Goal: Task Accomplishment & Management: Complete application form

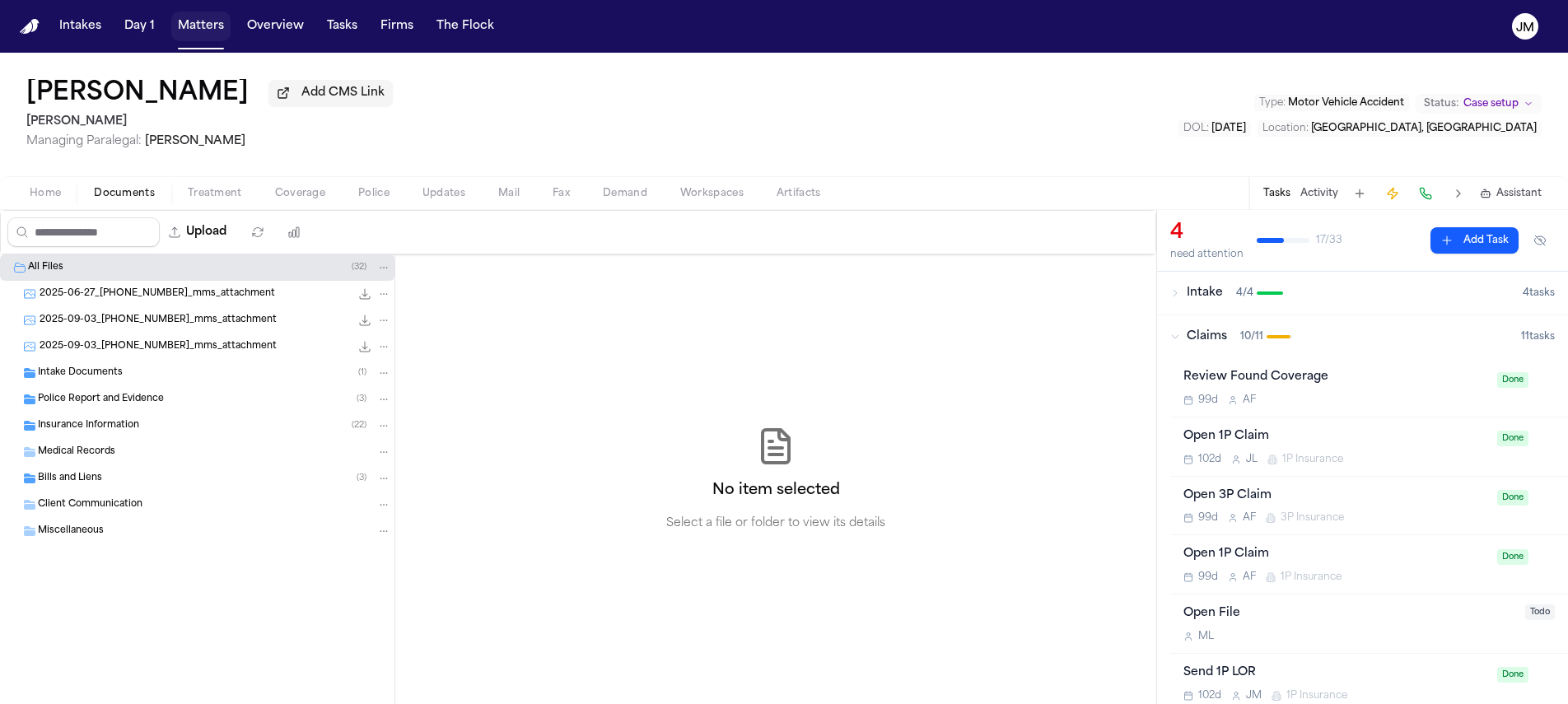
click at [219, 22] on button "Matters" at bounding box center [201, 27] width 59 height 30
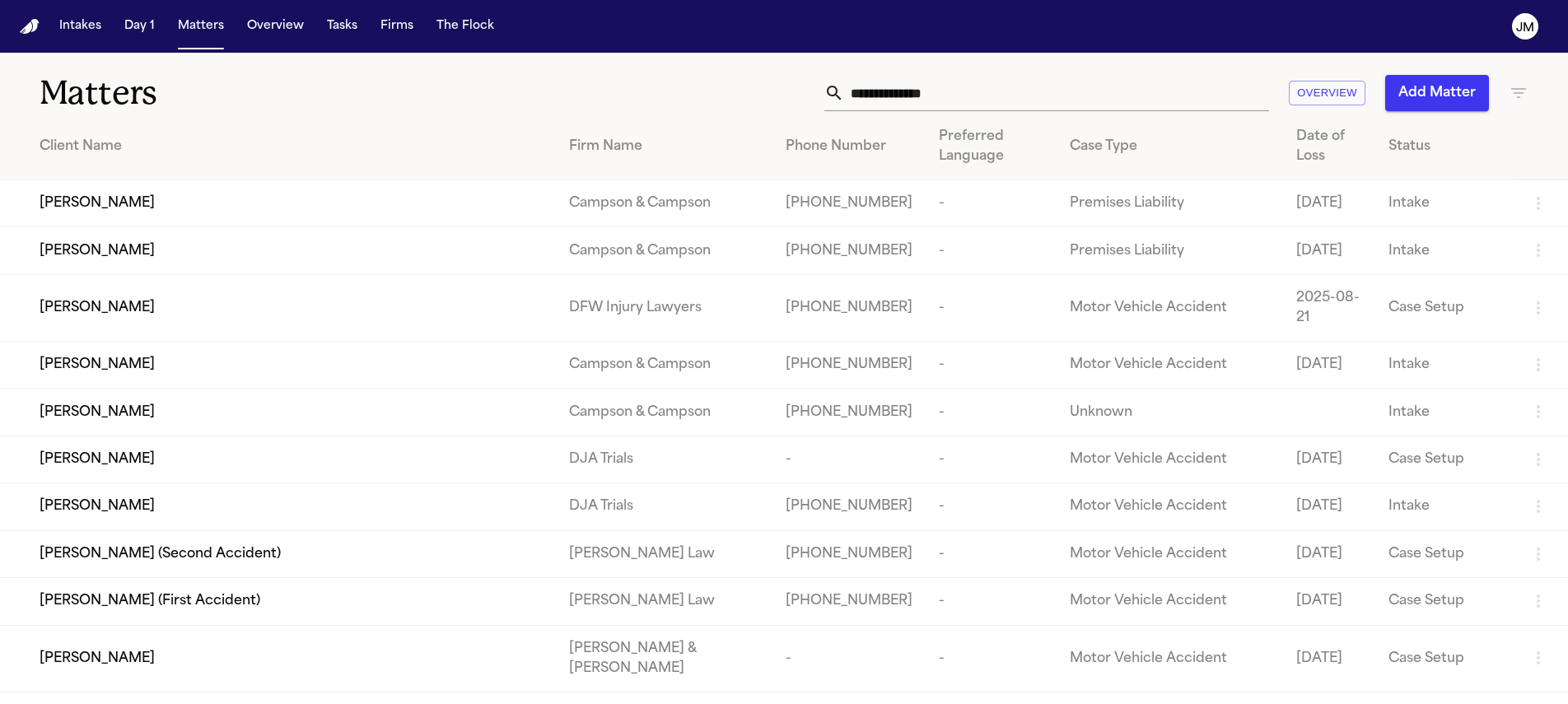
click at [854, 106] on input "text" at bounding box center [1056, 93] width 425 height 37
click at [855, 103] on input "text" at bounding box center [1056, 93] width 425 height 37
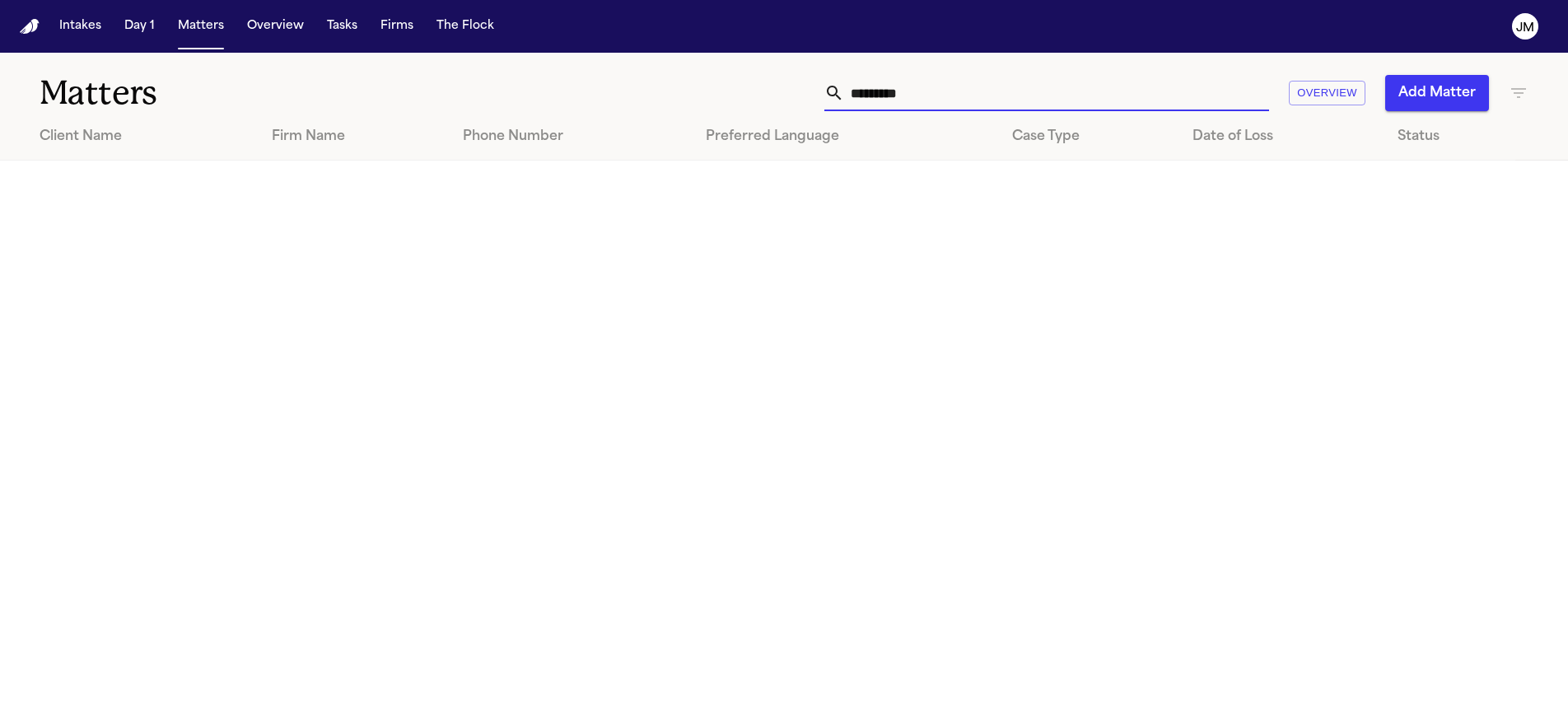
type input "*********"
click at [1437, 79] on button "Add Matter" at bounding box center [1436, 93] width 104 height 37
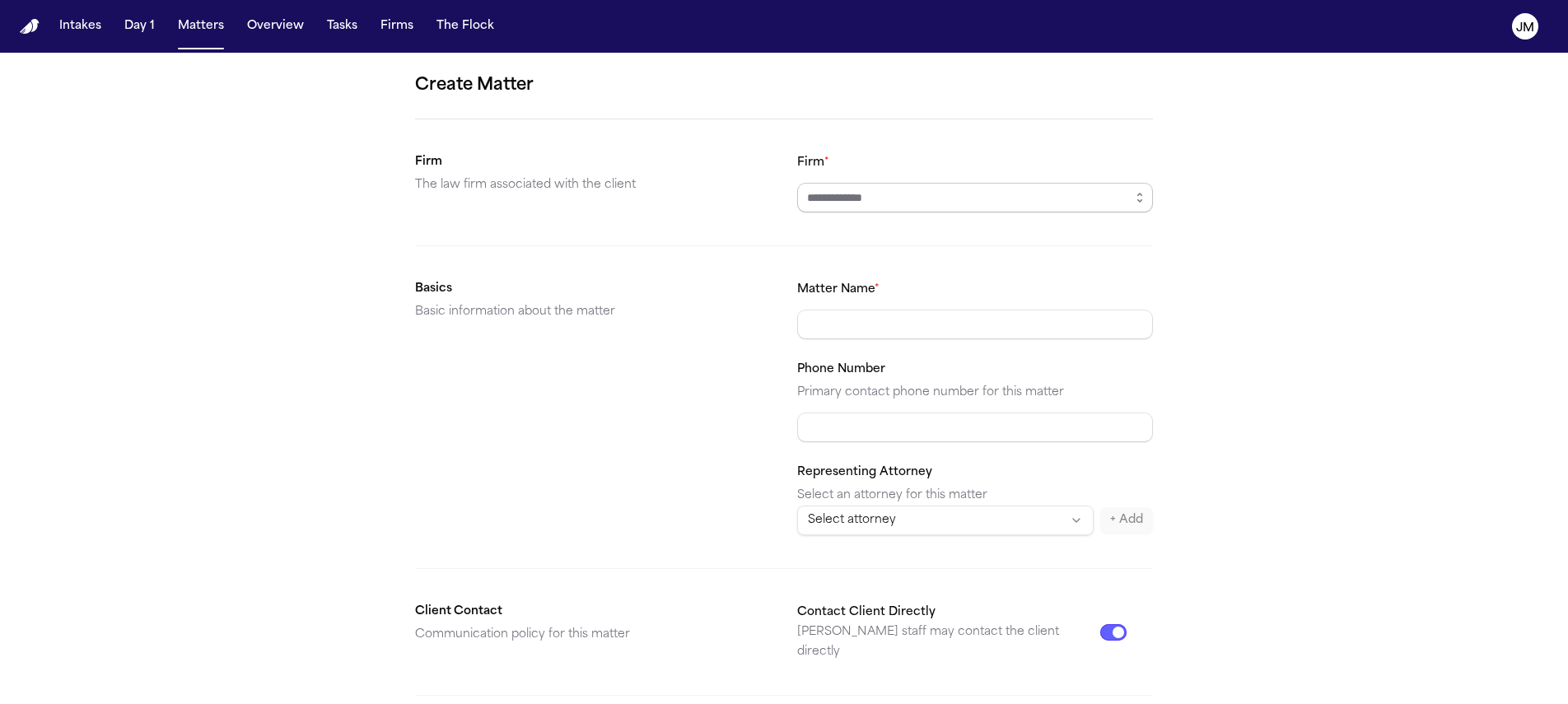
click at [944, 185] on input "Firm *" at bounding box center [974, 197] width 356 height 30
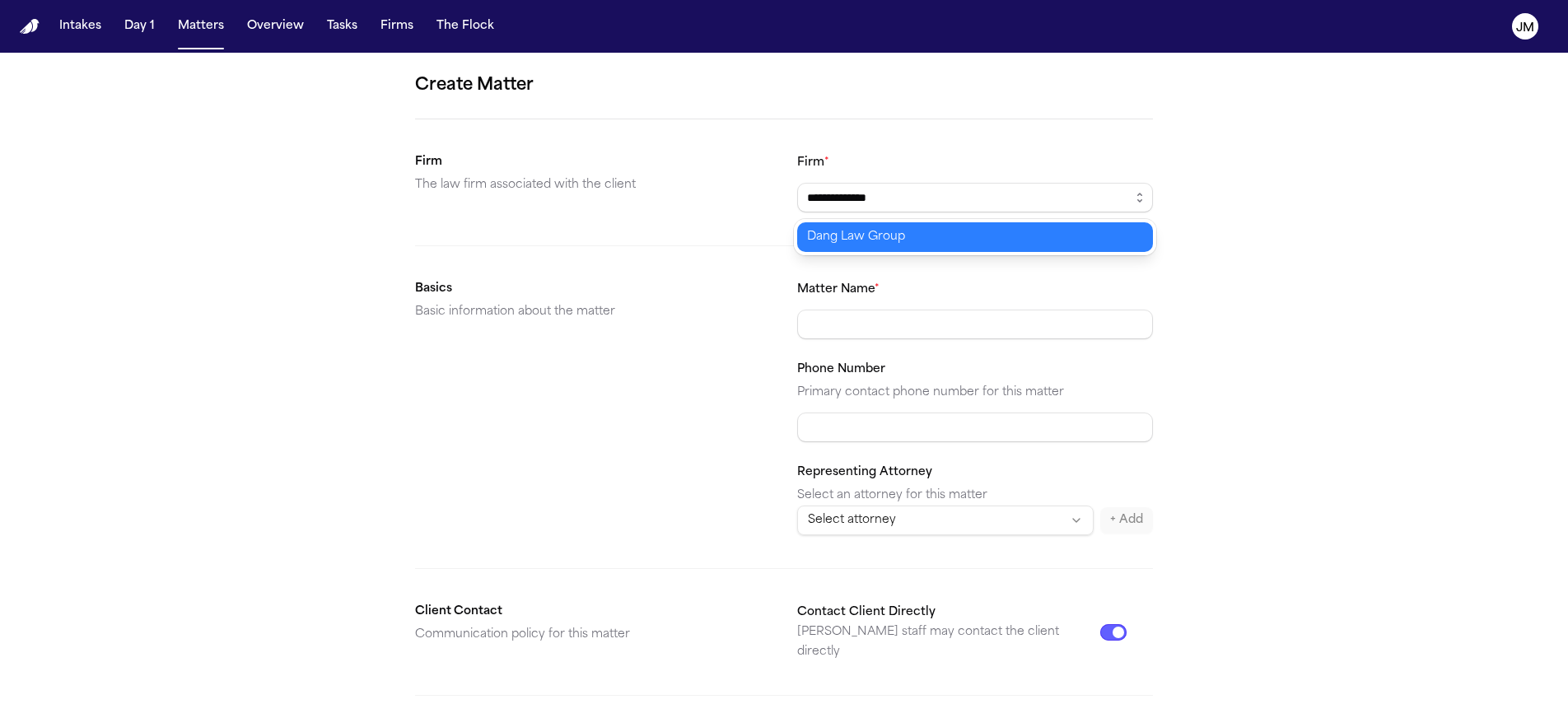
click at [887, 227] on body "**********" at bounding box center [784, 352] width 1568 height 704
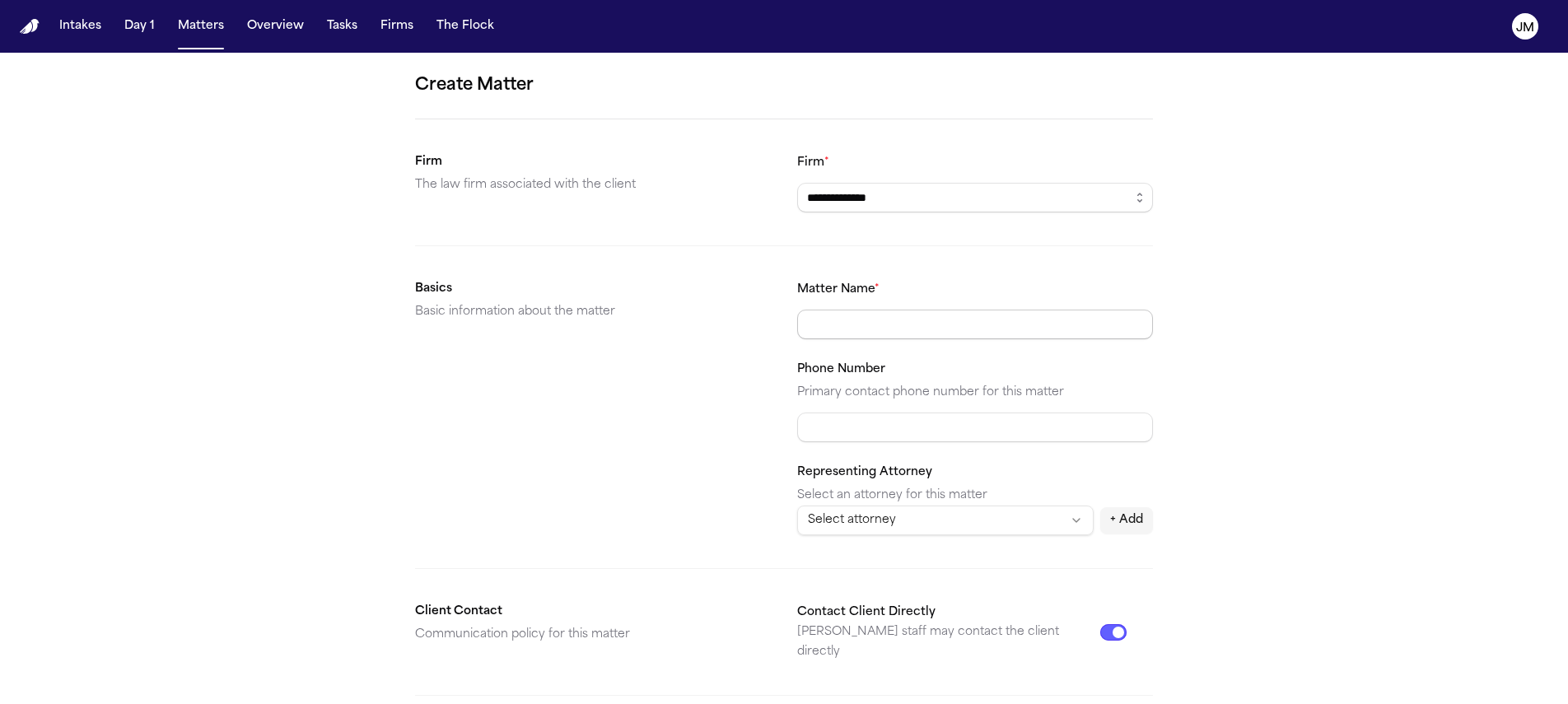
type input "**********"
click at [860, 324] on input "Matter Name *" at bounding box center [974, 324] width 356 height 30
type input "**********"
click at [867, 437] on input "Phone Number" at bounding box center [974, 427] width 356 height 30
paste input "**********"
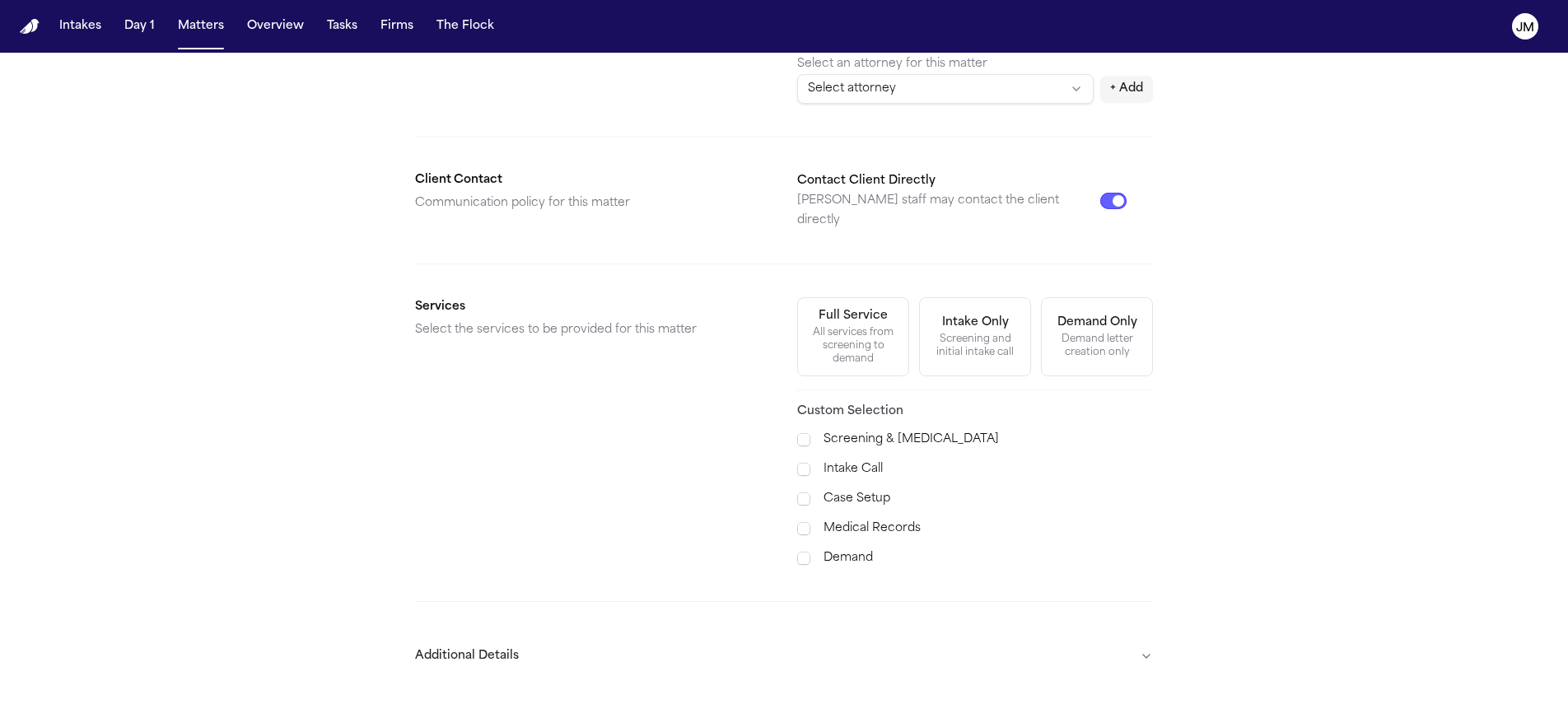
scroll to position [470, 0]
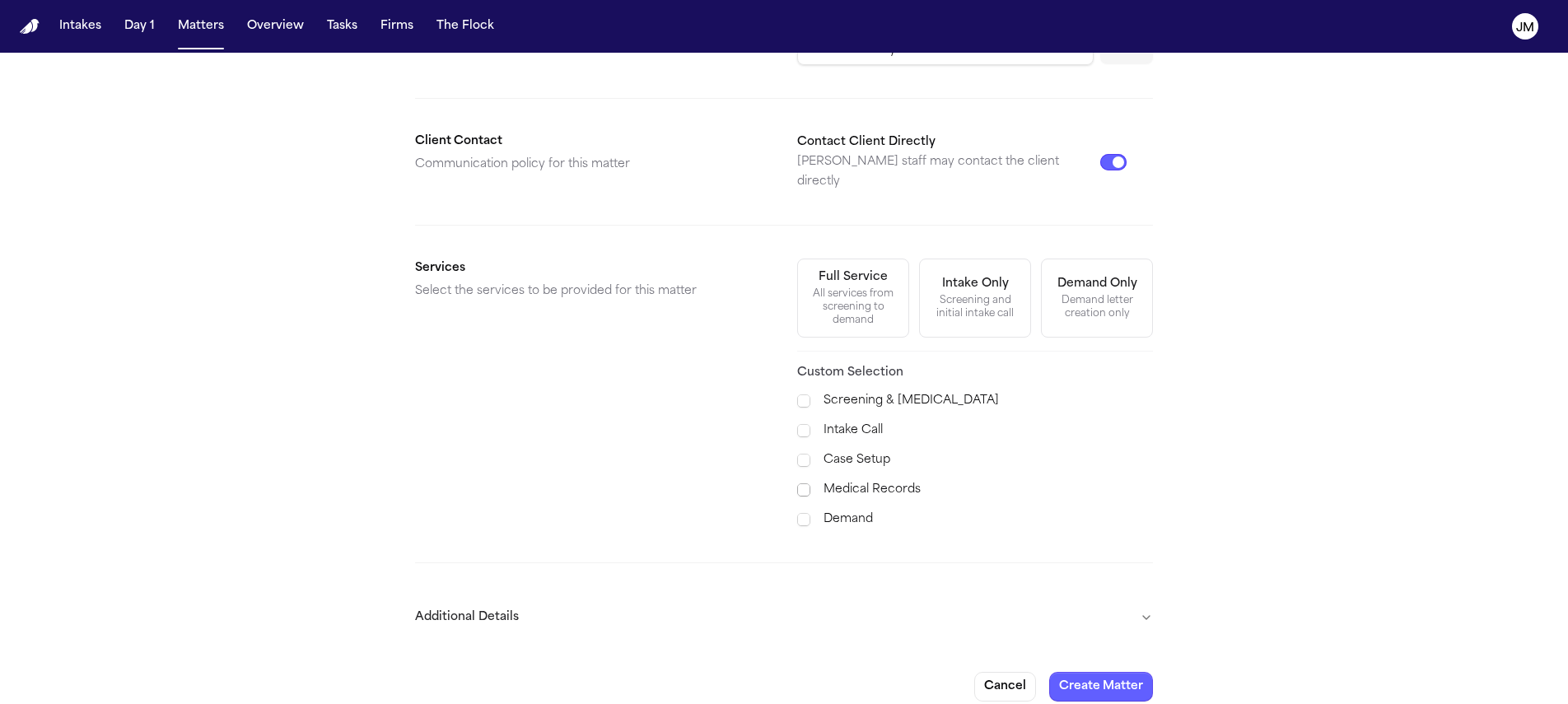
type input "**********"
click at [802, 484] on span at bounding box center [803, 490] width 13 height 13
click at [801, 454] on span at bounding box center [803, 460] width 13 height 13
click at [805, 513] on span at bounding box center [803, 519] width 13 height 13
click at [1115, 596] on button "Additional Details" at bounding box center [784, 617] width 737 height 43
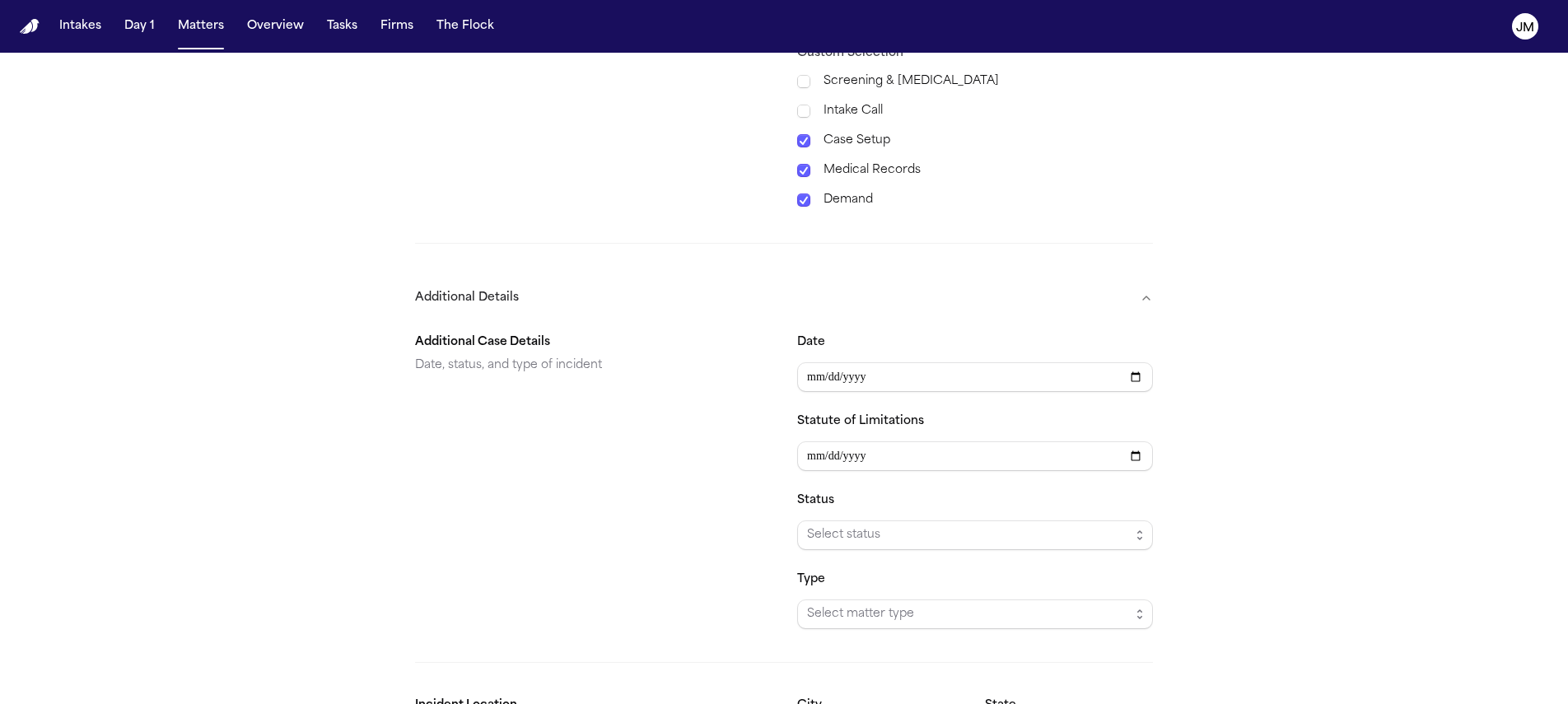
scroll to position [919, 0]
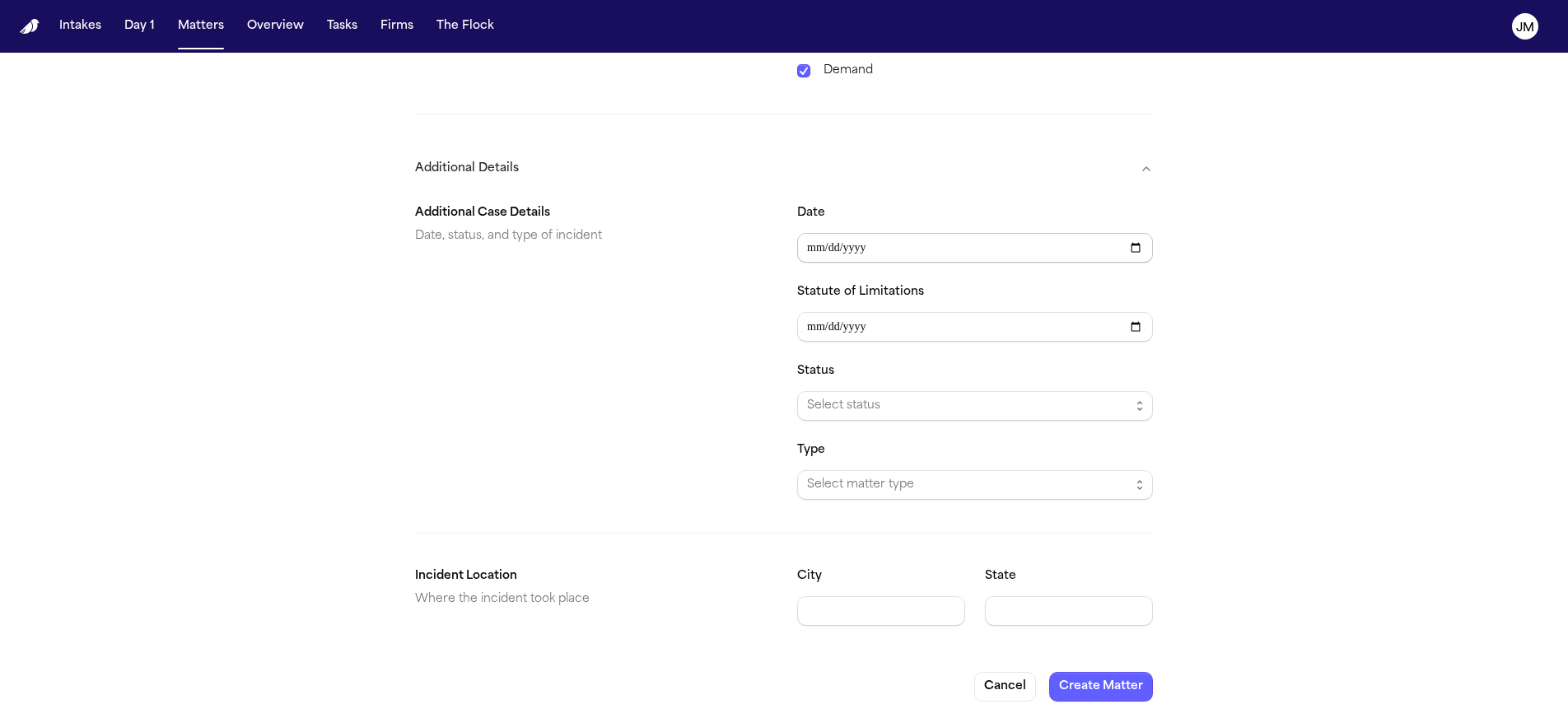
type input "**********"
click at [703, 285] on div "Additional Case Details Date, status, and type of incident" at bounding box center [593, 351] width 356 height 296
click at [814, 397] on span "Select status" at bounding box center [968, 407] width 323 height 20
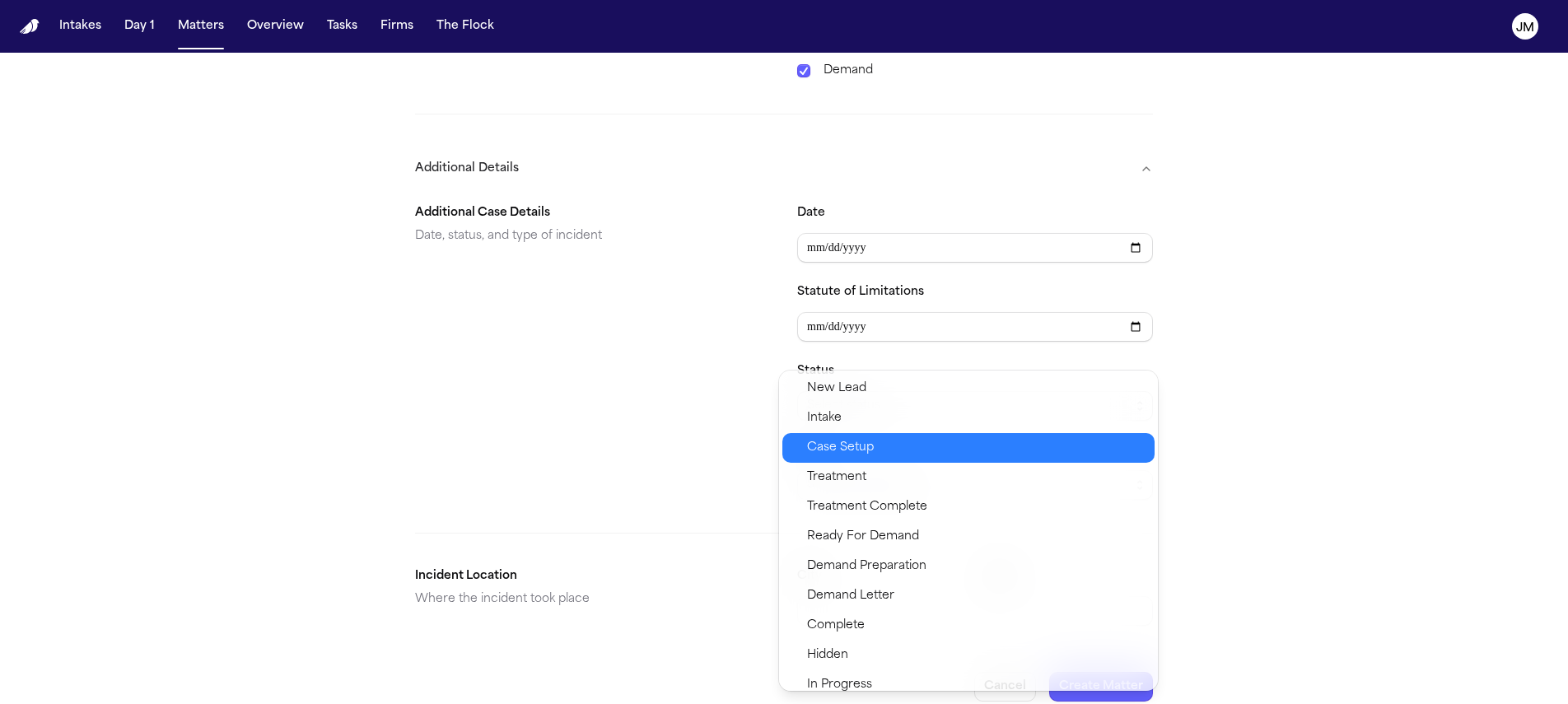
click at [843, 448] on span "Case Setup" at bounding box center [840, 448] width 66 height 20
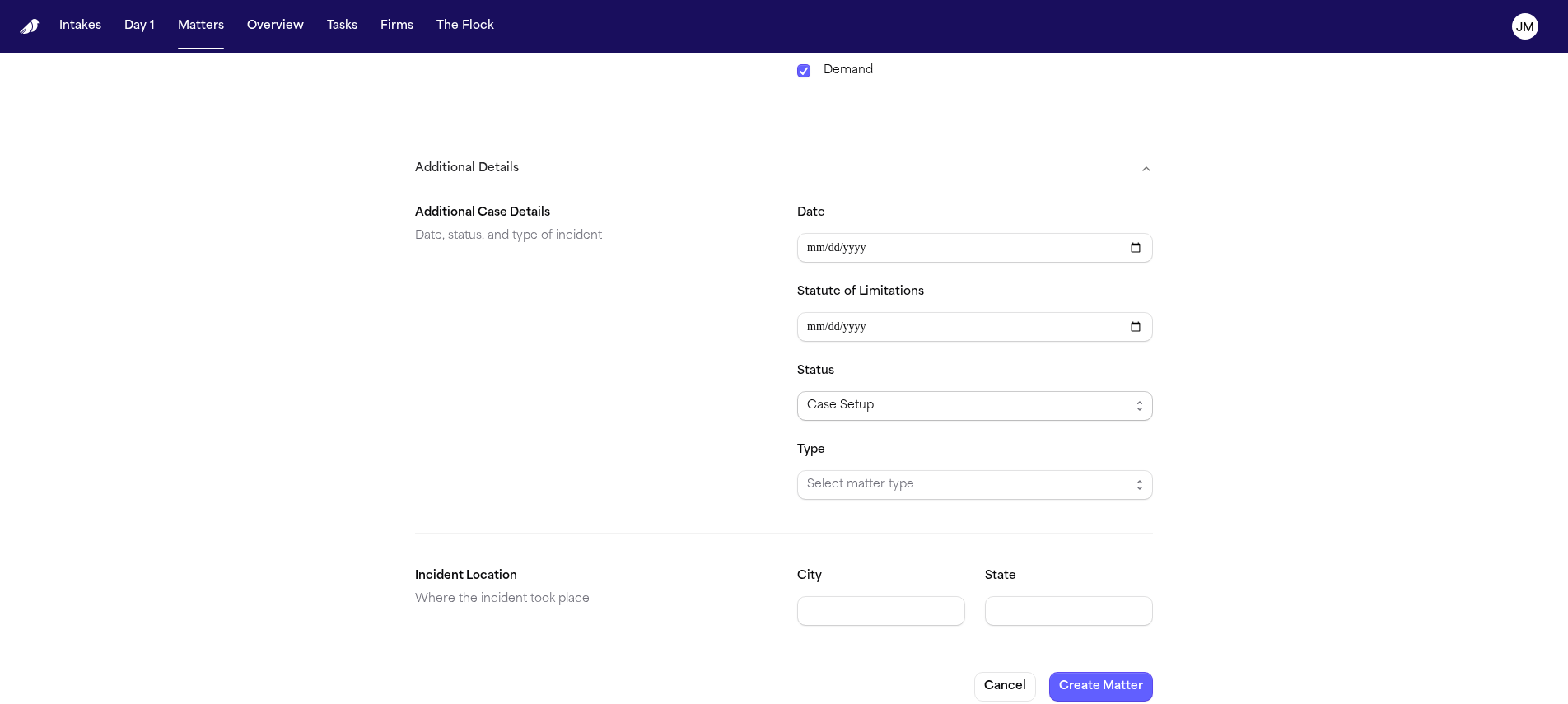
click at [902, 397] on div "Case Setup" at bounding box center [968, 407] width 323 height 20
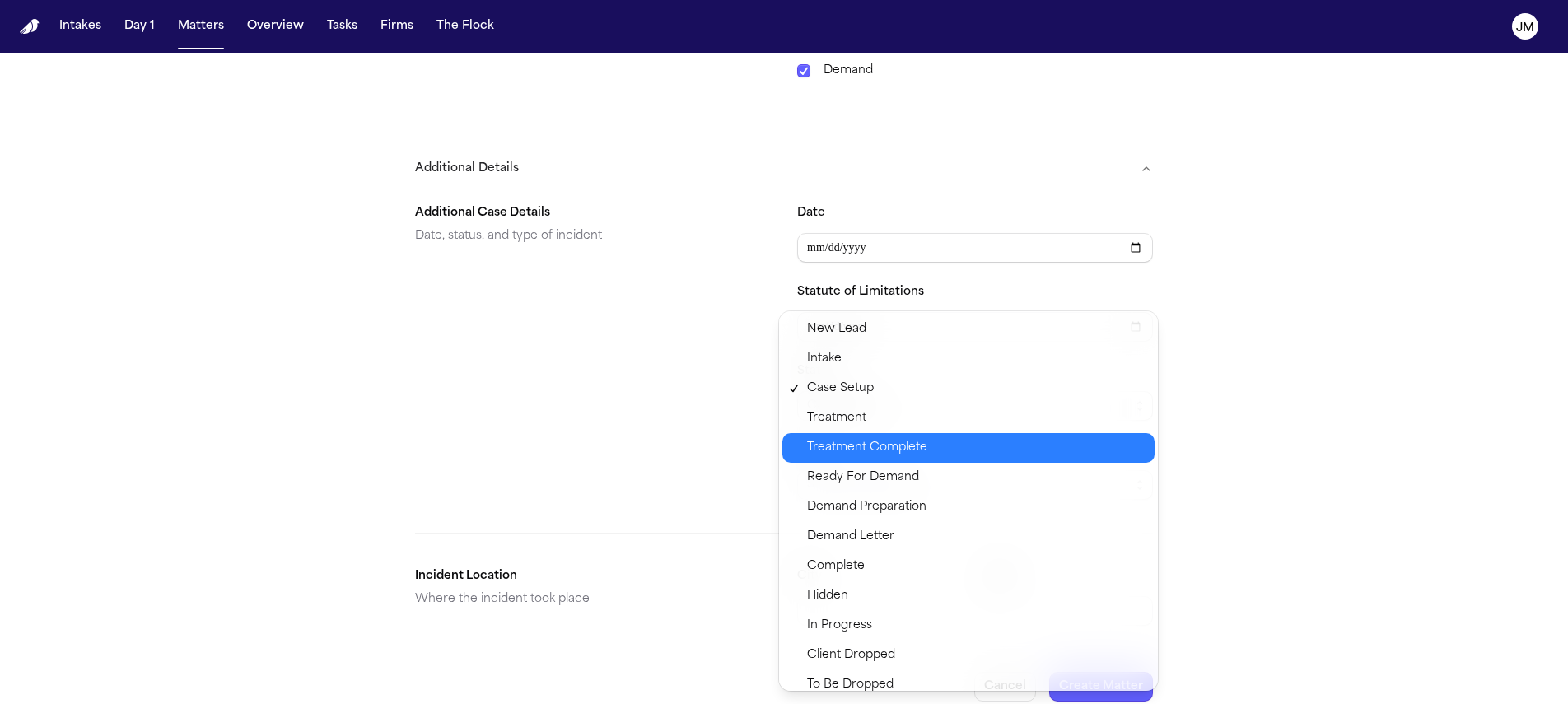
click at [846, 439] on span "Treatment Complete" at bounding box center [866, 448] width 120 height 20
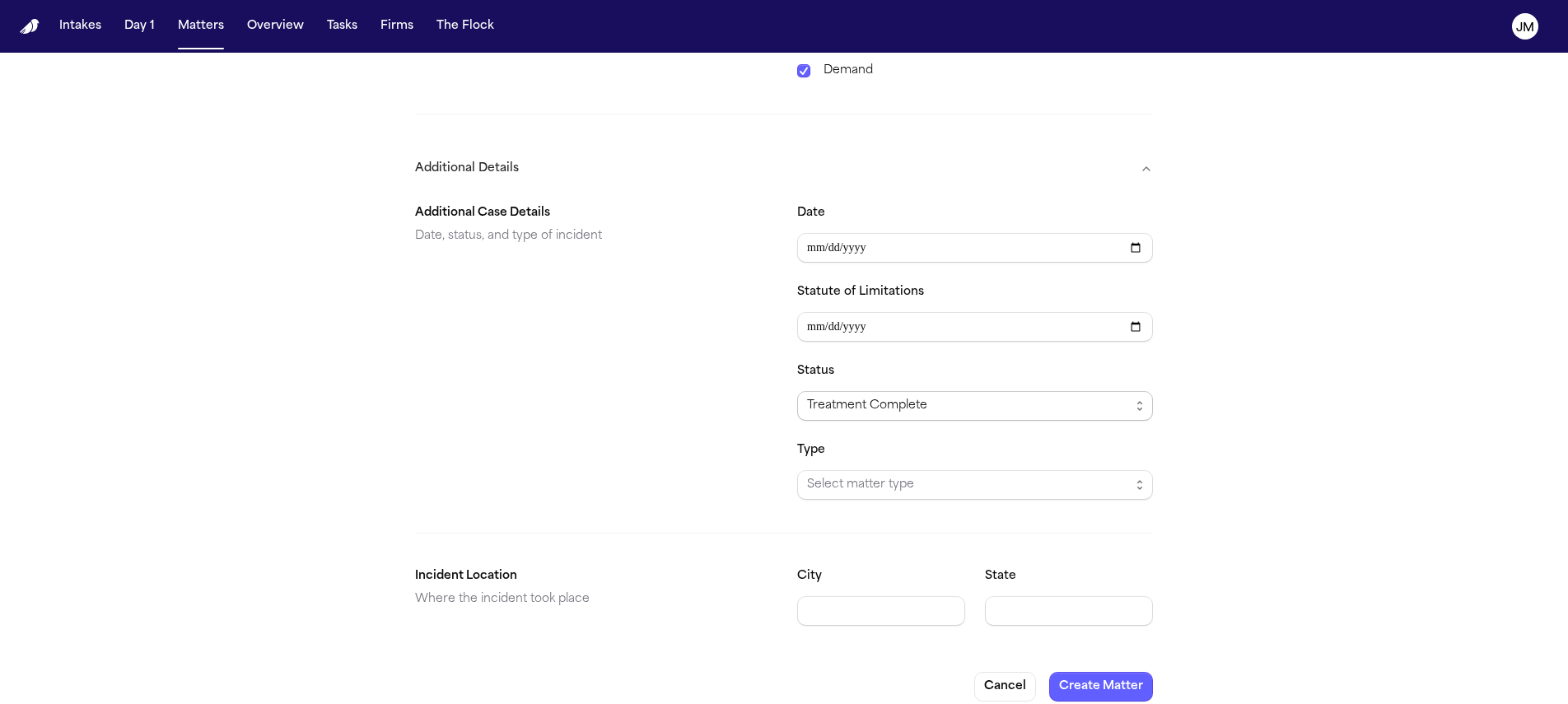
click at [854, 392] on span "Treatment Complete" at bounding box center [974, 407] width 356 height 30
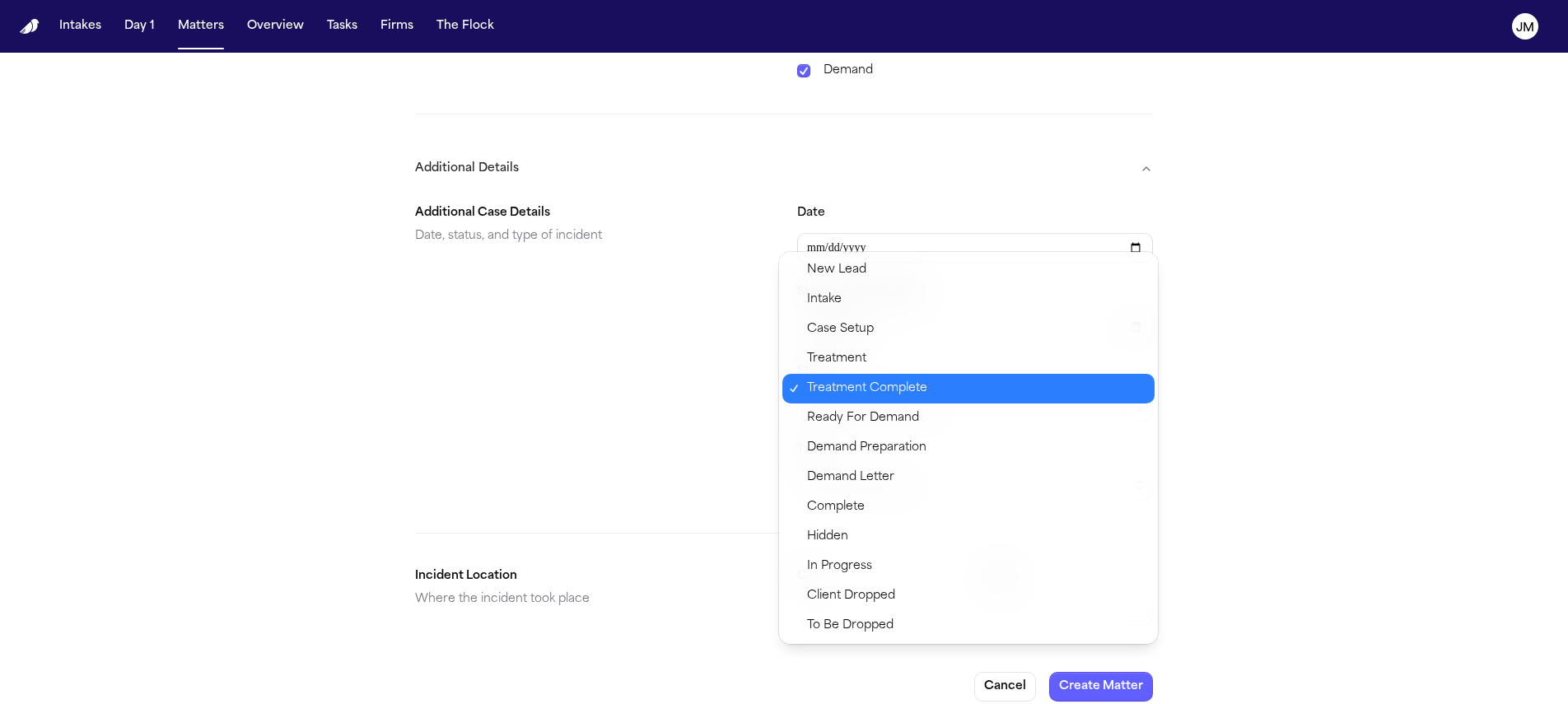
click at [848, 371] on div "Treatment" at bounding box center [967, 359] width 372 height 30
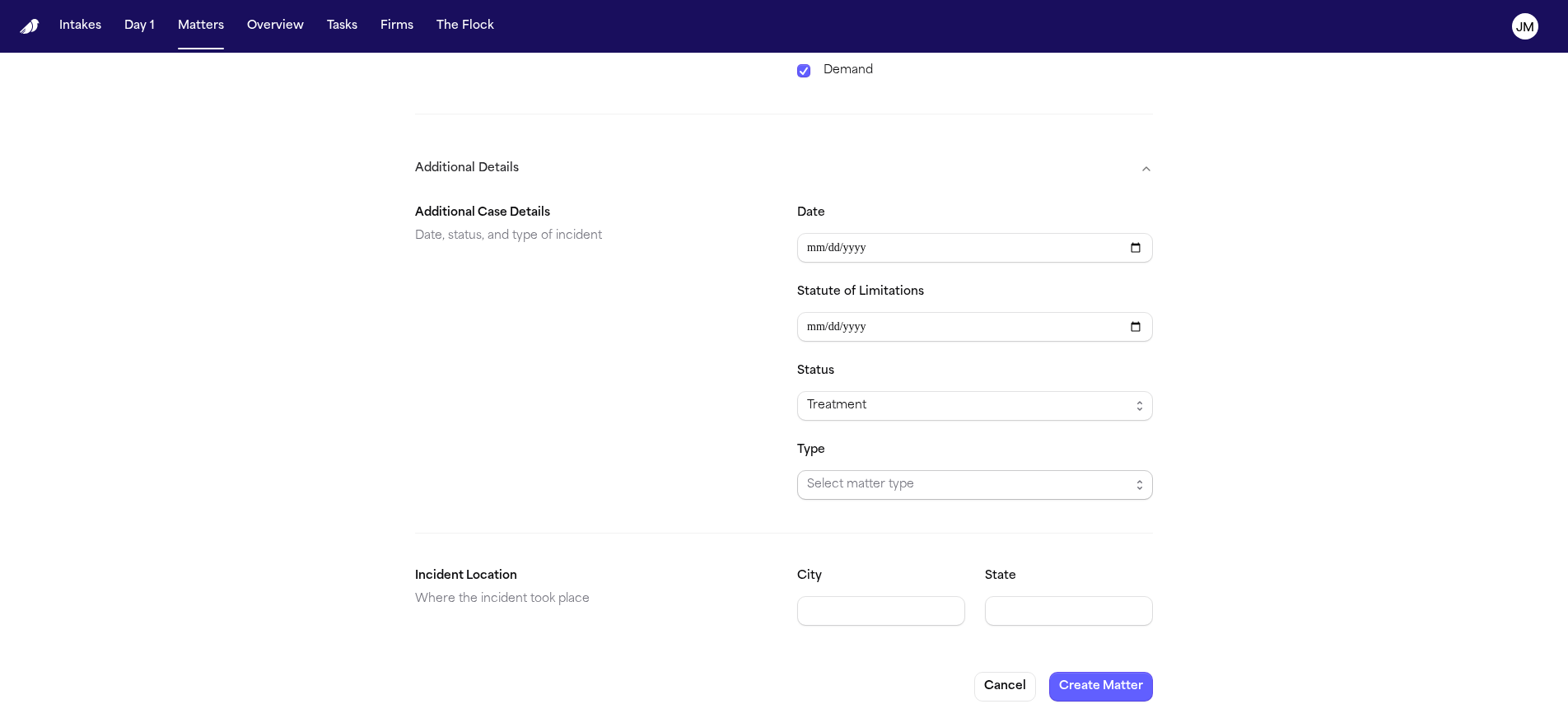
click at [867, 470] on span "Select matter type" at bounding box center [974, 485] width 356 height 30
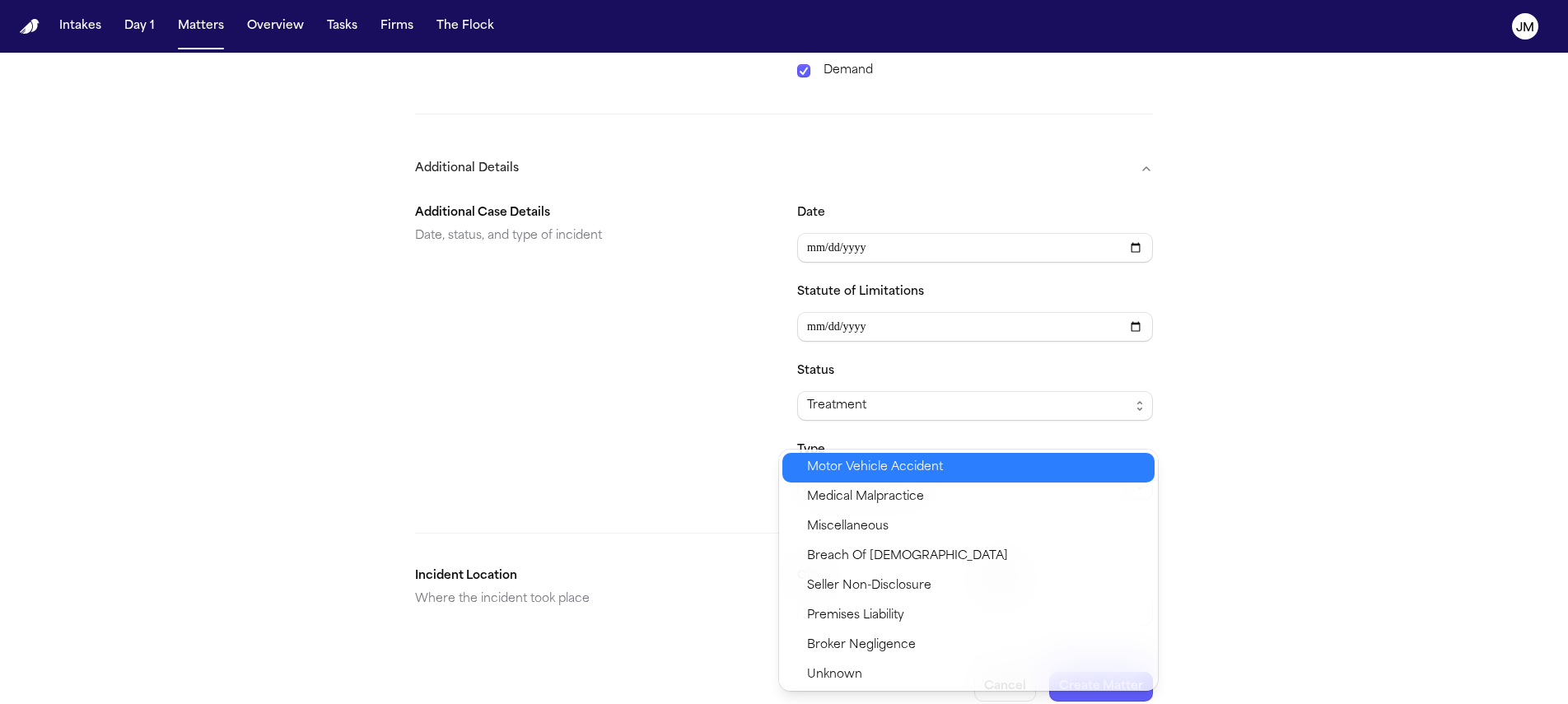
click at [864, 475] on span "Motor Vehicle Accident" at bounding box center [874, 468] width 136 height 20
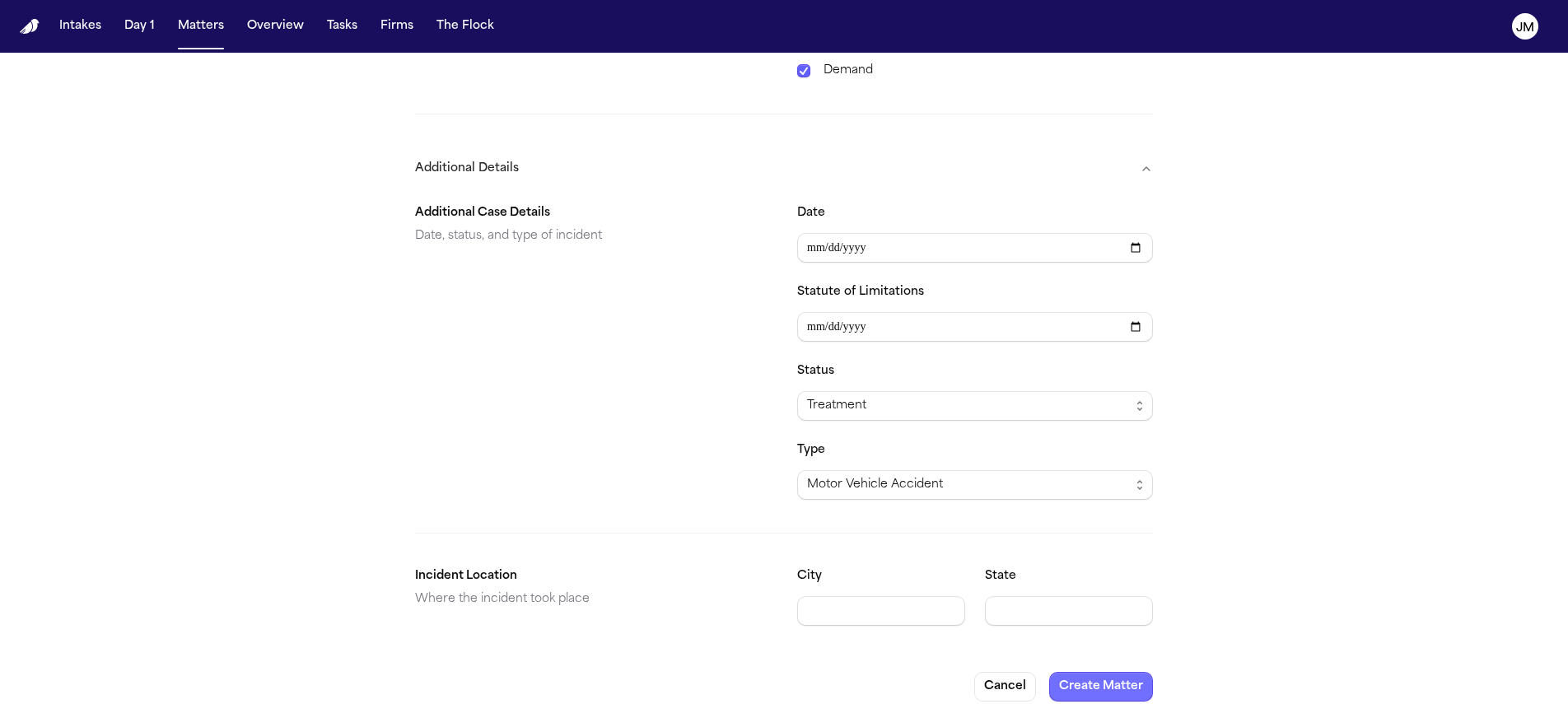
click at [1077, 672] on button "Create Matter" at bounding box center [1100, 687] width 104 height 30
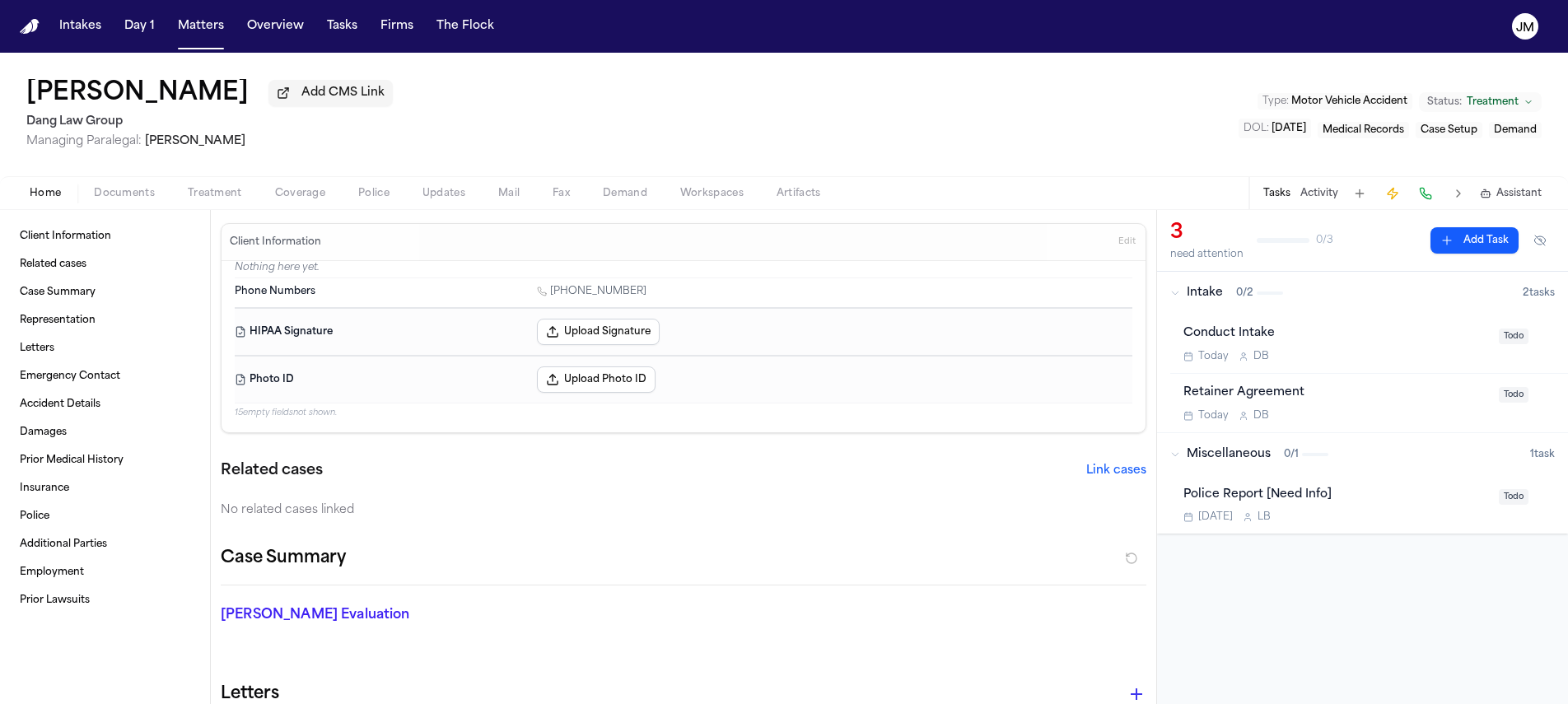
click at [137, 194] on span "Documents" at bounding box center [124, 193] width 60 height 13
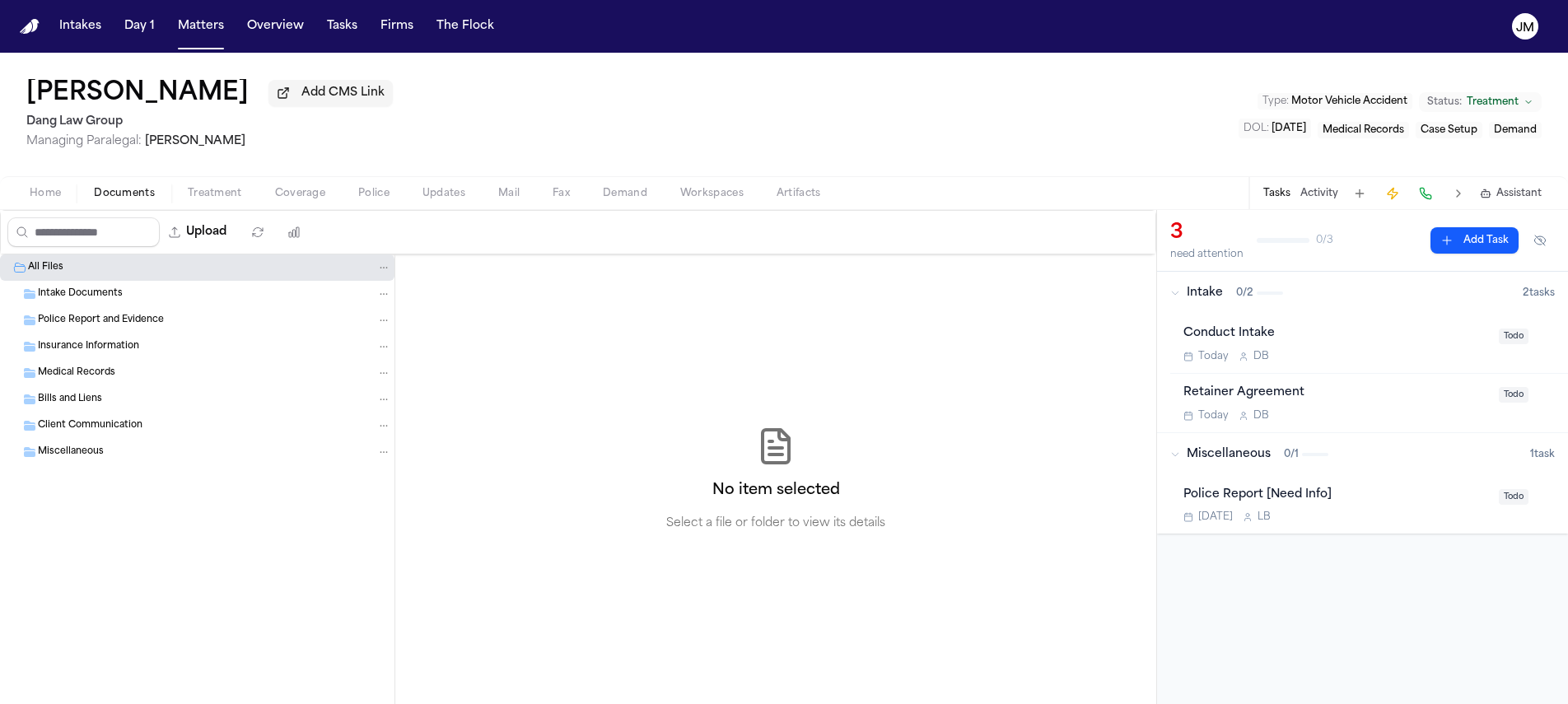
click at [42, 200] on span "Home" at bounding box center [46, 193] width 32 height 13
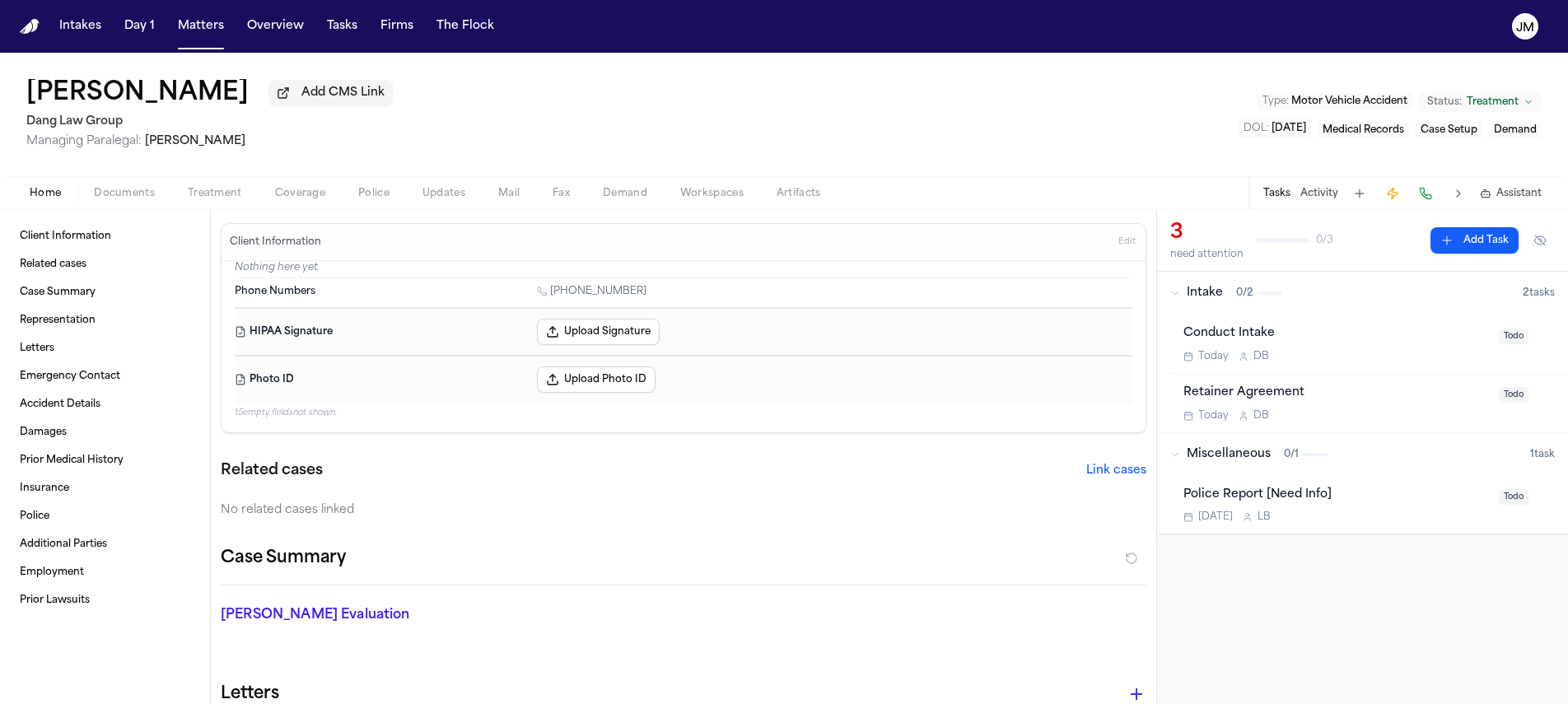
click at [126, 200] on span "Documents" at bounding box center [124, 193] width 60 height 13
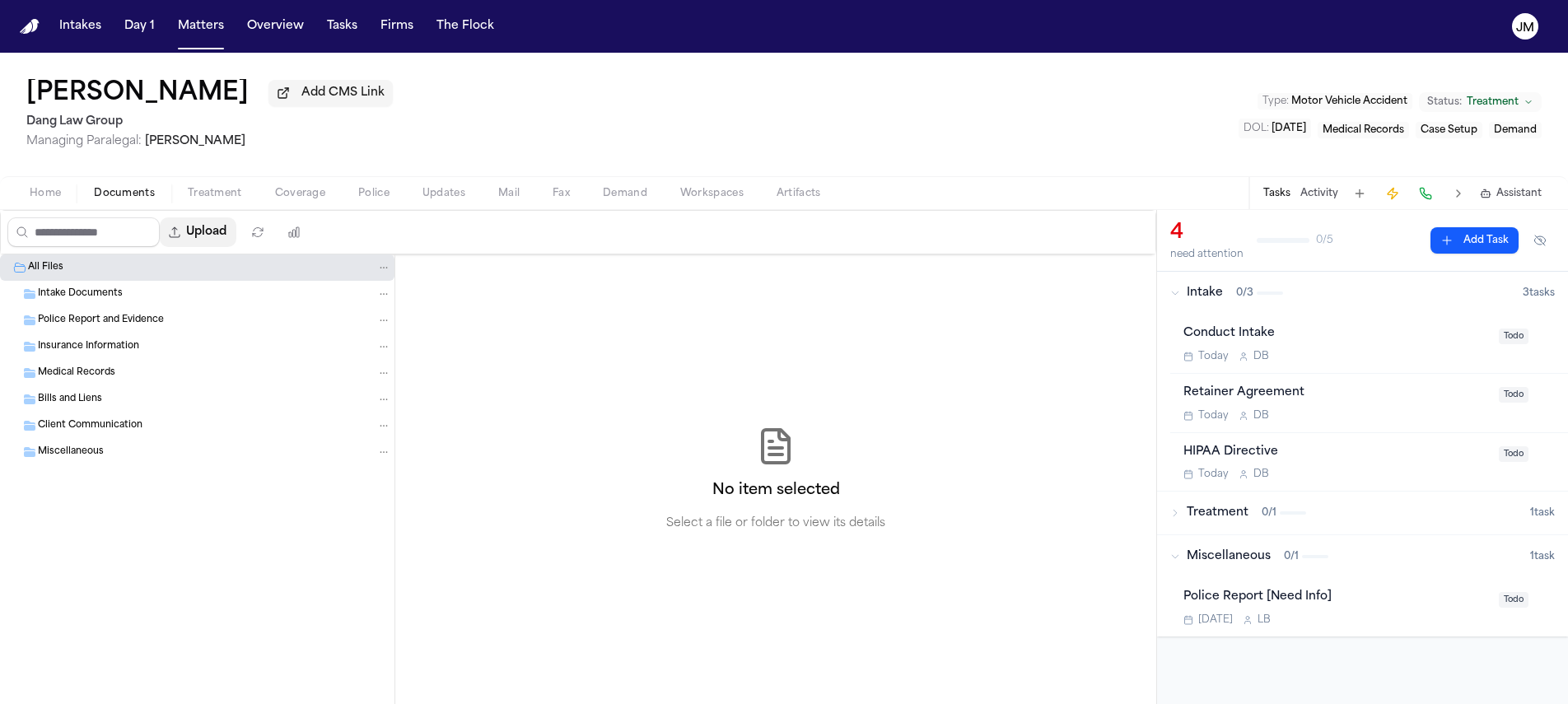
click at [188, 228] on button "Upload" at bounding box center [197, 232] width 76 height 30
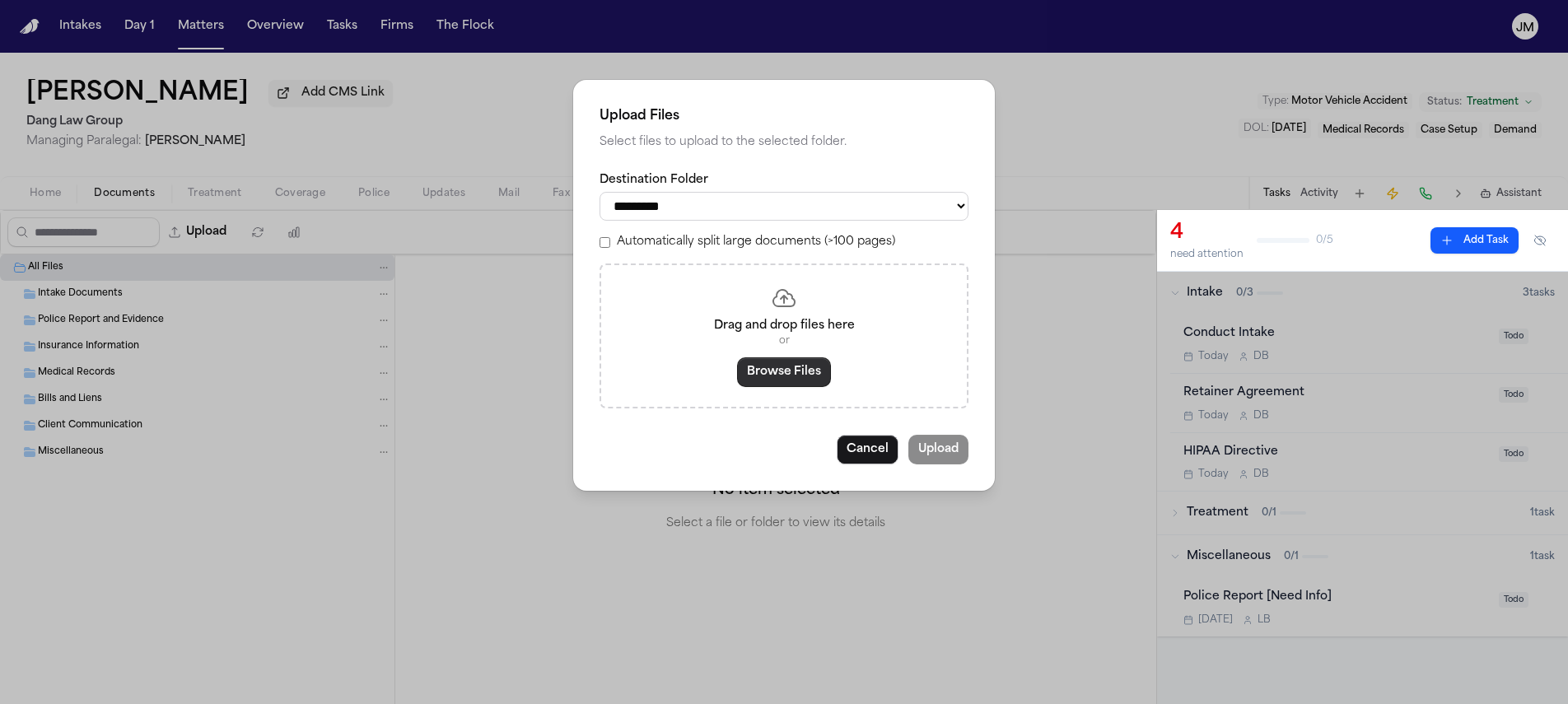
click at [779, 377] on button "Browse Files" at bounding box center [783, 372] width 94 height 30
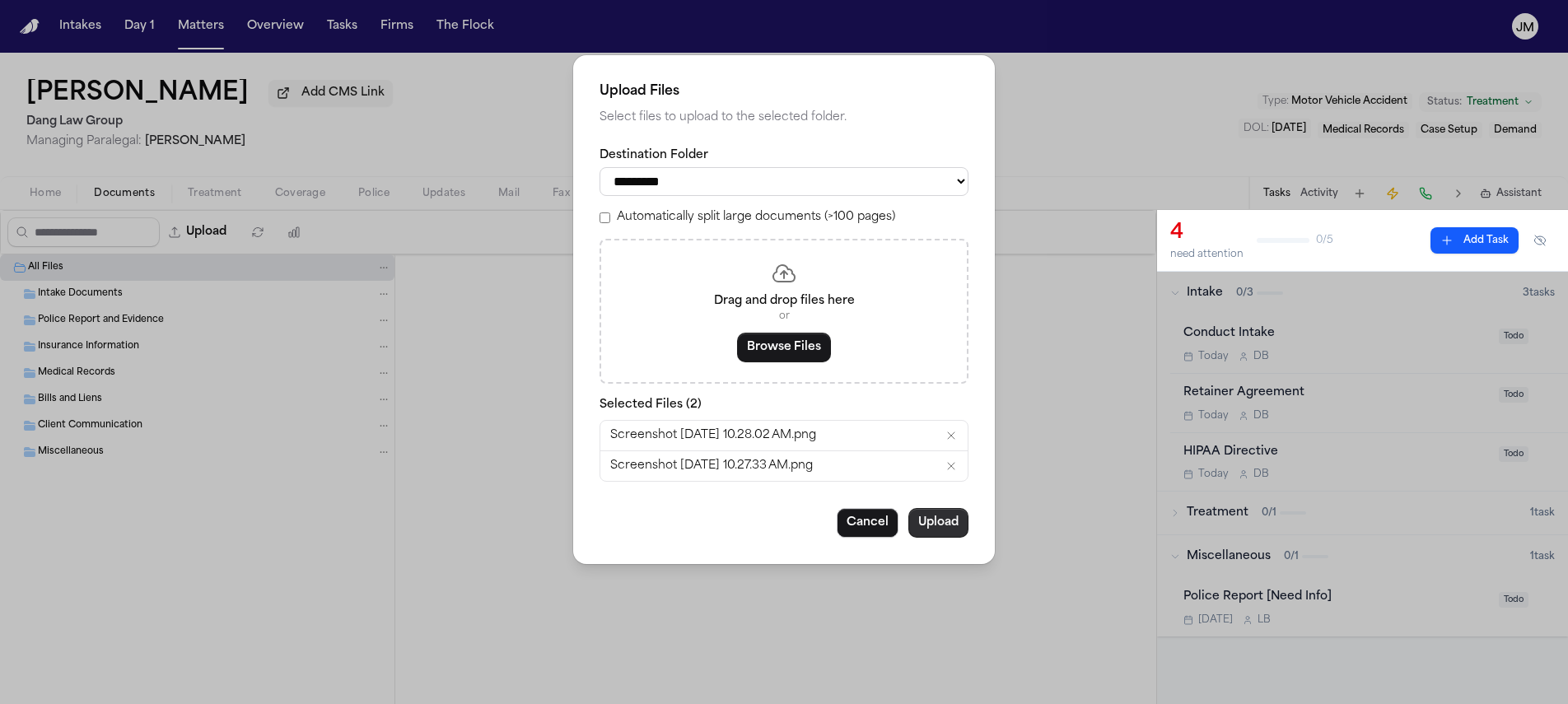
click at [950, 536] on button "Upload" at bounding box center [938, 524] width 60 height 30
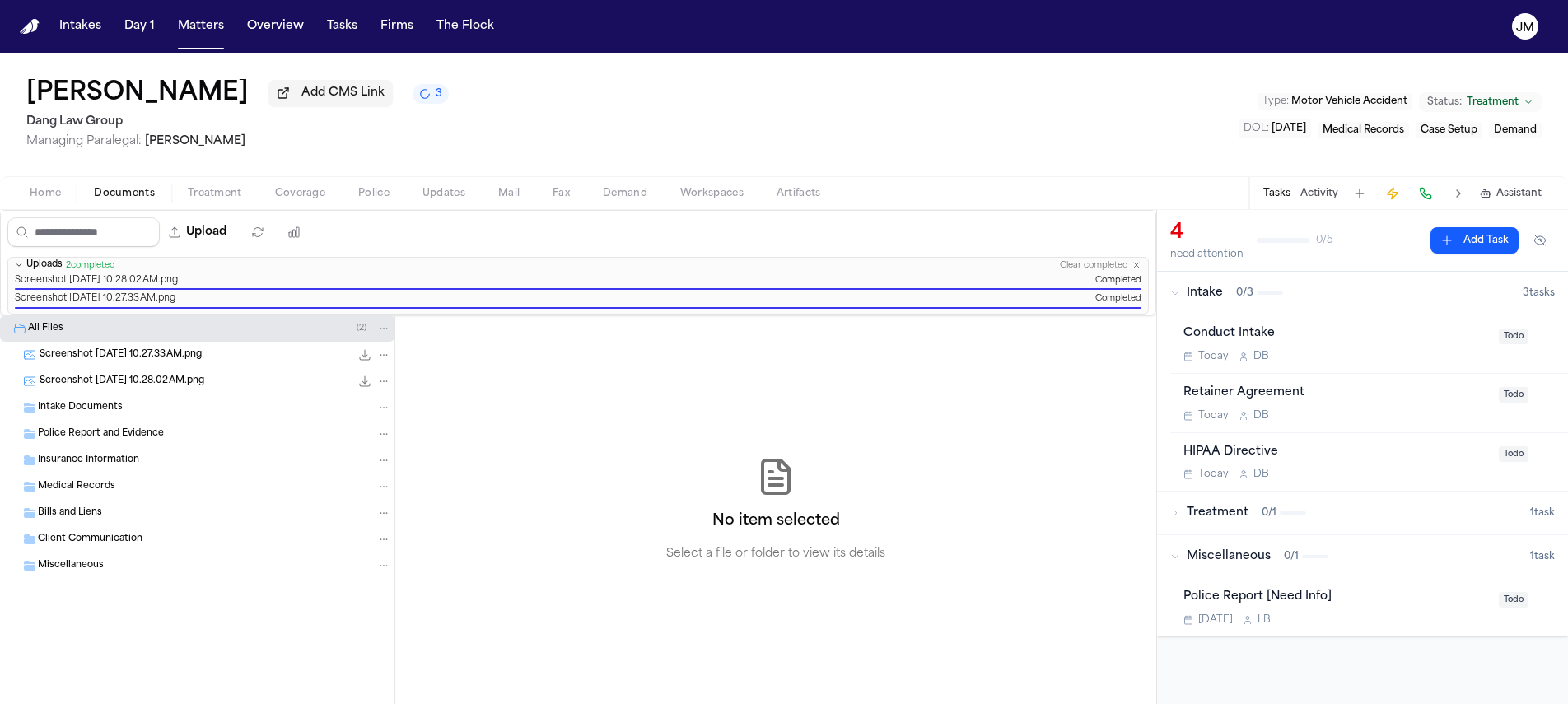
click at [1096, 271] on button "Clear completed" at bounding box center [1093, 265] width 68 height 11
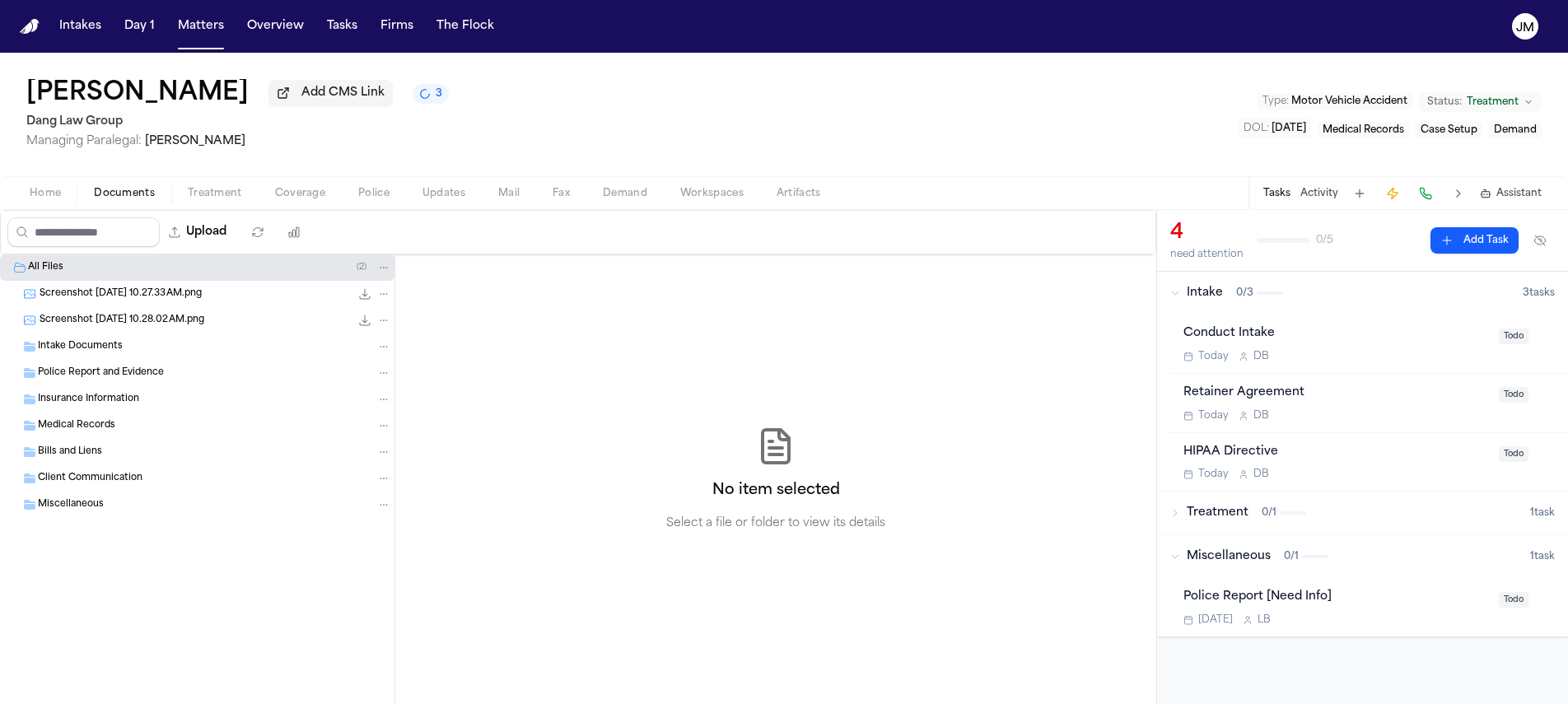
click at [44, 199] on span "Home" at bounding box center [46, 193] width 32 height 13
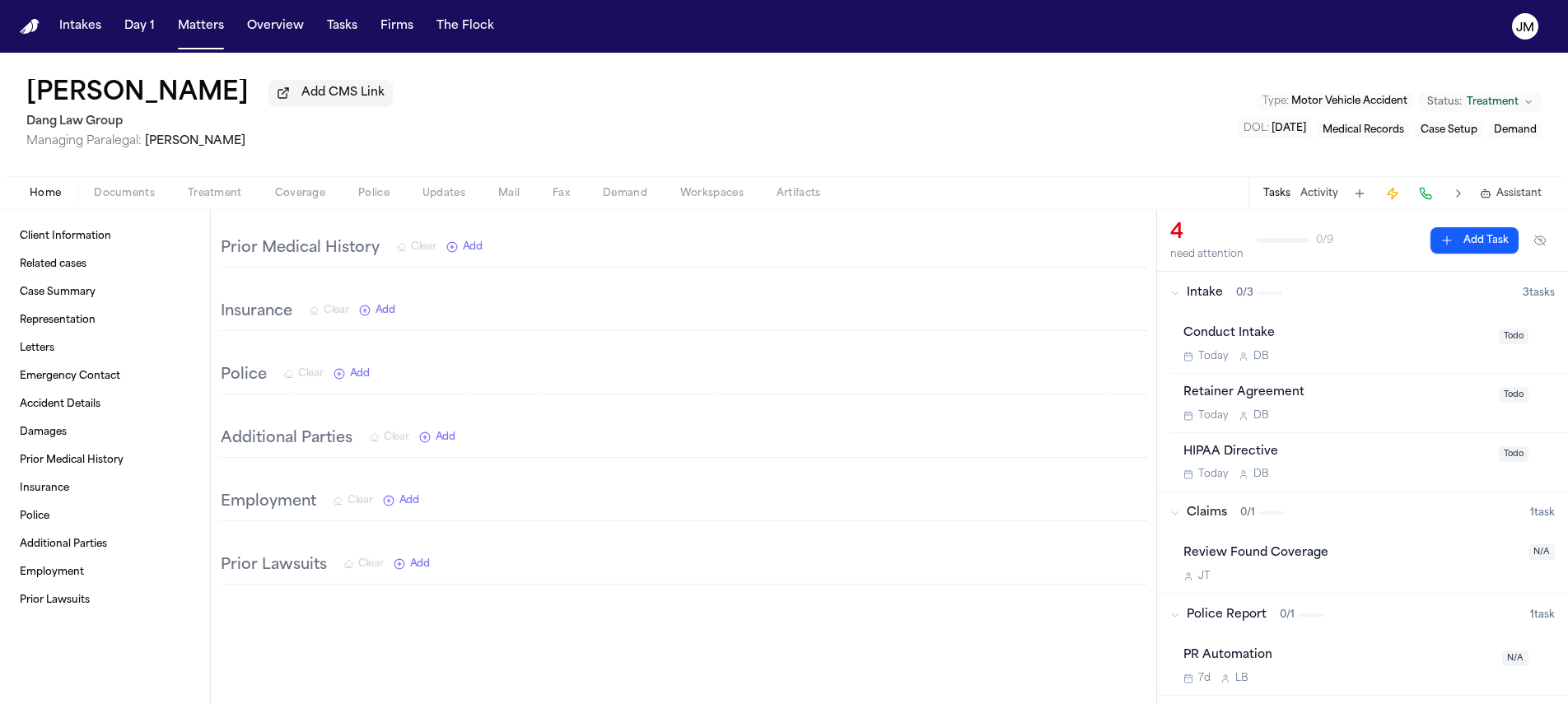
scroll to position [627, 0]
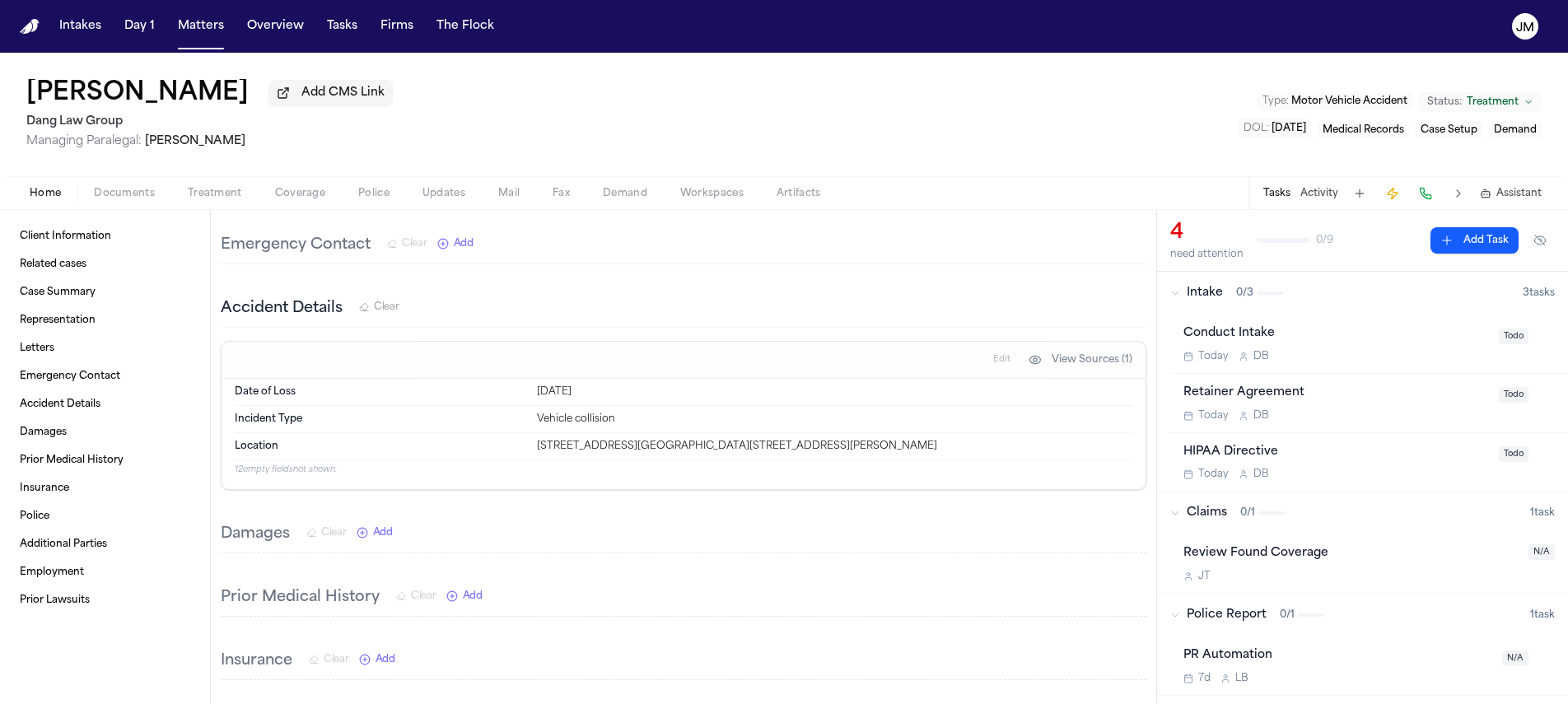
click at [134, 199] on span "Documents" at bounding box center [124, 193] width 60 height 13
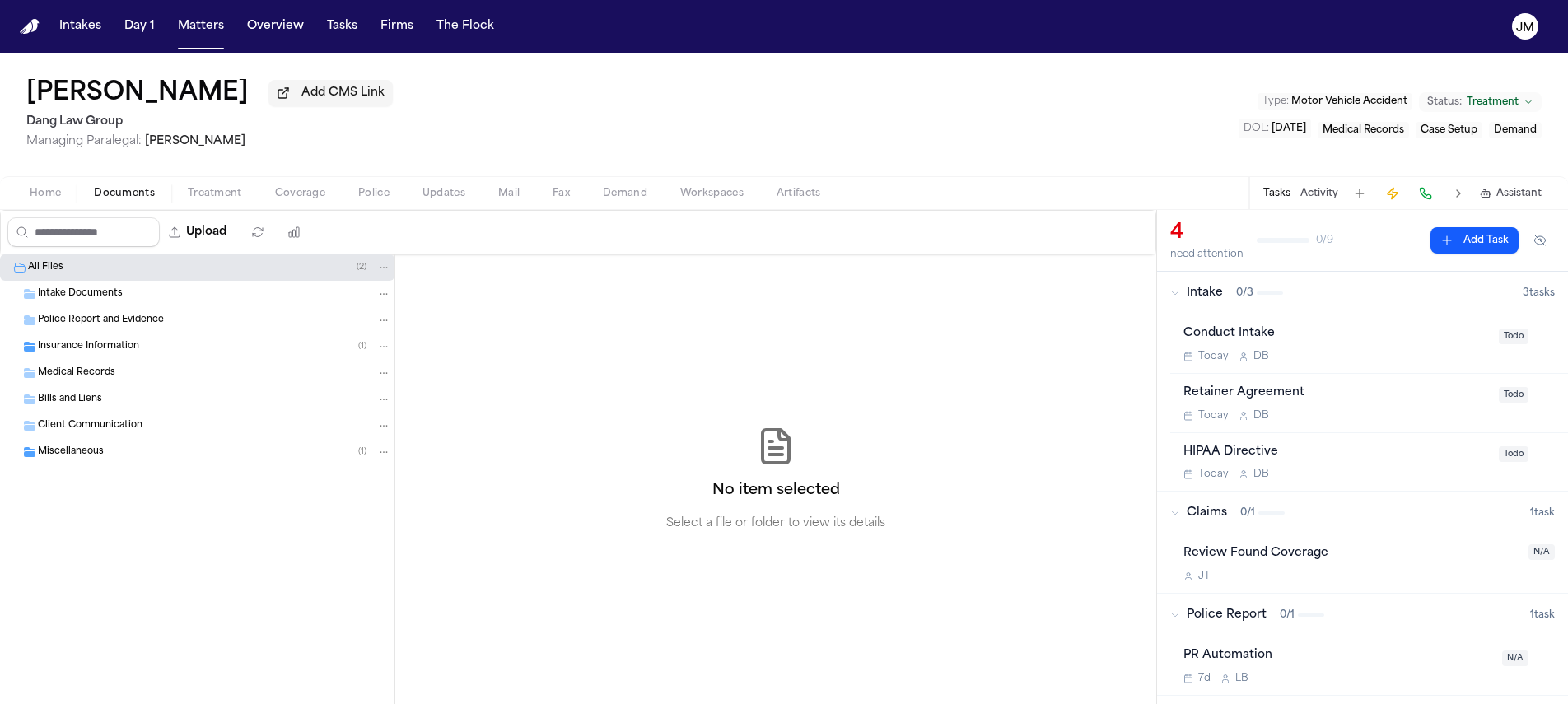
click at [116, 353] on span "Insurance Information" at bounding box center [88, 347] width 101 height 14
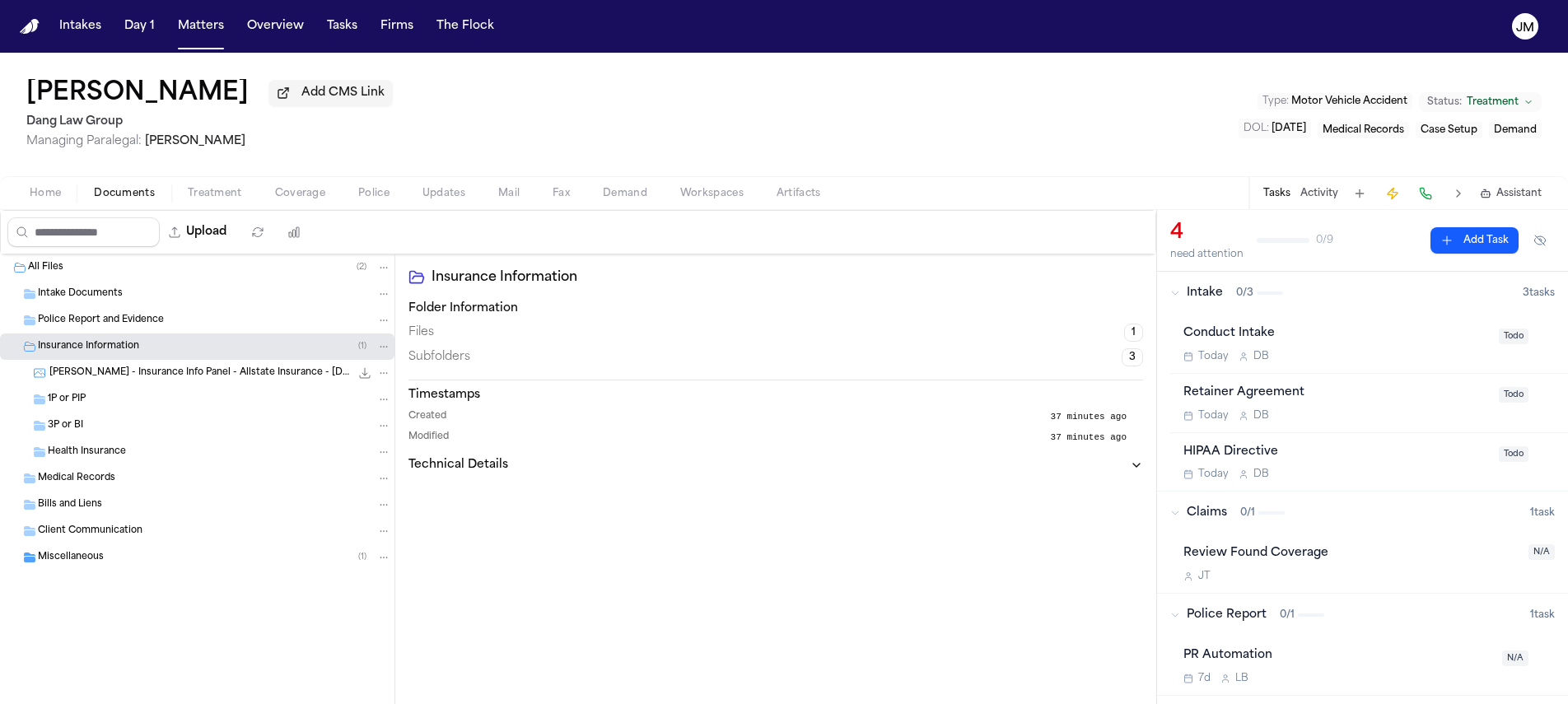
click at [129, 565] on div "Miscellaneous ( 1 )" at bounding box center [214, 557] width 353 height 15
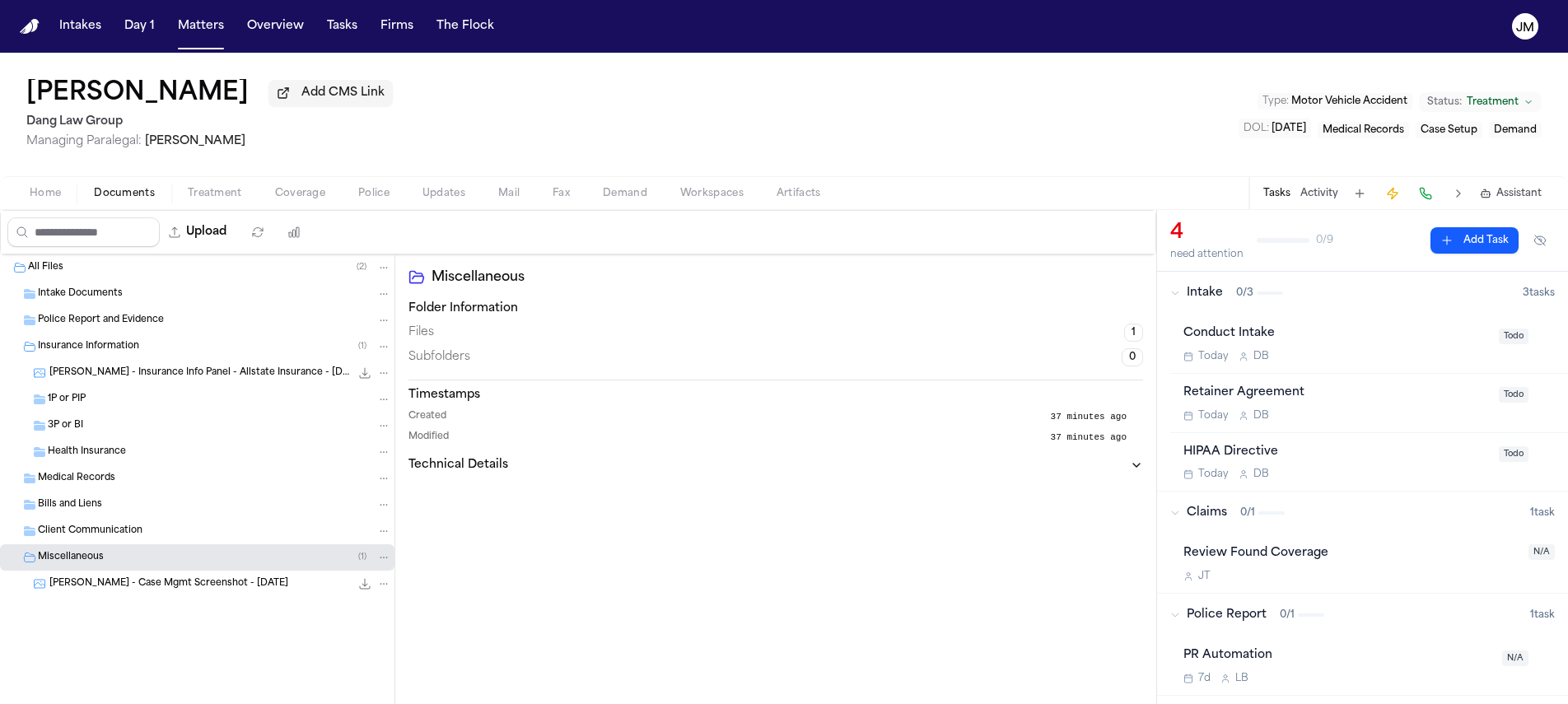
click at [59, 197] on span "Home" at bounding box center [46, 193] width 32 height 13
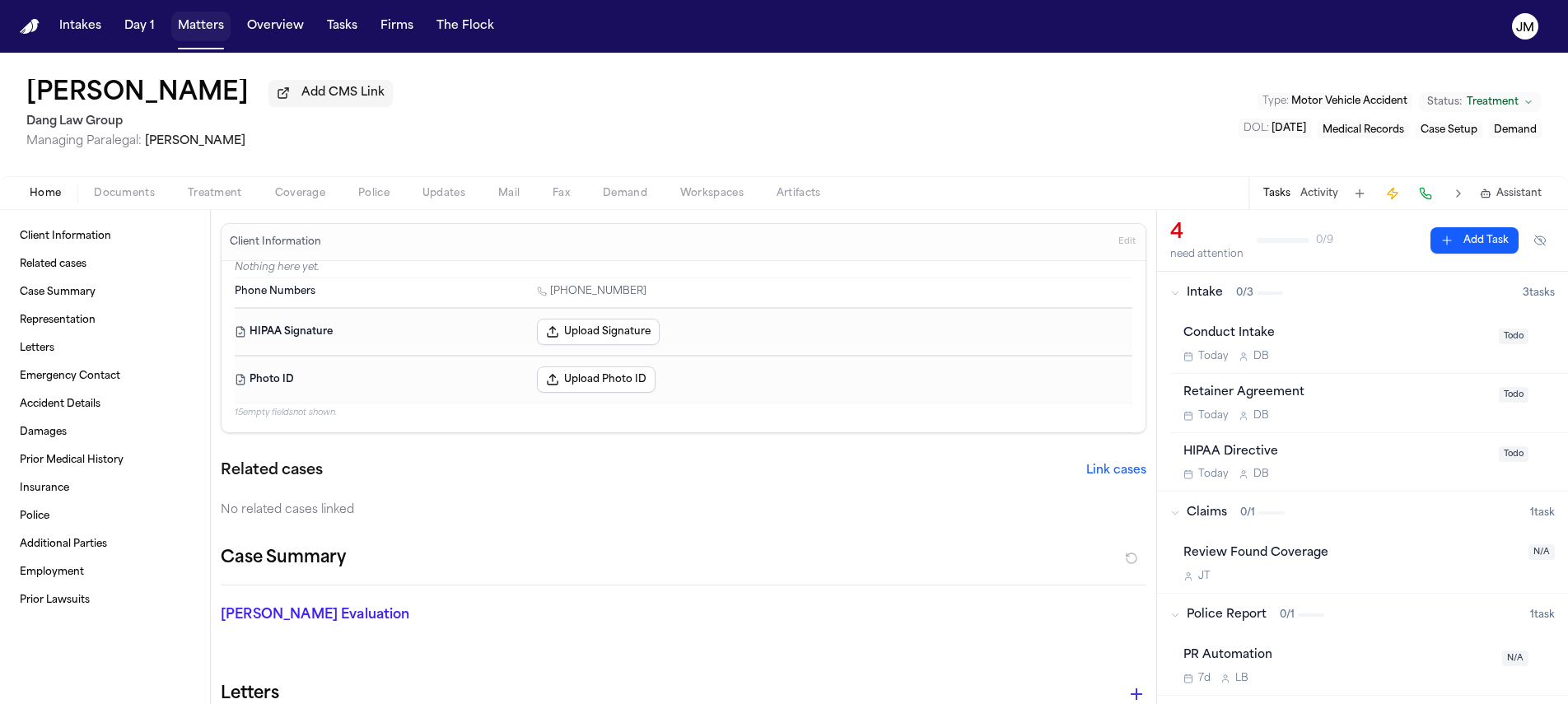
click at [206, 33] on button "Matters" at bounding box center [201, 27] width 59 height 30
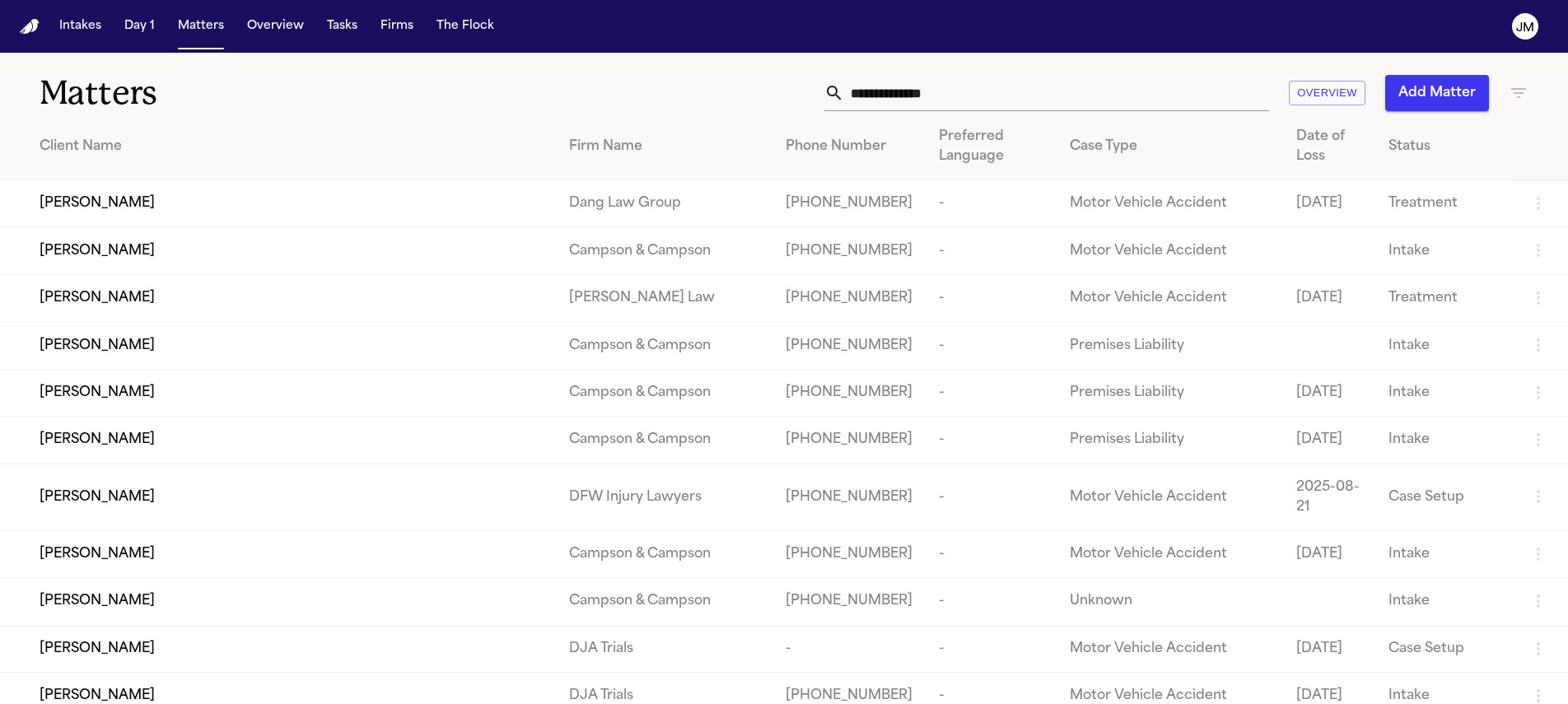
click at [996, 107] on input "text" at bounding box center [1056, 93] width 425 height 37
click at [994, 101] on input "text" at bounding box center [1056, 93] width 425 height 37
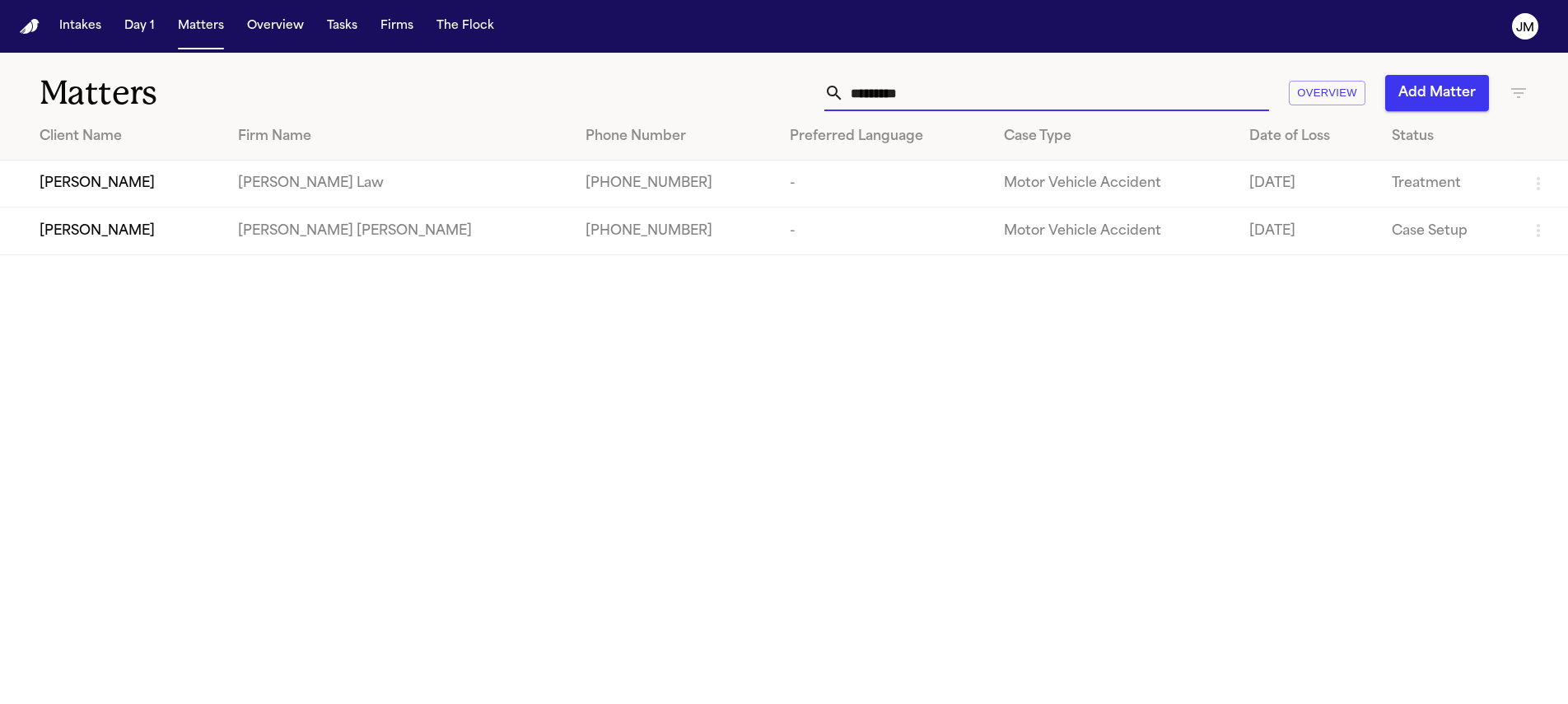
type input "********"
click at [169, 251] on td "[PERSON_NAME]" at bounding box center [112, 230] width 225 height 47
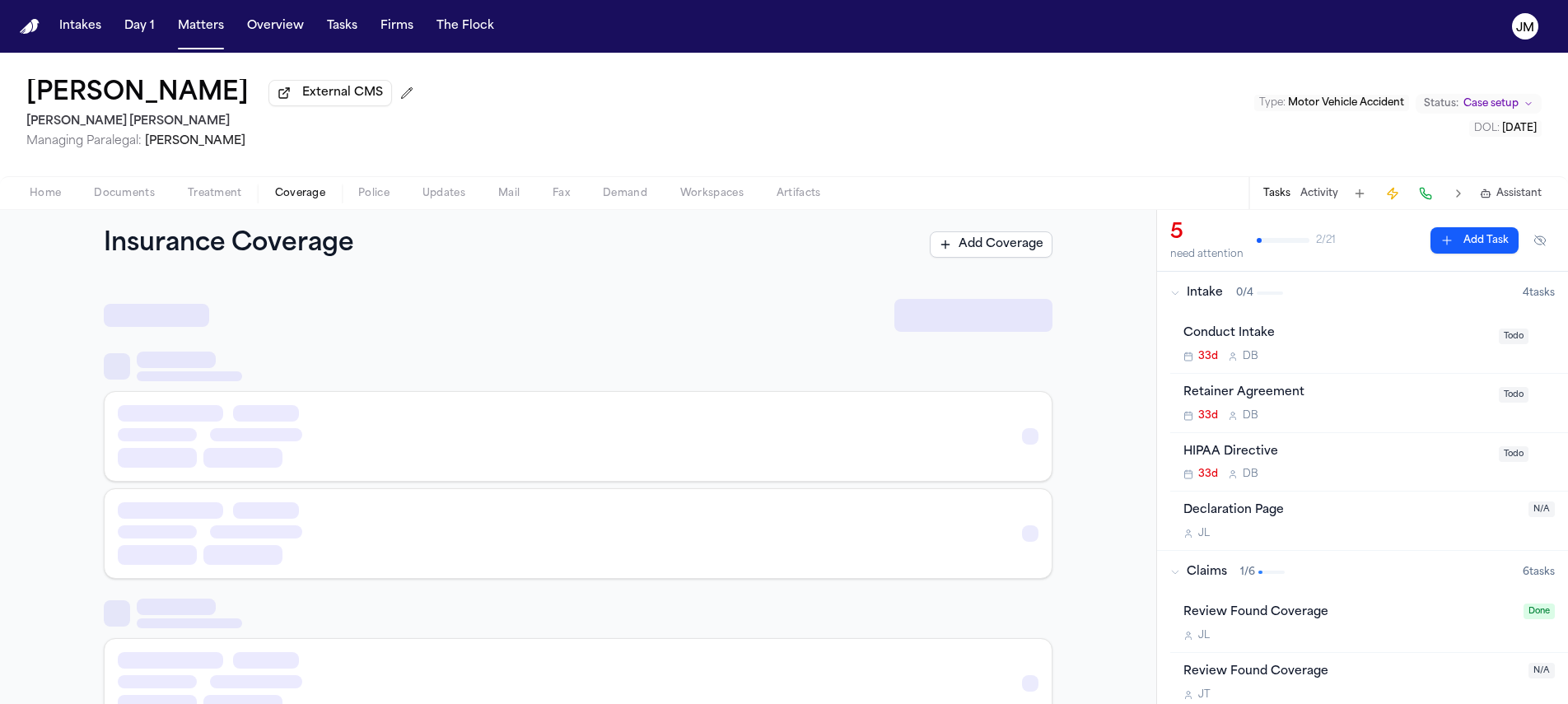
click at [272, 196] on button "Coverage" at bounding box center [300, 193] width 83 height 20
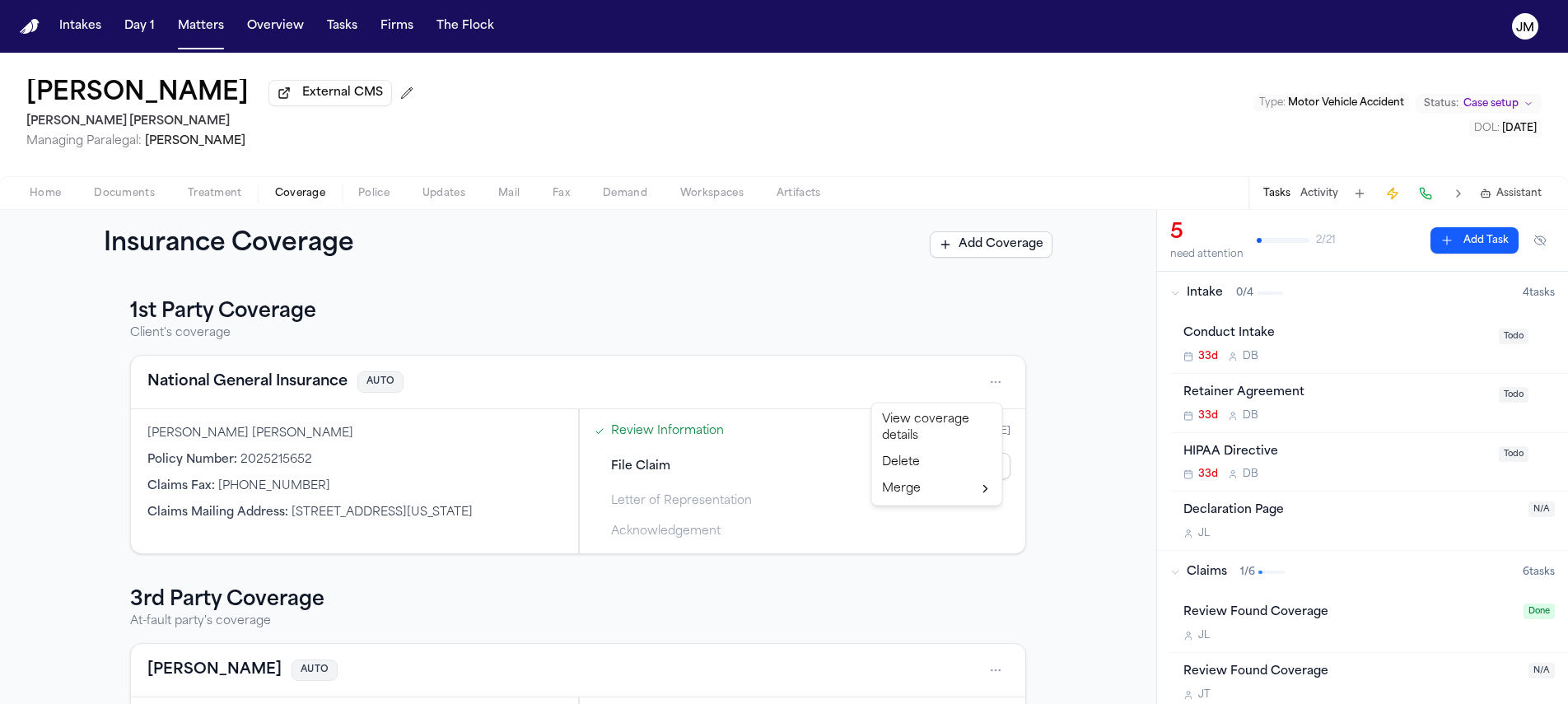
click at [983, 388] on html "Intakes Day 1 Matters Overview Tasks Firms The [PERSON_NAME] [PERSON_NAME] Exte…" at bounding box center [784, 352] width 1568 height 704
click at [955, 415] on div "View coverage details" at bounding box center [937, 427] width 124 height 43
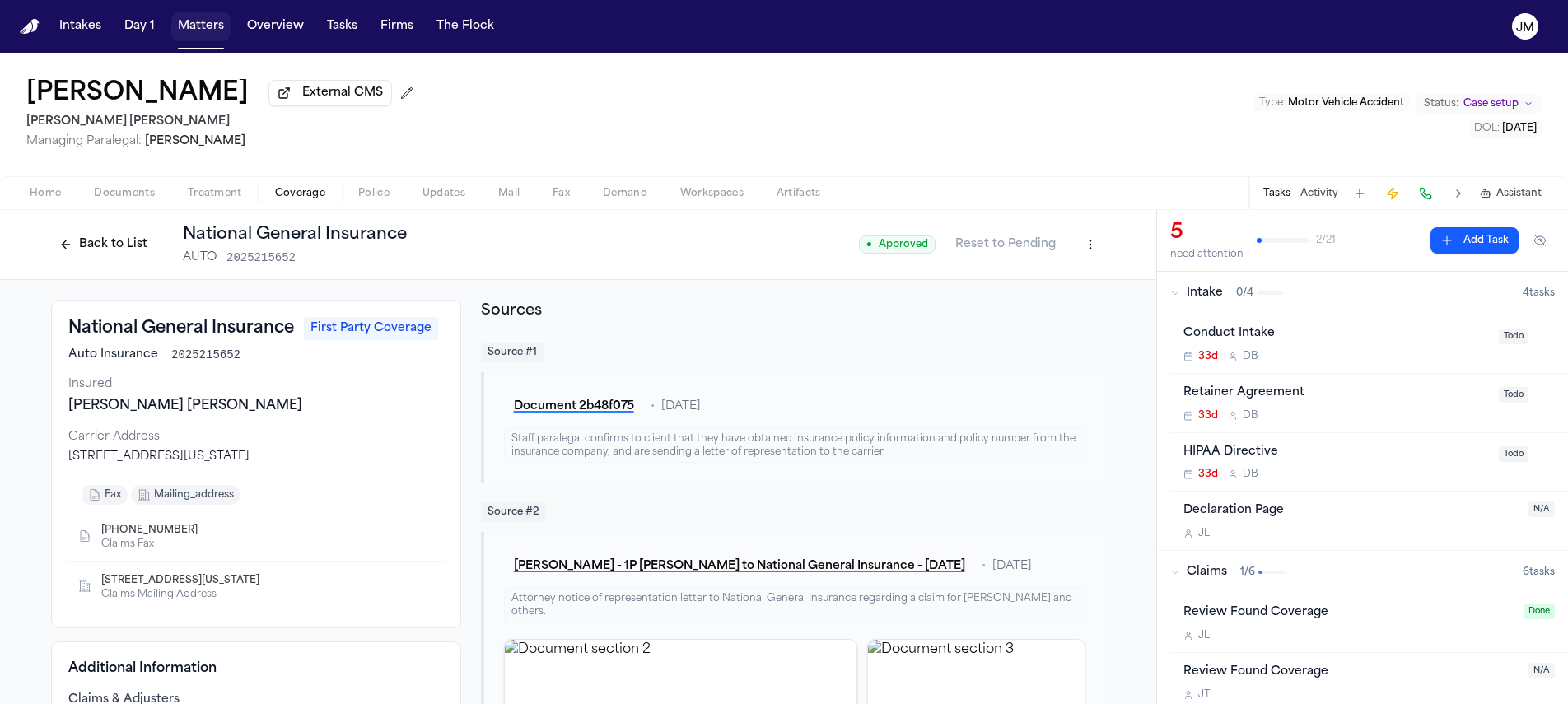
click at [196, 32] on button "Matters" at bounding box center [201, 27] width 59 height 30
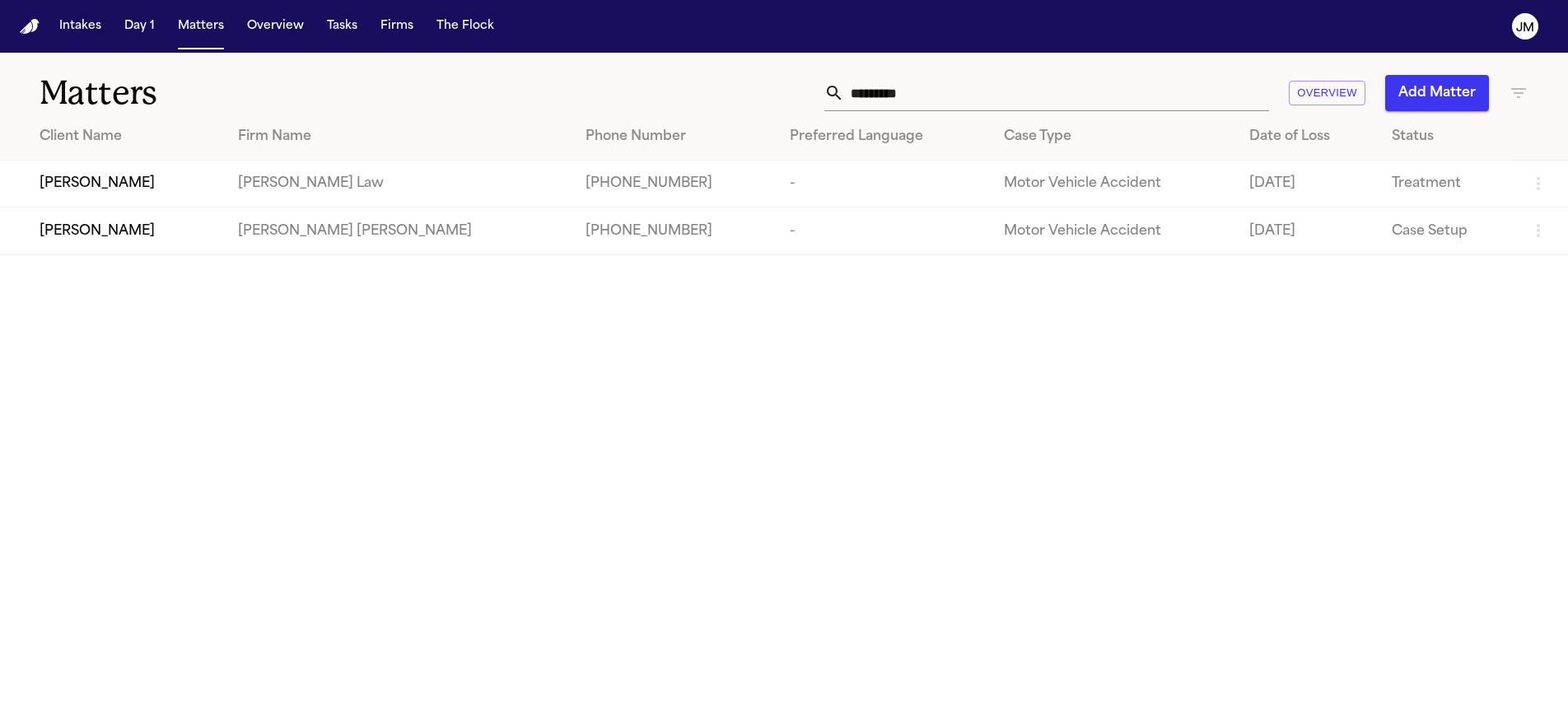
click at [1108, 85] on input "********" at bounding box center [1056, 93] width 425 height 37
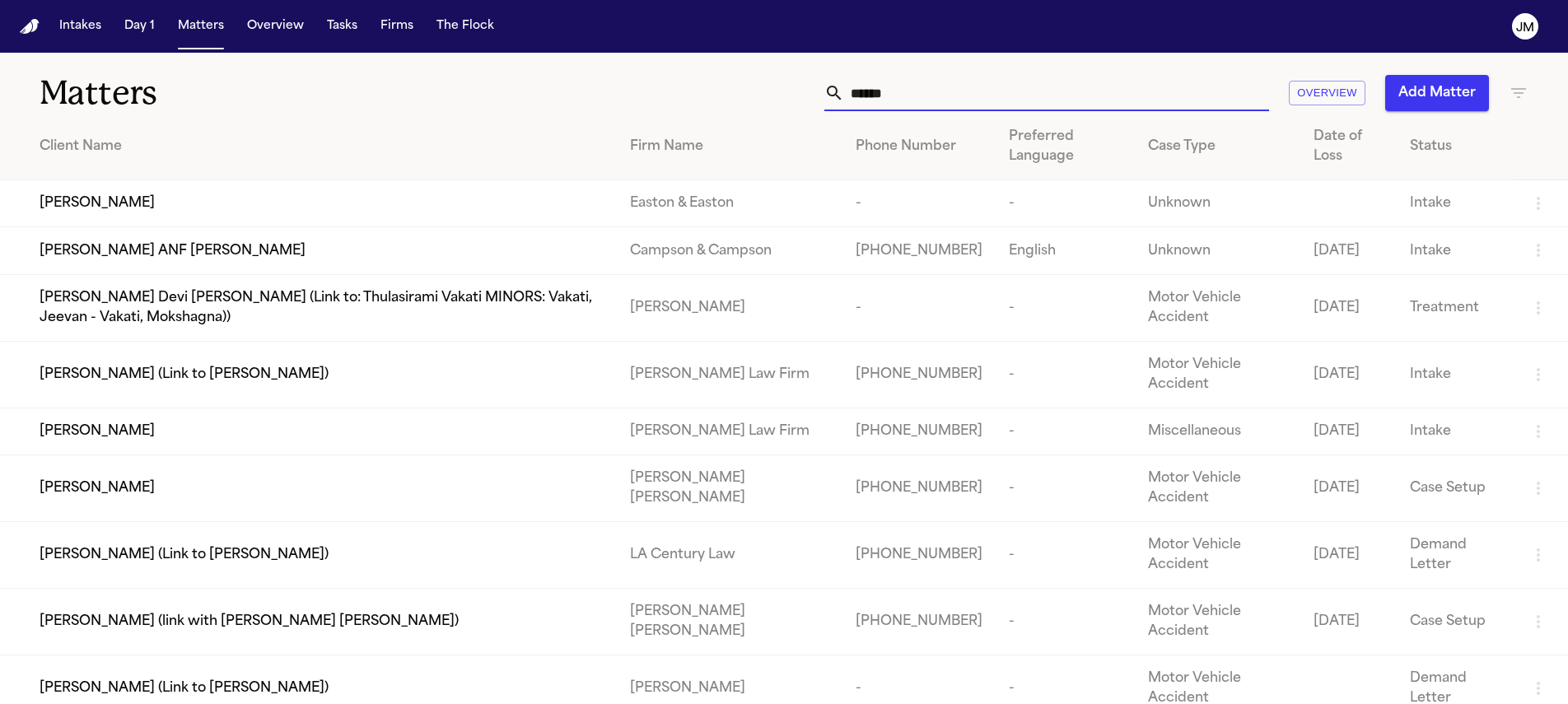
type input "******"
click at [352, 513] on td "[PERSON_NAME]" at bounding box center [308, 488] width 616 height 66
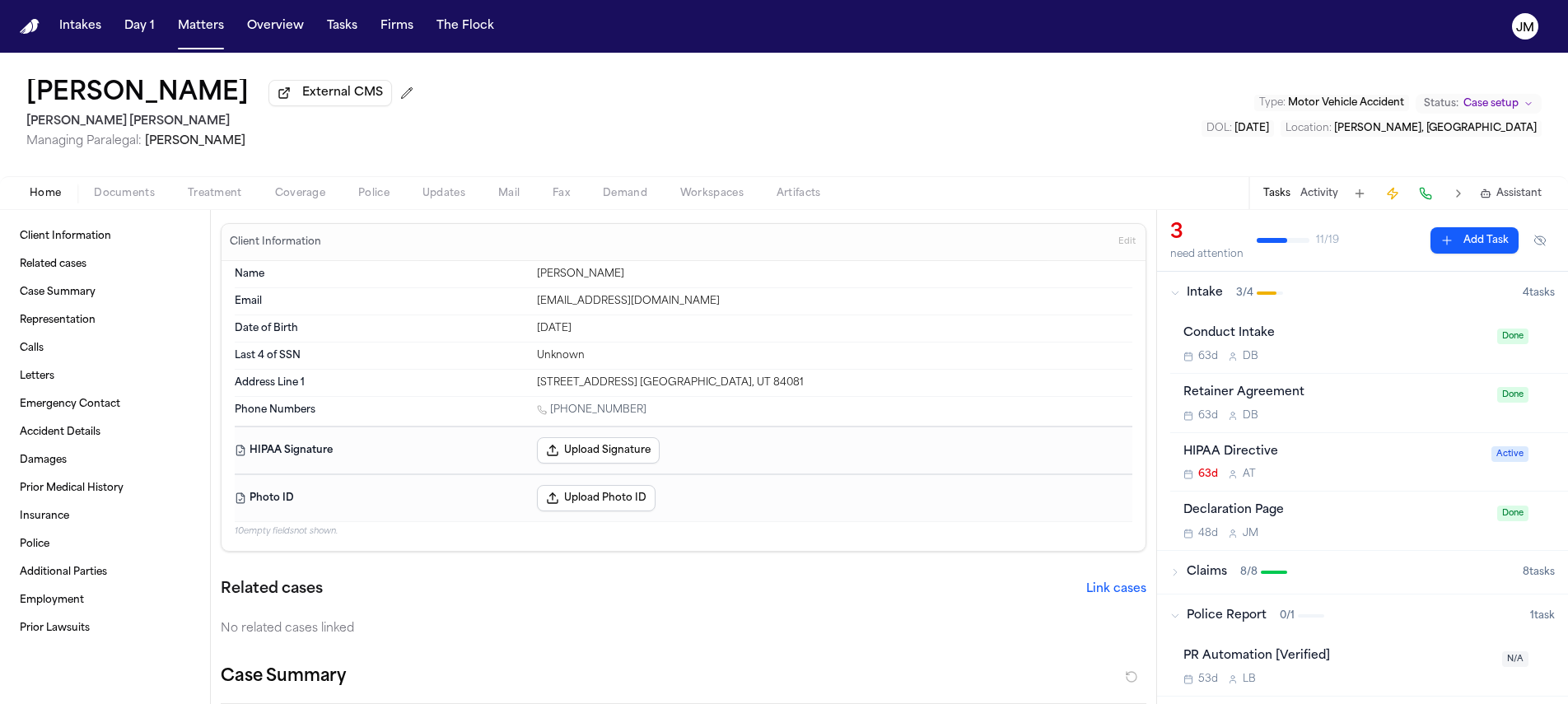
click at [224, 198] on span "Treatment" at bounding box center [214, 193] width 55 height 13
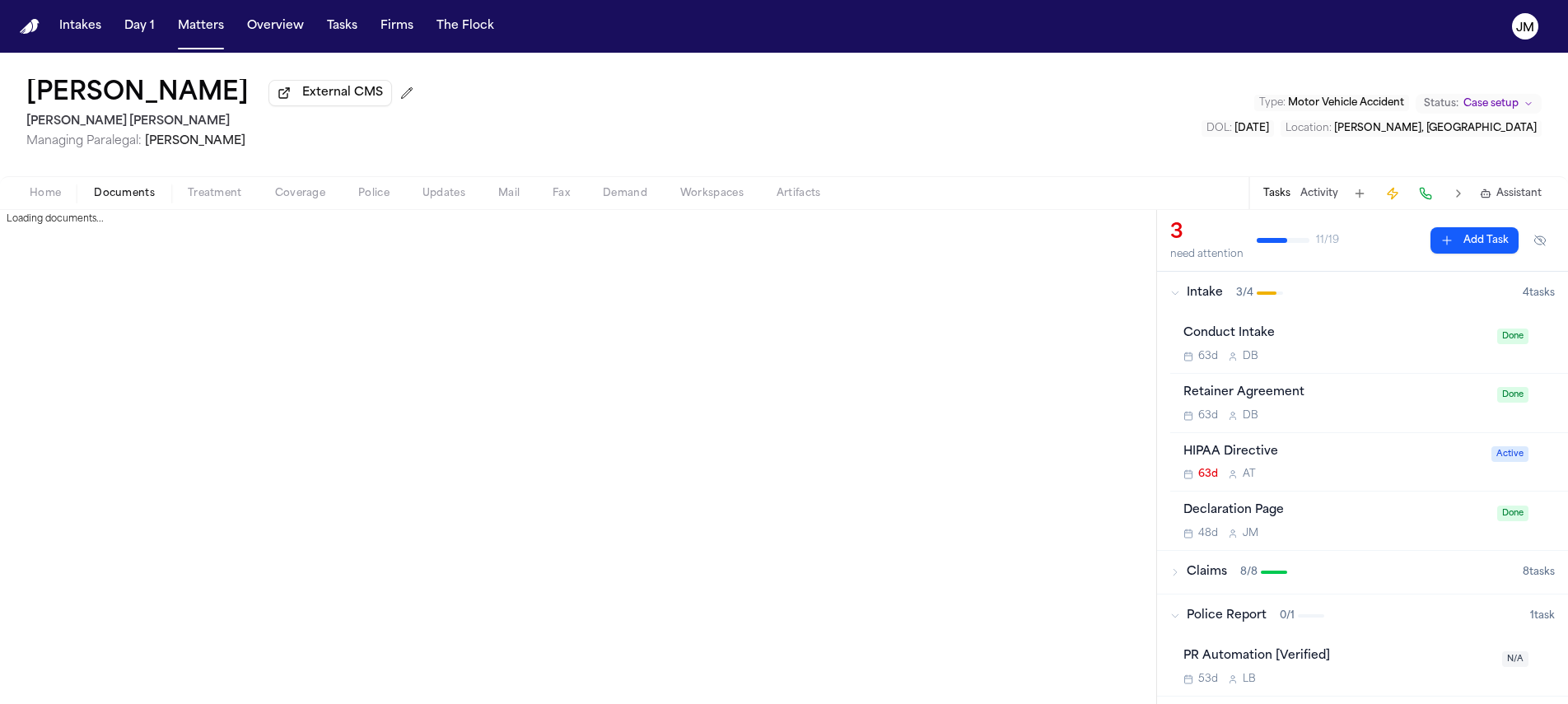
click at [119, 186] on button "Documents" at bounding box center [124, 193] width 94 height 20
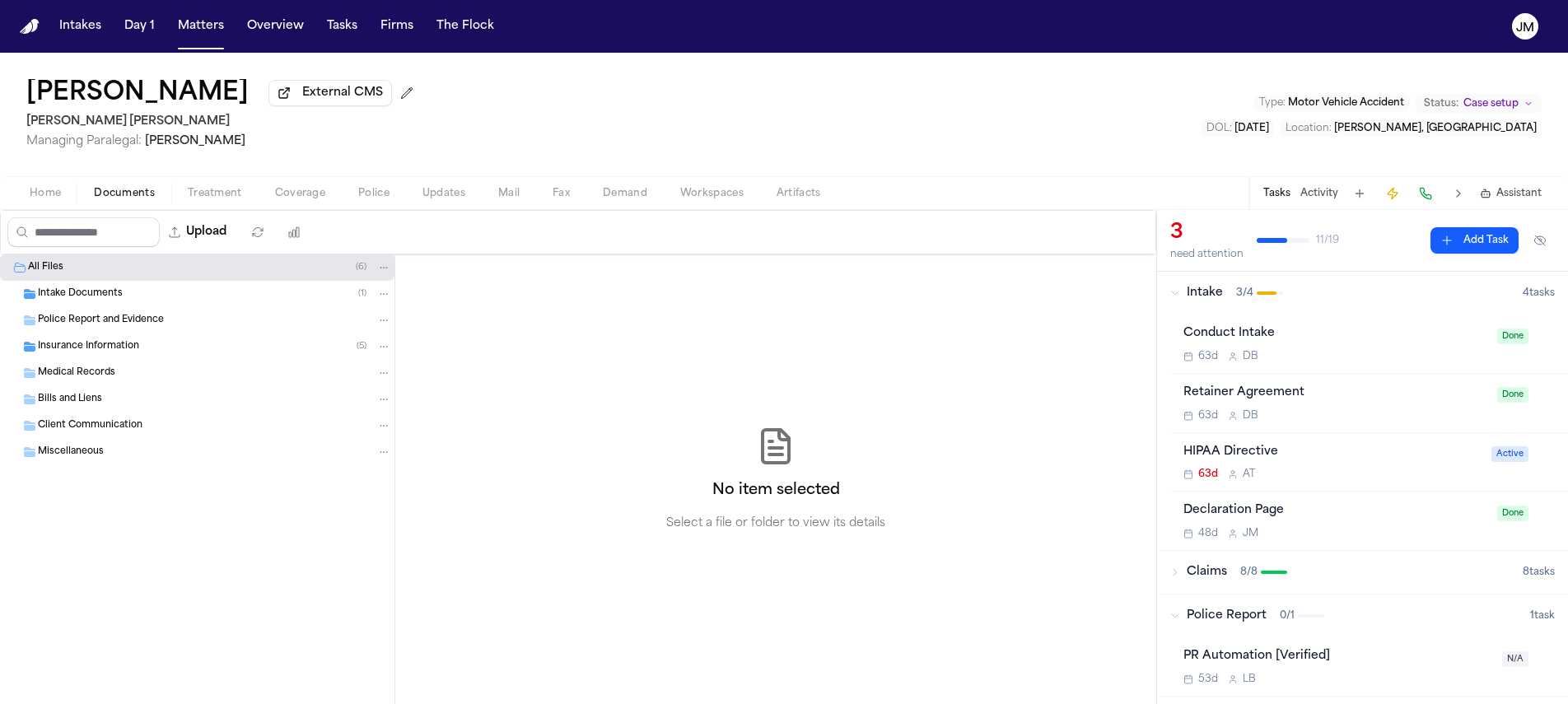
click at [143, 347] on div "Insurance Information ( 5 )" at bounding box center [214, 346] width 353 height 15
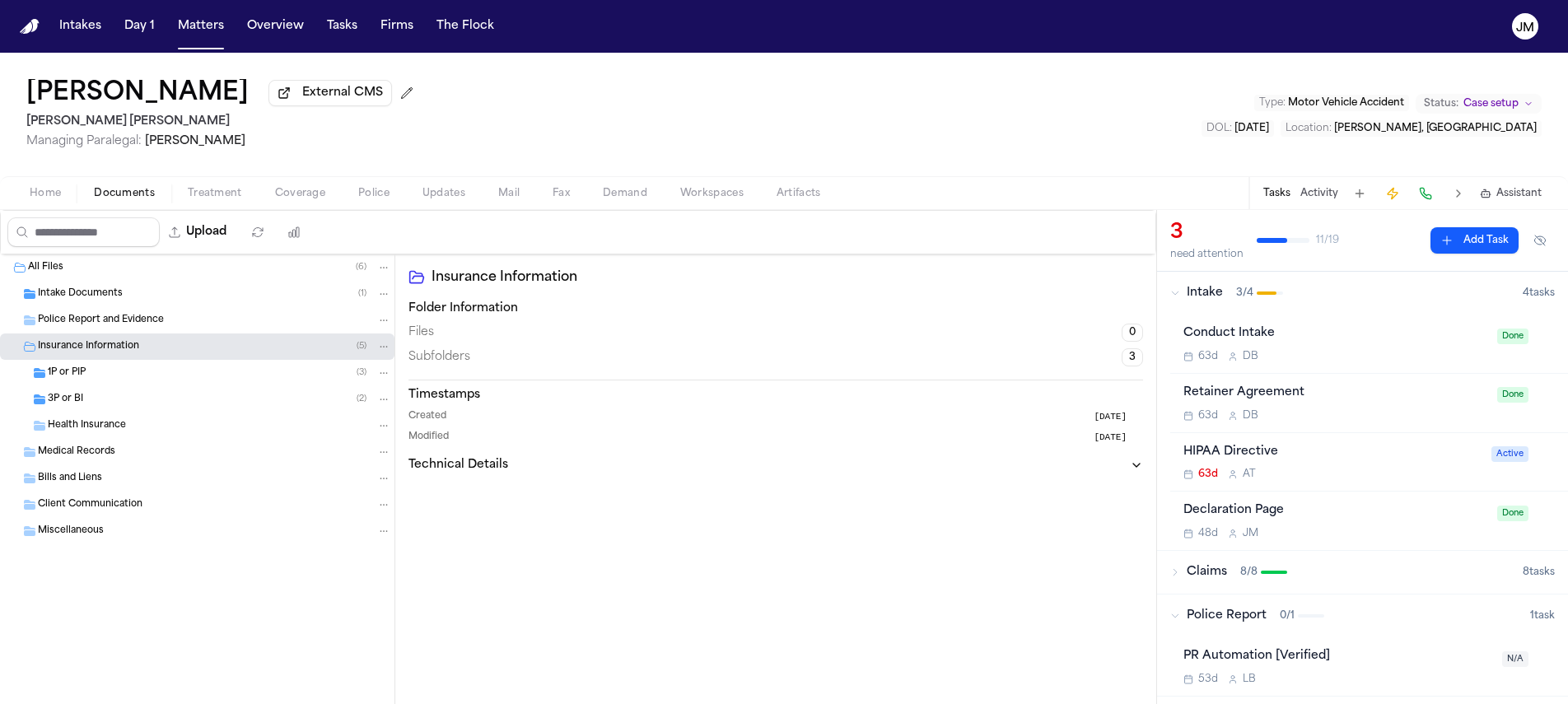
click at [134, 397] on div "3P or BI ( 2 )" at bounding box center [219, 399] width 343 height 15
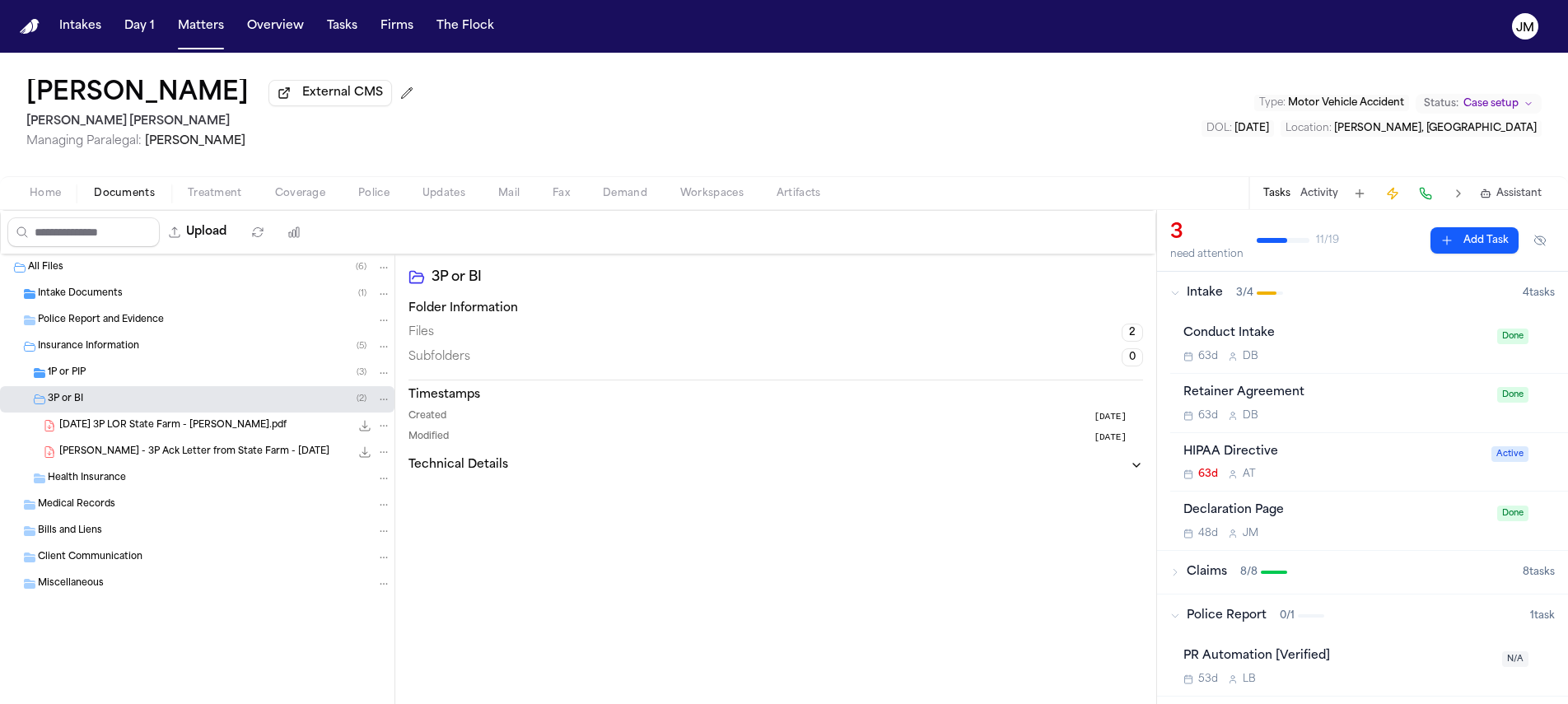
click at [168, 455] on span "[PERSON_NAME] - 3P Ack Letter from State Farm - [DATE]" at bounding box center [194, 452] width 270 height 14
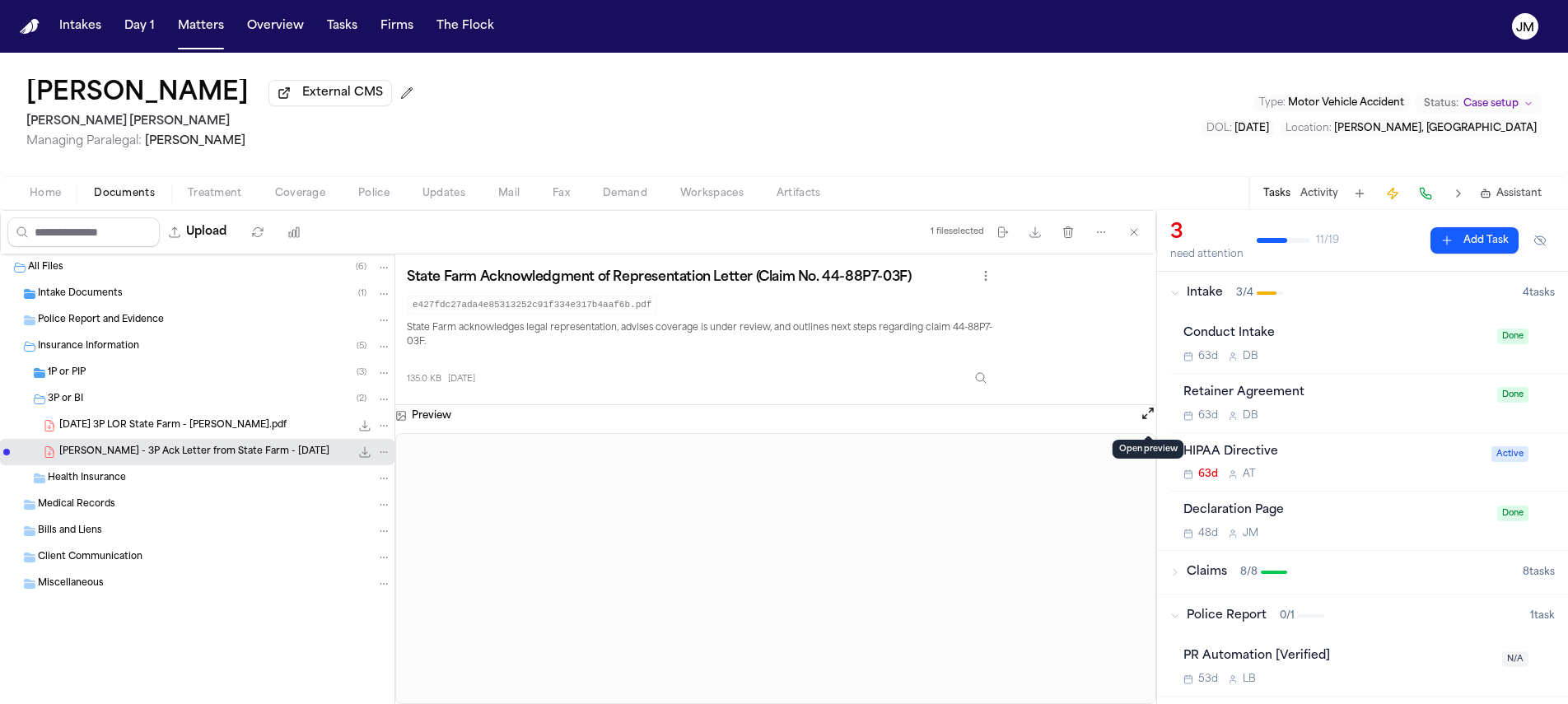
click at [1145, 420] on button "Open preview" at bounding box center [1148, 413] width 17 height 17
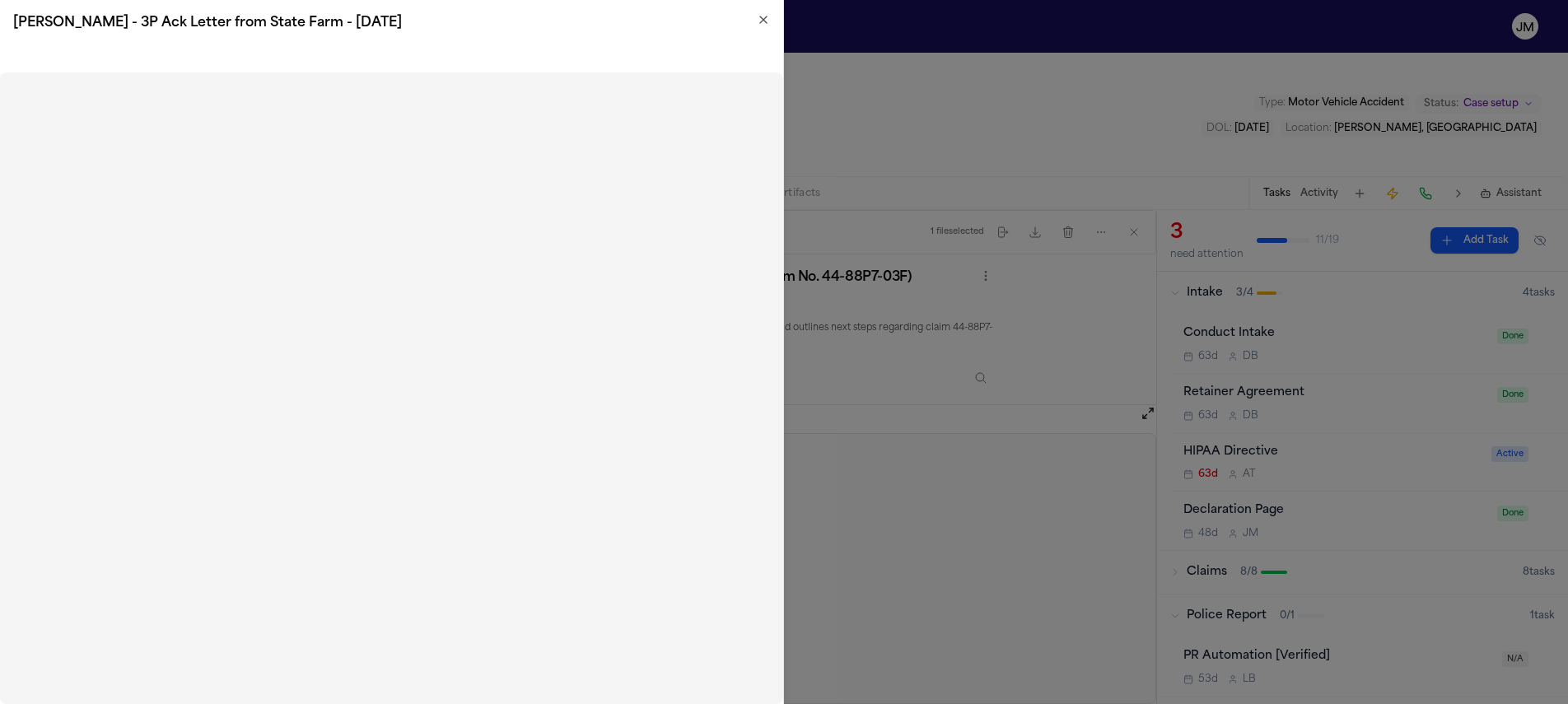
click at [763, 13] on icon "button" at bounding box center [762, 19] width 13 height 13
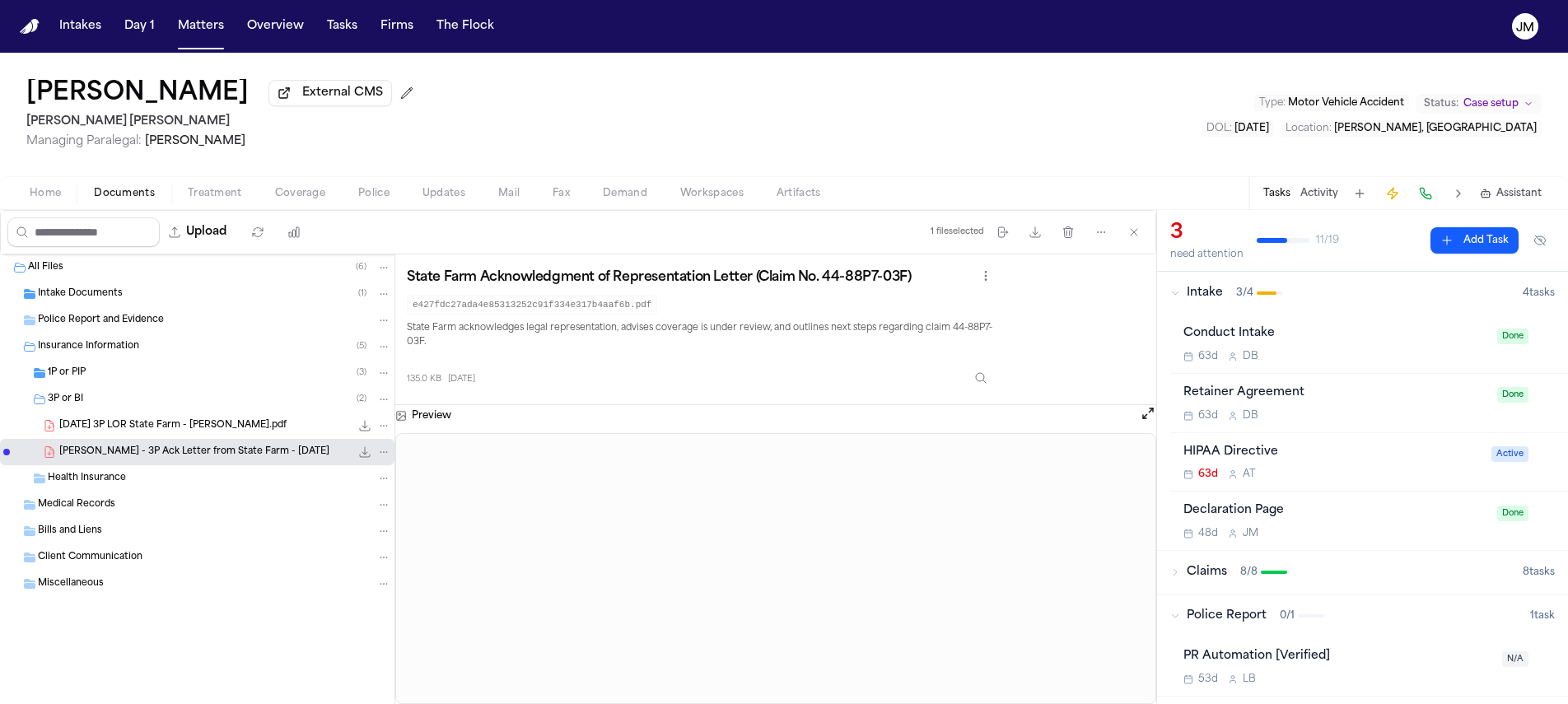
click at [54, 206] on div "Home Documents Treatment Coverage Police Updates Mail Fax Demand Workspaces Art…" at bounding box center [784, 192] width 1568 height 33
click at [49, 200] on span "Home" at bounding box center [46, 193] width 32 height 13
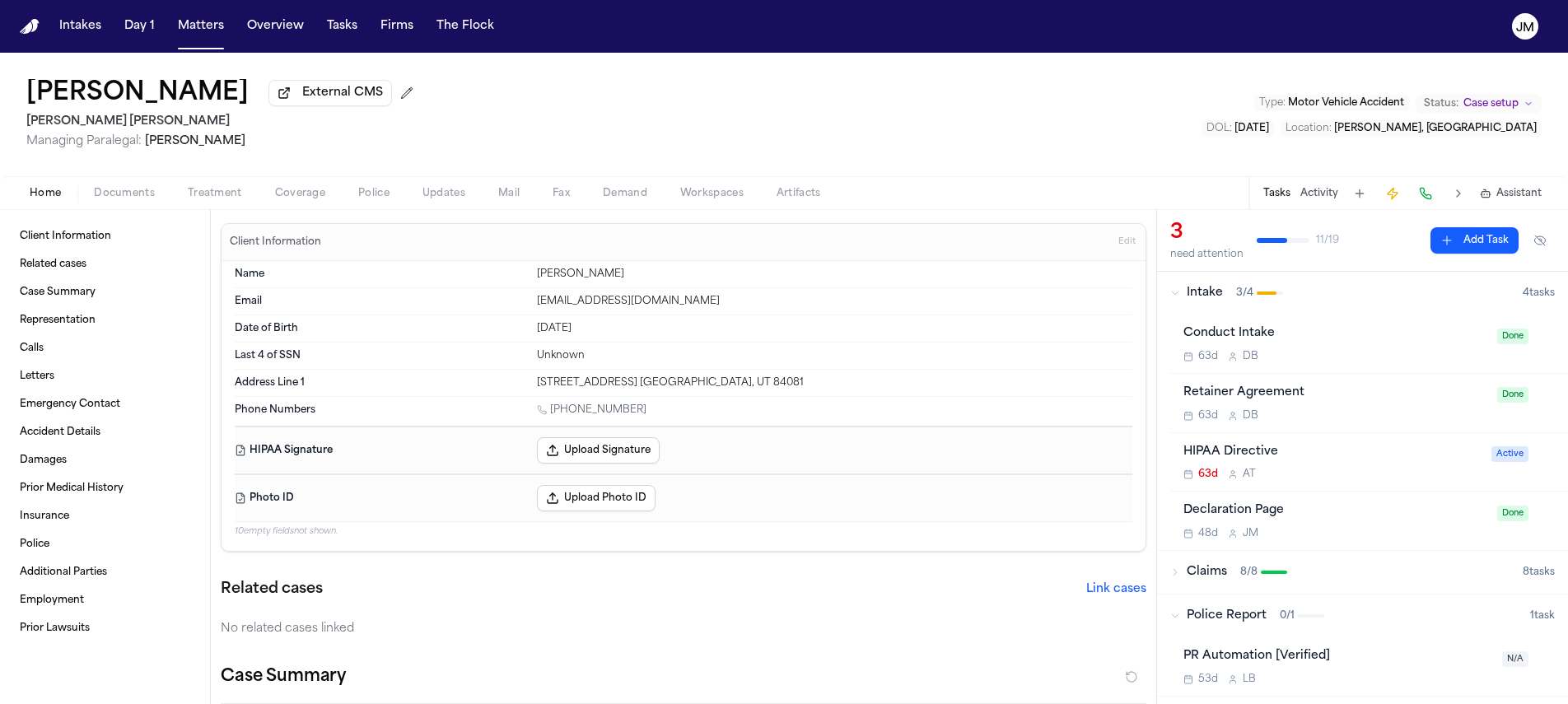
click at [89, 184] on div "Home Documents Treatment Coverage Police Updates Mail Fax Demand Workspaces Art…" at bounding box center [784, 192] width 1568 height 33
click at [95, 192] on span "Documents" at bounding box center [124, 193] width 60 height 13
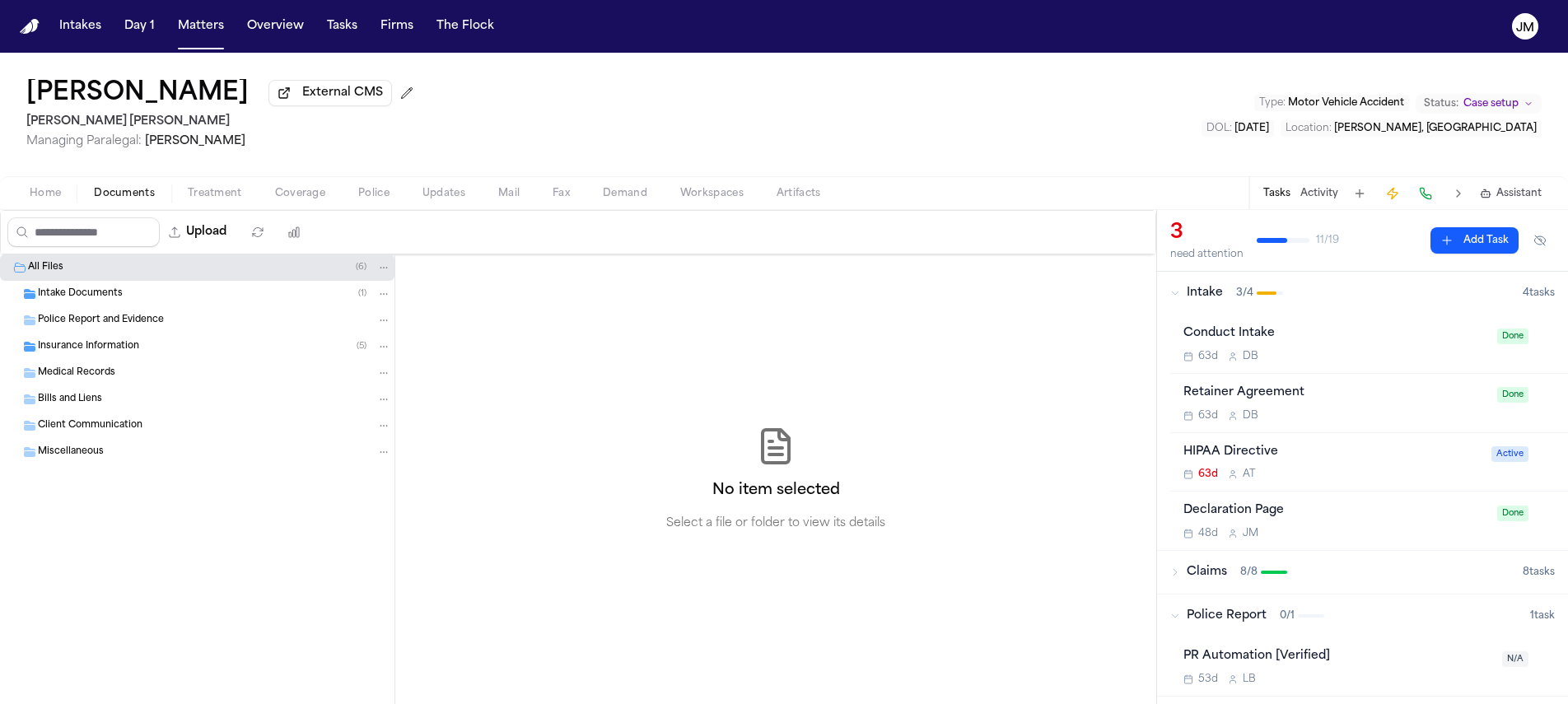
click at [100, 354] on span "Insurance Information" at bounding box center [88, 347] width 101 height 14
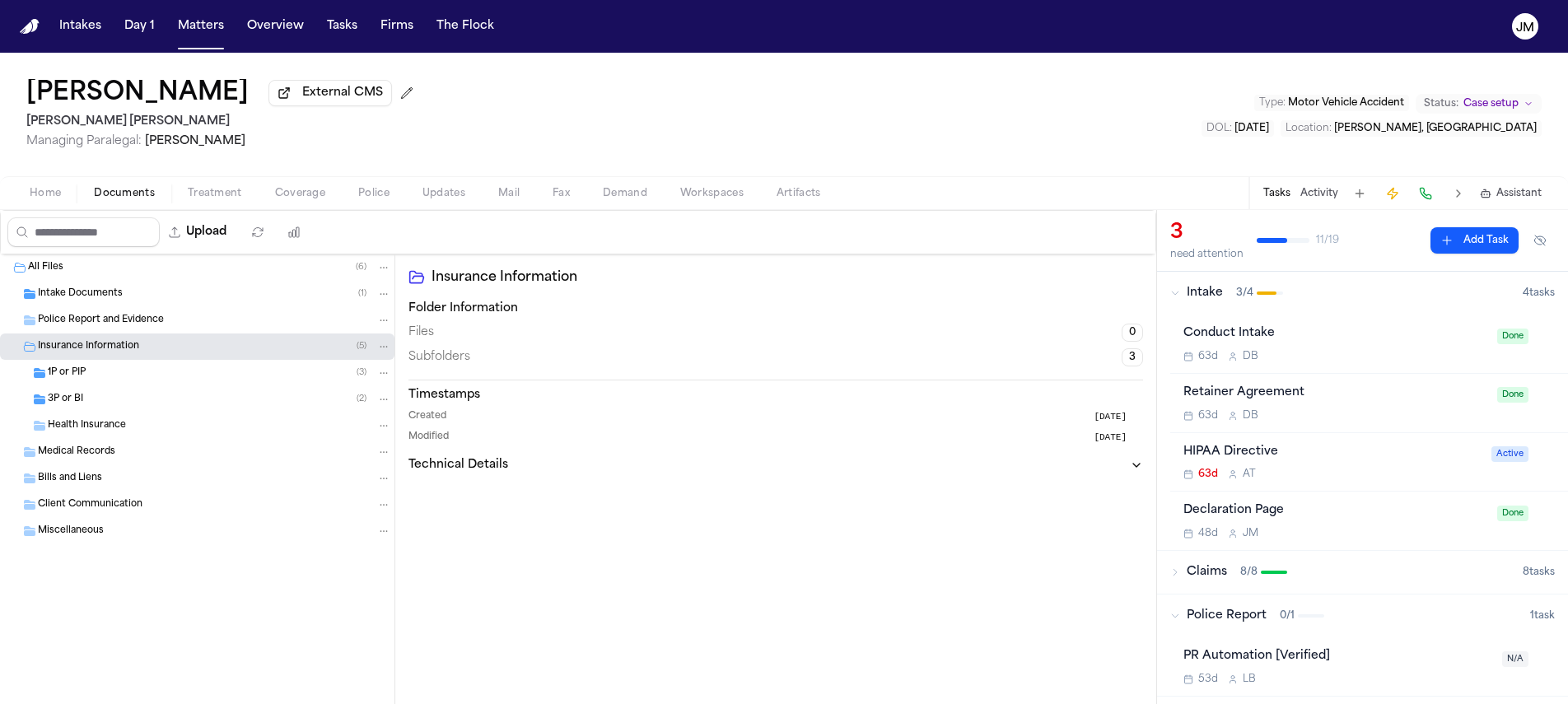
click at [113, 387] on div "1P or PIP ( 3 )" at bounding box center [197, 373] width 394 height 27
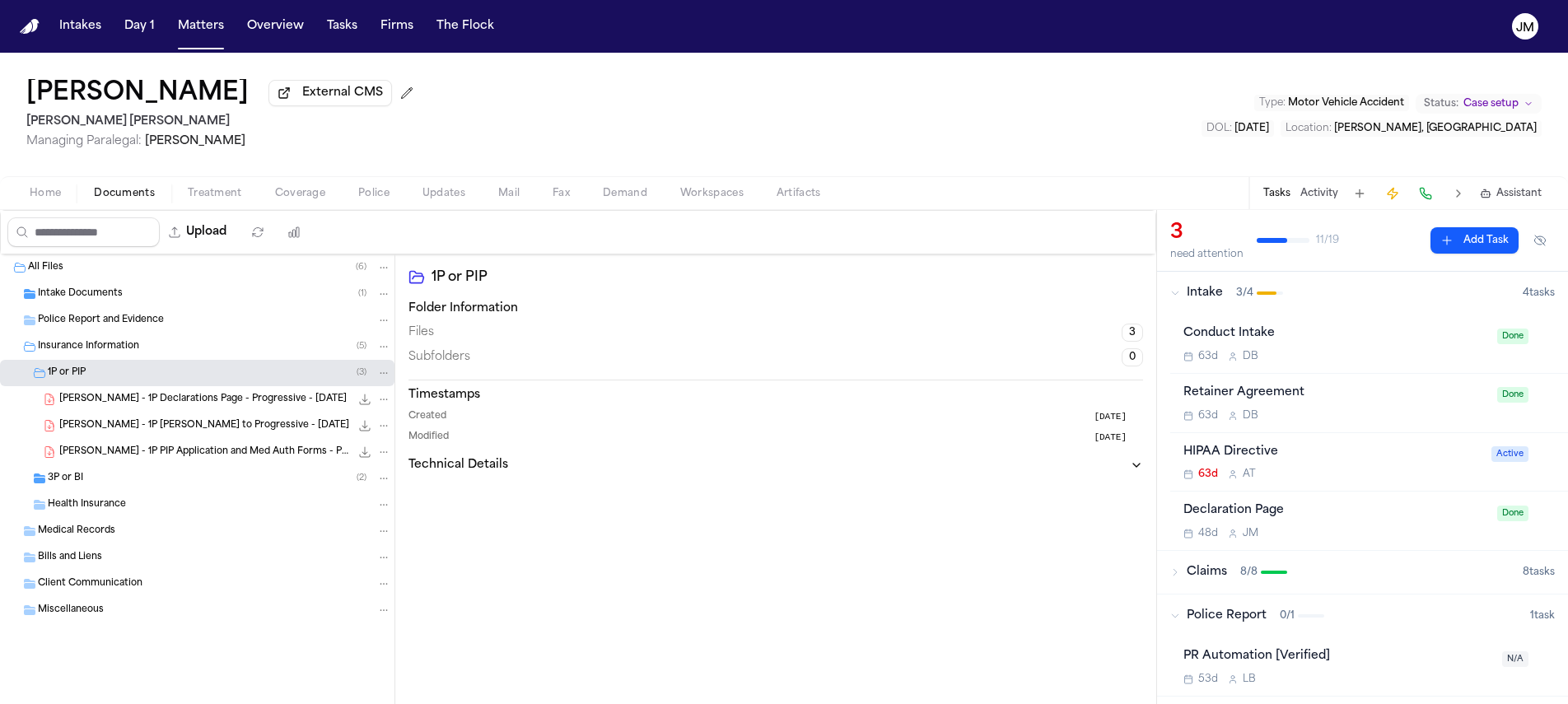
click at [131, 401] on span "[PERSON_NAME] - 1P Declarations Page - Progressive - [DATE]" at bounding box center [203, 400] width 287 height 14
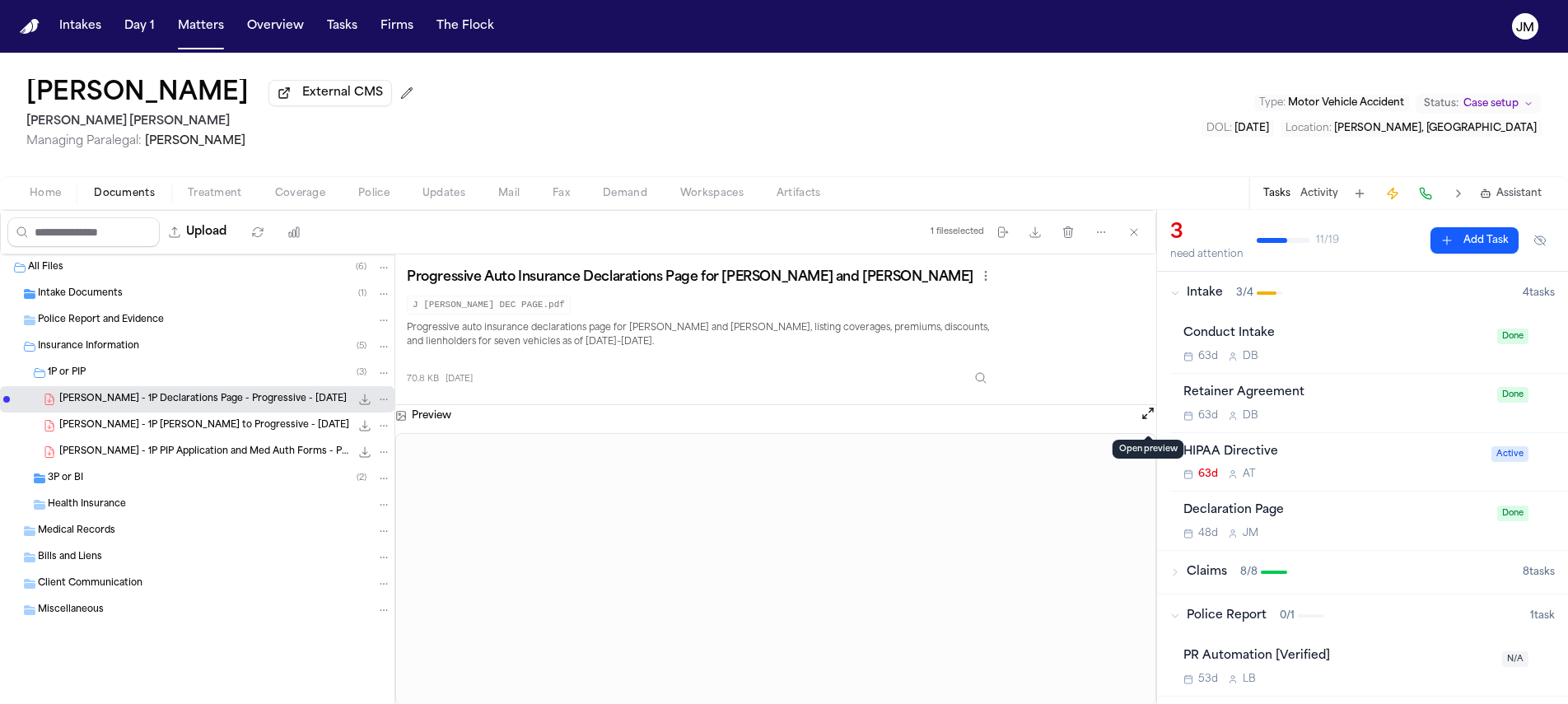
click at [1150, 417] on button "Open preview" at bounding box center [1148, 413] width 17 height 17
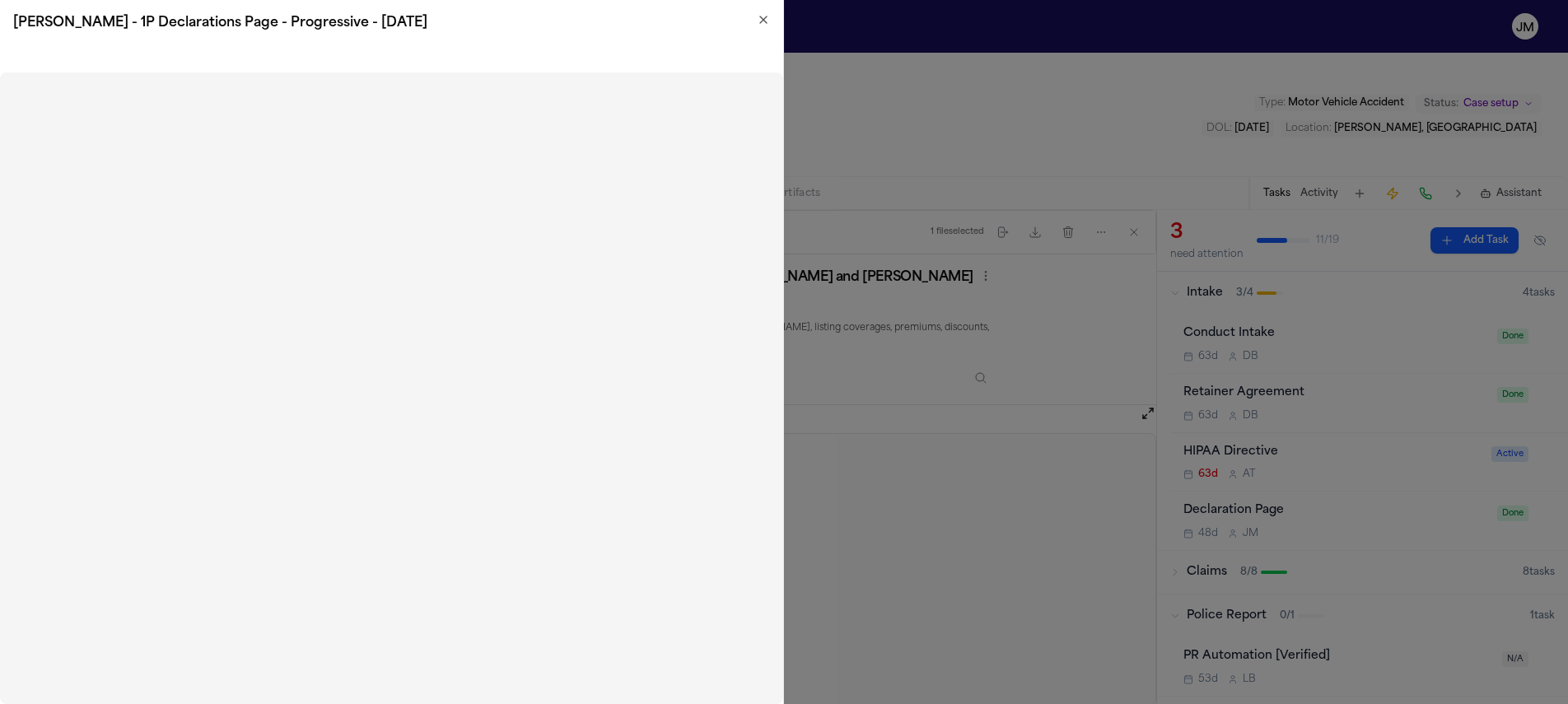
click at [765, 26] on icon "button" at bounding box center [762, 19] width 13 height 13
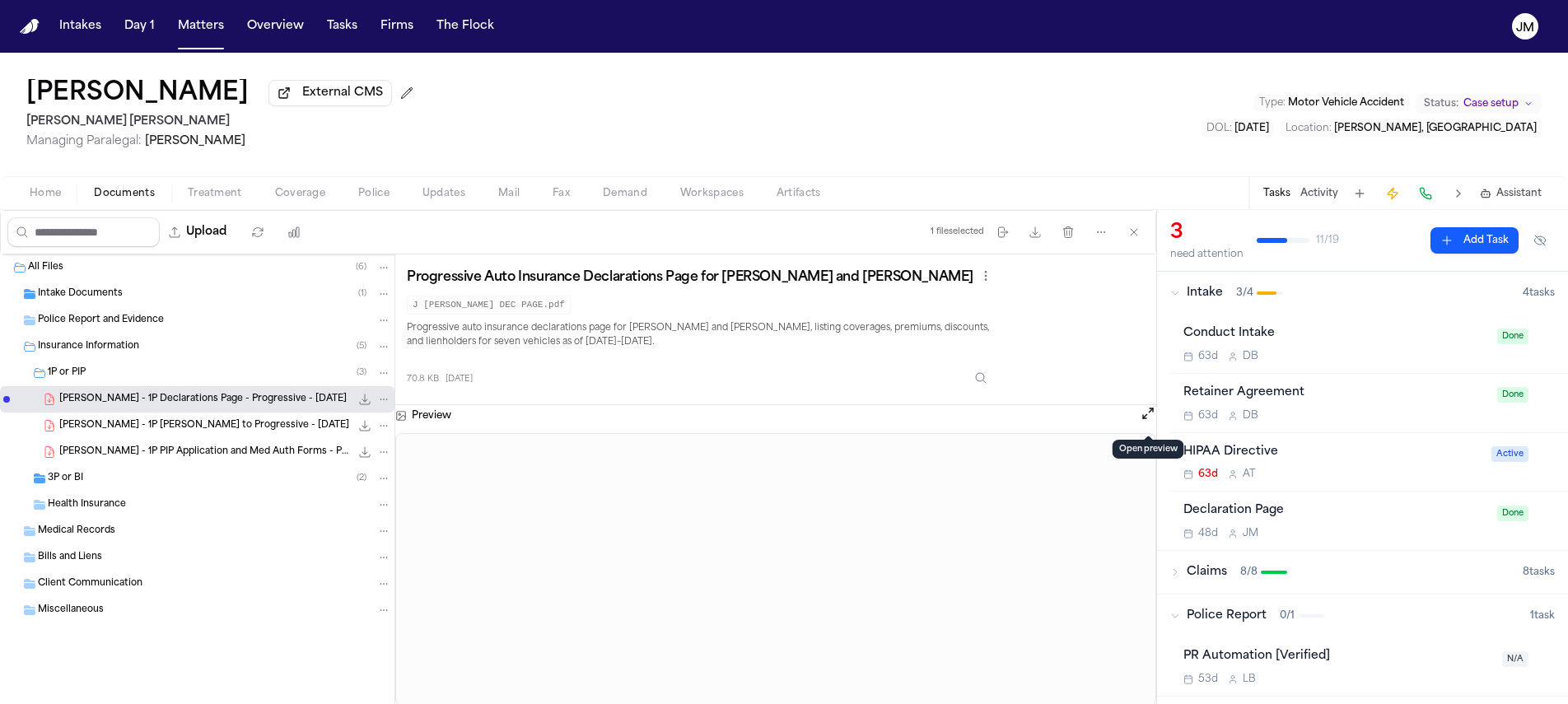
click at [129, 306] on div "Intake Documents ( 1 )" at bounding box center [197, 293] width 394 height 27
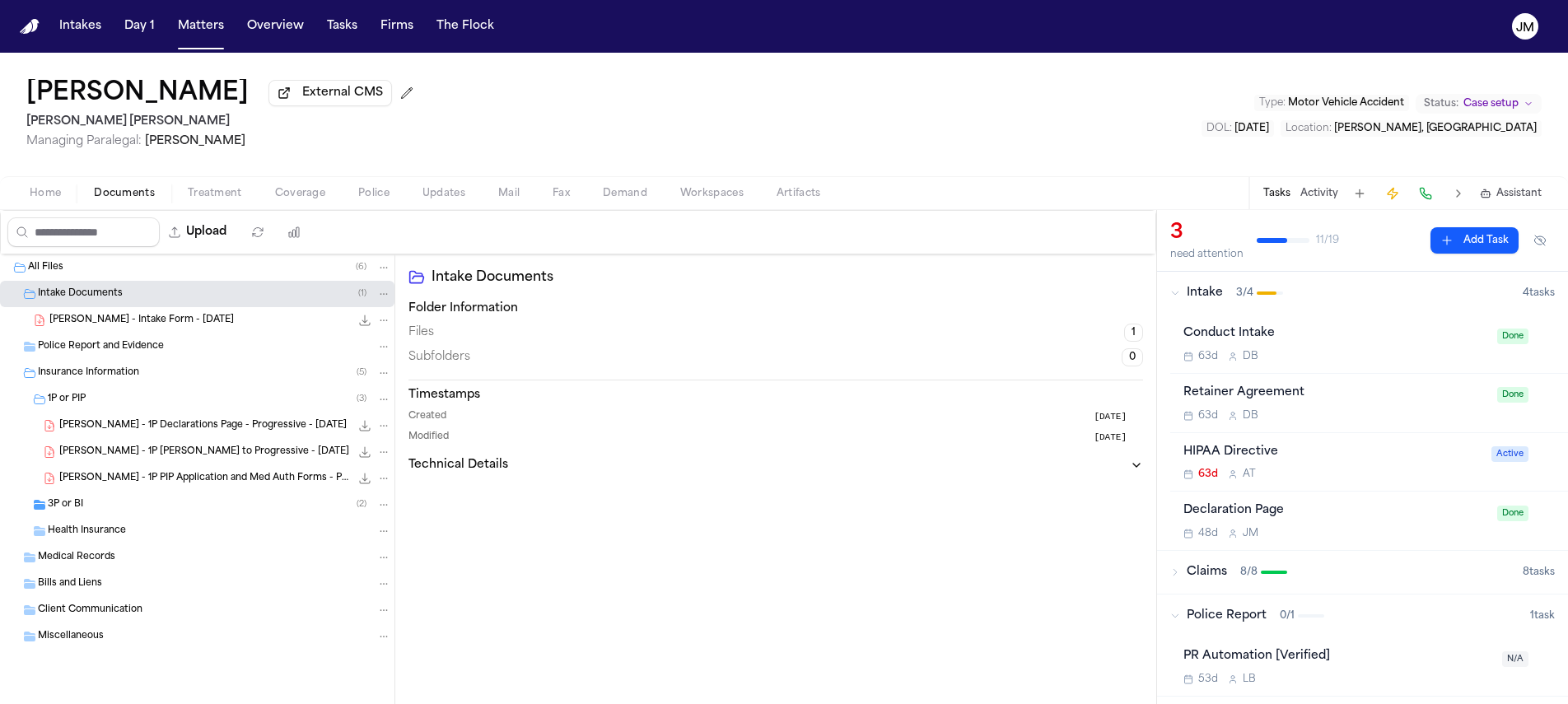
click at [129, 333] on div "[PERSON_NAME] - Intake Form - [DATE] 23.0 KB • PDF" at bounding box center [197, 320] width 394 height 27
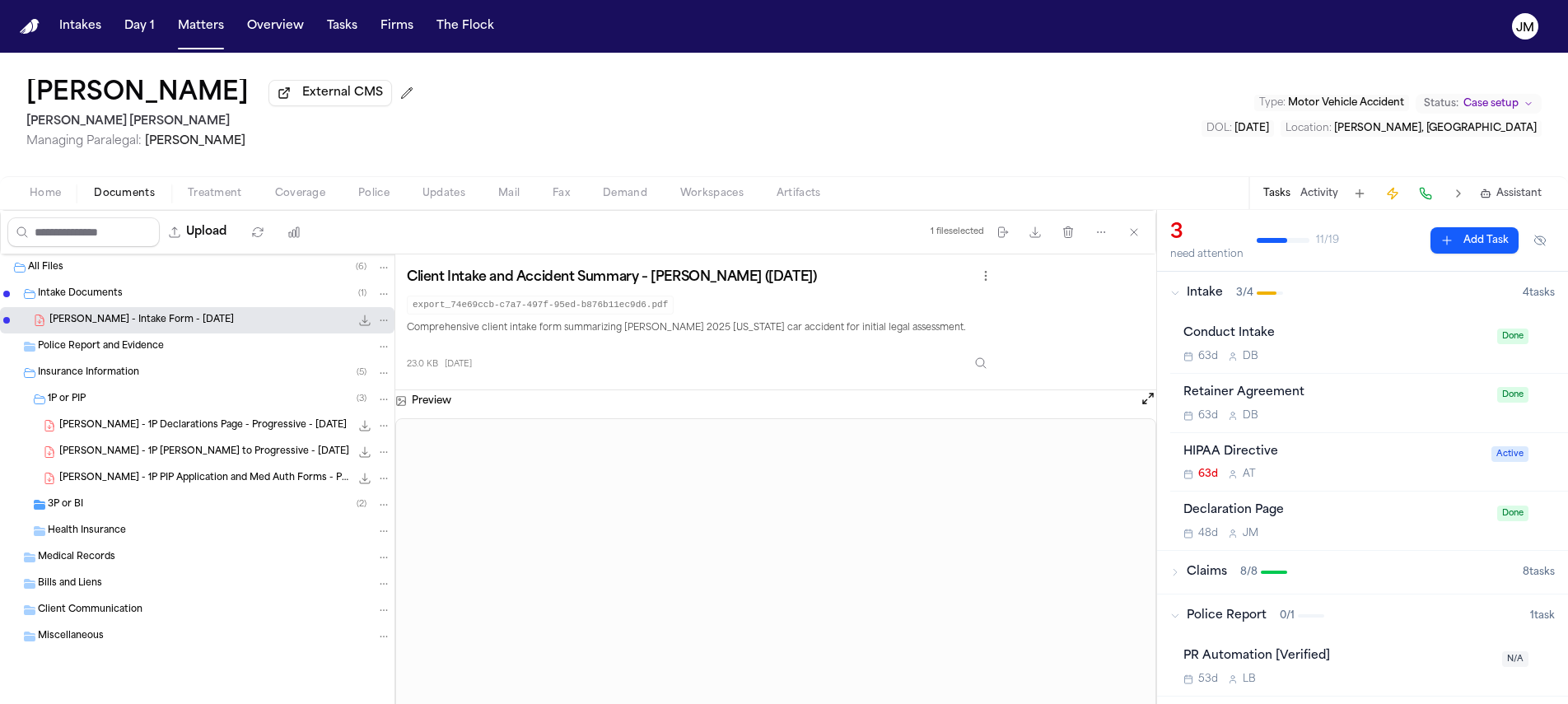
click at [92, 301] on span "Intake Documents" at bounding box center [80, 294] width 85 height 14
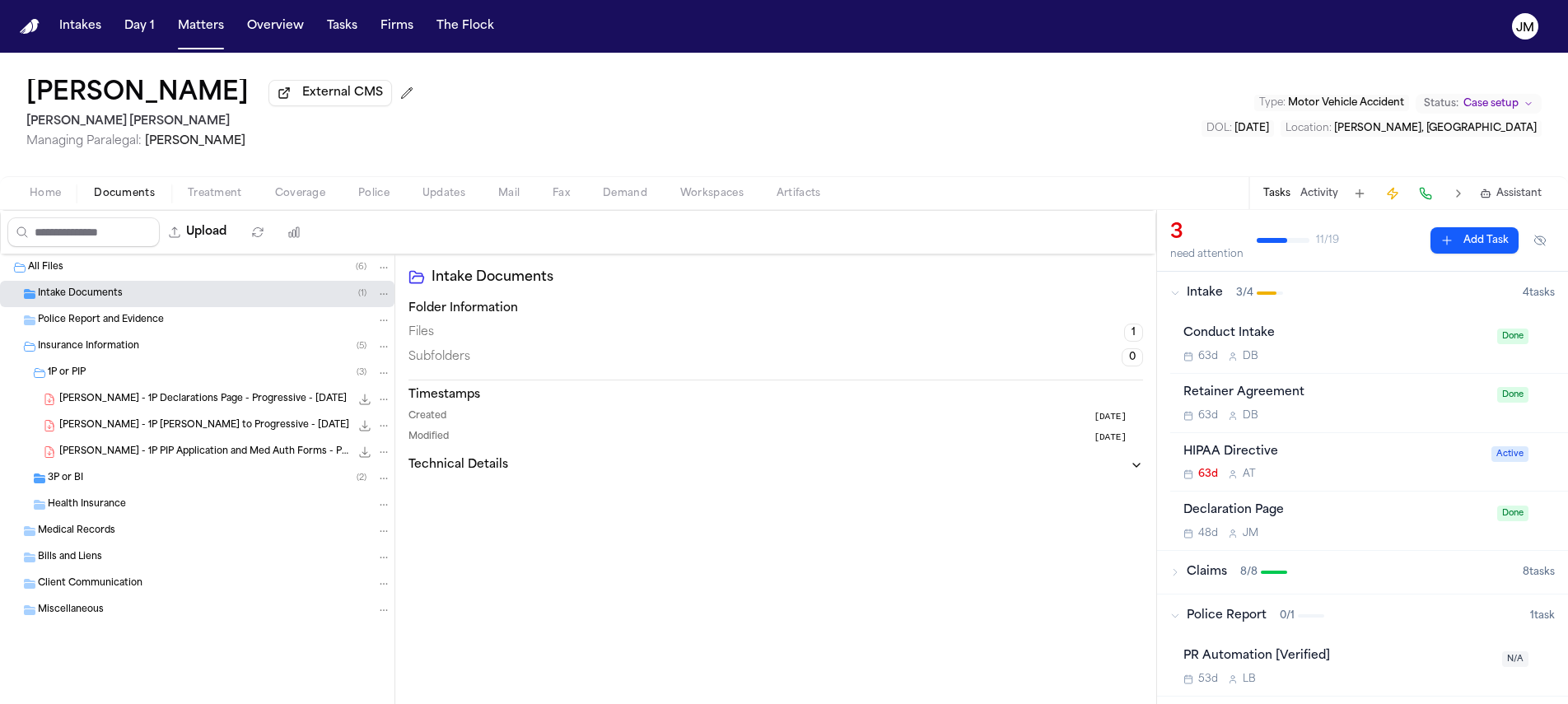
click at [92, 301] on span "Intake Documents" at bounding box center [80, 294] width 85 height 14
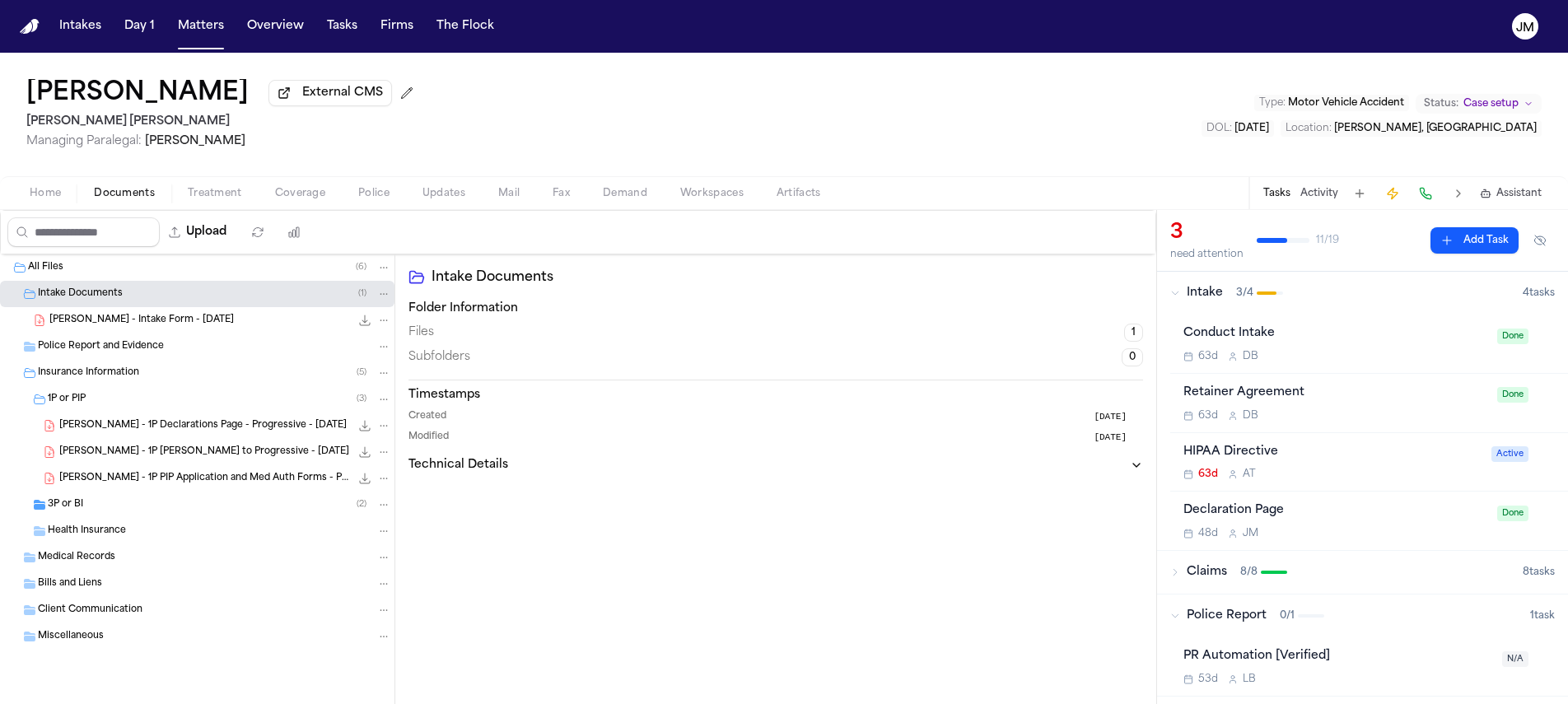
click at [148, 352] on span "Police Report and Evidence" at bounding box center [100, 347] width 126 height 14
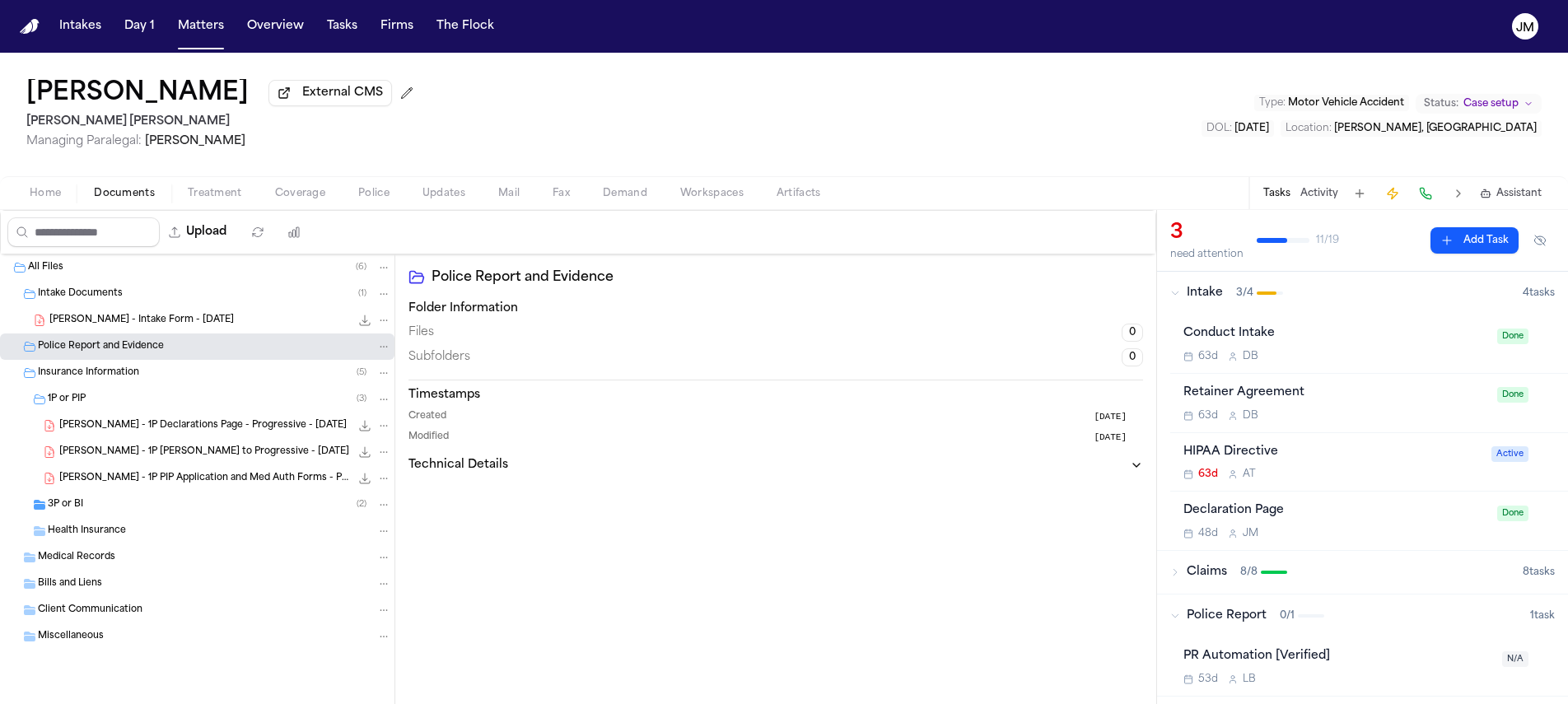
click at [188, 538] on div "Health Insurance" at bounding box center [219, 530] width 343 height 15
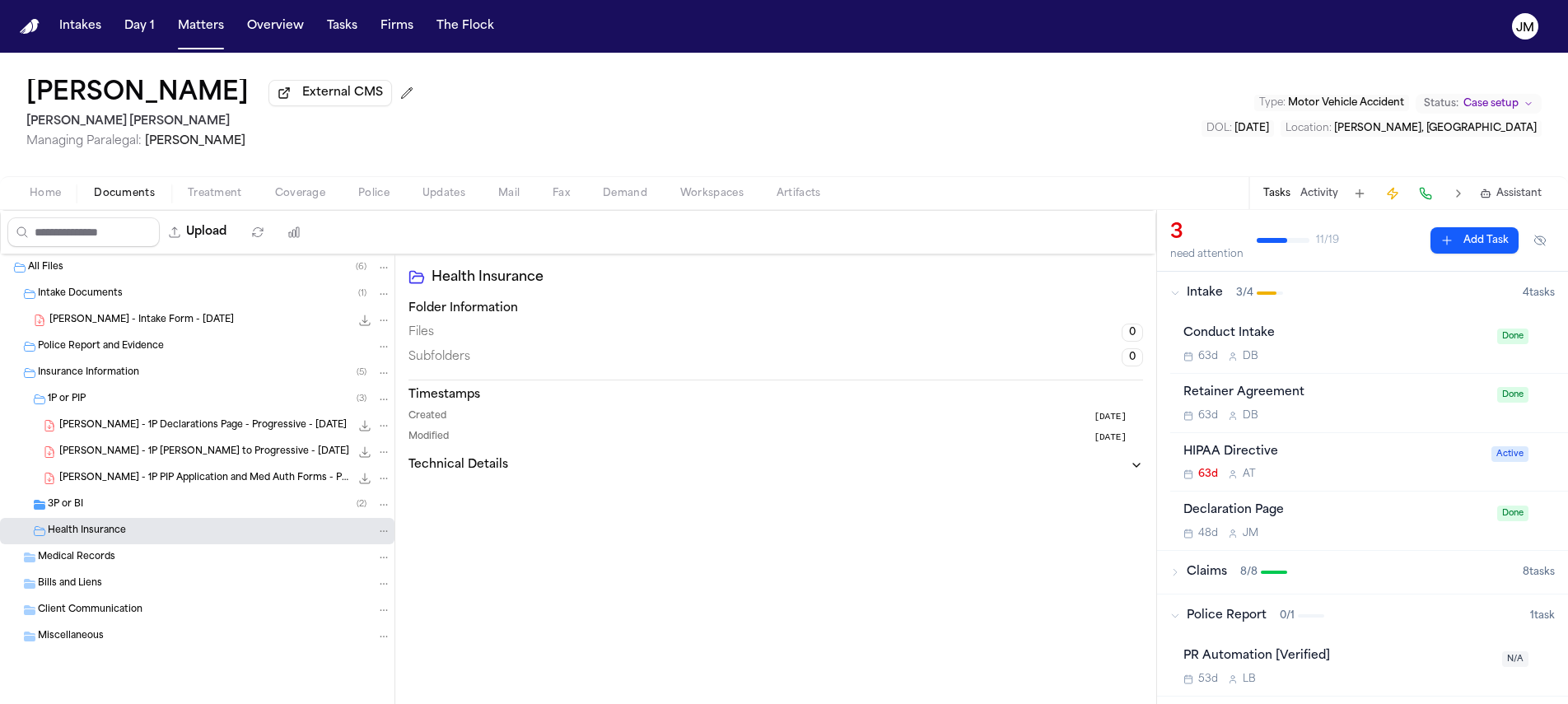
click at [124, 509] on div "3P or BI ( 2 )" at bounding box center [219, 505] width 343 height 15
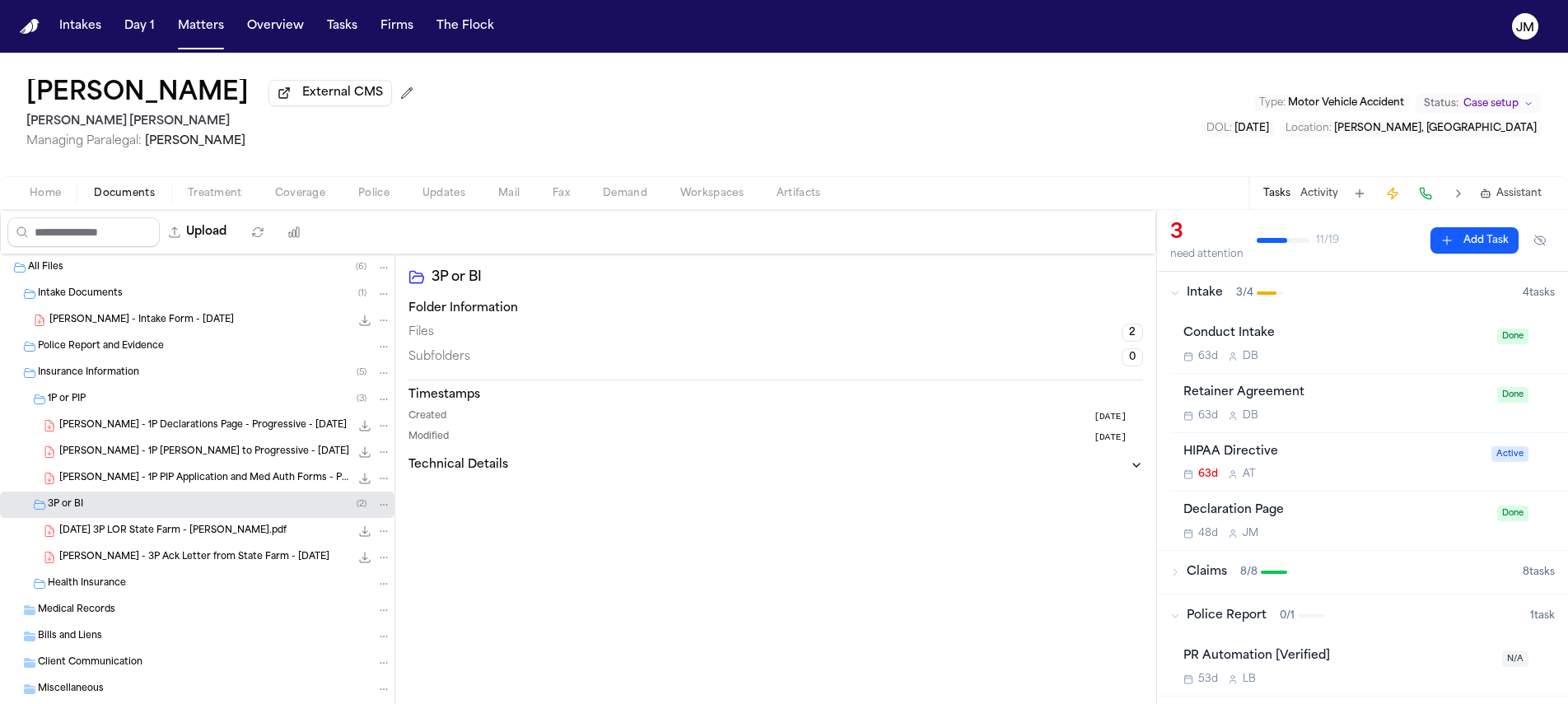
click at [101, 328] on span "[PERSON_NAME] - Intake Form - [DATE]" at bounding box center [142, 320] width 184 height 14
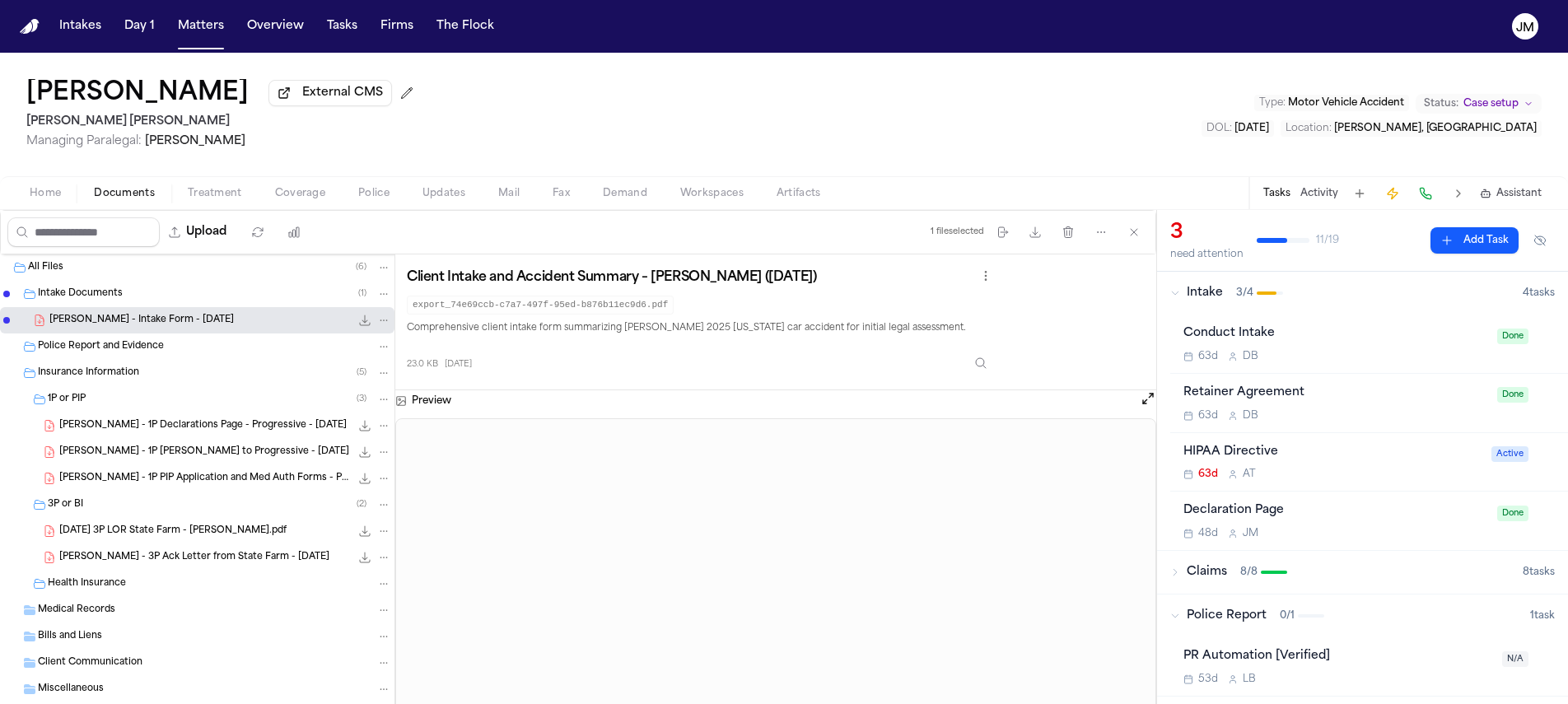
click at [129, 554] on span "[PERSON_NAME] - 3P Ack Letter from State Farm - [DATE]" at bounding box center [194, 558] width 270 height 14
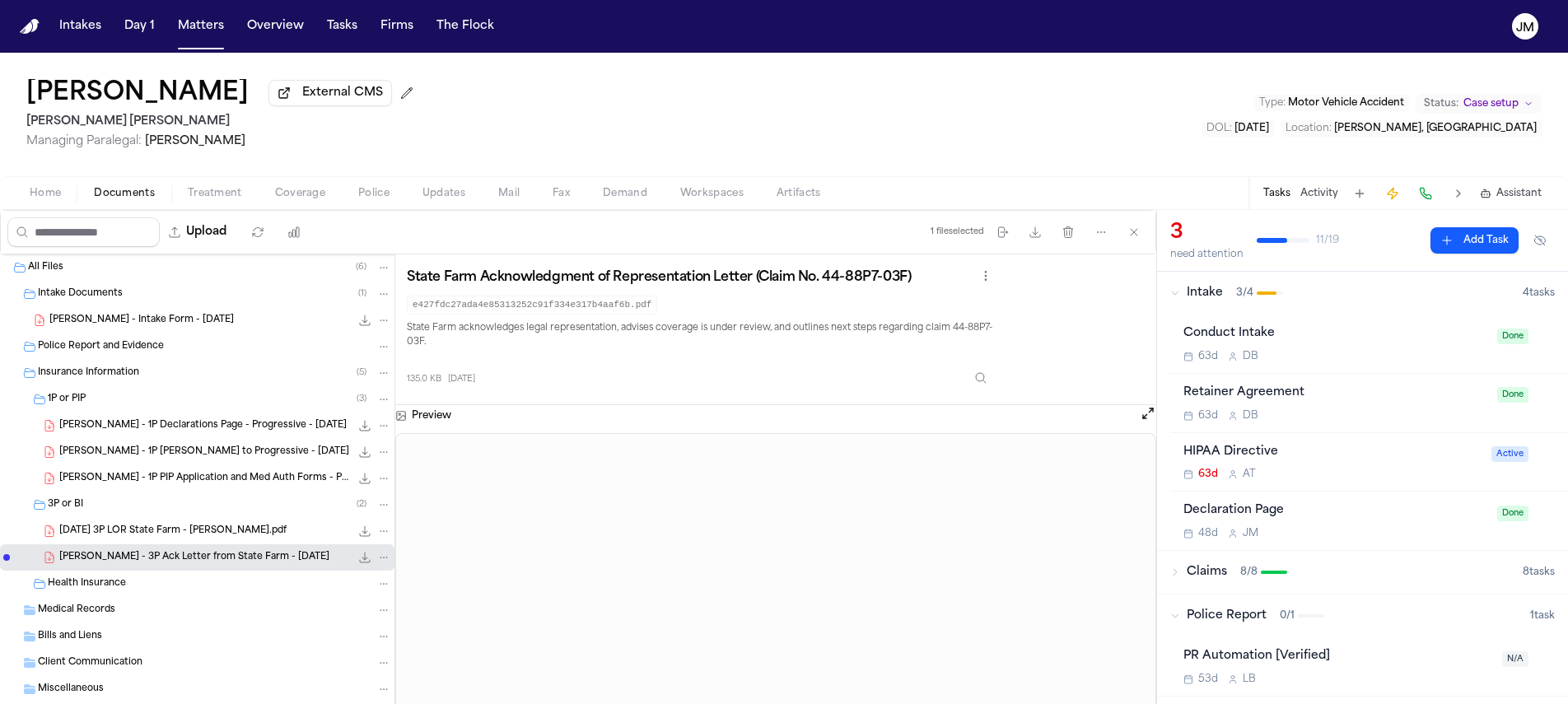
click at [134, 326] on span "[PERSON_NAME] - Intake Form - [DATE]" at bounding box center [142, 320] width 184 height 14
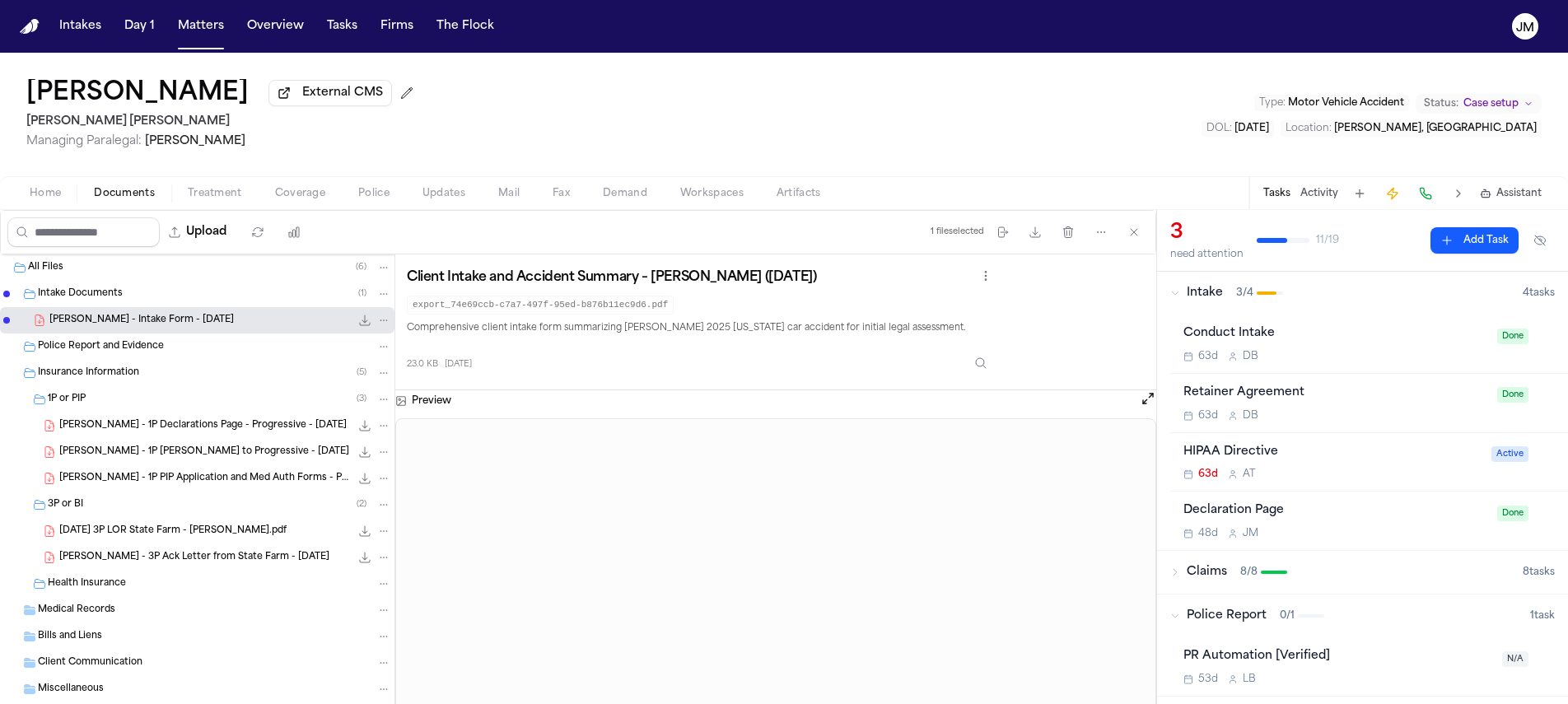
click at [255, 564] on span "[PERSON_NAME] - 3P Ack Letter from State Farm - [DATE]" at bounding box center [194, 558] width 270 height 14
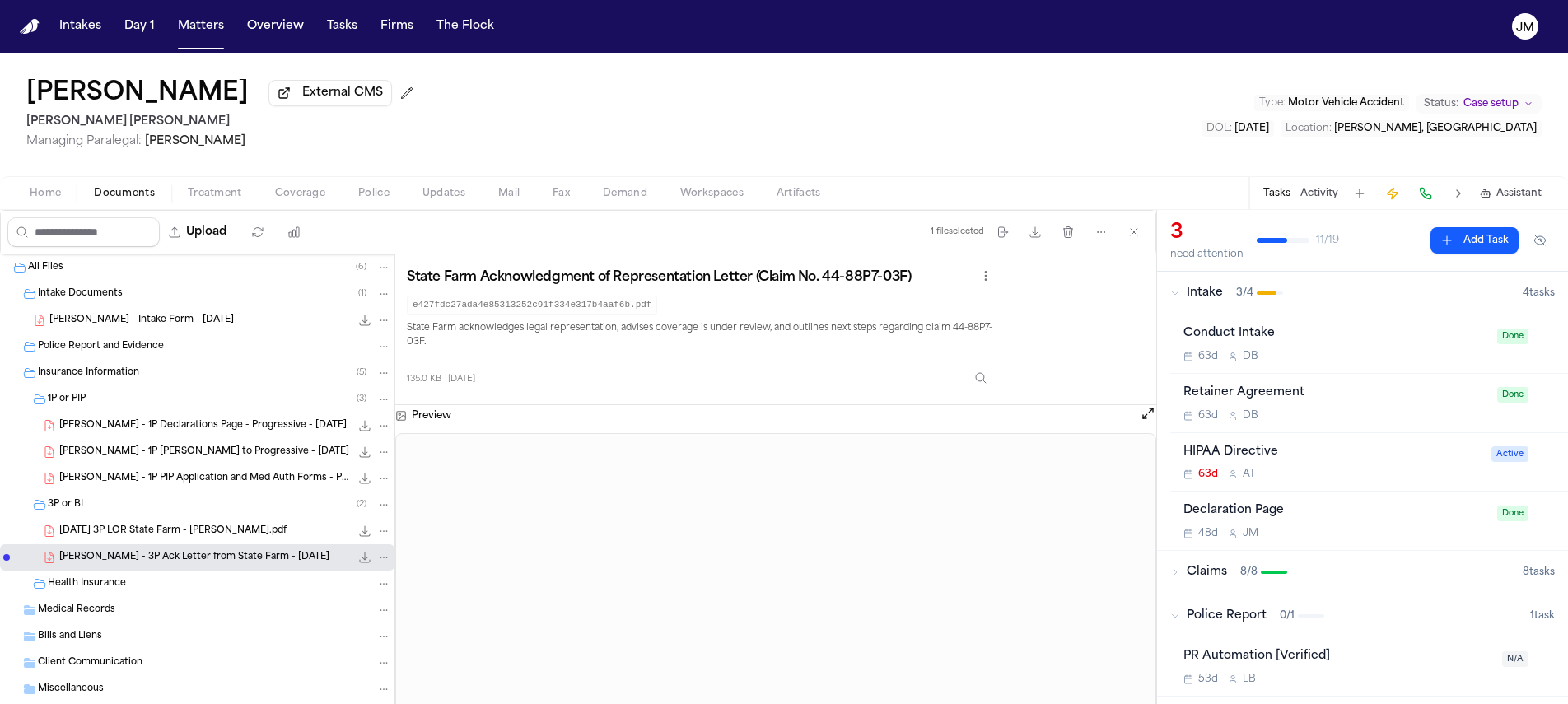
click at [153, 434] on div "[PERSON_NAME] - 1P Declarations Page - Progressive - [DATE] 70.8 KB • PDF" at bounding box center [225, 425] width 332 height 17
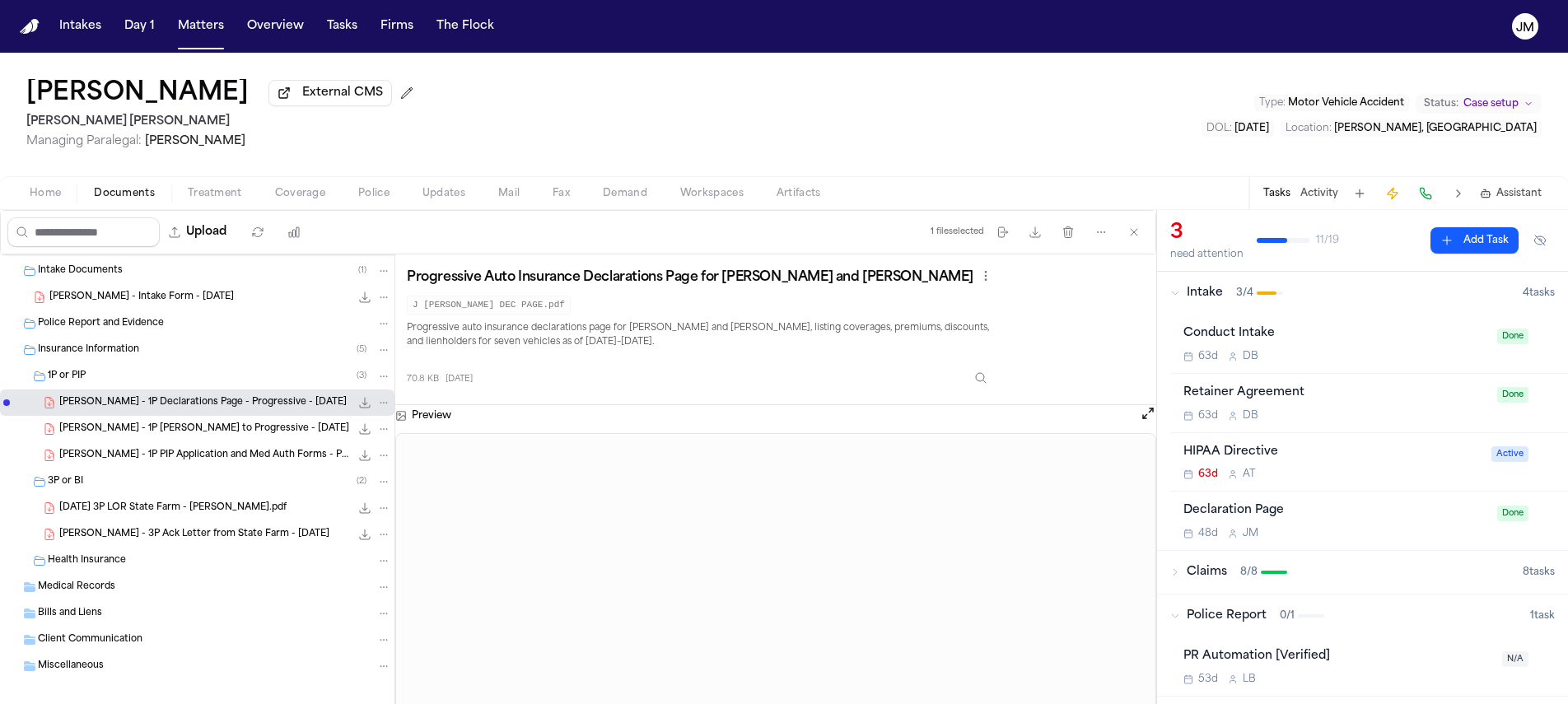
scroll to position [40, 0]
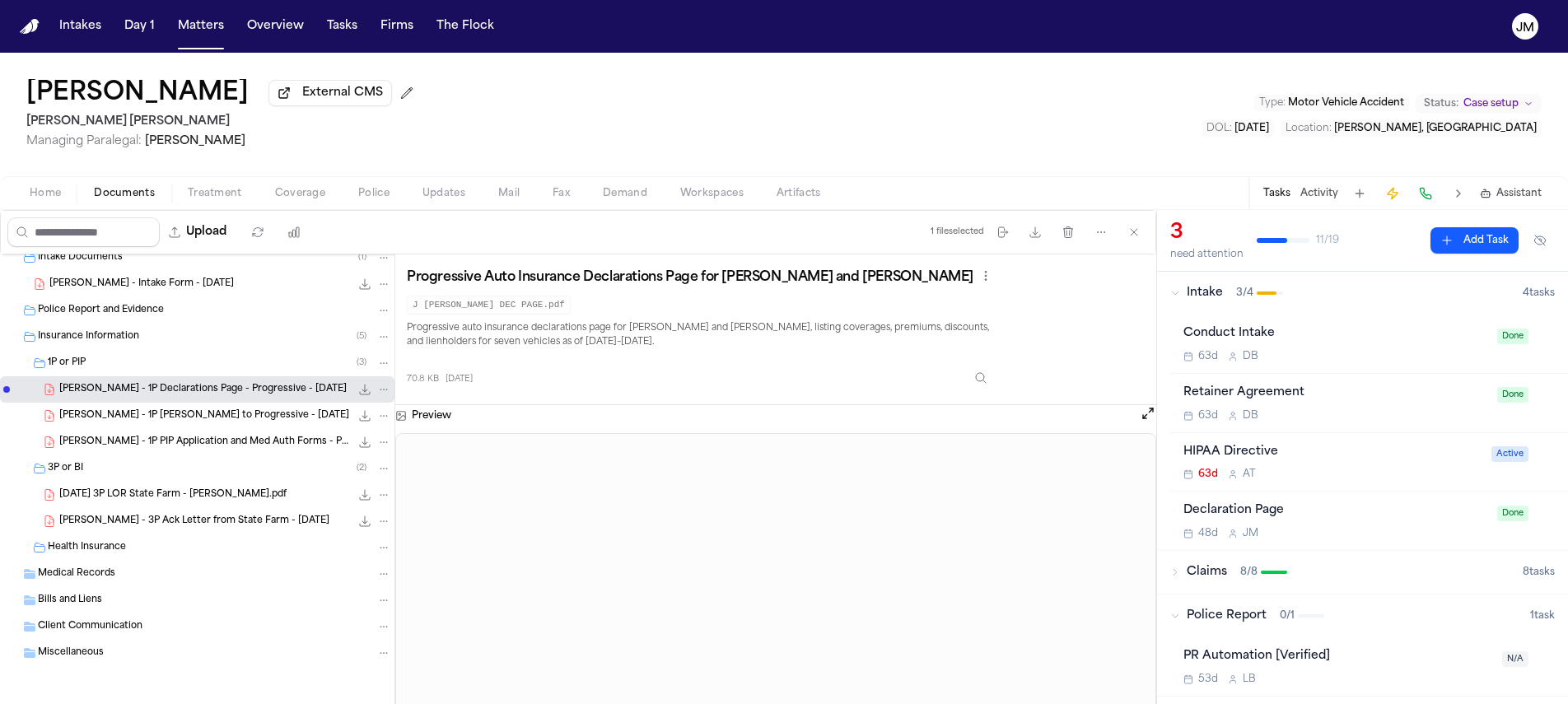
click at [179, 521] on span "[PERSON_NAME] - 3P Ack Letter from State Farm - [DATE]" at bounding box center [194, 522] width 270 height 14
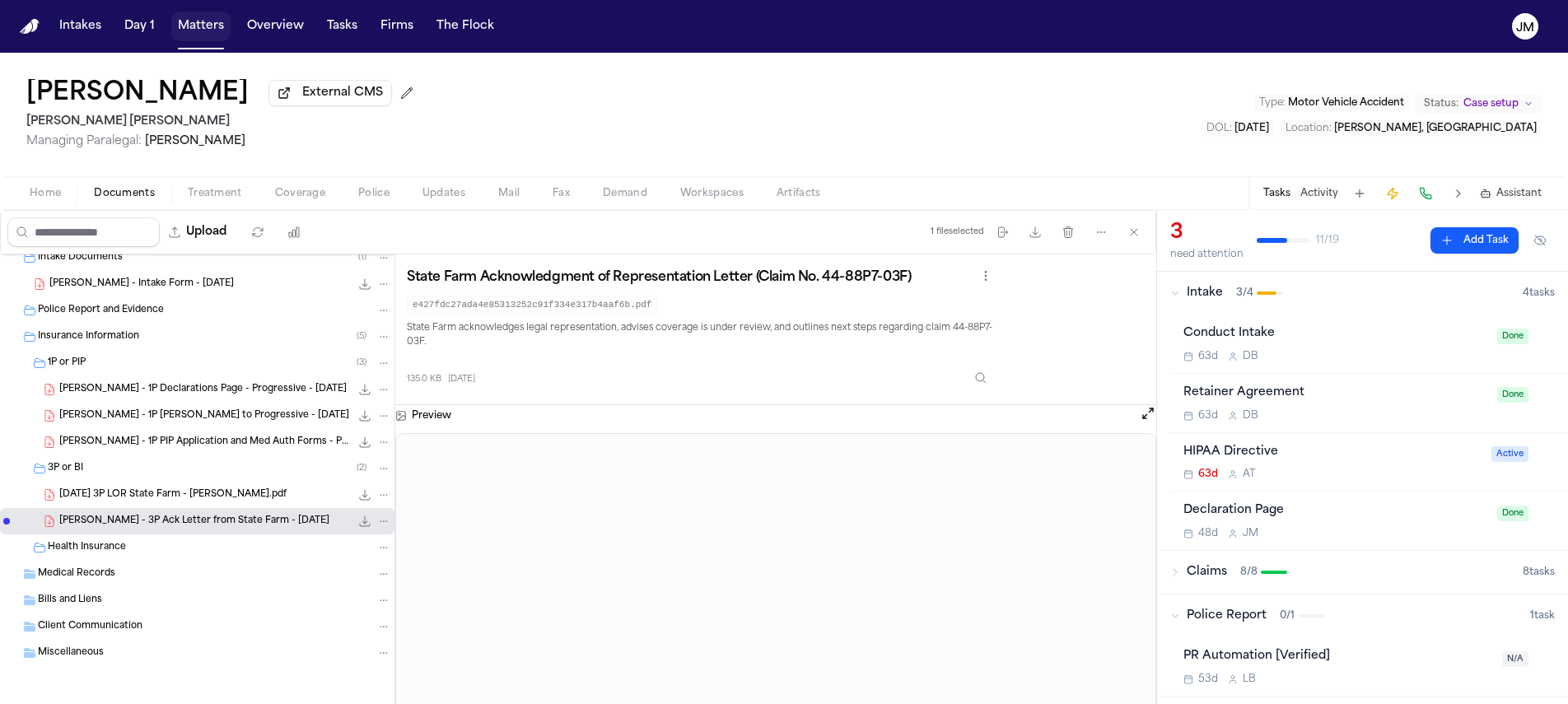
click at [199, 36] on button "Matters" at bounding box center [201, 27] width 59 height 30
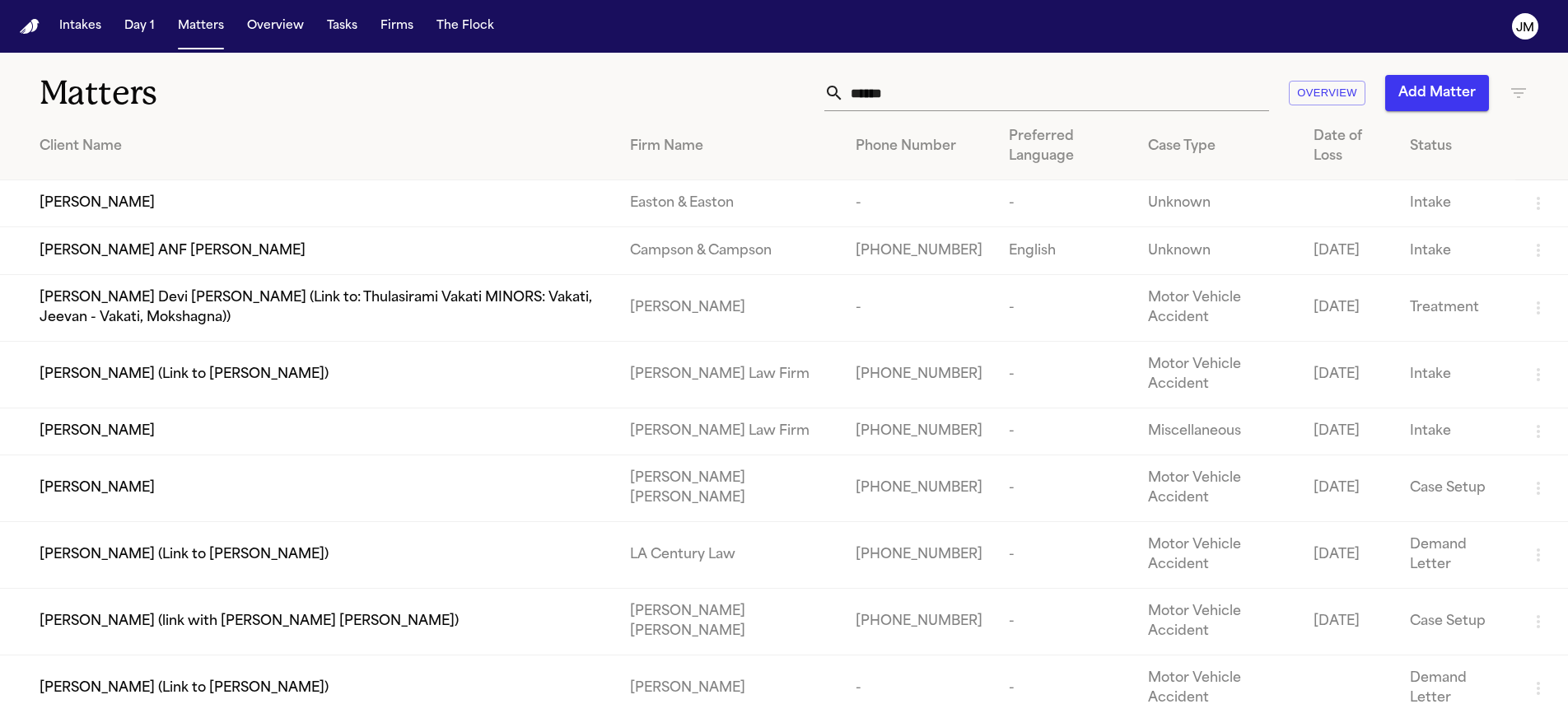
click at [920, 90] on input "******" at bounding box center [1056, 93] width 425 height 37
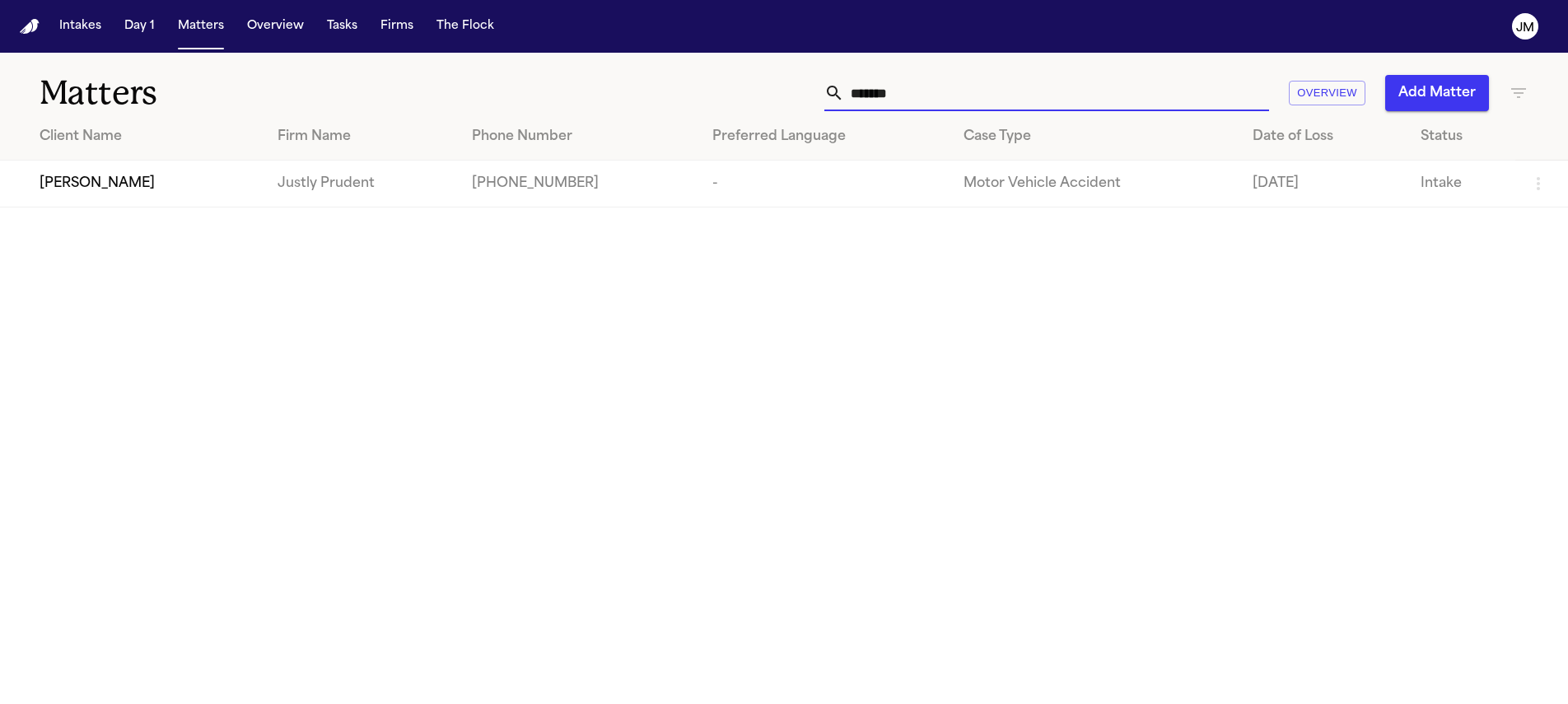
type input "*******"
click at [188, 191] on div "[PERSON_NAME]" at bounding box center [145, 183] width 211 height 20
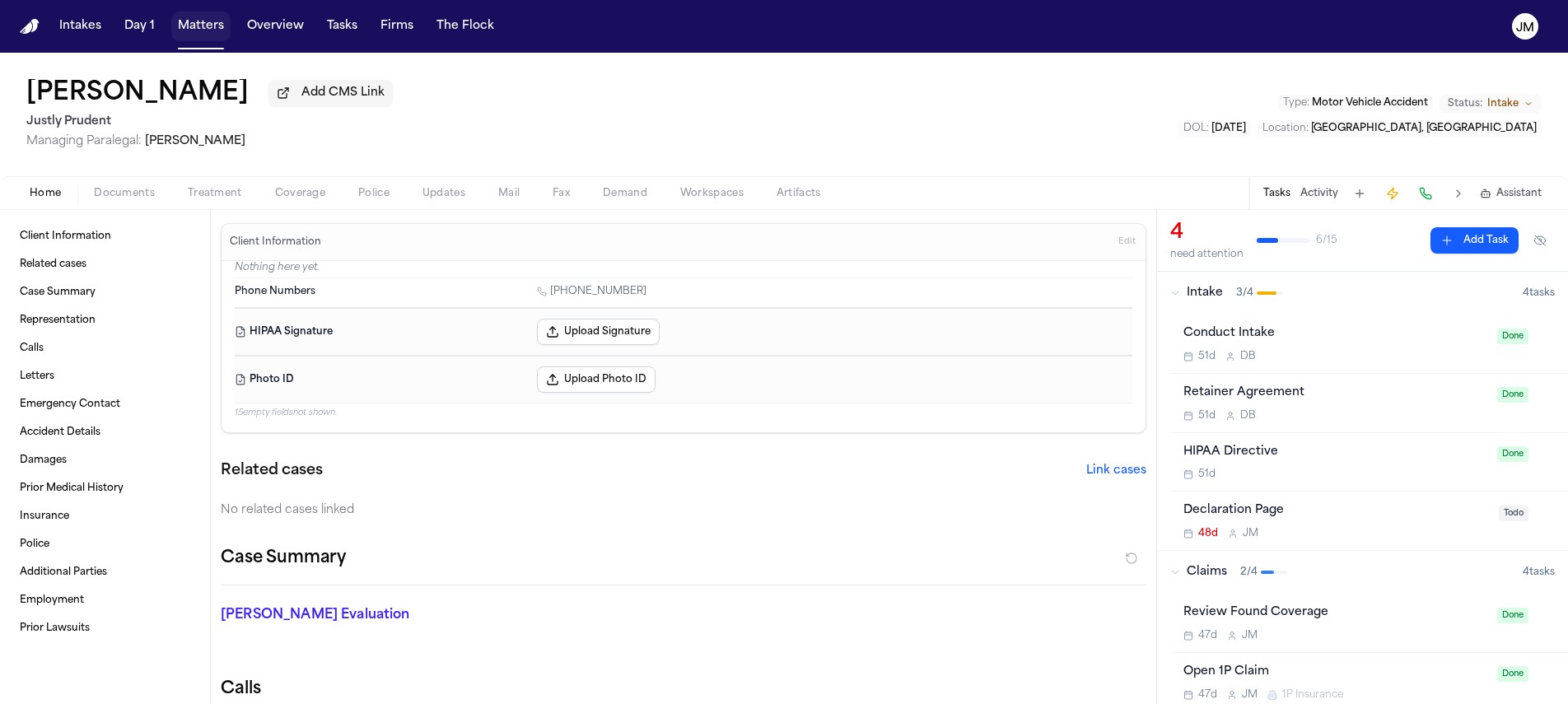
click at [221, 30] on button "Matters" at bounding box center [201, 27] width 59 height 30
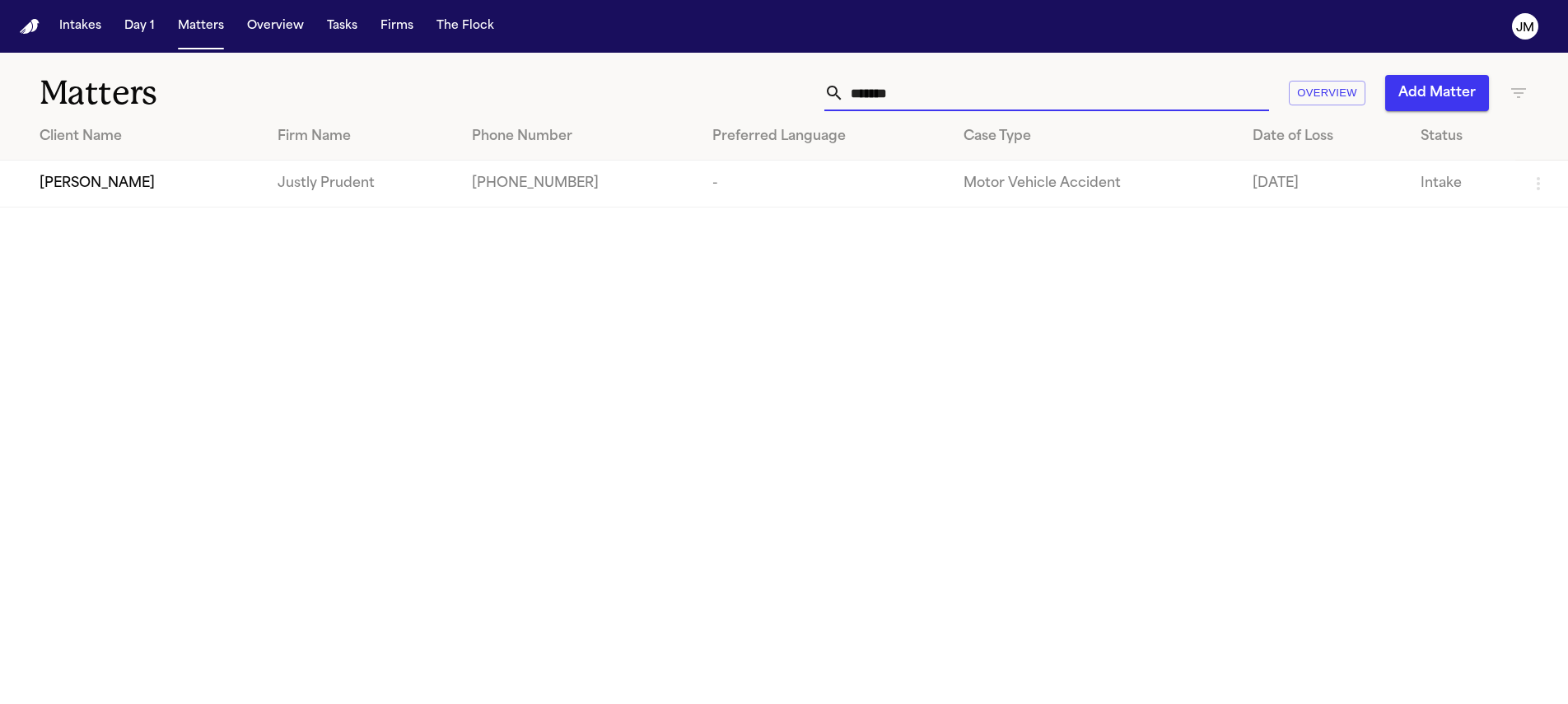
click at [871, 90] on input "*******" at bounding box center [1056, 93] width 425 height 37
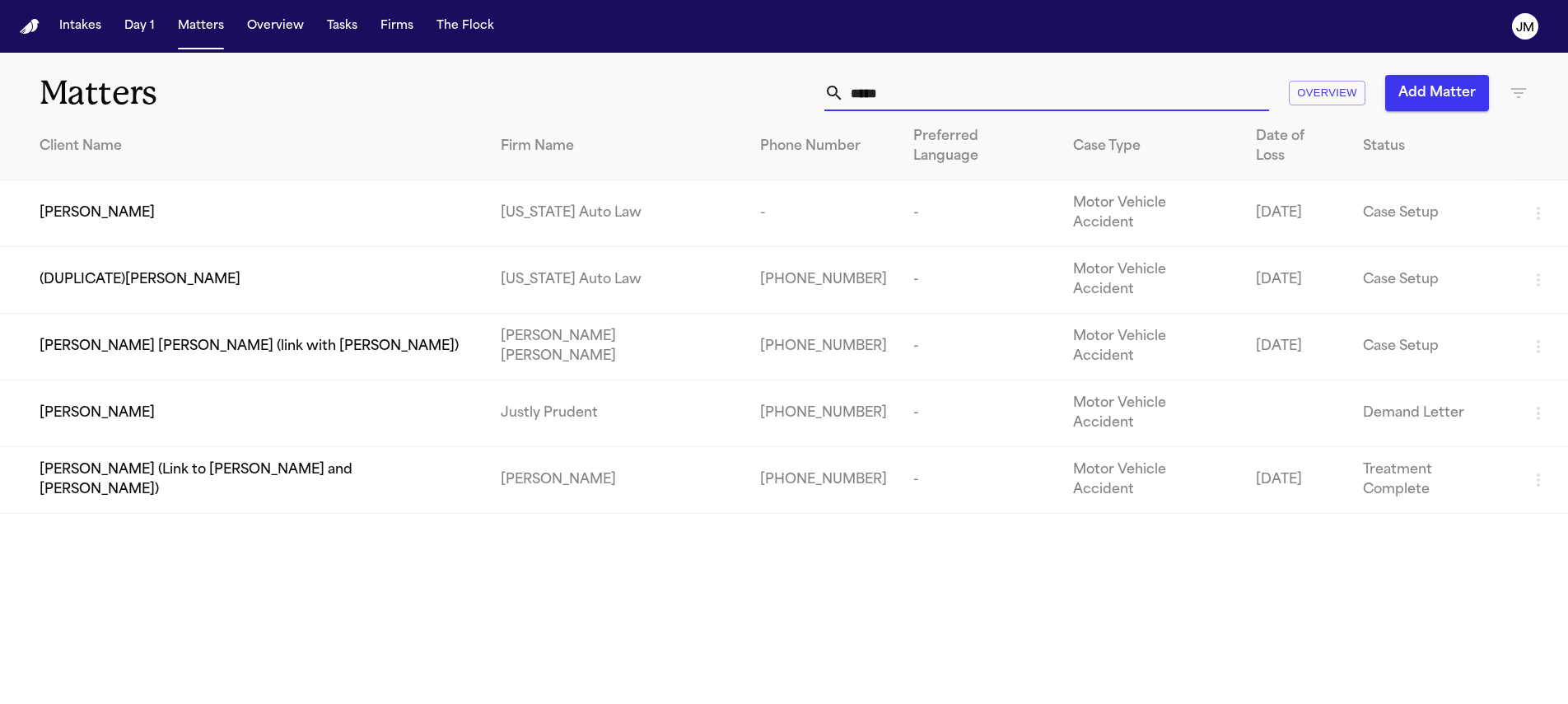
type input "*****"
click at [195, 404] on div "[PERSON_NAME]" at bounding box center [257, 413] width 435 height 20
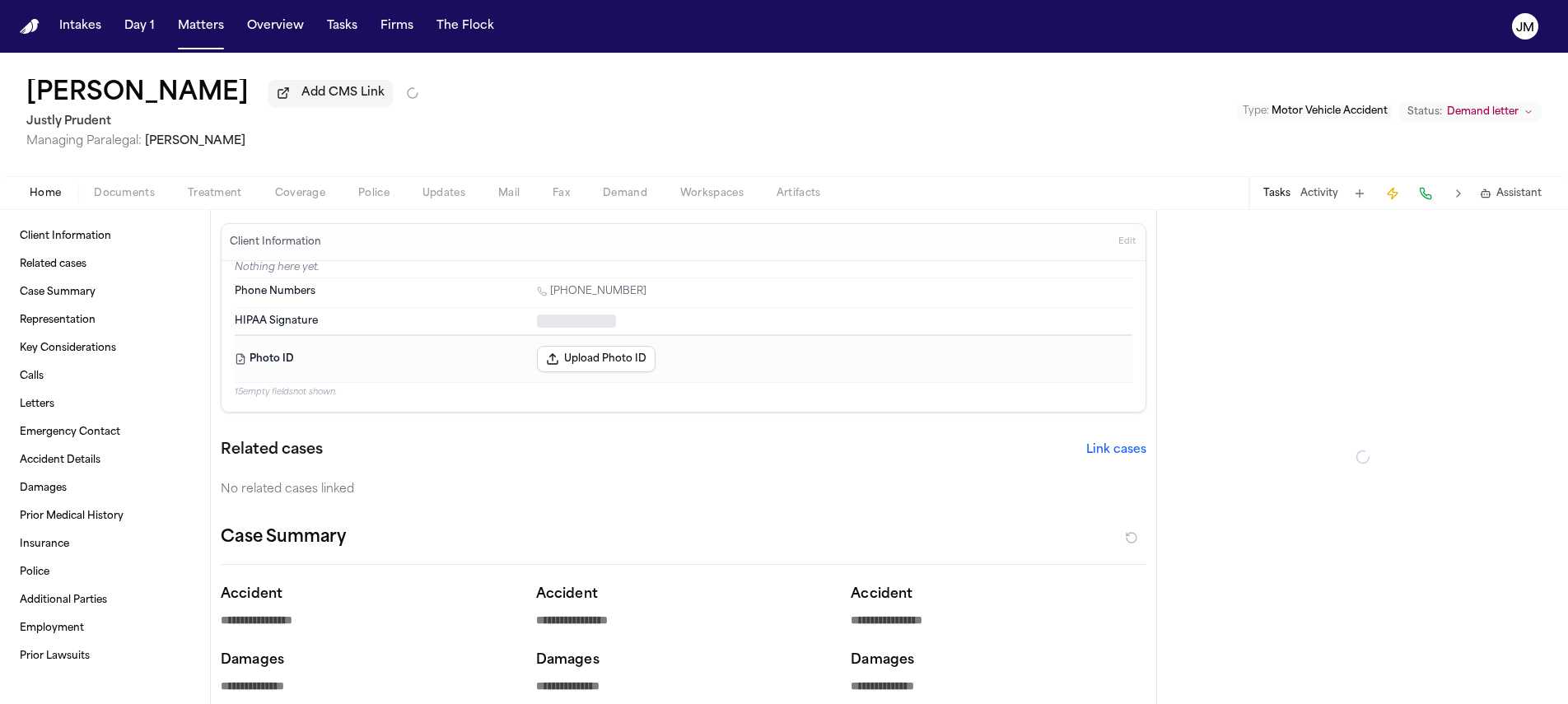
type textarea "*"
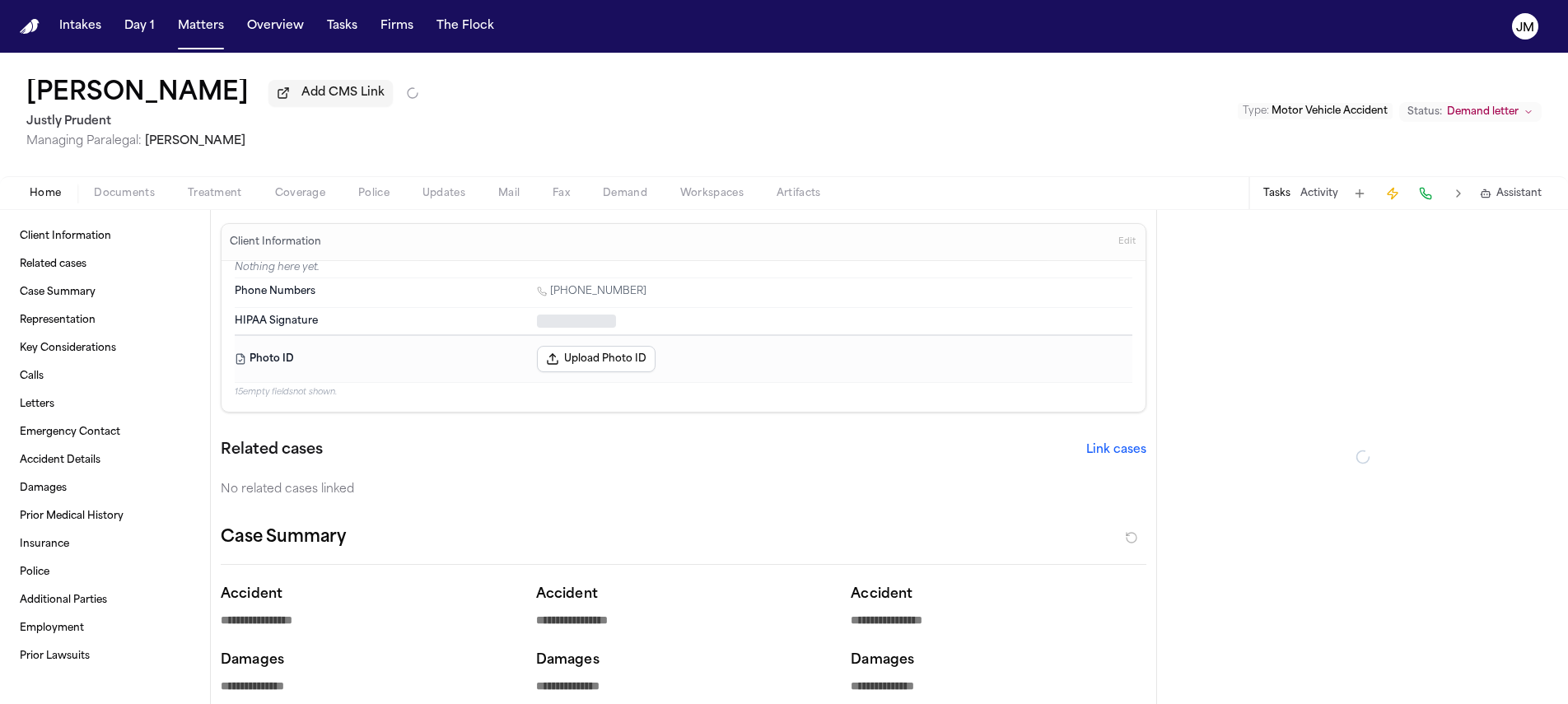
type textarea "*"
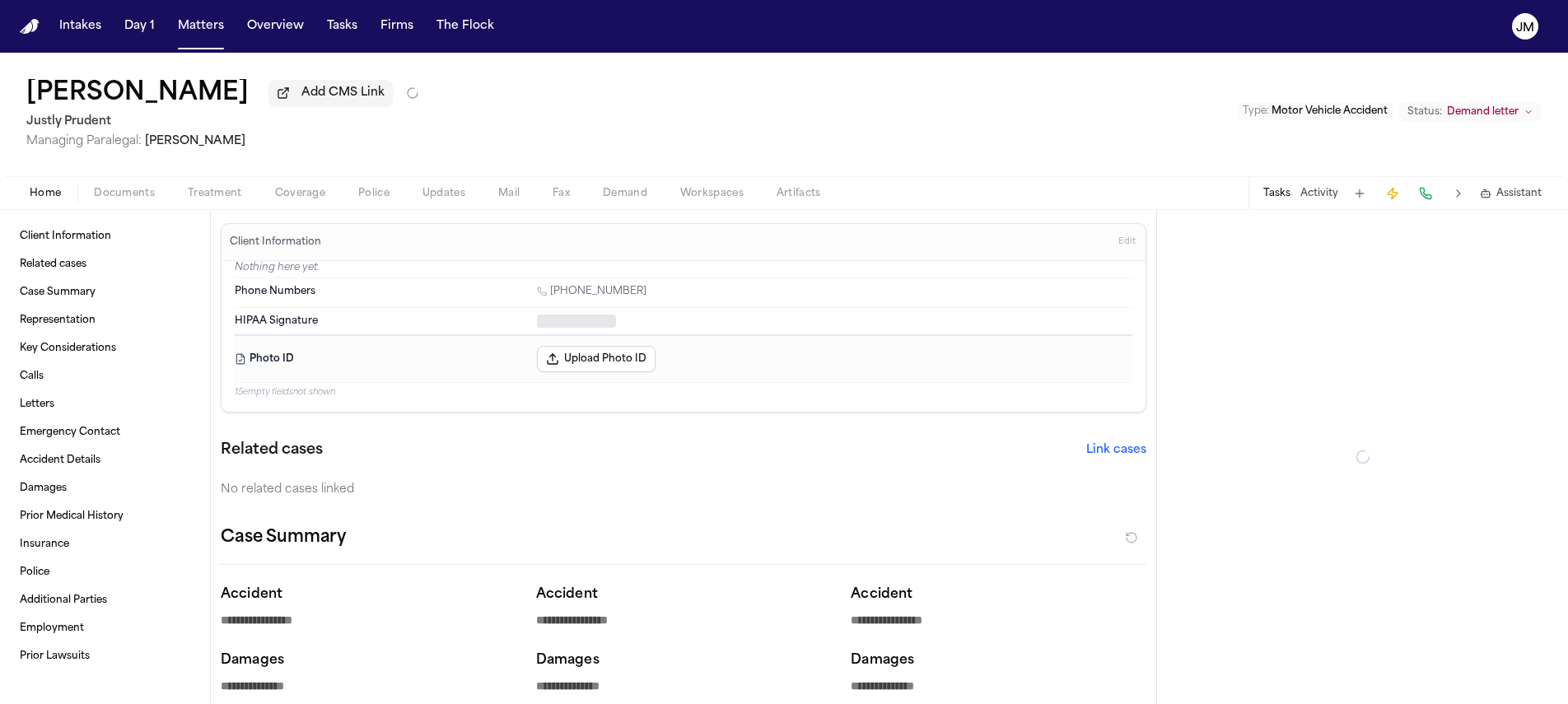
type textarea "*"
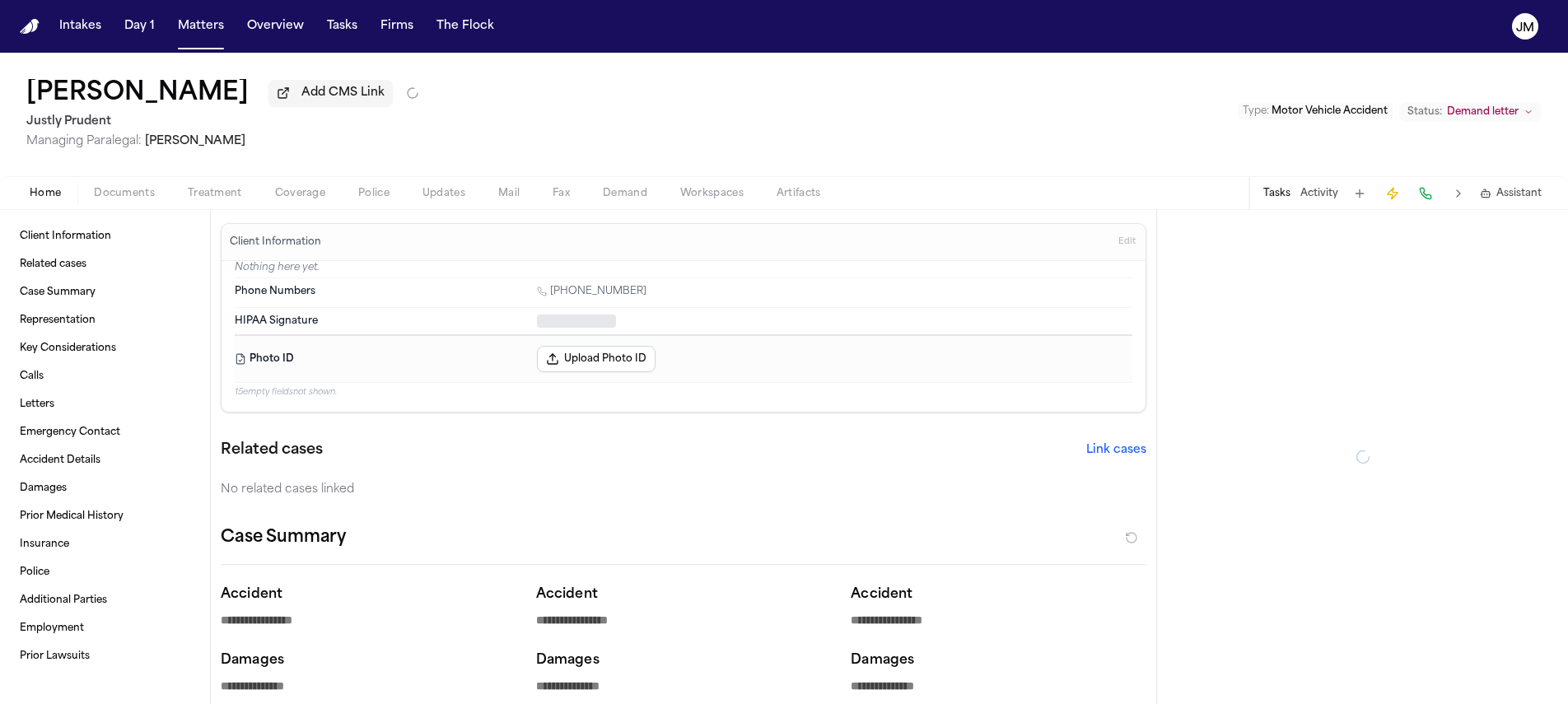
type textarea "*"
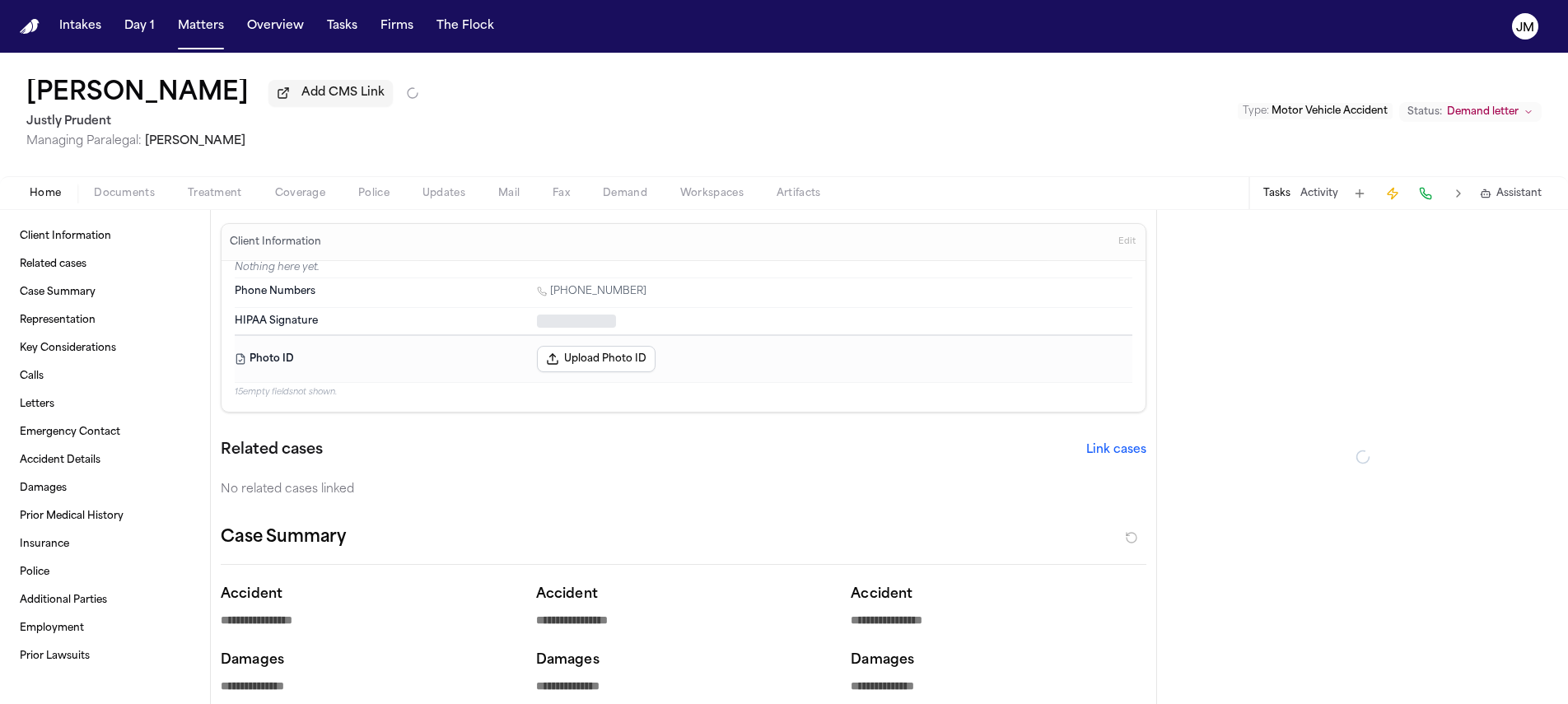
type textarea "*"
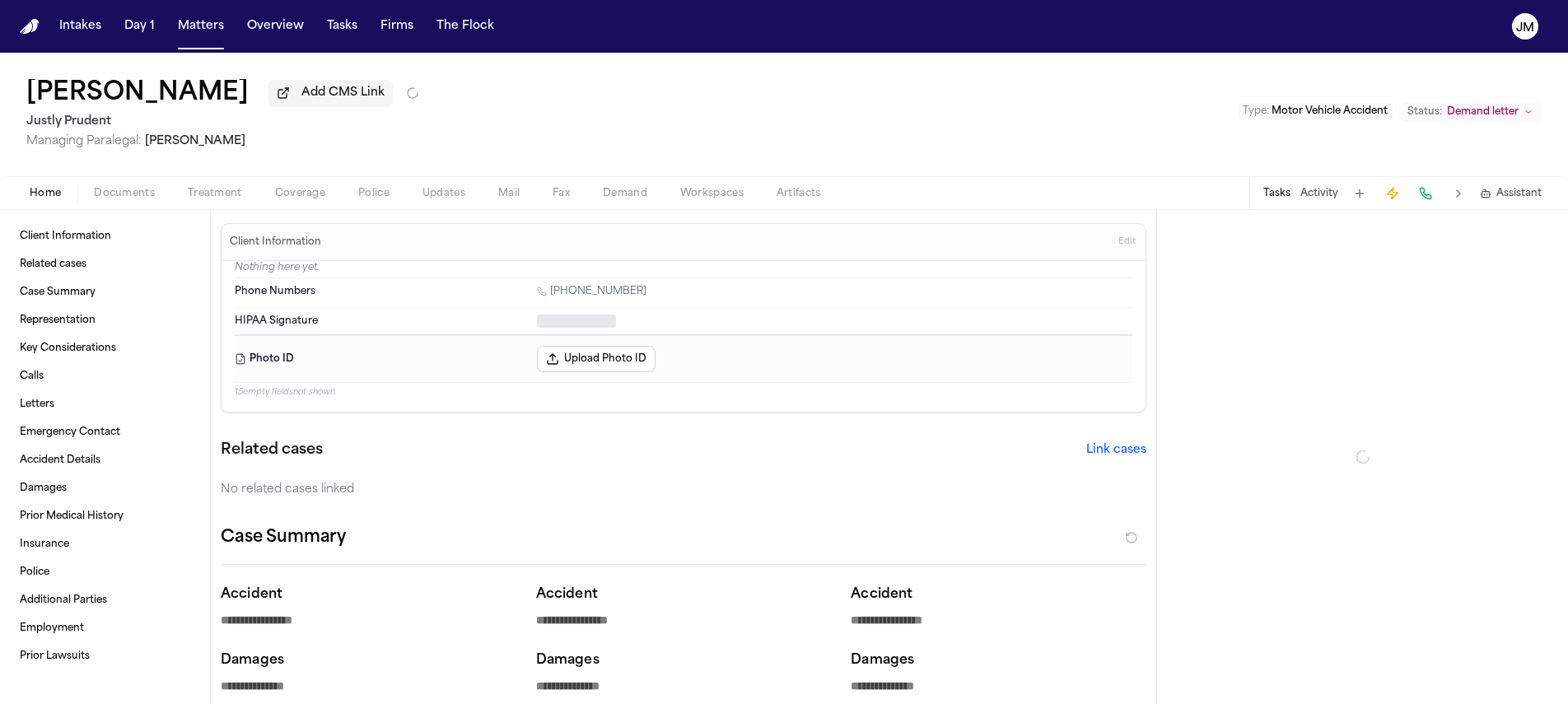
type textarea "*"
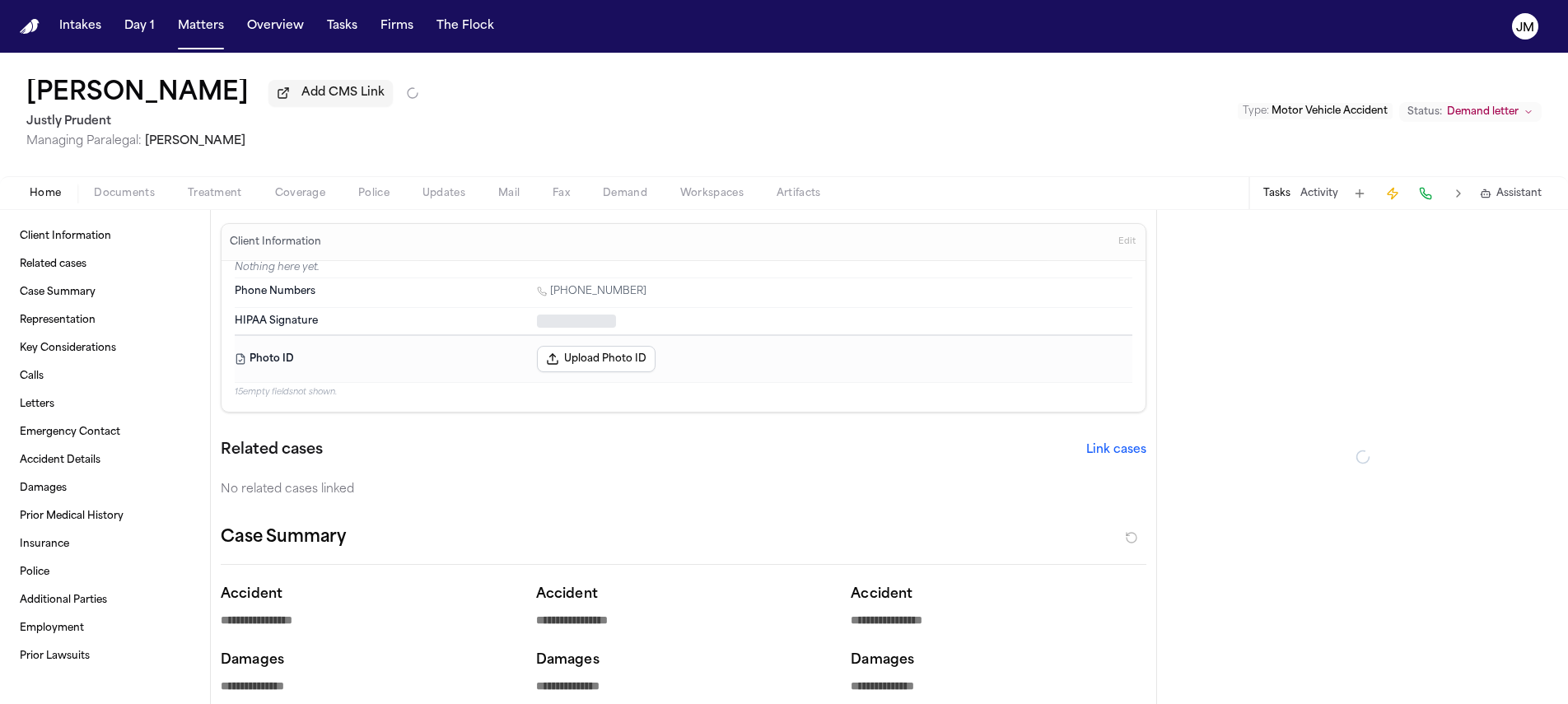
type textarea "*"
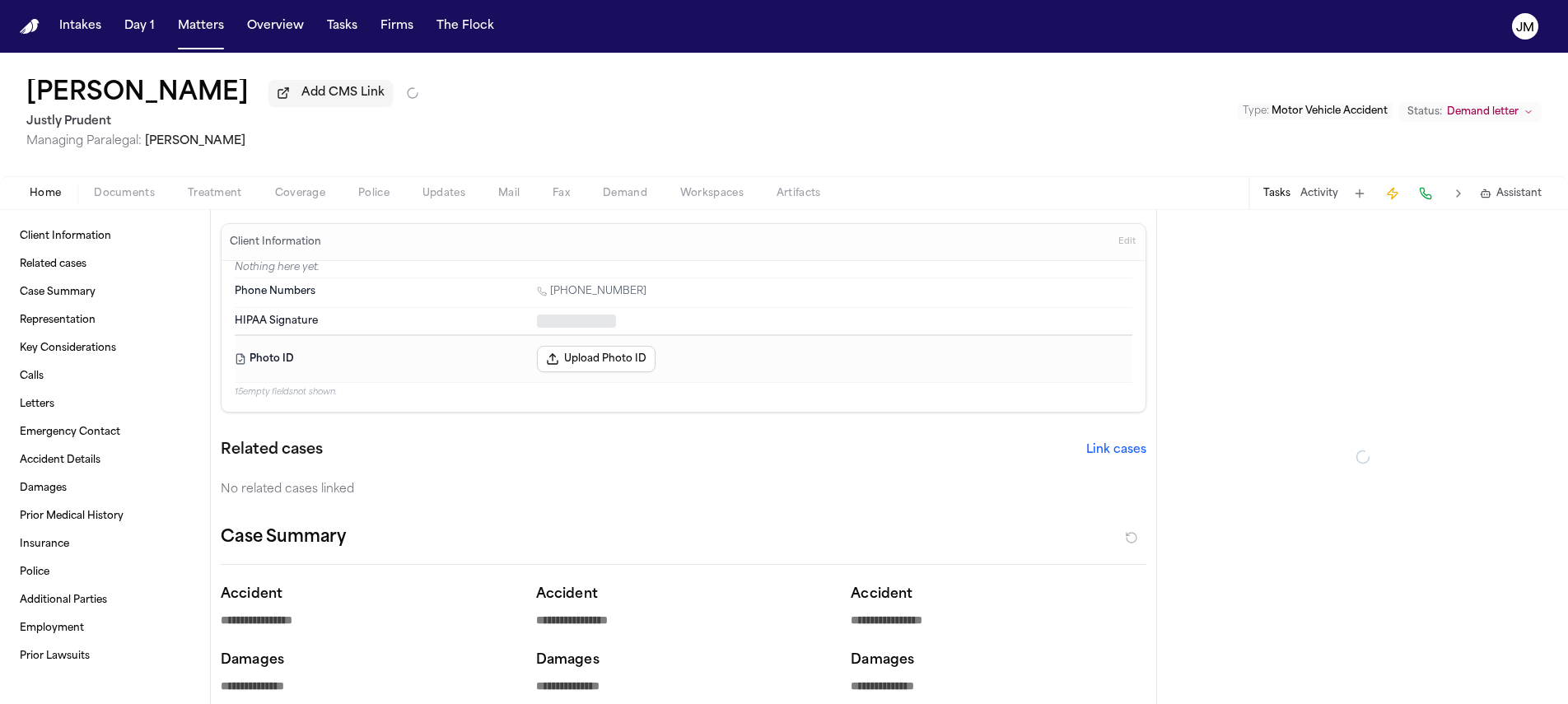
type textarea "*"
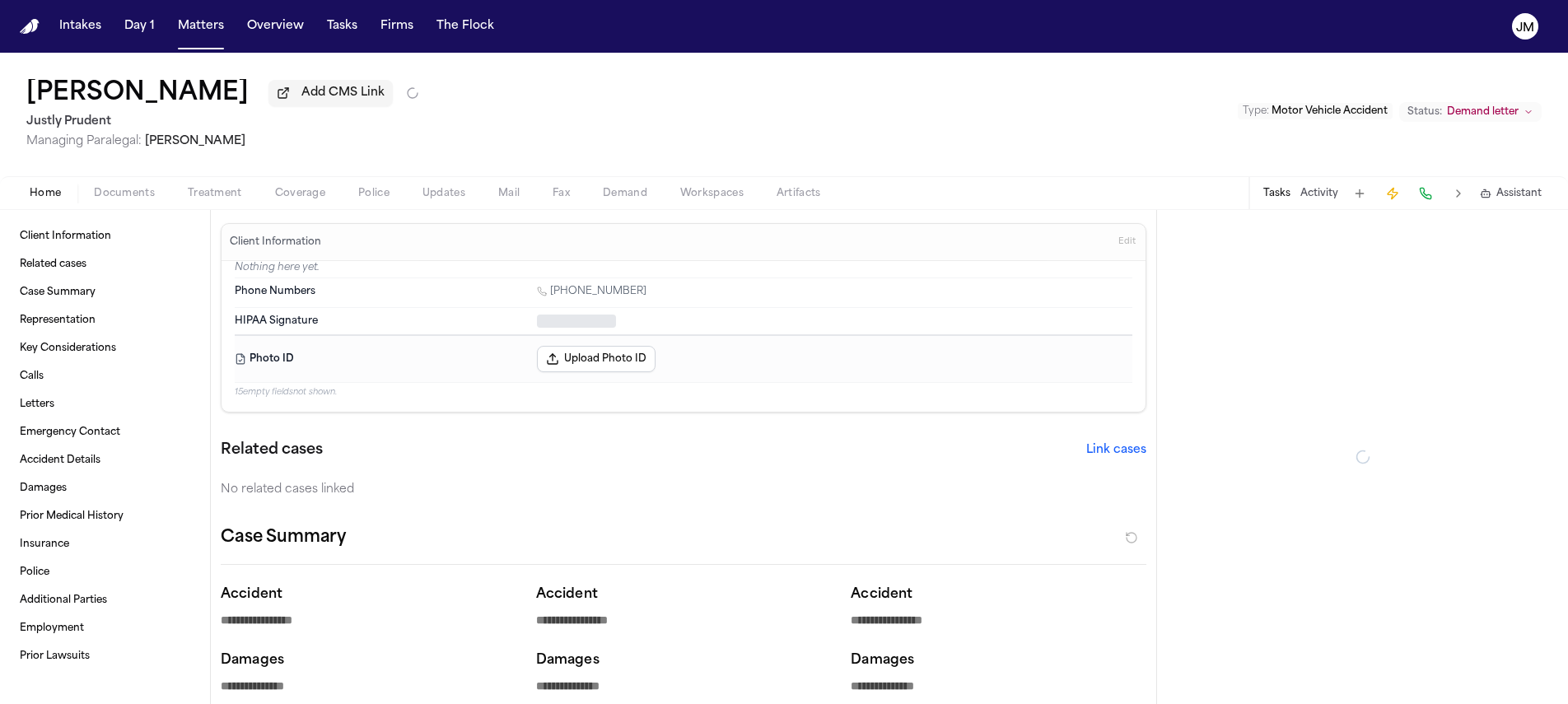
type textarea "*"
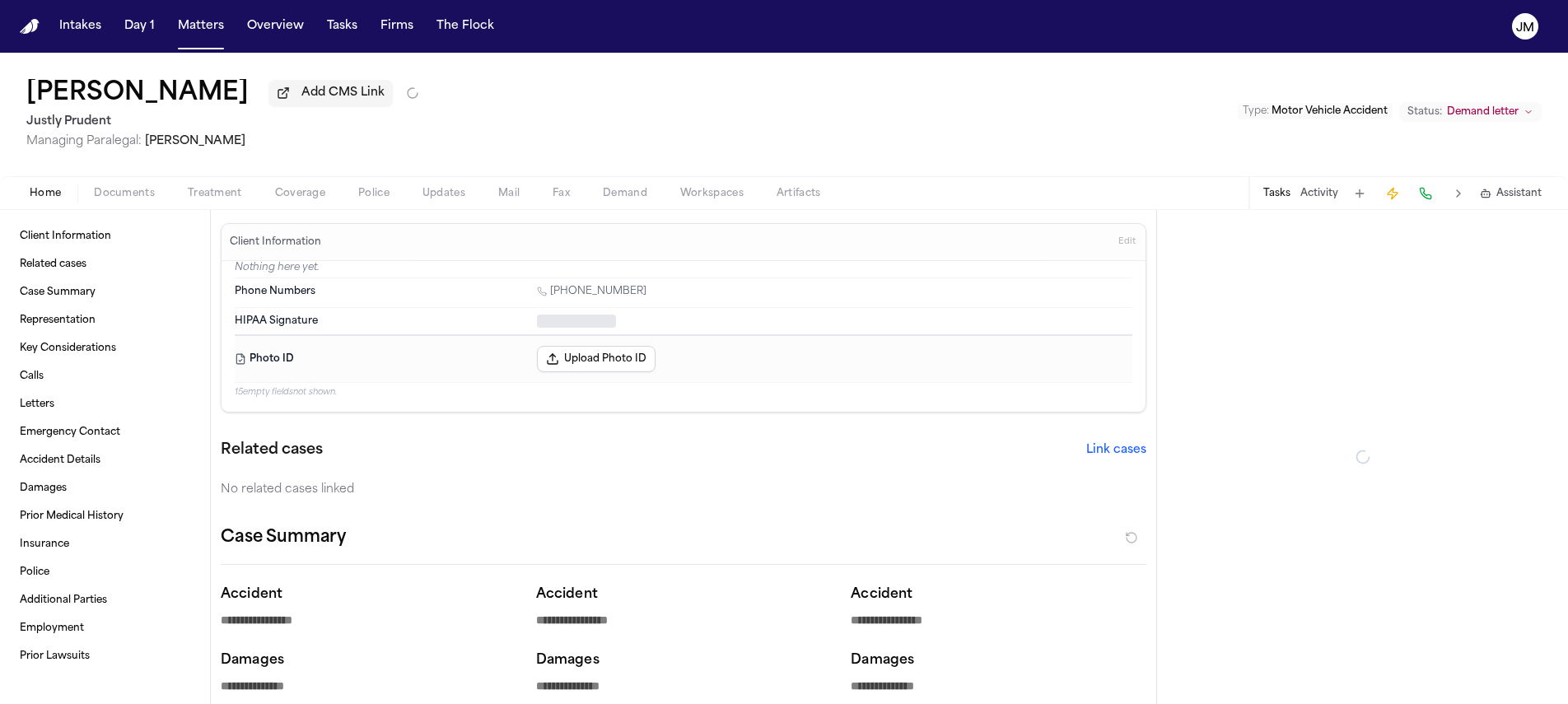
type textarea "*"
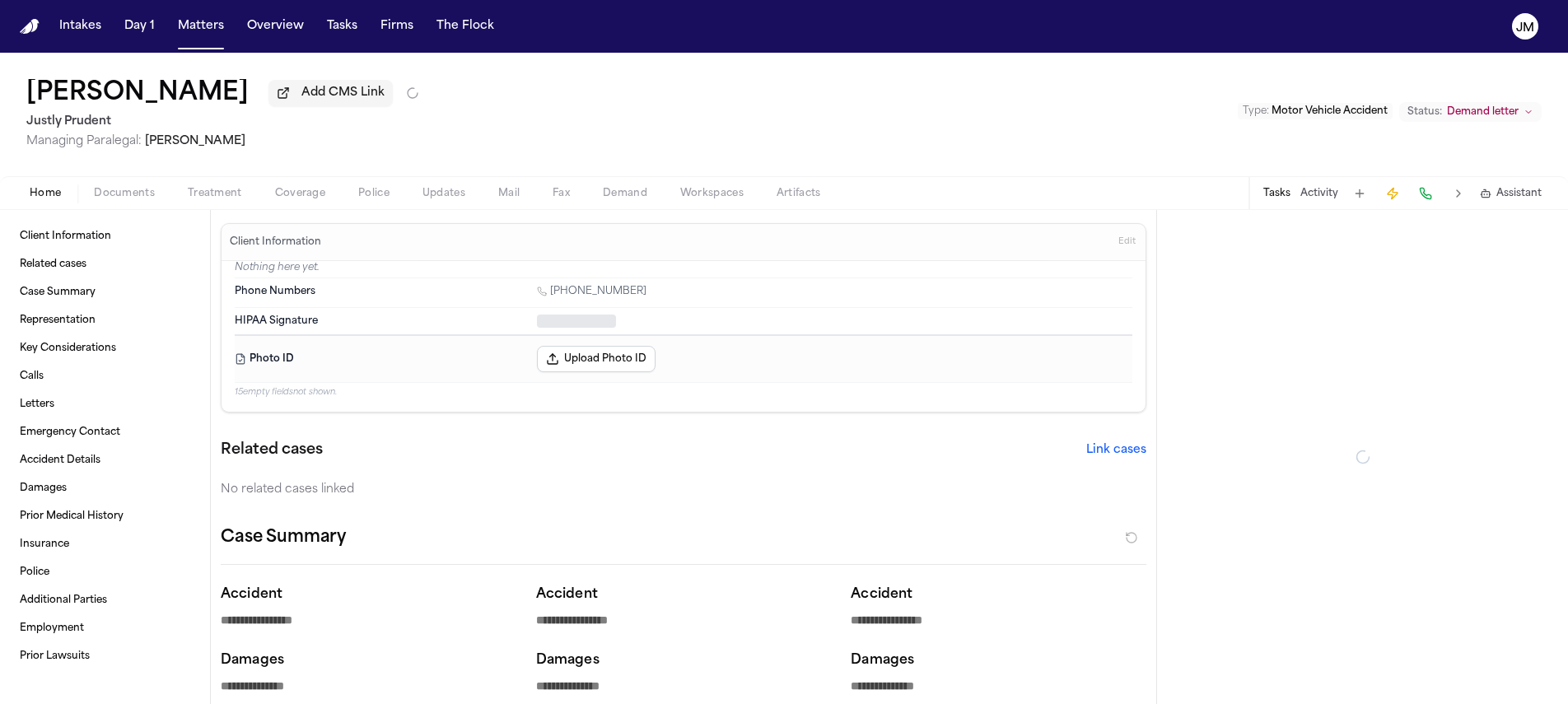
type textarea "*"
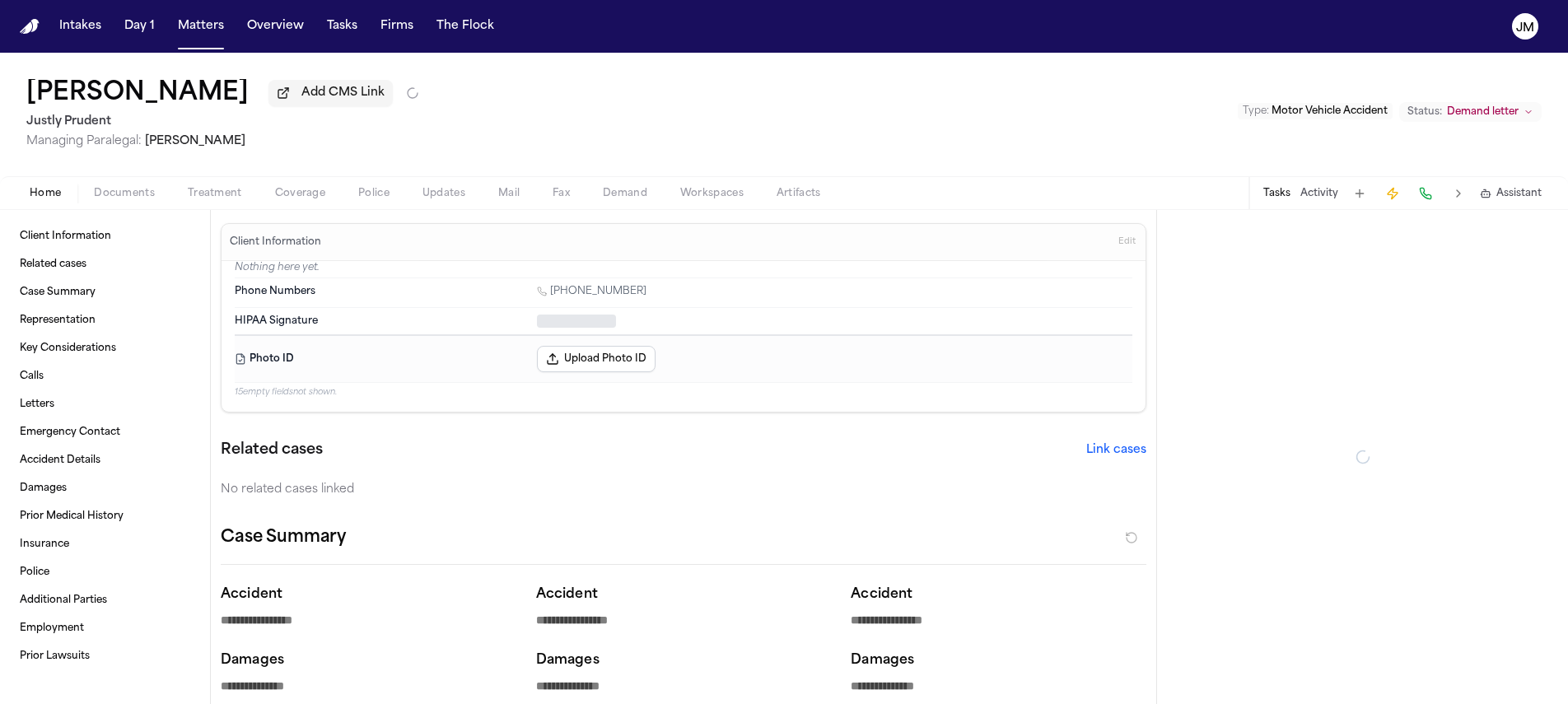
type textarea "*"
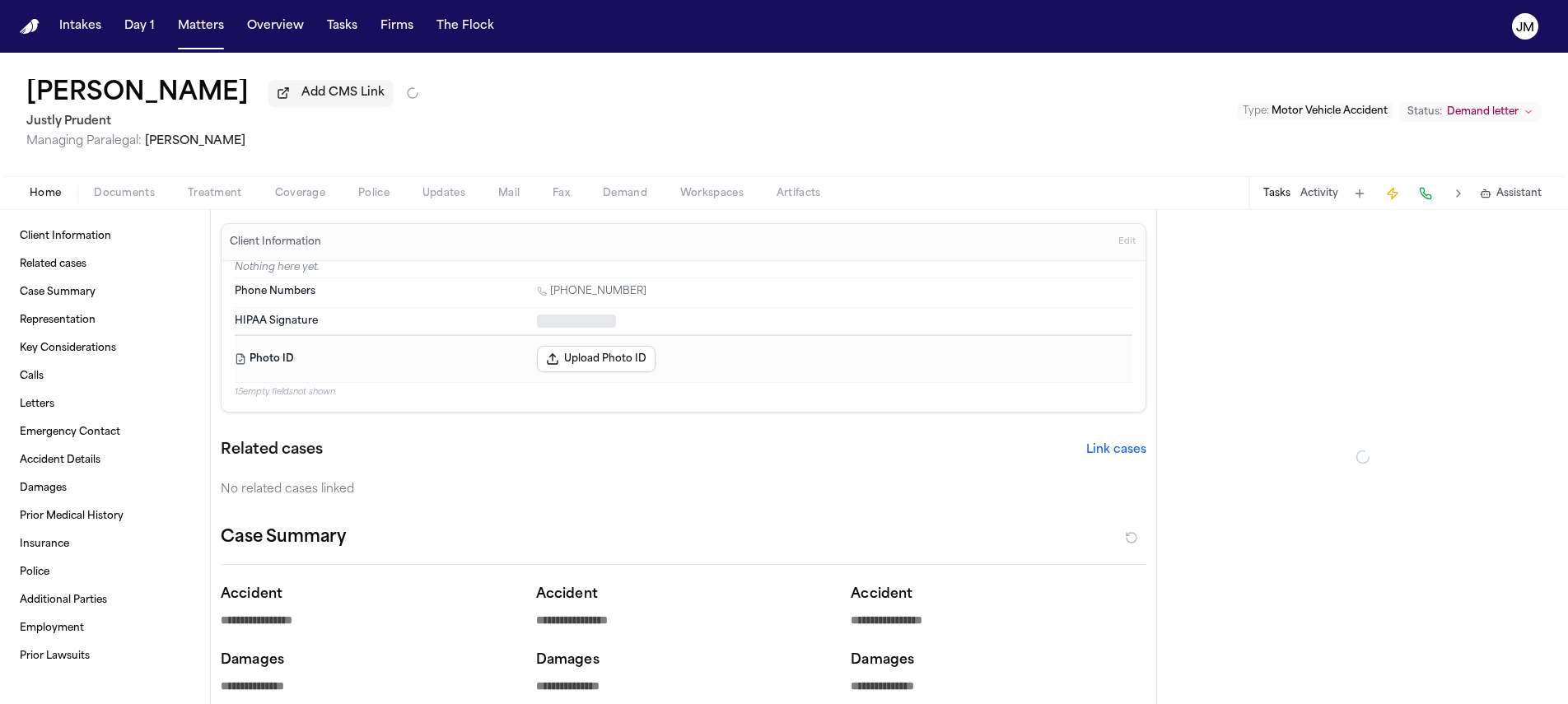
type textarea "*"
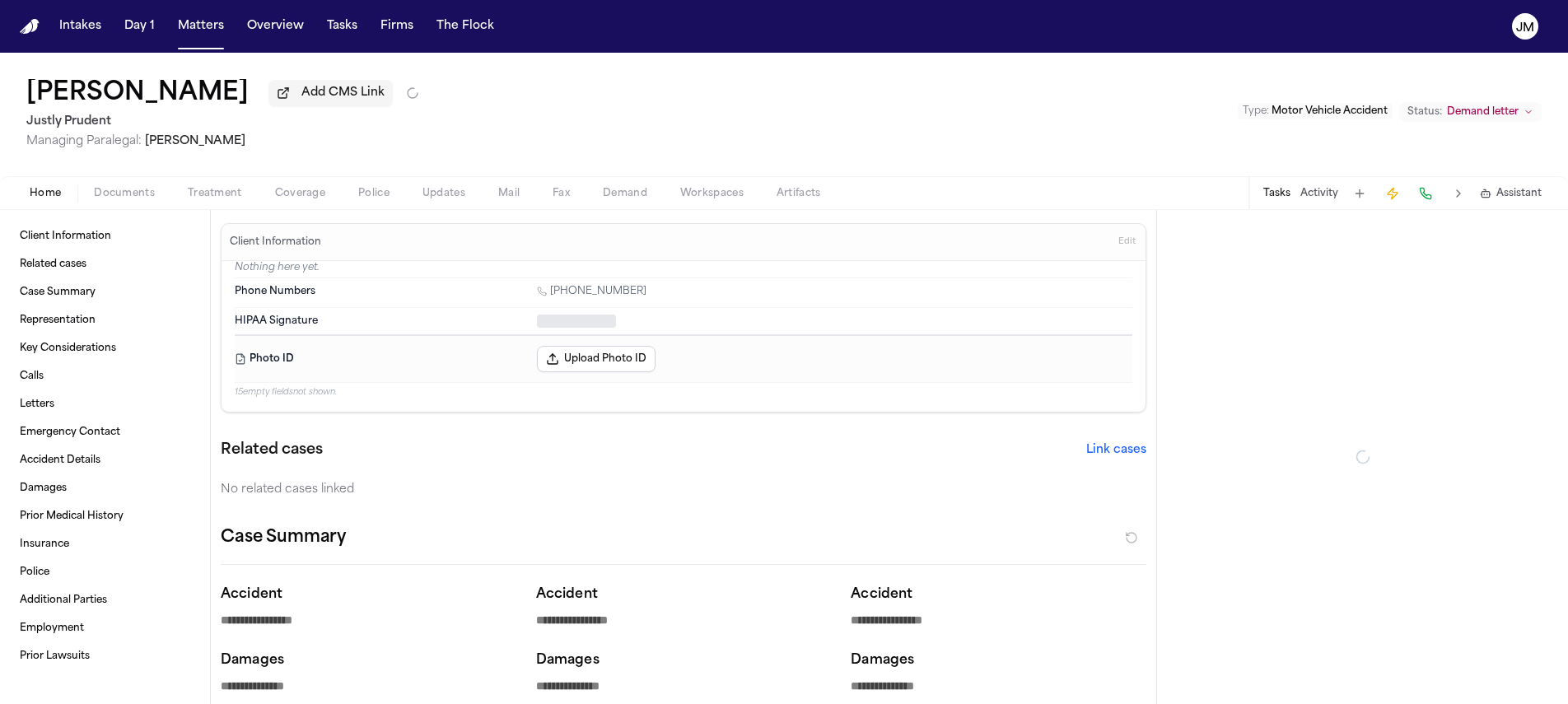
type textarea "*"
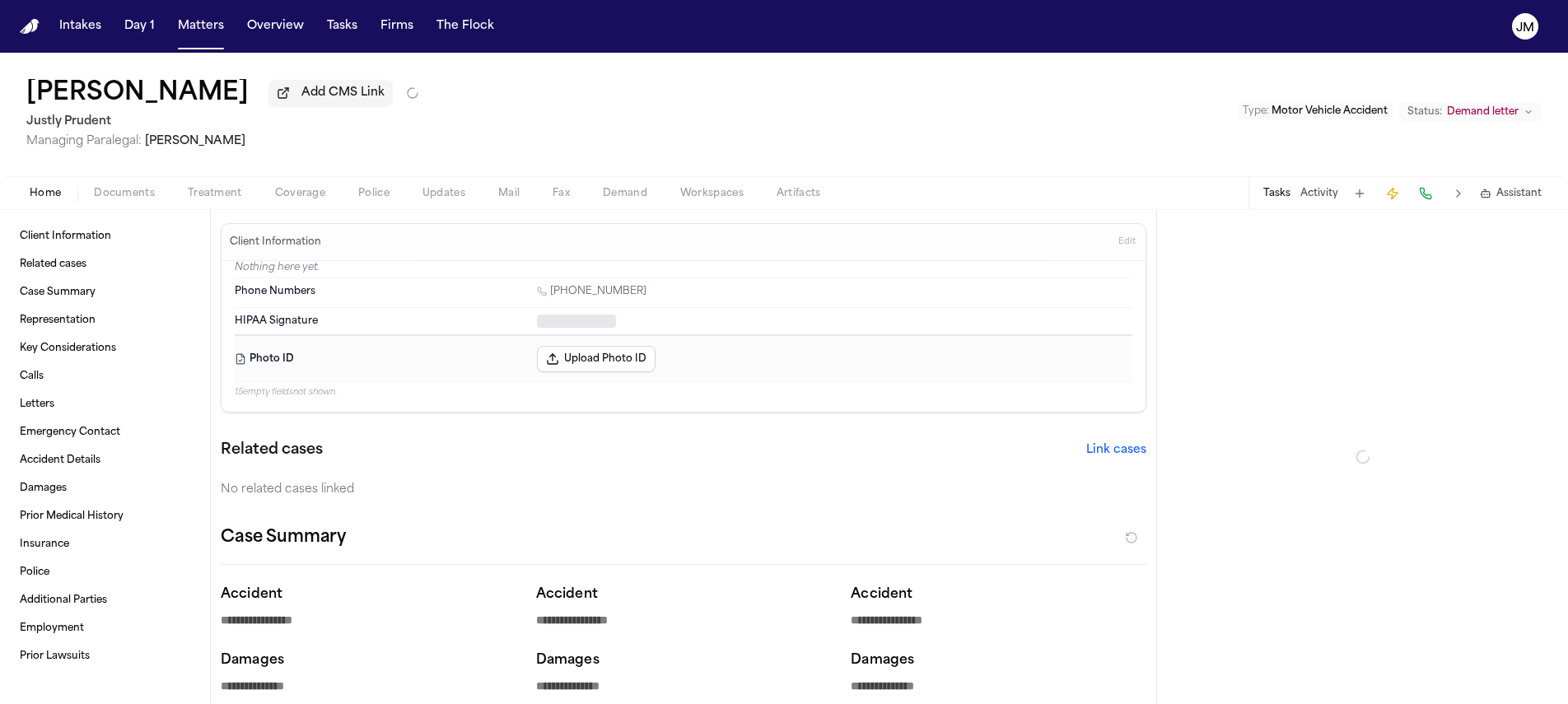
type textarea "*"
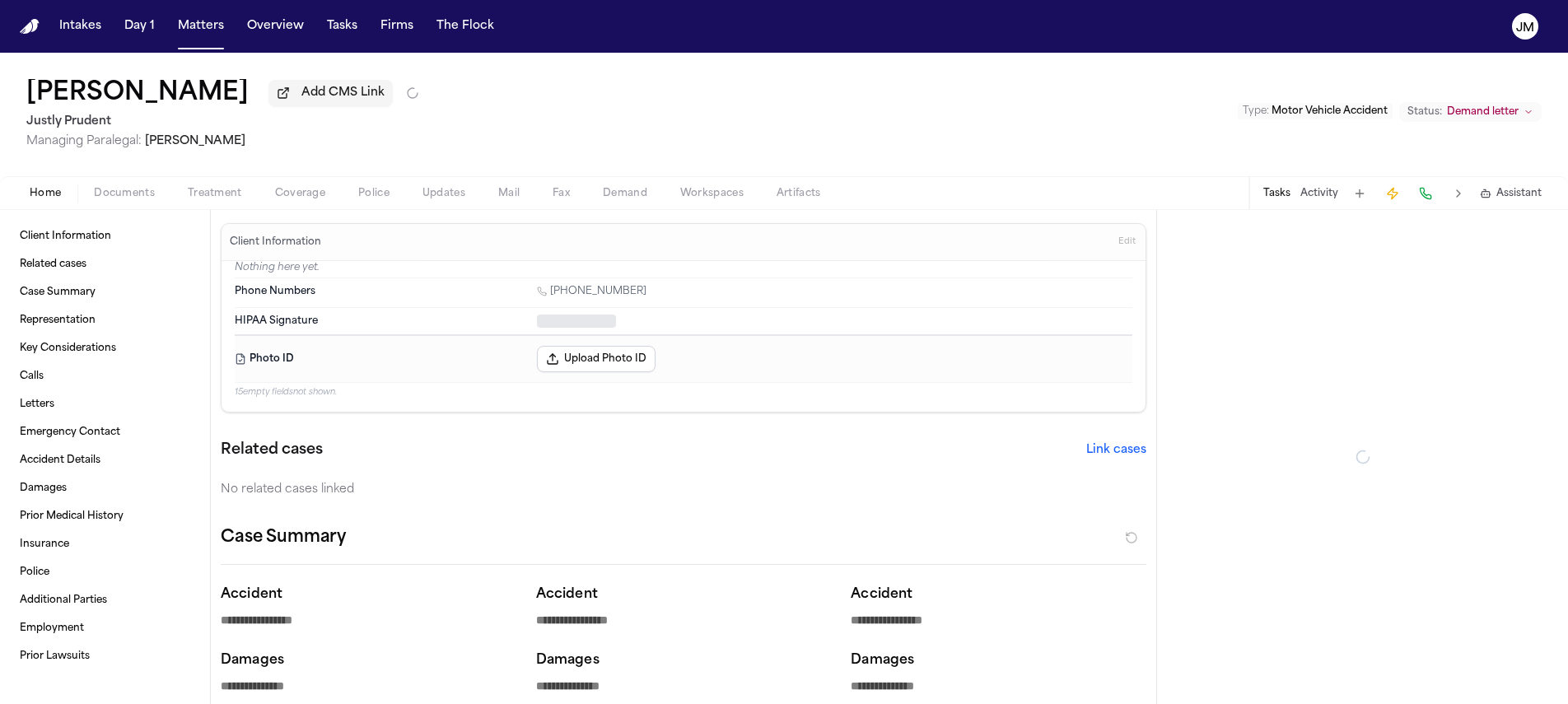
type textarea "*"
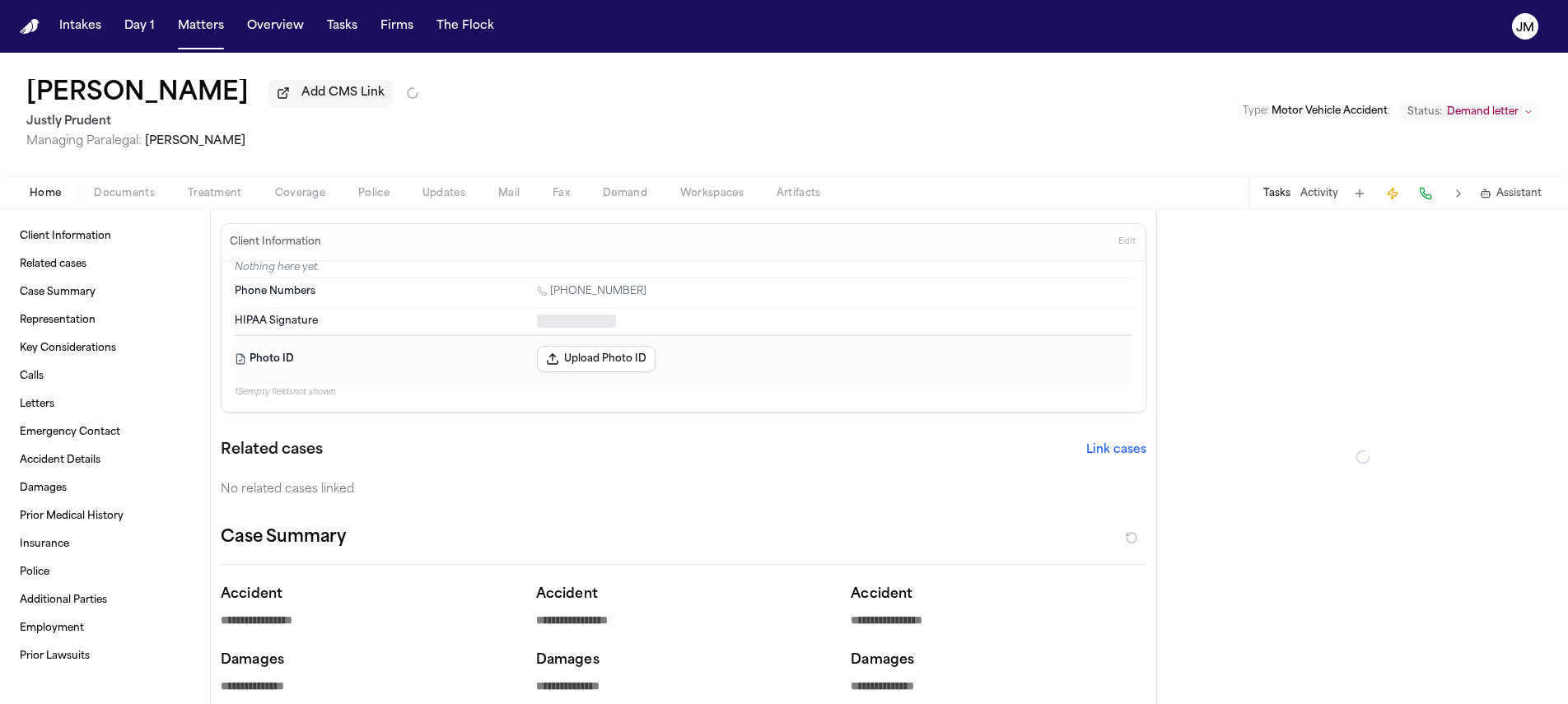
type textarea "*"
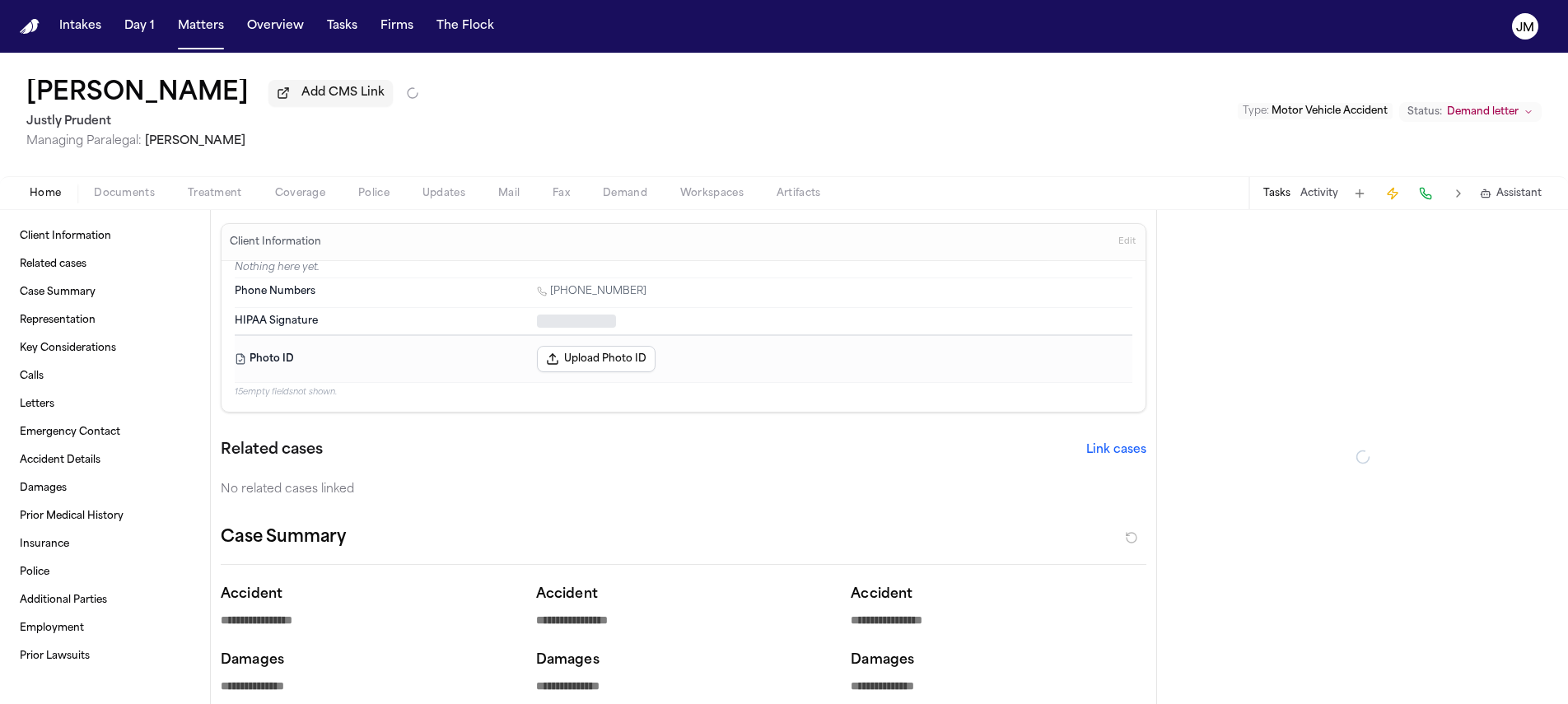
type textarea "*"
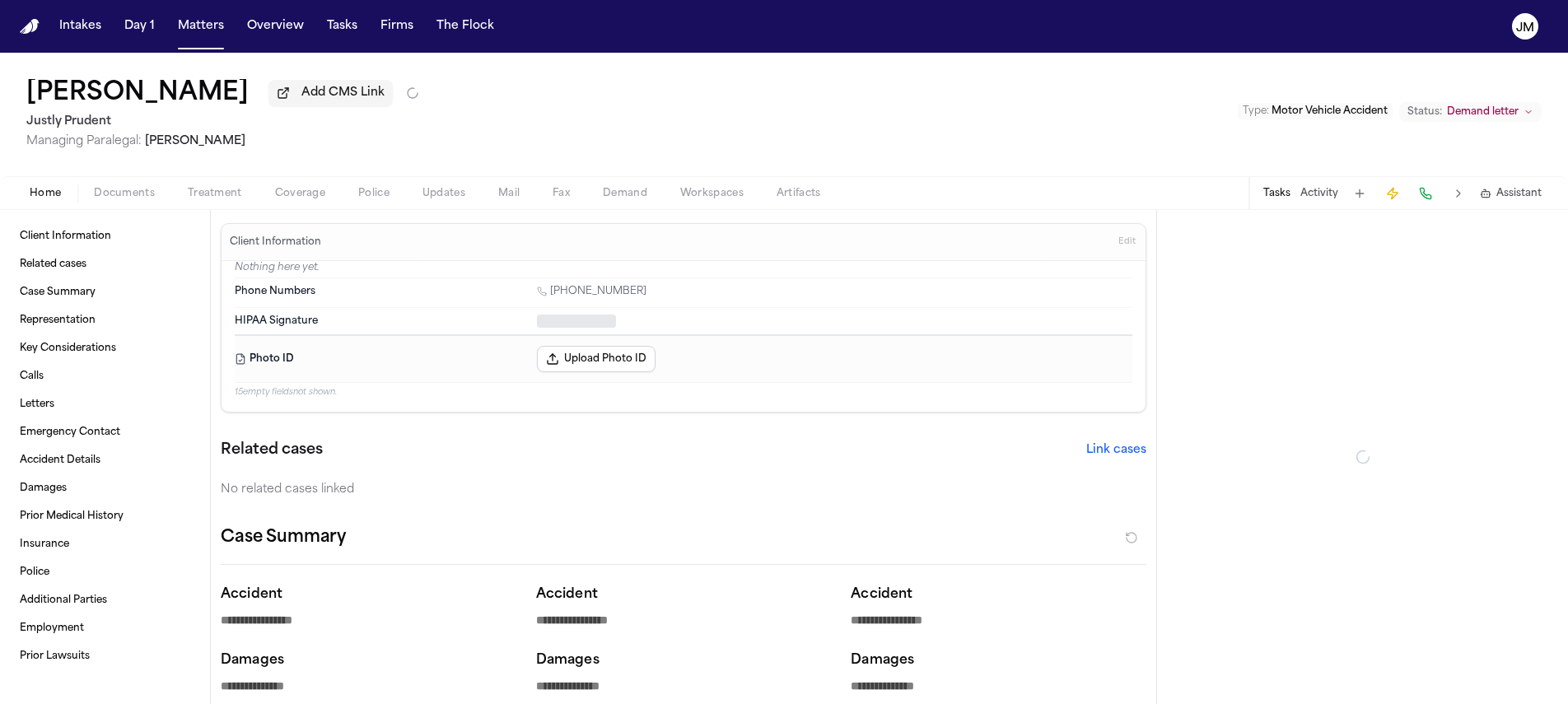
type textarea "*"
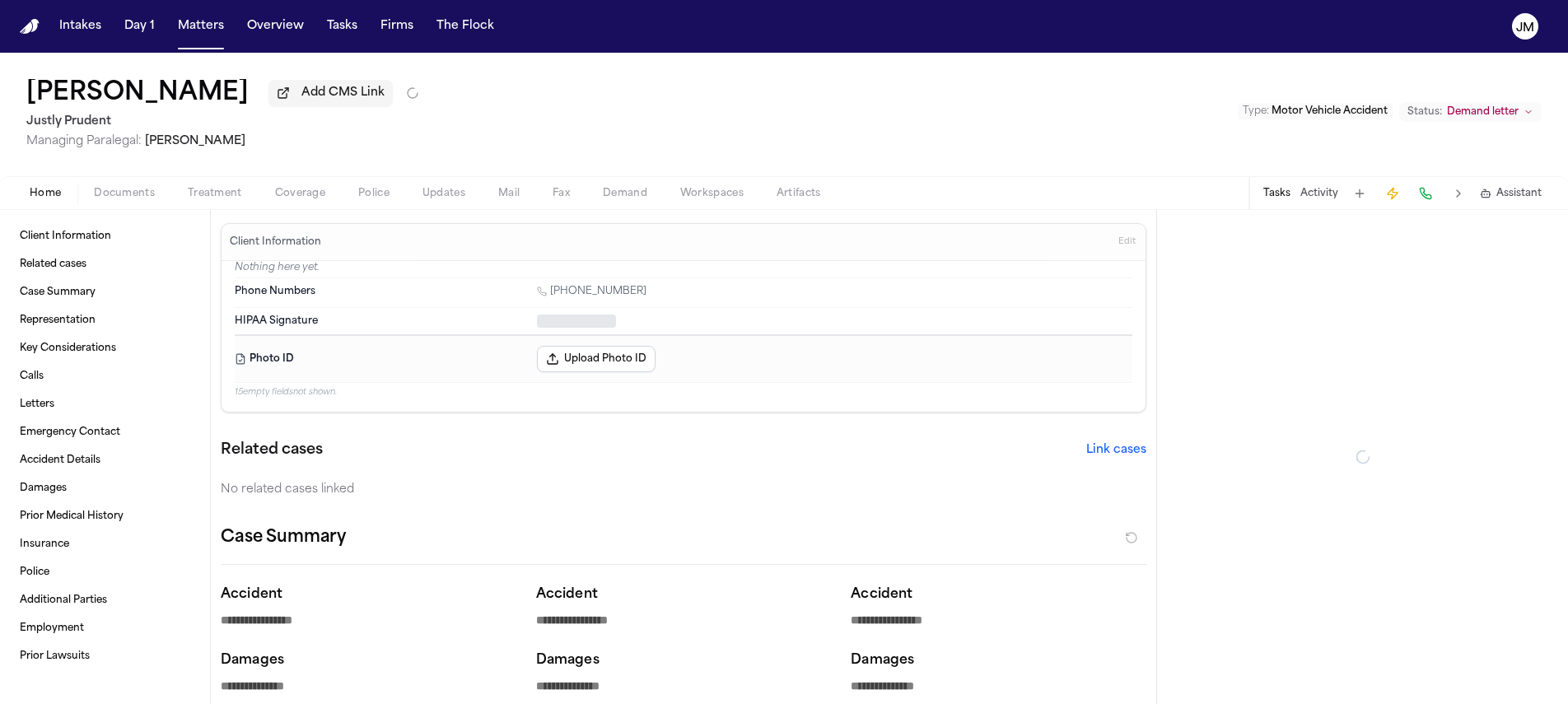
type textarea "*"
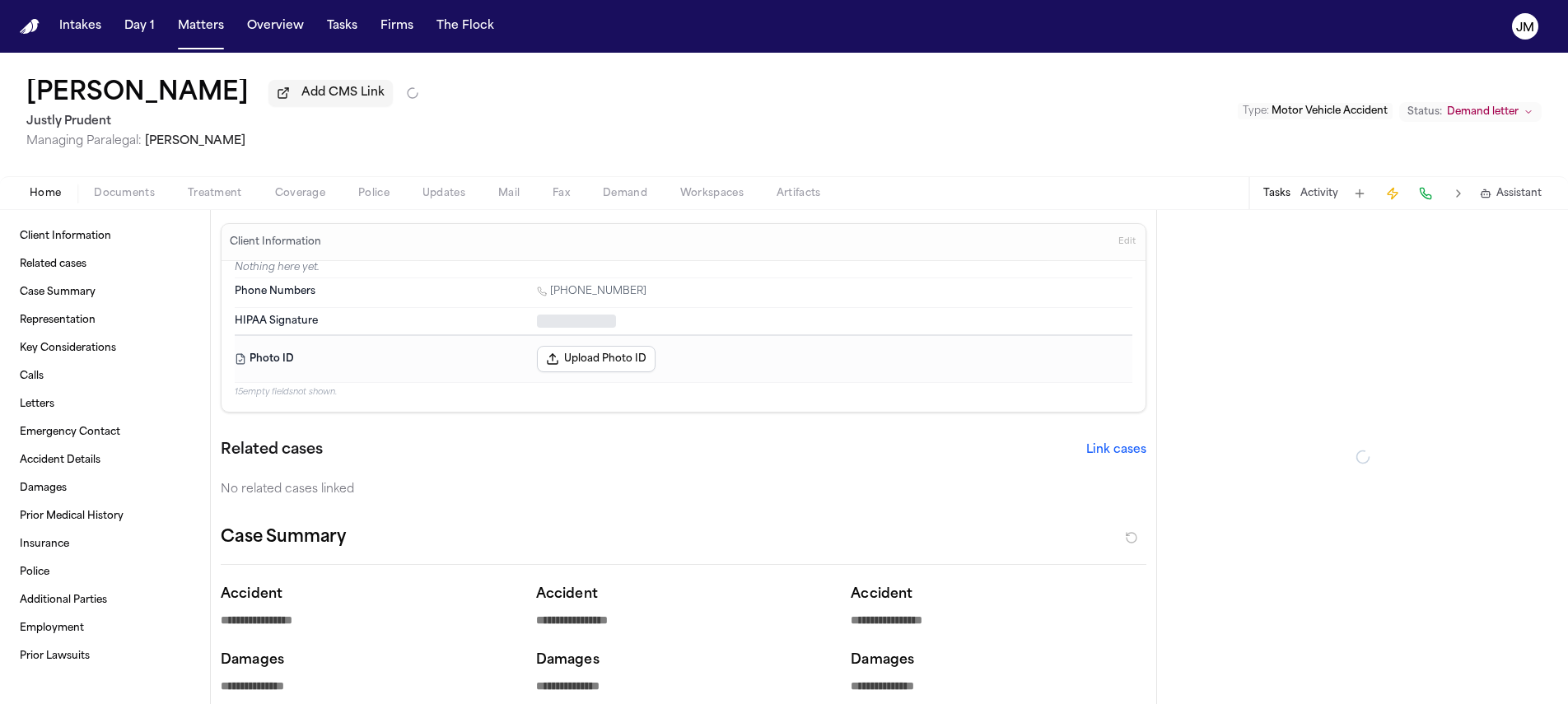
type textarea "*"
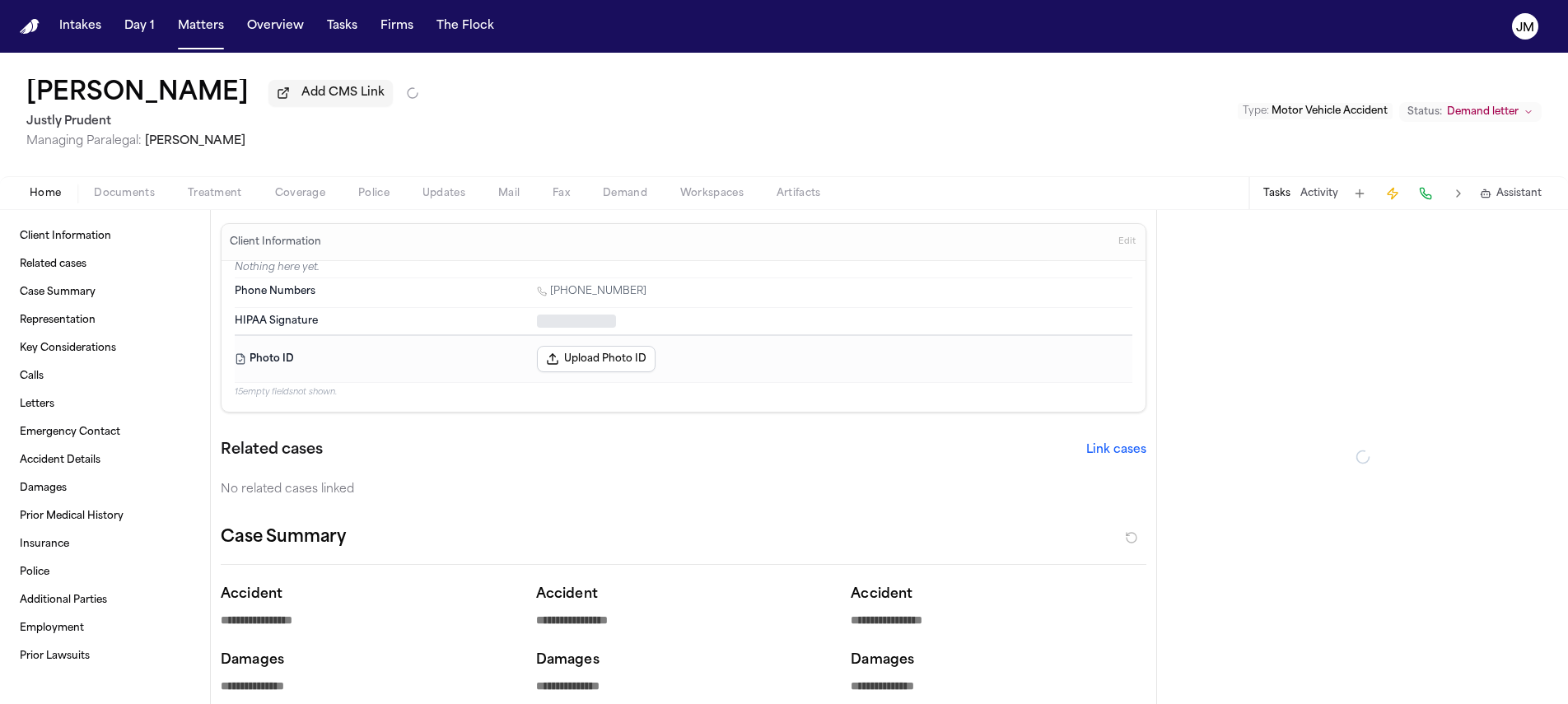
type textarea "*"
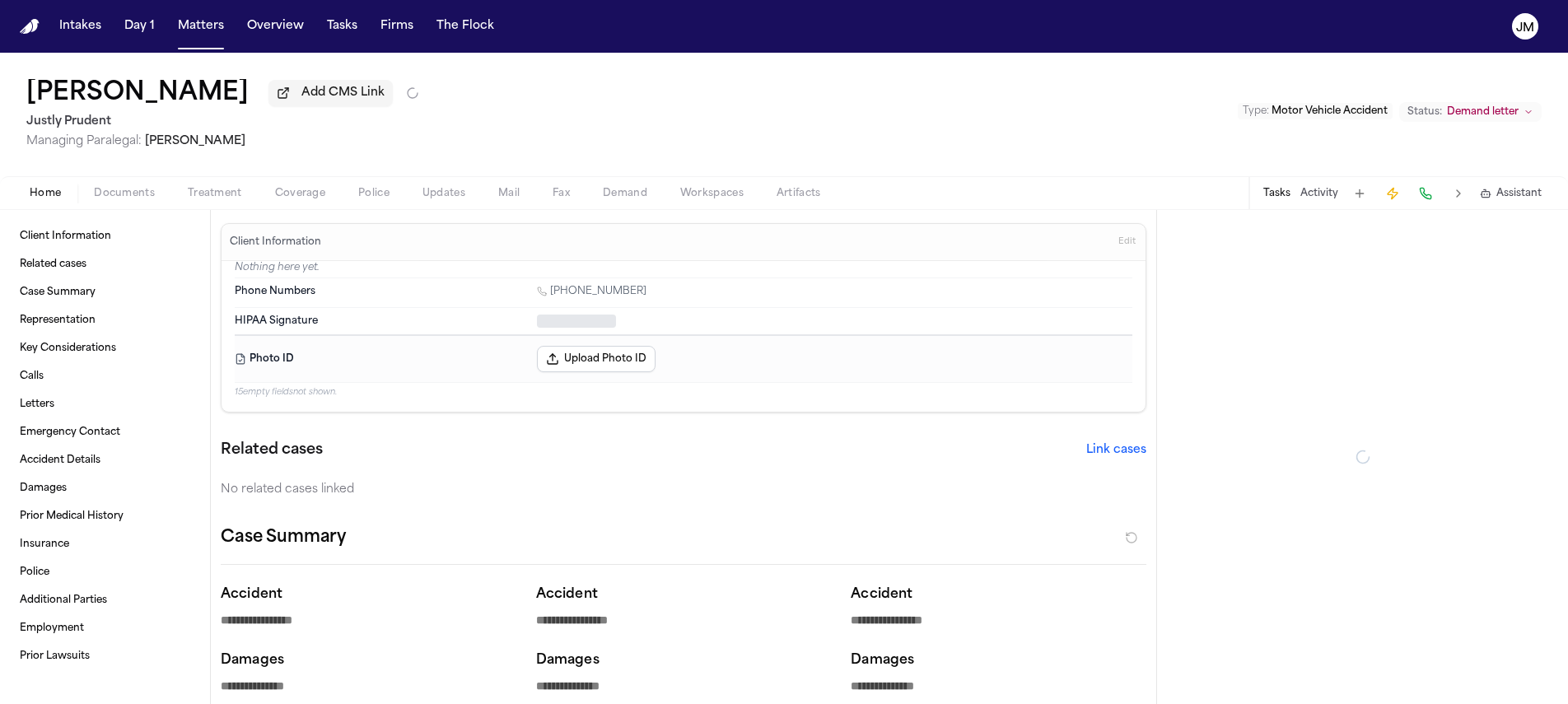
type textarea "*"
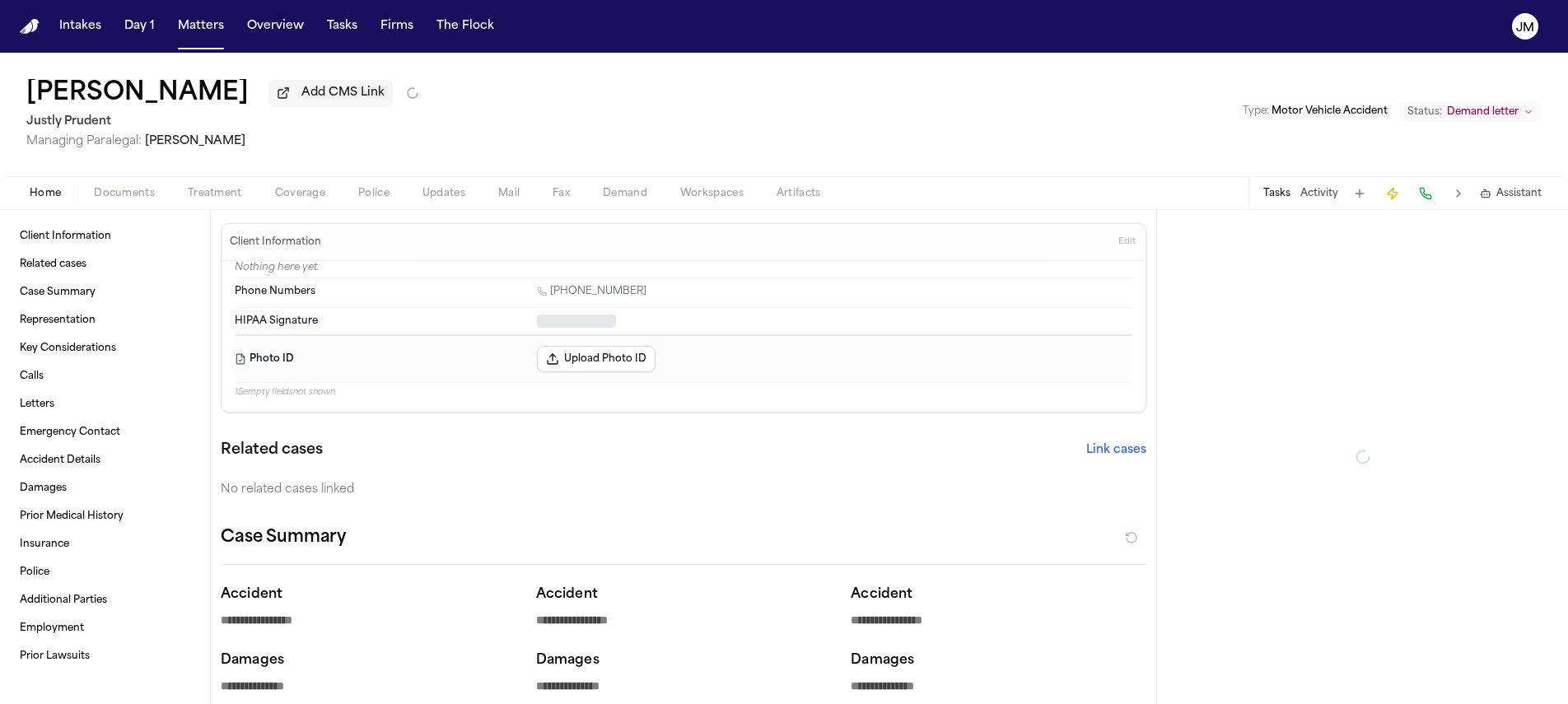
type textarea "*"
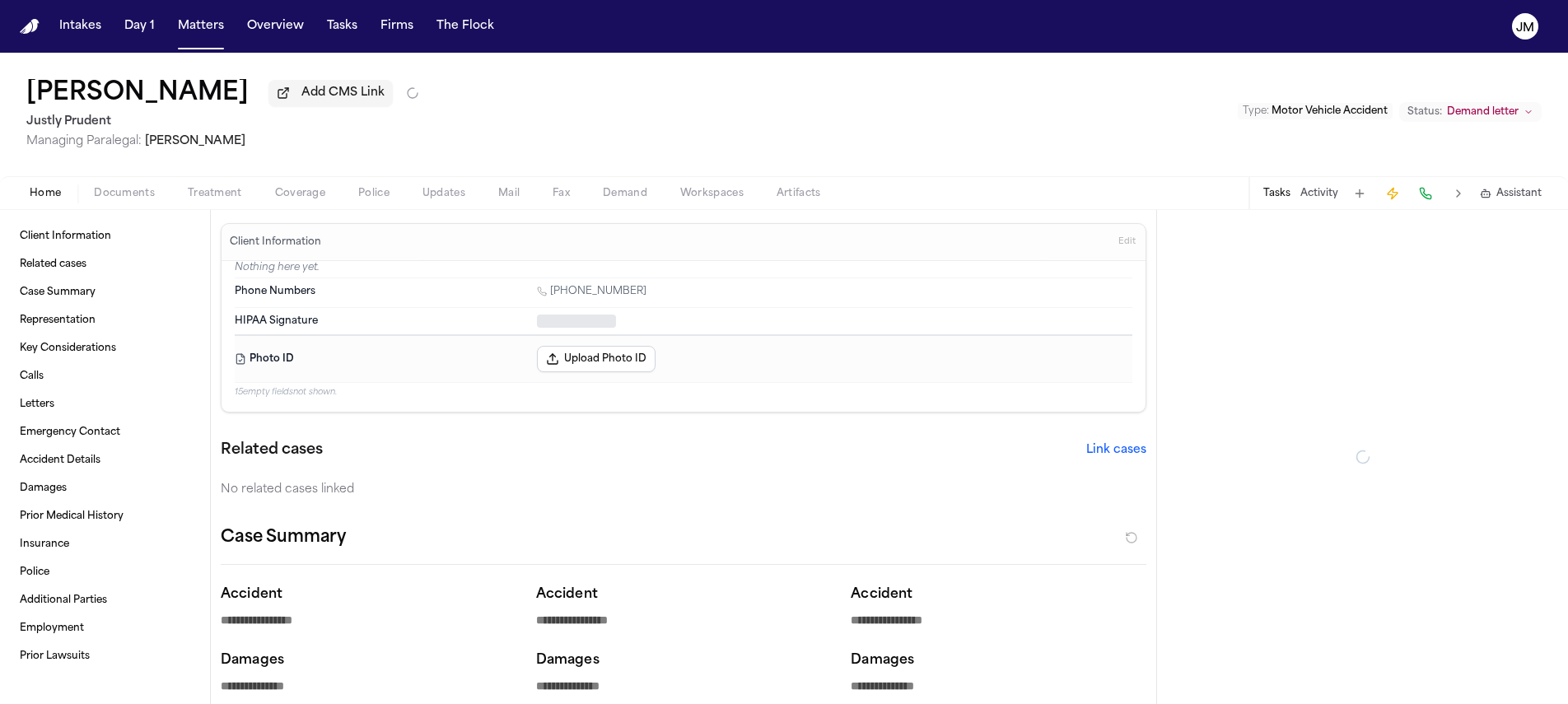
type textarea "*"
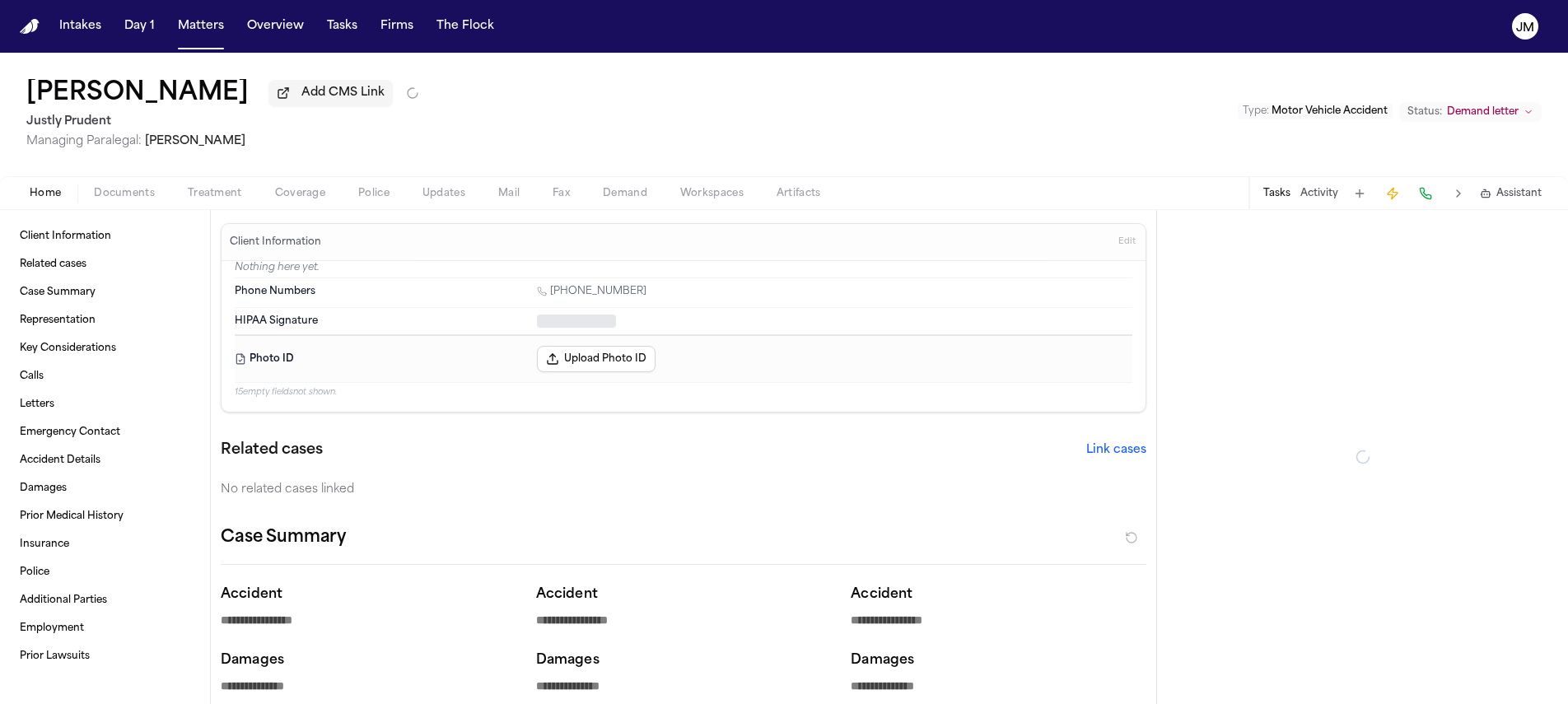
type textarea "*"
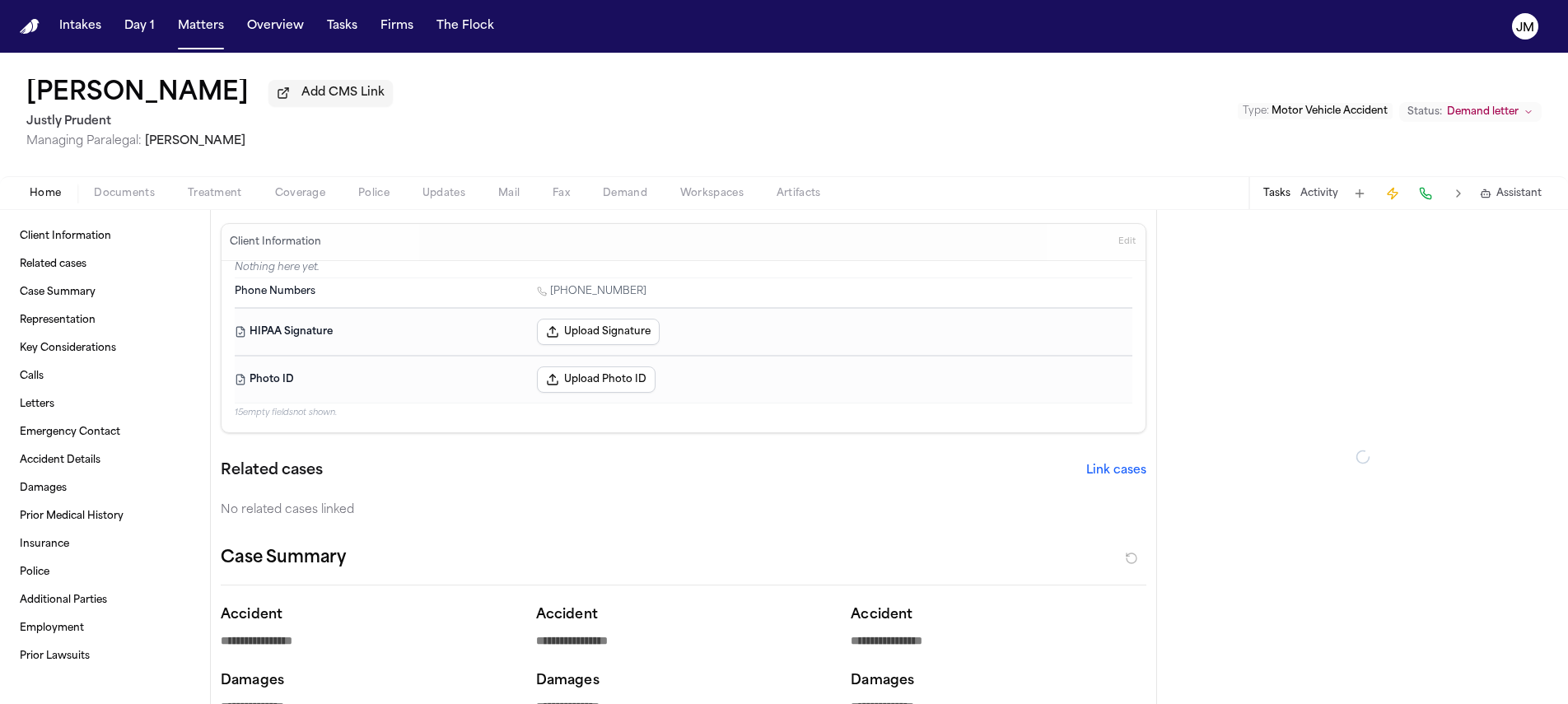
type textarea "*"
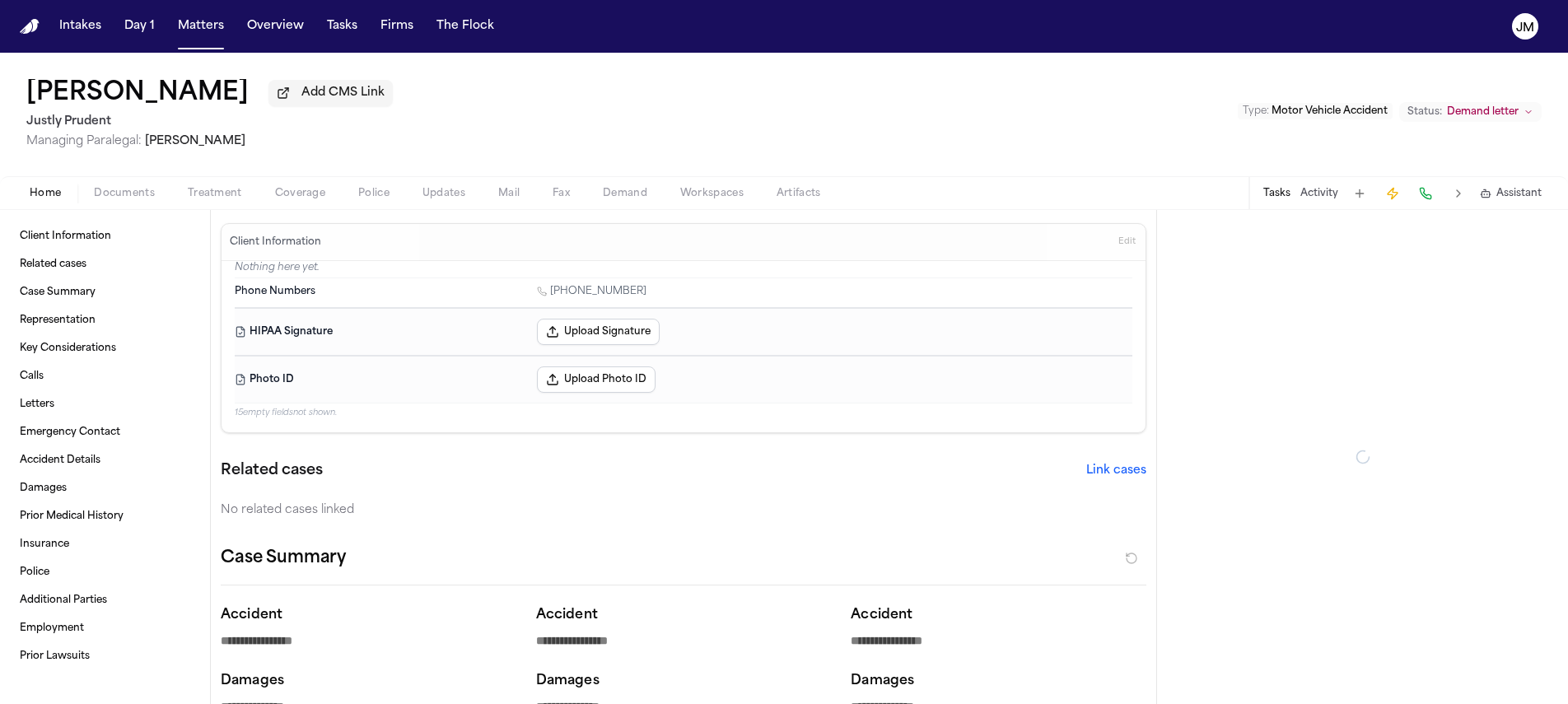
type textarea "*"
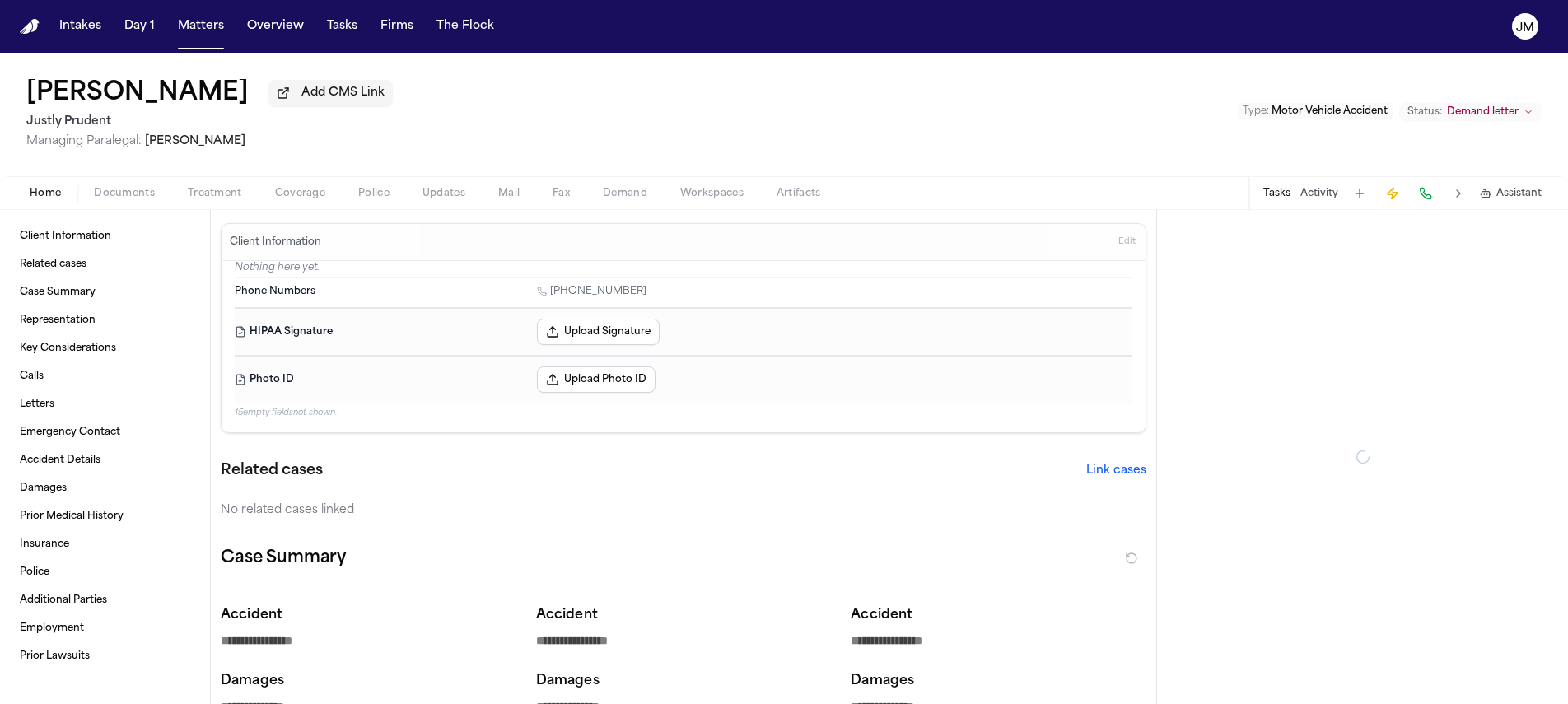
type textarea "*"
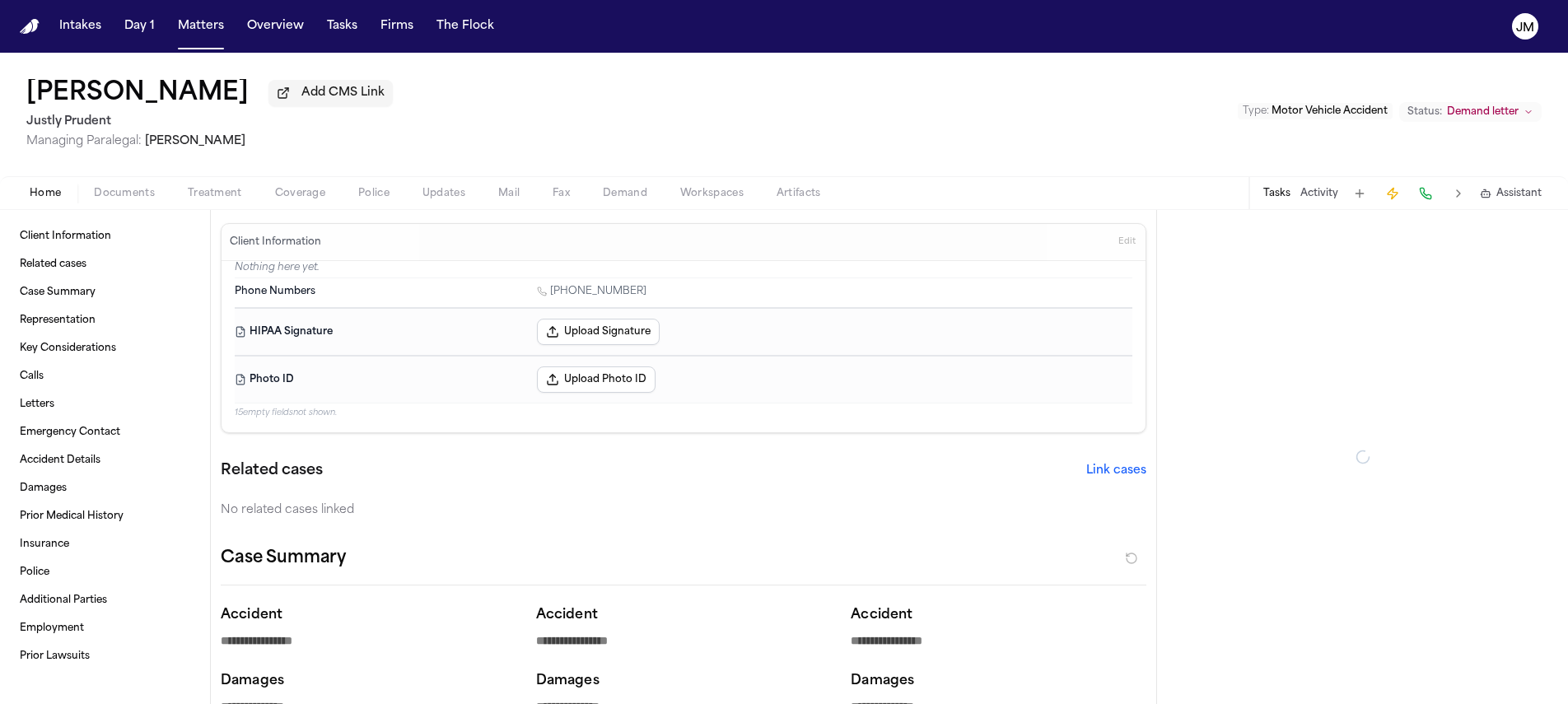
type textarea "*"
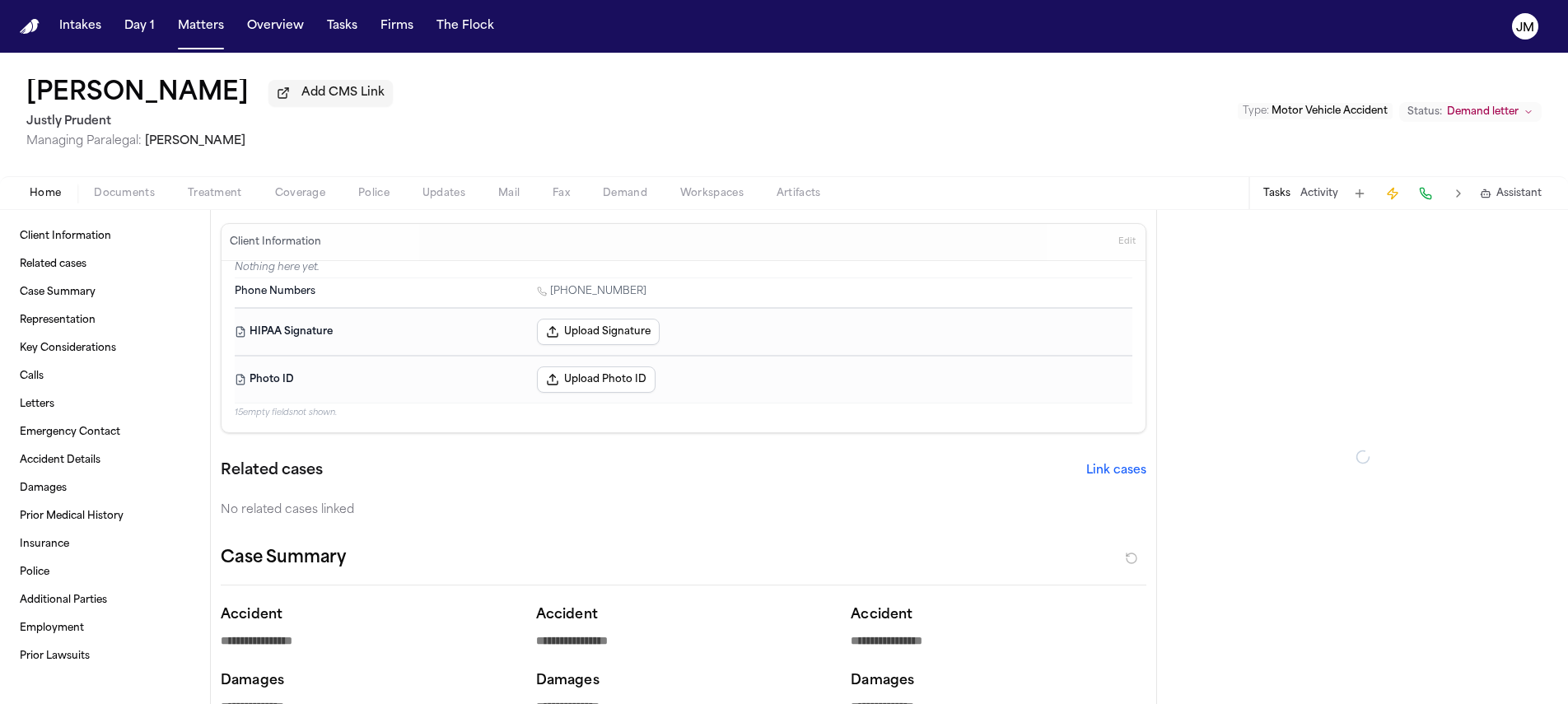
type textarea "*"
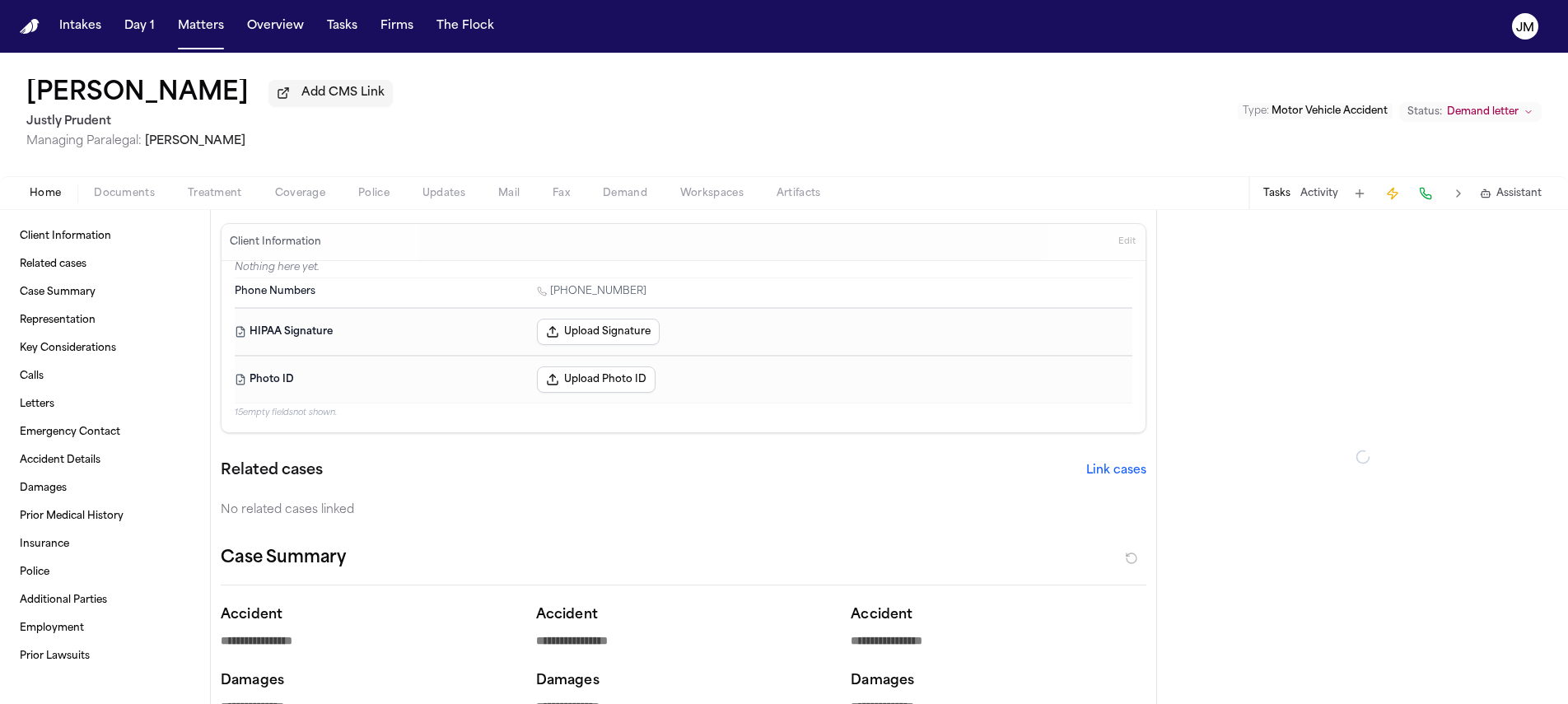
type textarea "*"
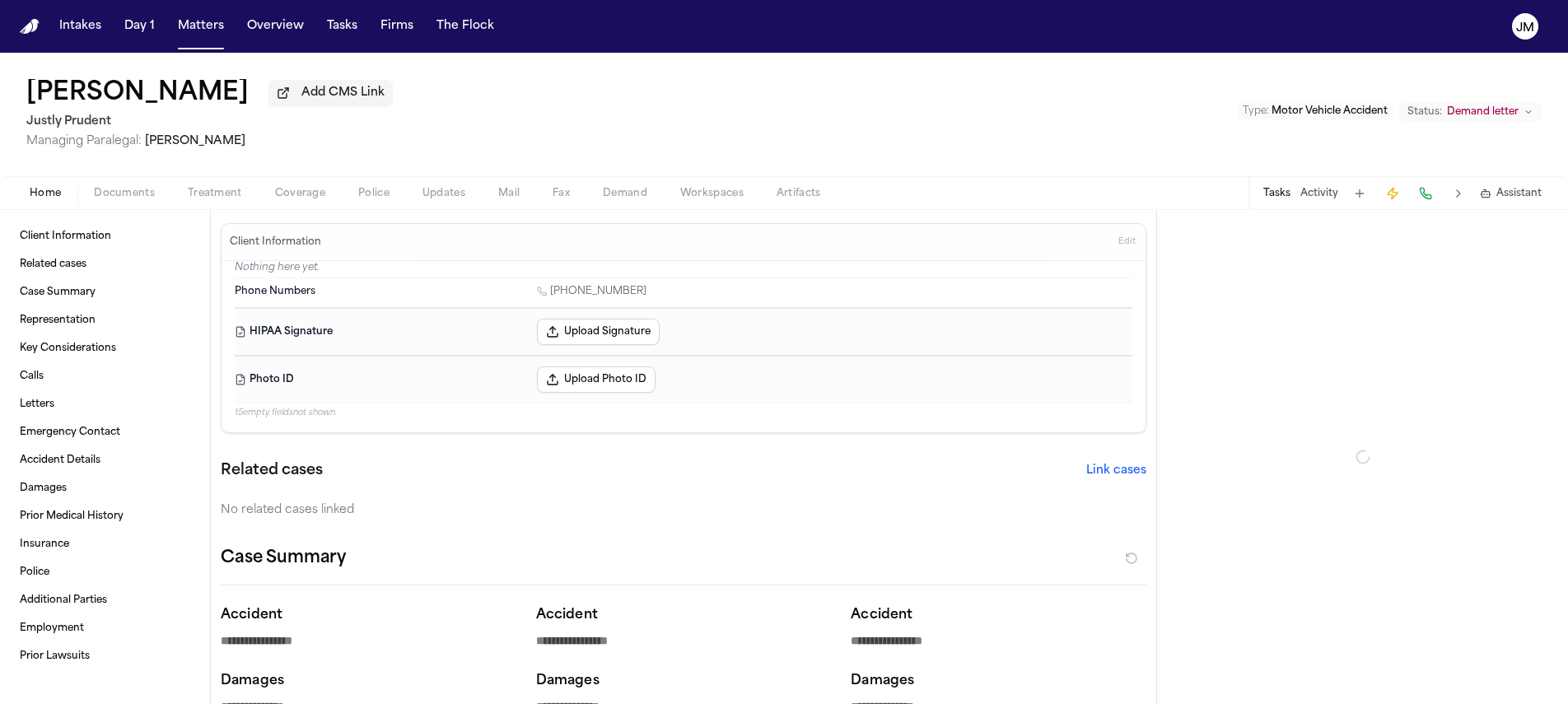
type textarea "*"
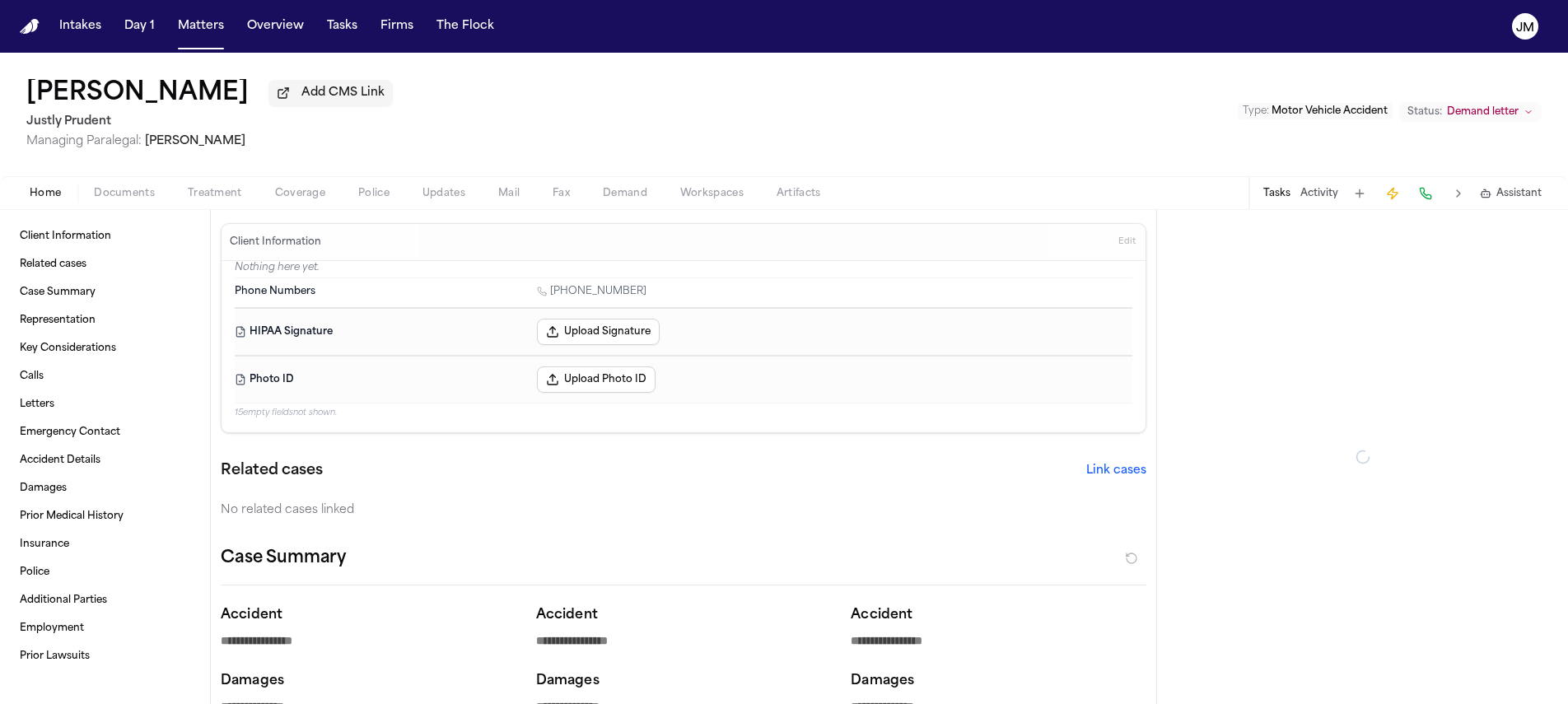
type textarea "*"
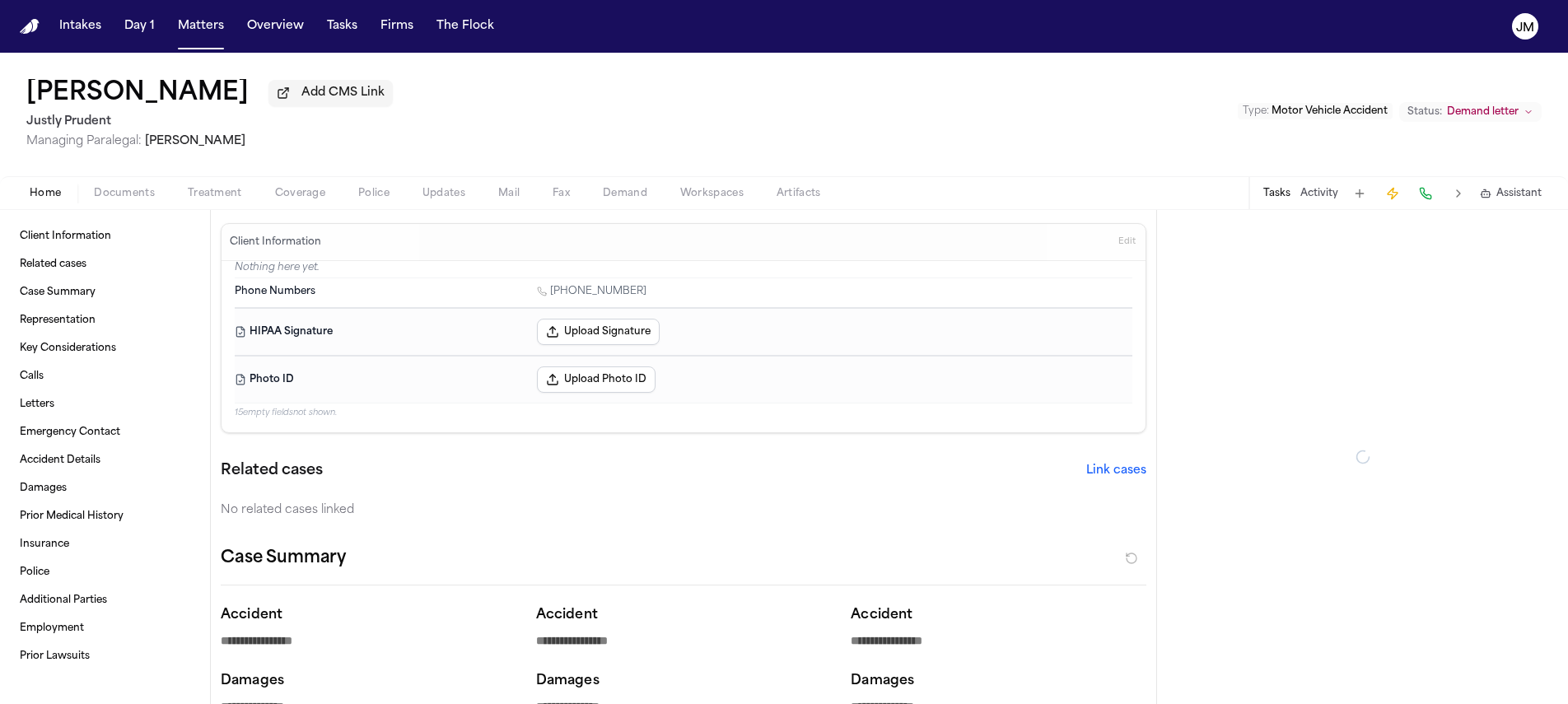
type textarea "*"
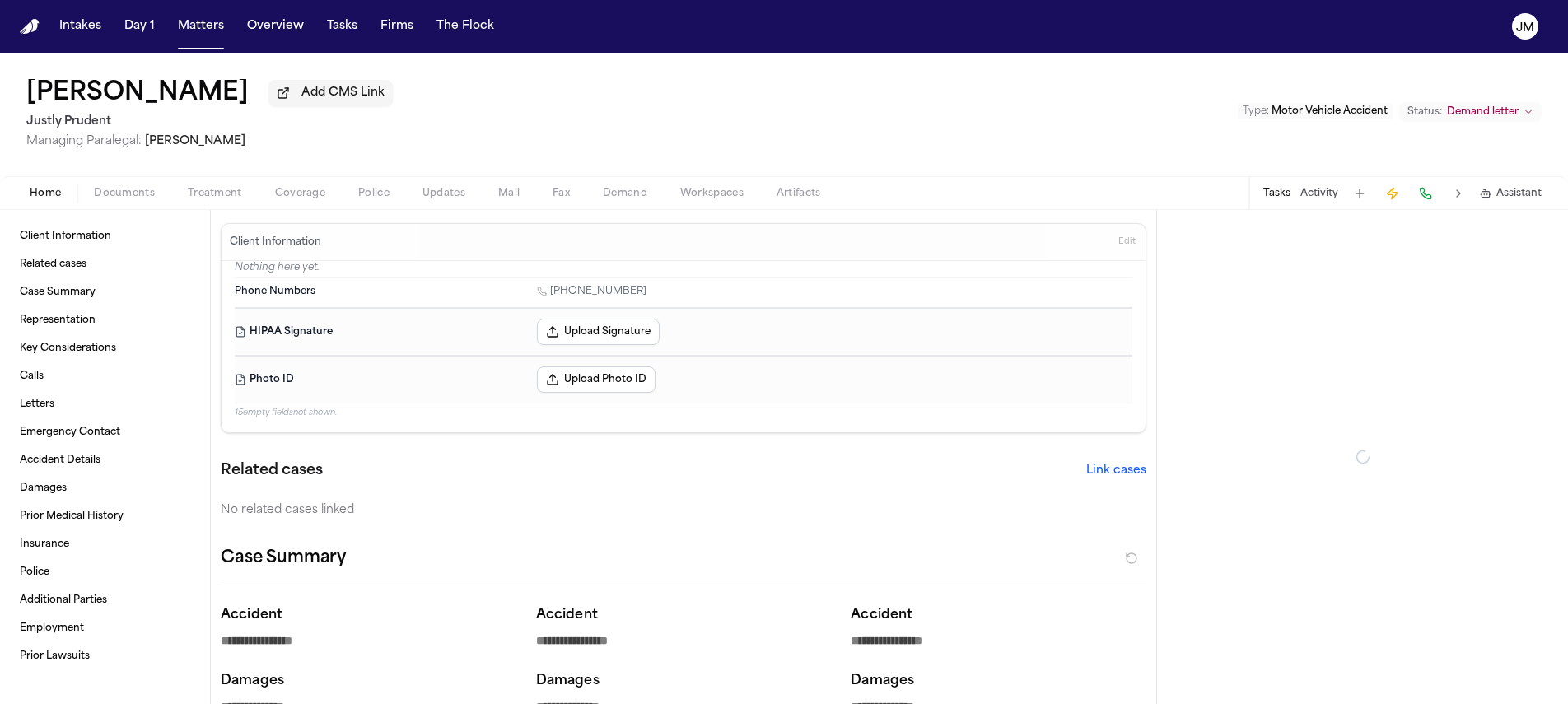
type textarea "*"
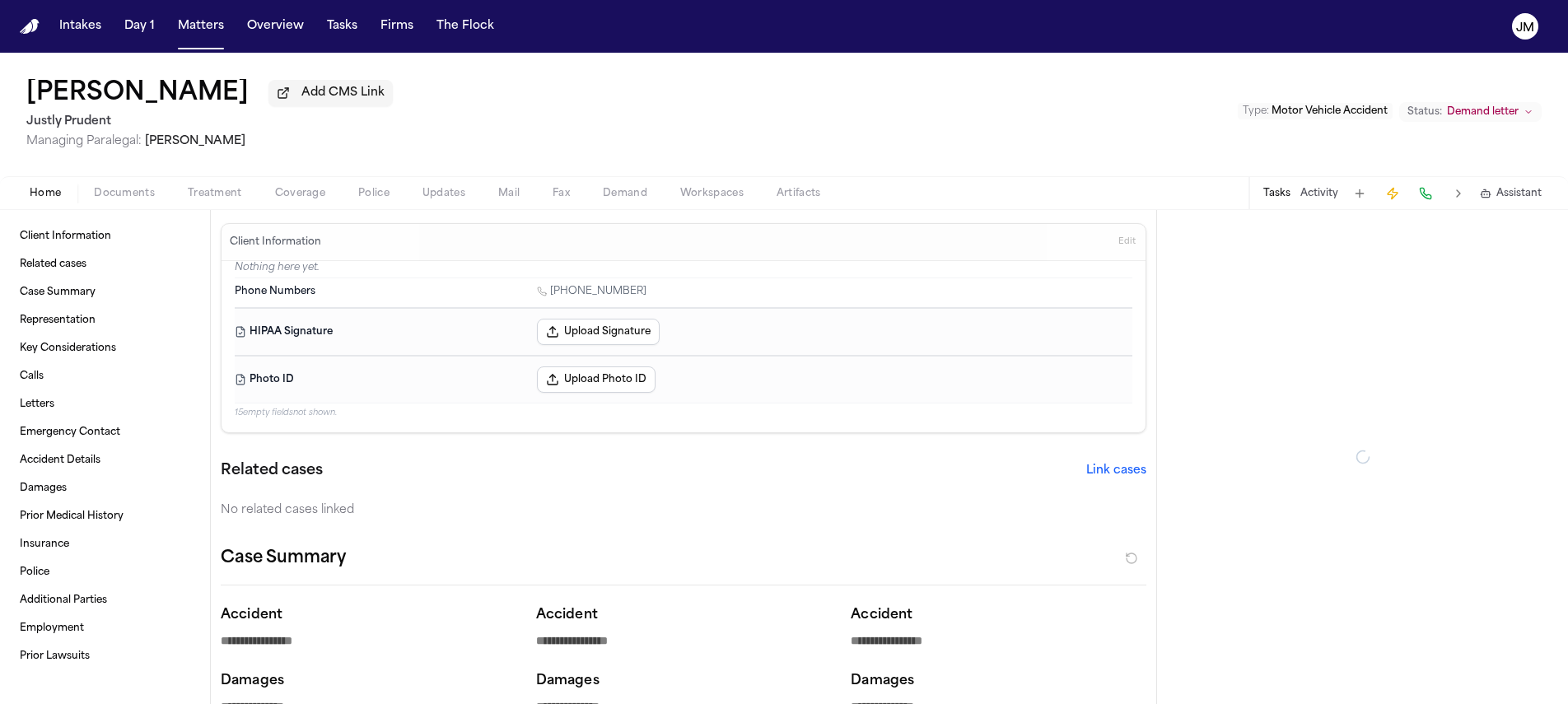
type textarea "*"
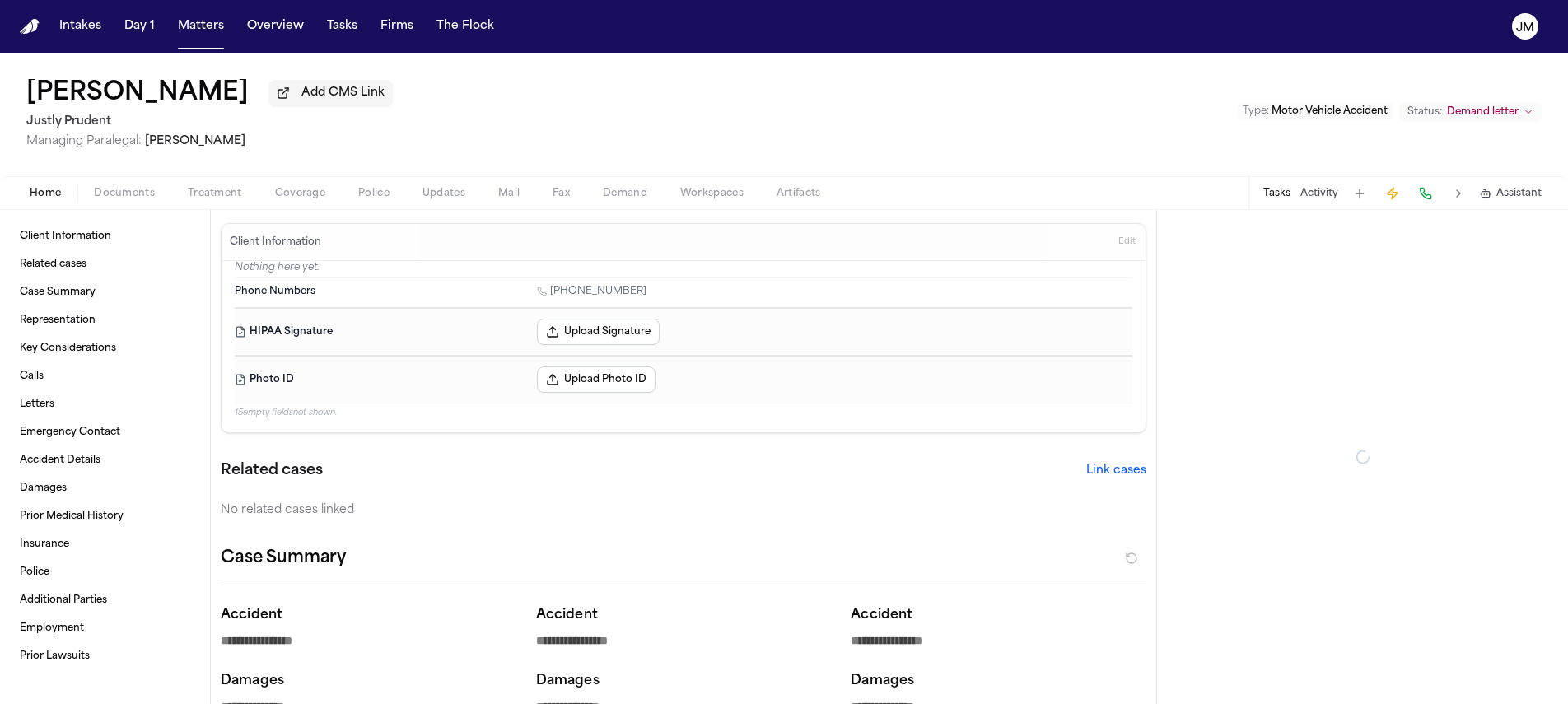
type textarea "*"
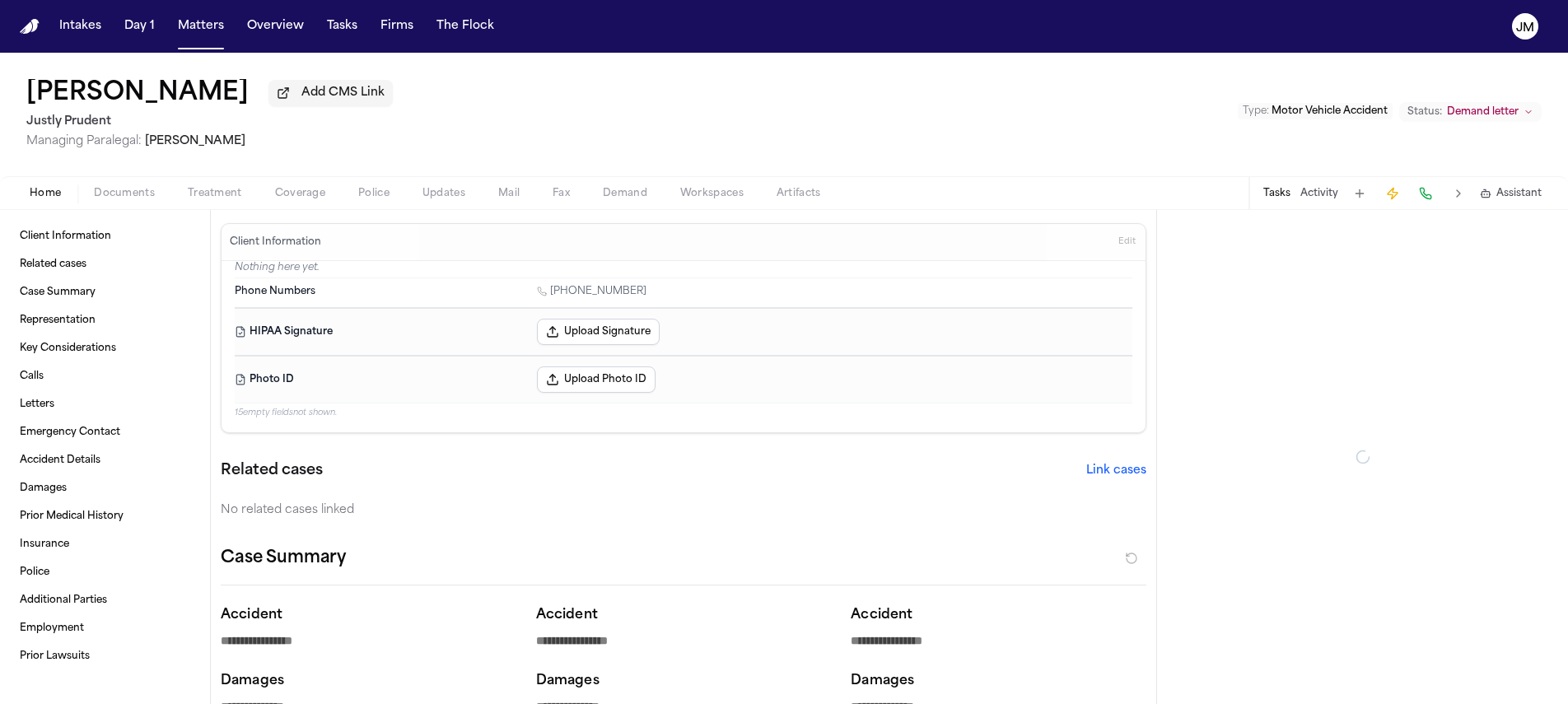
type textarea "*"
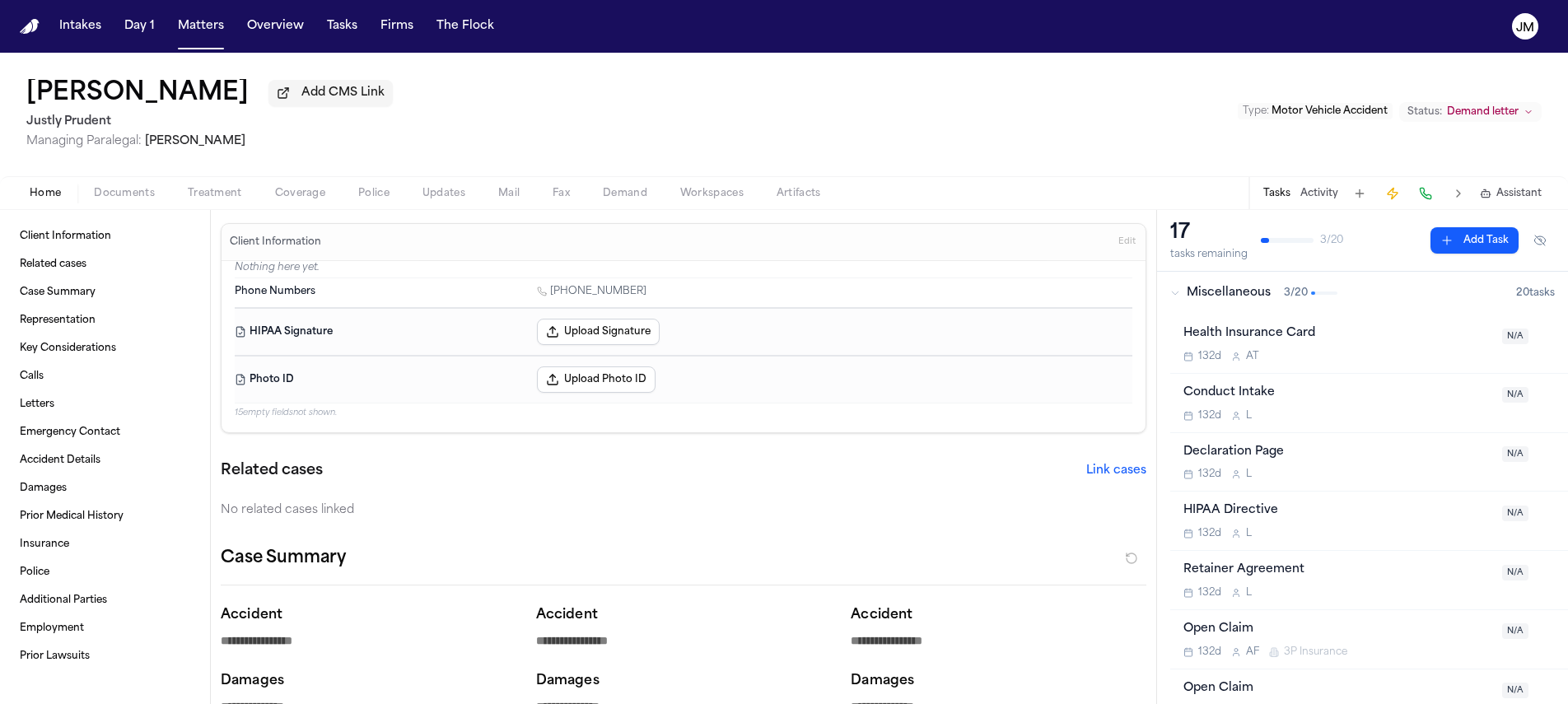
type textarea "*"
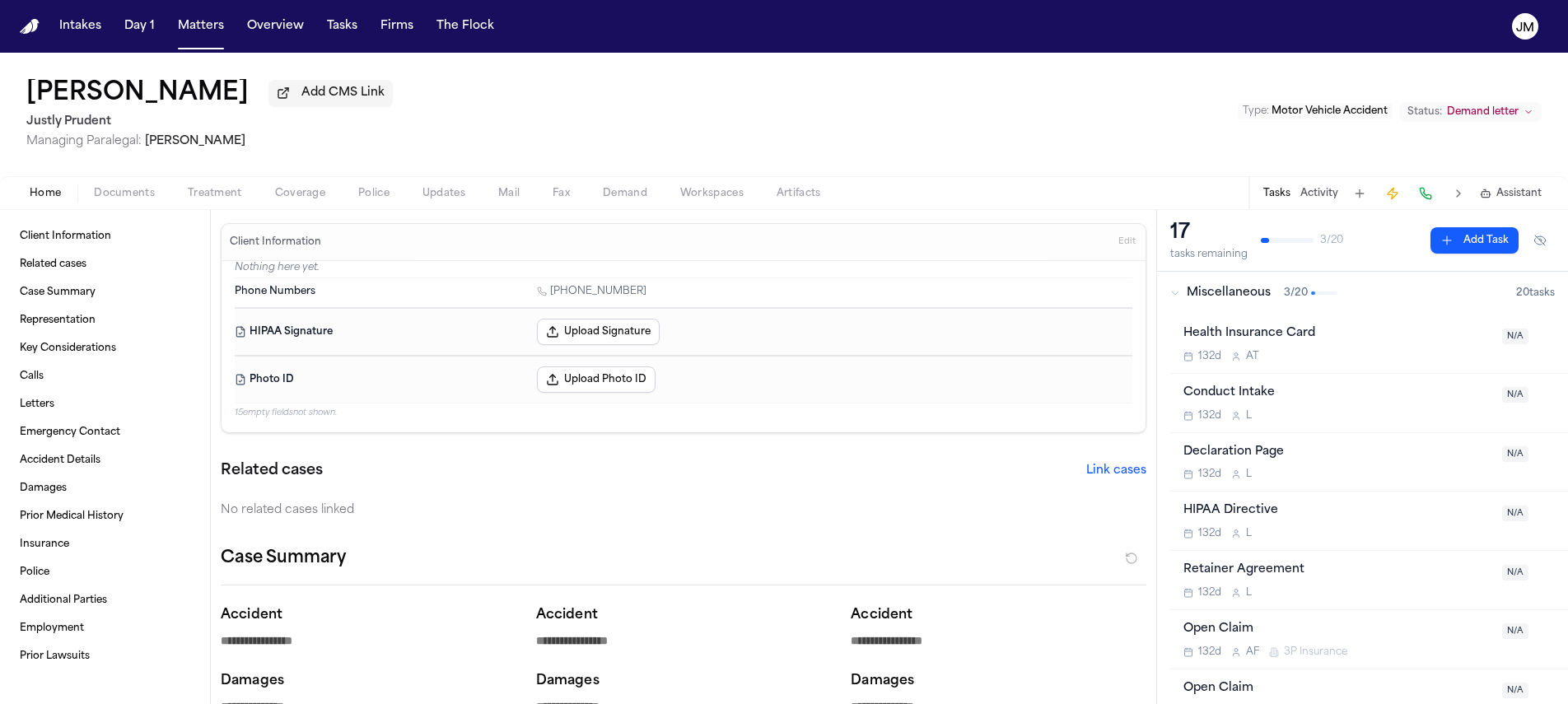
type textarea "*"
click at [149, 198] on span "Documents" at bounding box center [124, 193] width 60 height 13
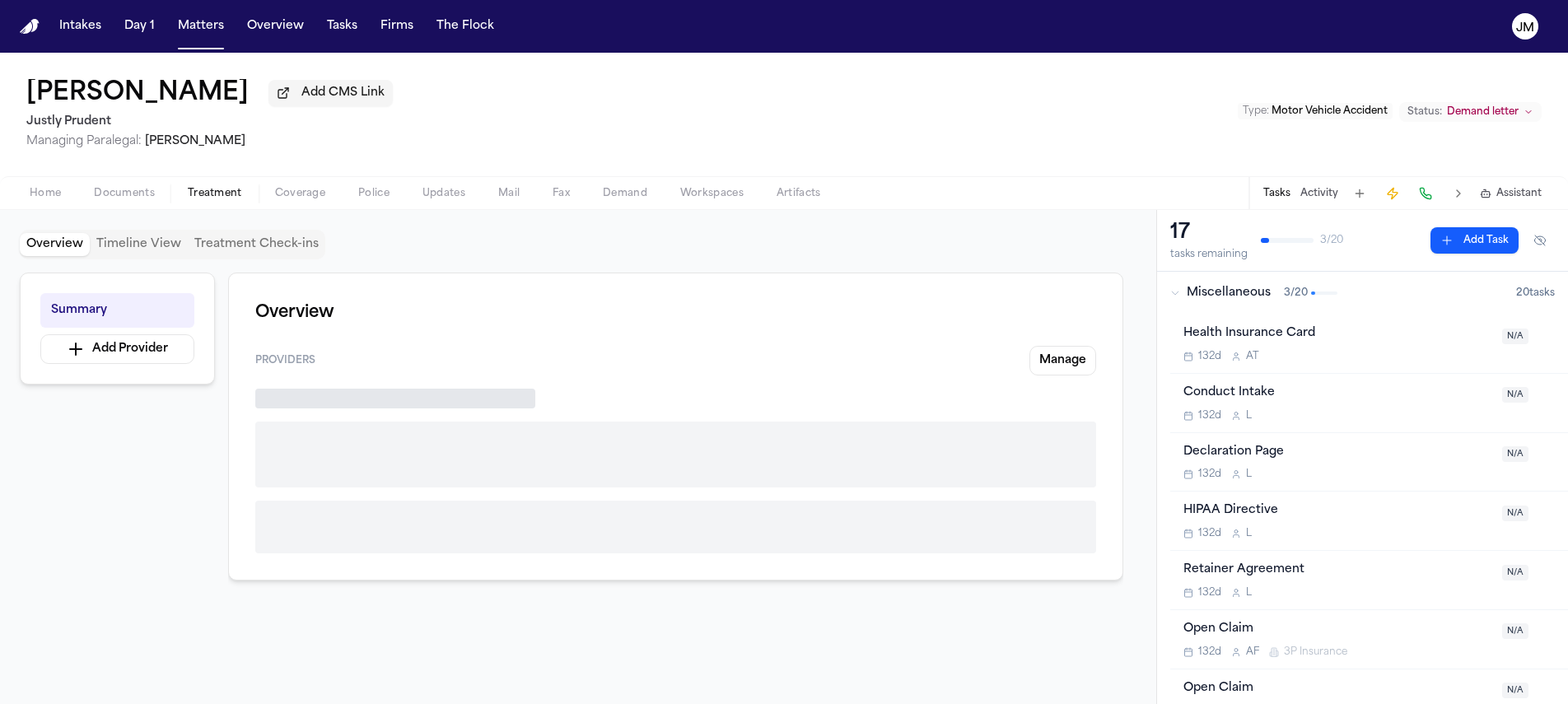
click at [228, 196] on span "Treatment" at bounding box center [214, 193] width 55 height 13
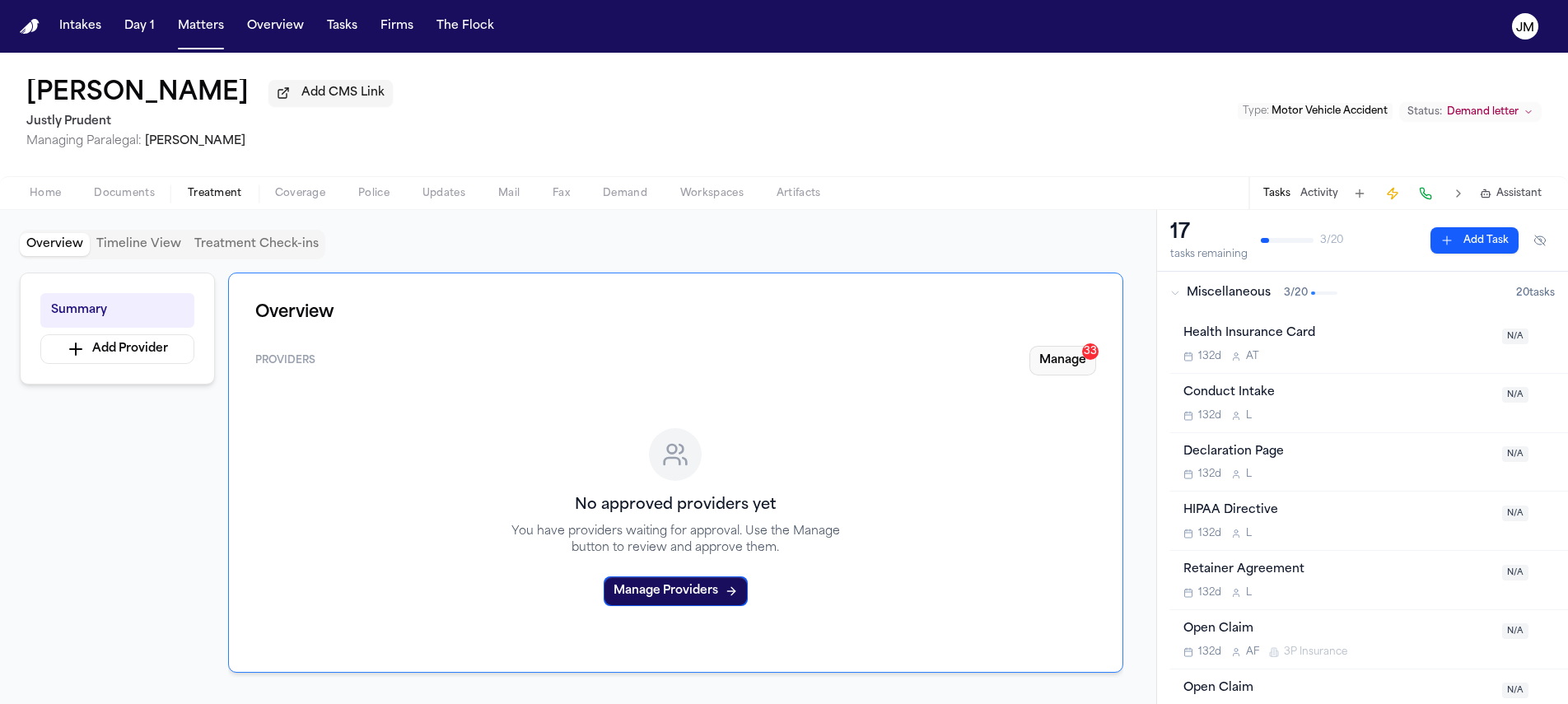
click at [1067, 368] on button "Manage 33" at bounding box center [1062, 361] width 66 height 30
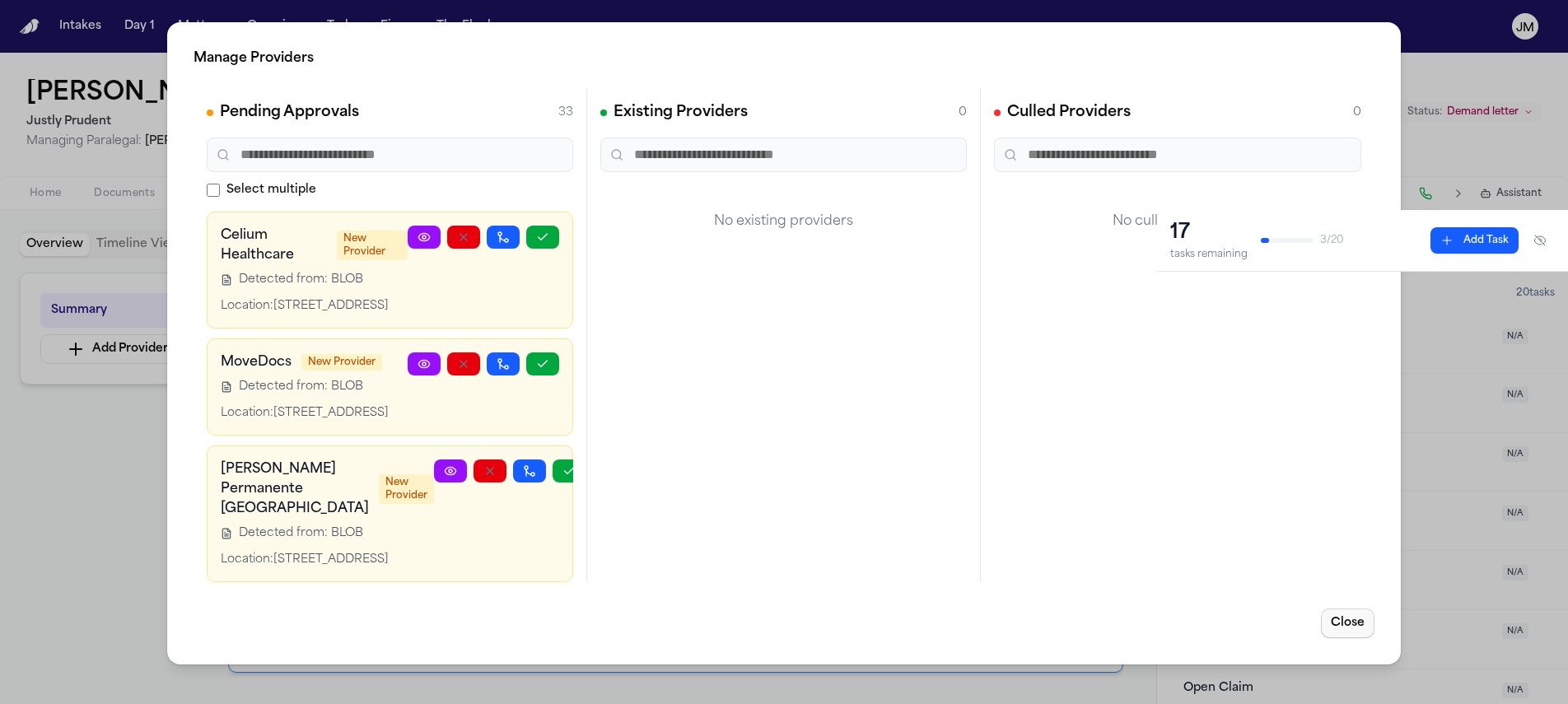
click at [1353, 619] on button "Close" at bounding box center [1347, 624] width 54 height 30
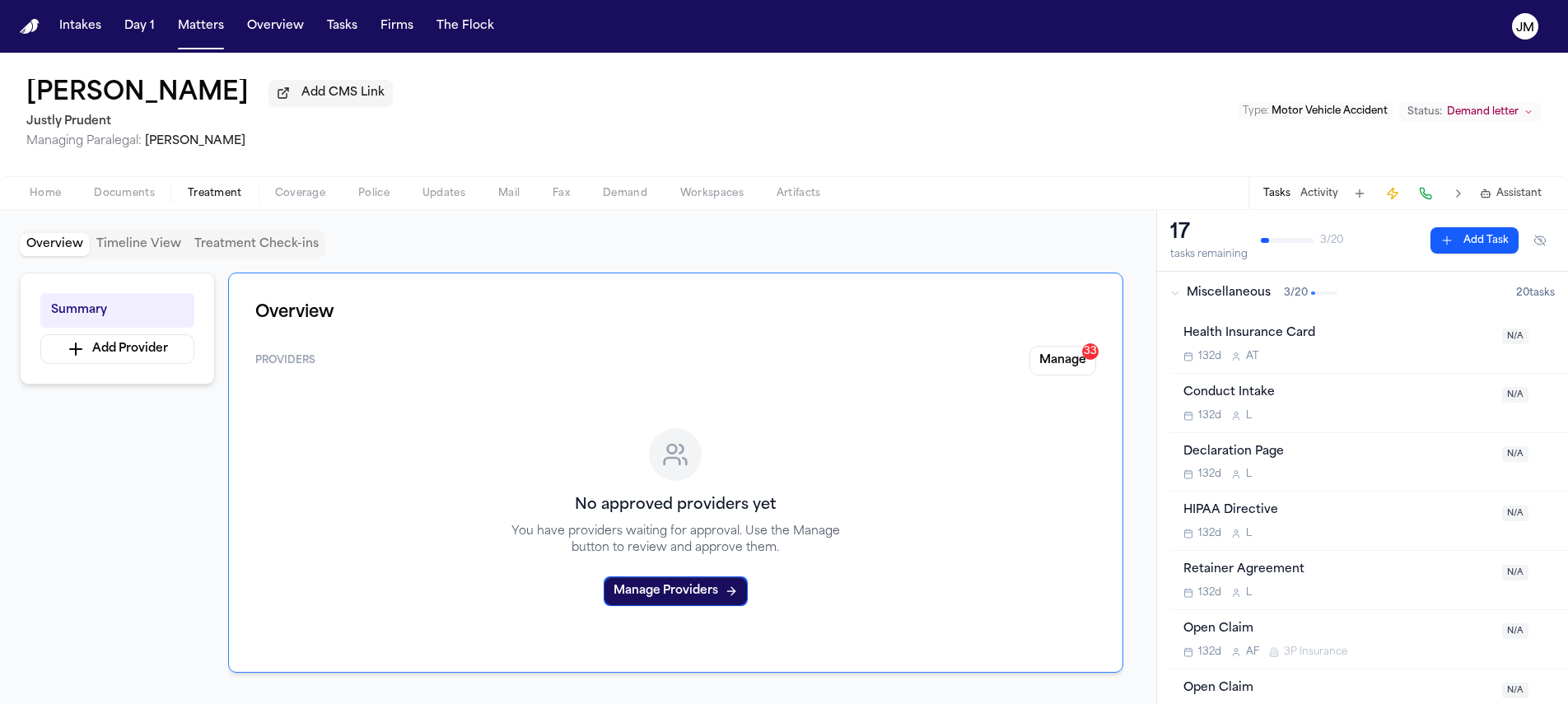
click at [114, 195] on span "Documents" at bounding box center [124, 193] width 60 height 13
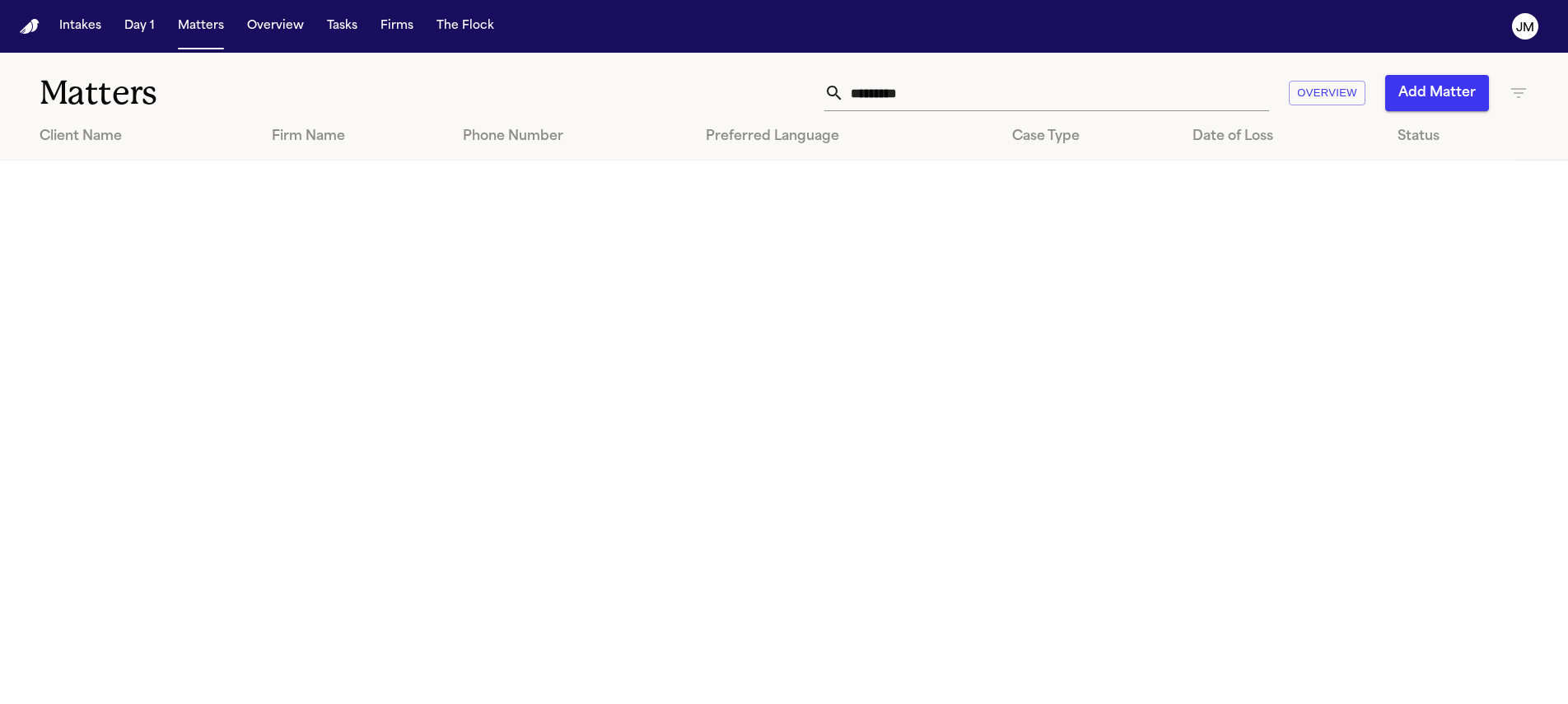
click at [891, 86] on input "*********" at bounding box center [1056, 93] width 425 height 37
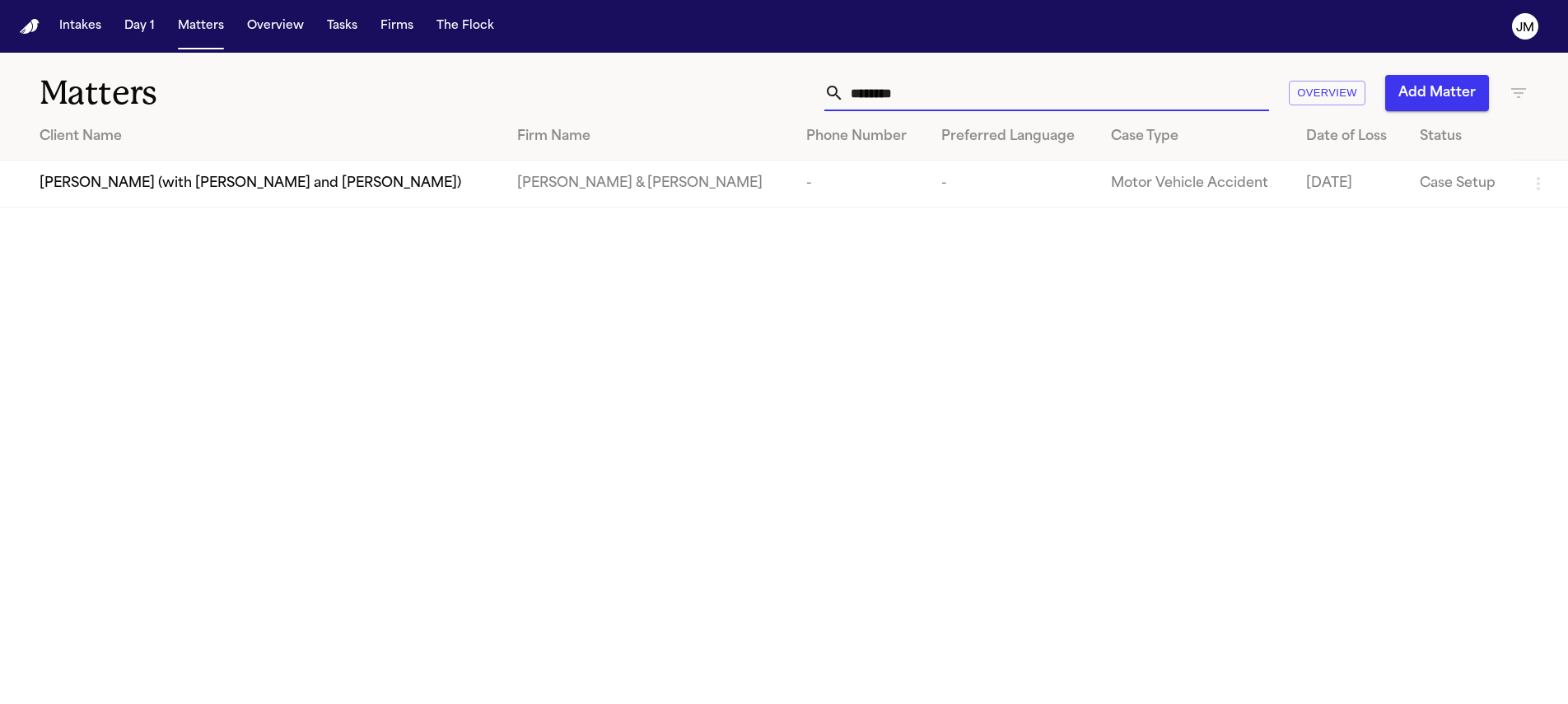
click at [879, 93] on input "********" at bounding box center [1056, 93] width 425 height 37
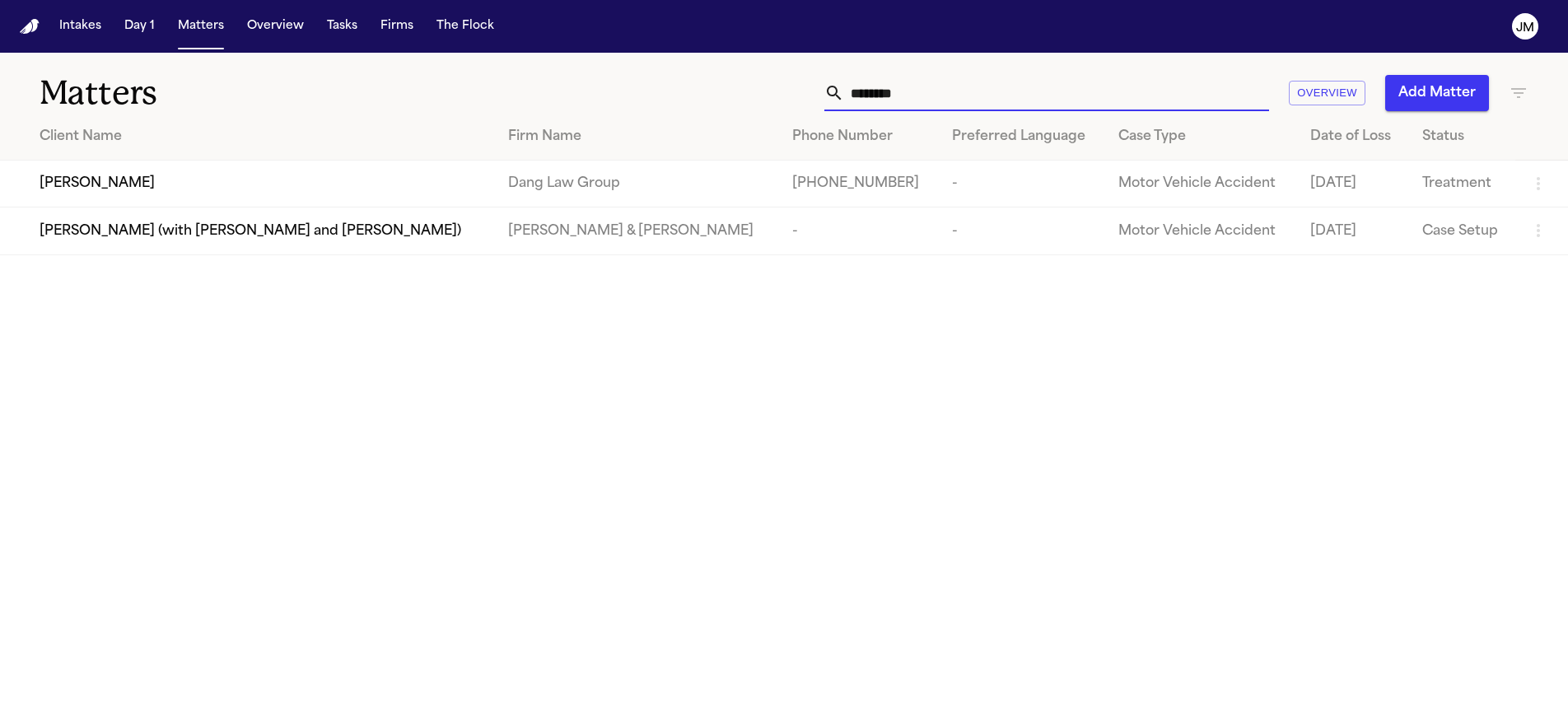
type input "********"
click at [313, 178] on div "[PERSON_NAME]" at bounding box center [261, 183] width 442 height 20
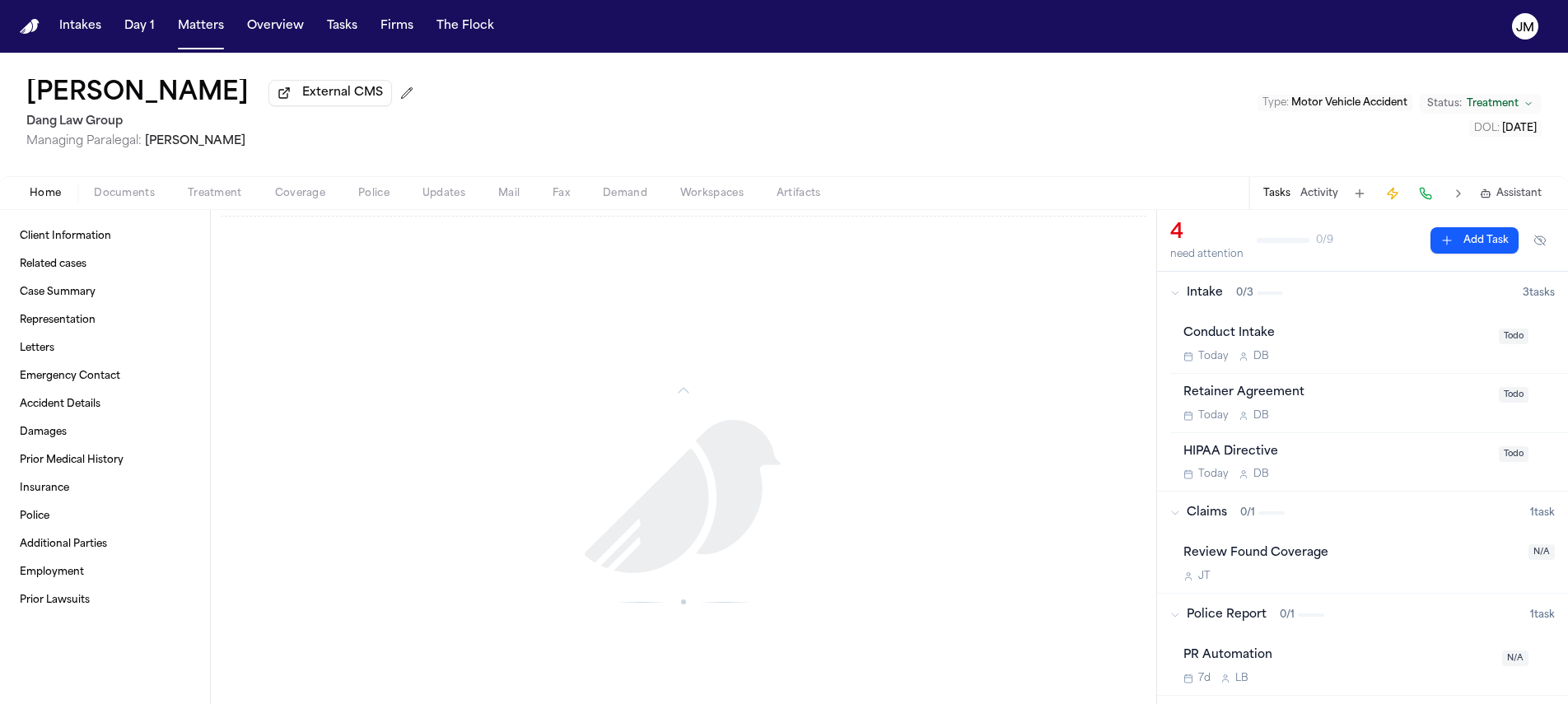
scroll to position [1390, 0]
click at [1435, 343] on div "Conduct Intake" at bounding box center [1336, 333] width 305 height 19
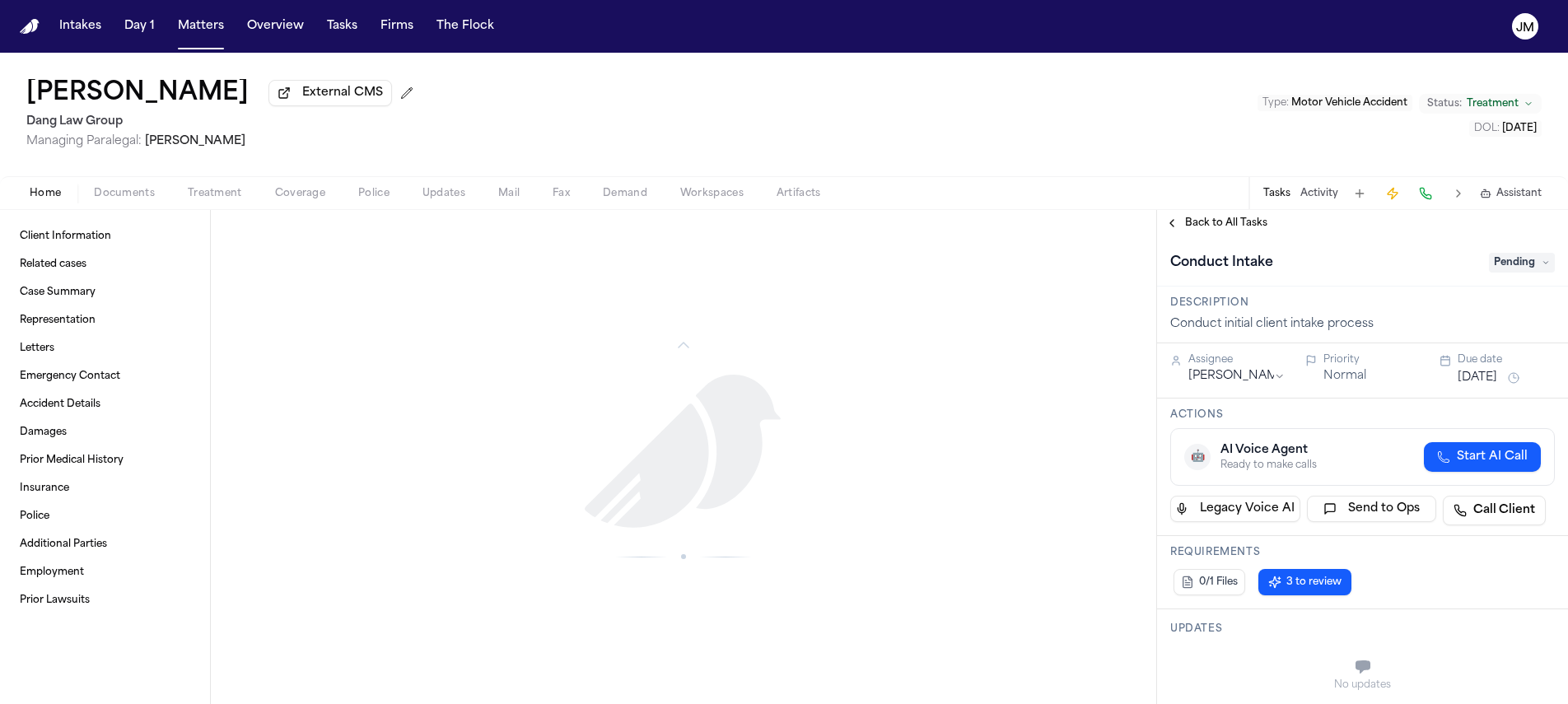
click at [1510, 276] on div "Conduct Intake Pending" at bounding box center [1362, 263] width 385 height 27
click at [1510, 273] on span "Pending" at bounding box center [1521, 263] width 65 height 20
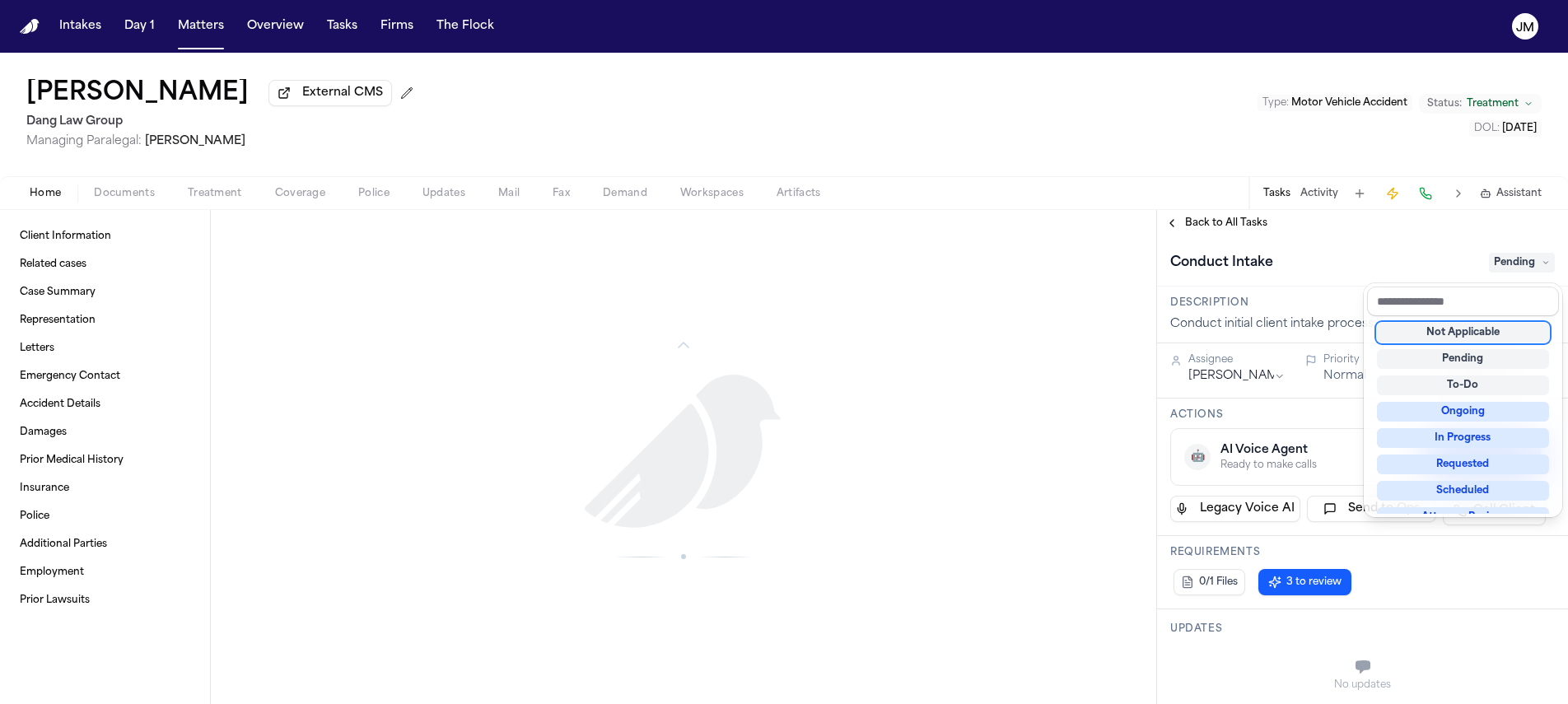
click at [1498, 328] on div "Not Applicable" at bounding box center [1463, 333] width 172 height 20
click at [1207, 226] on div "**********" at bounding box center [1362, 457] width 410 height 494
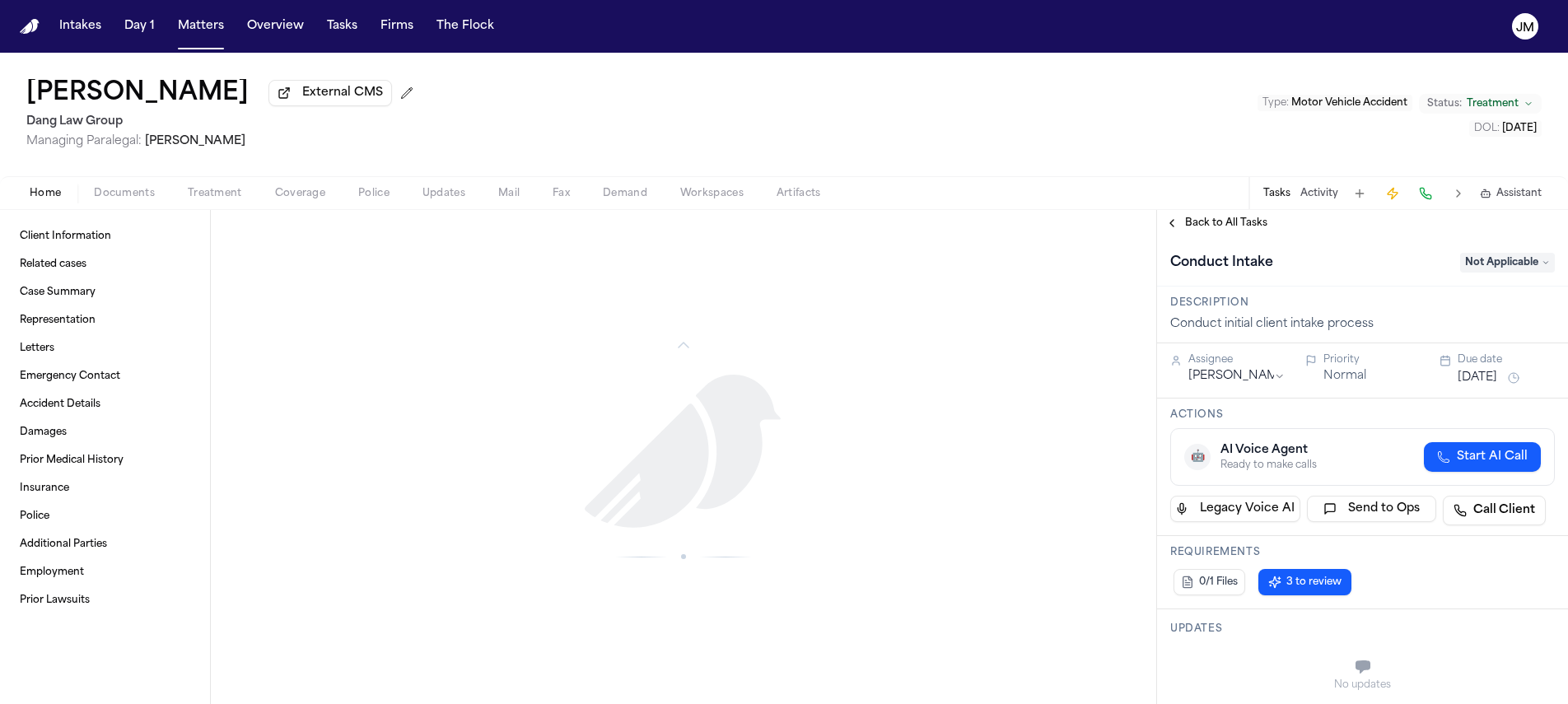
click at [1213, 224] on span "Back to All Tasks" at bounding box center [1225, 222] width 82 height 13
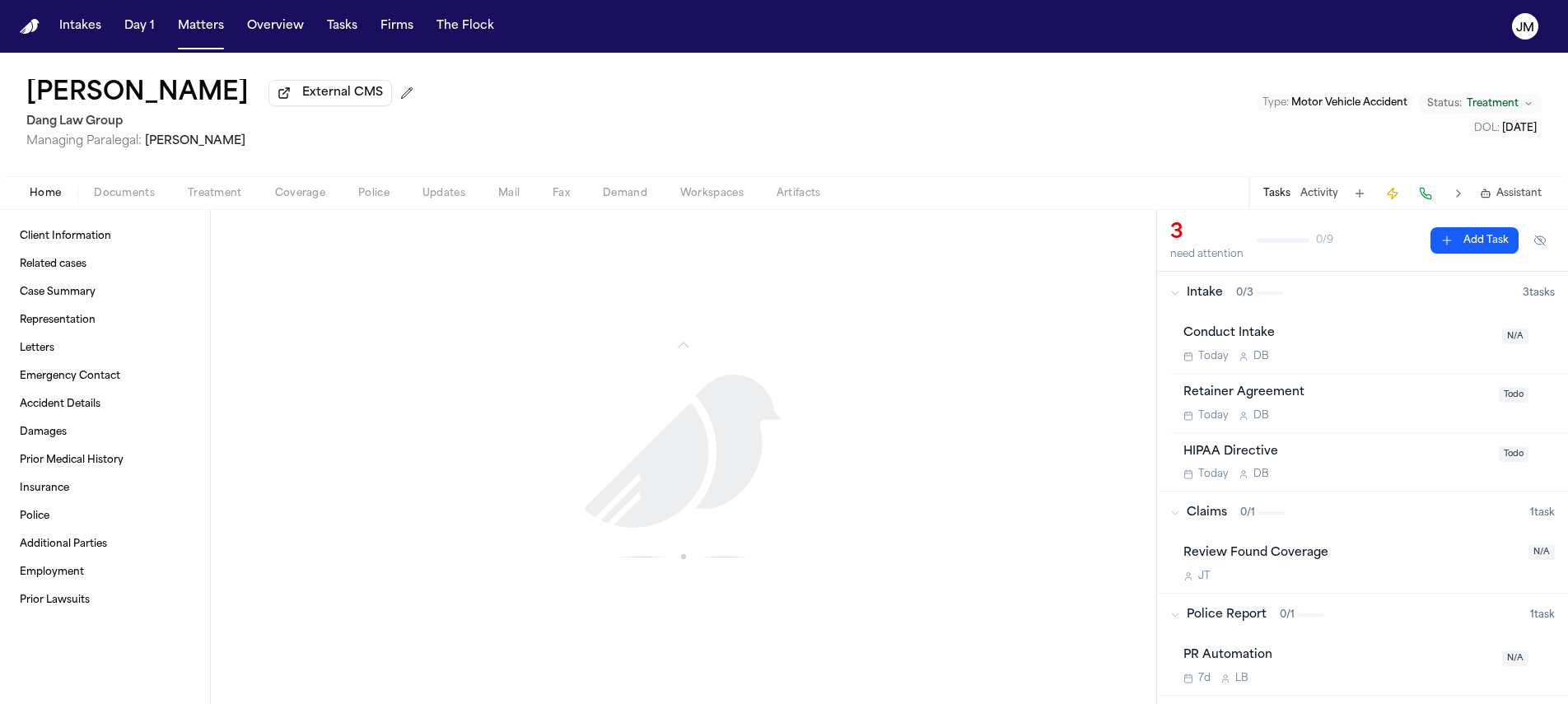
click at [1466, 410] on div "Retainer Agreement Today D B" at bounding box center [1336, 403] width 305 height 39
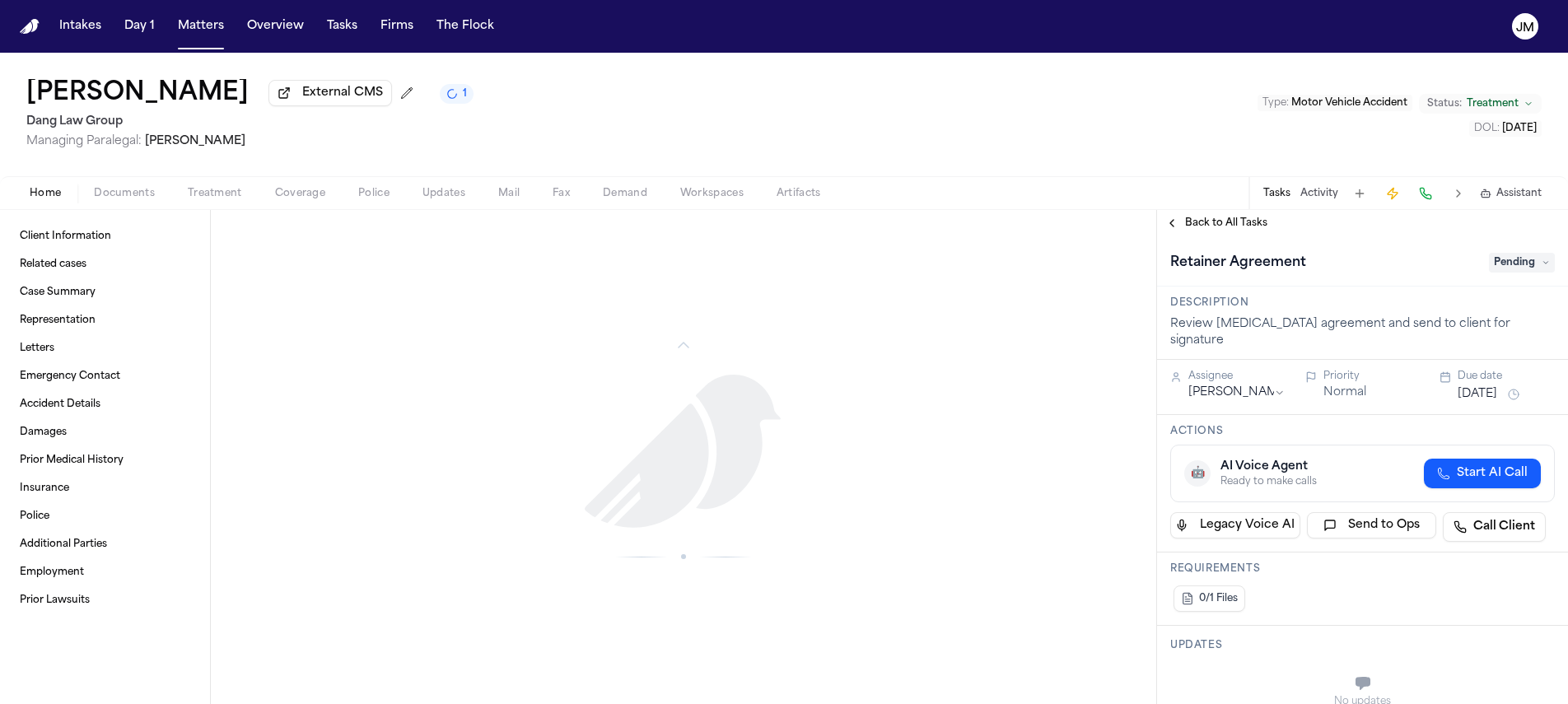
click at [1510, 269] on span "Pending" at bounding box center [1521, 263] width 65 height 20
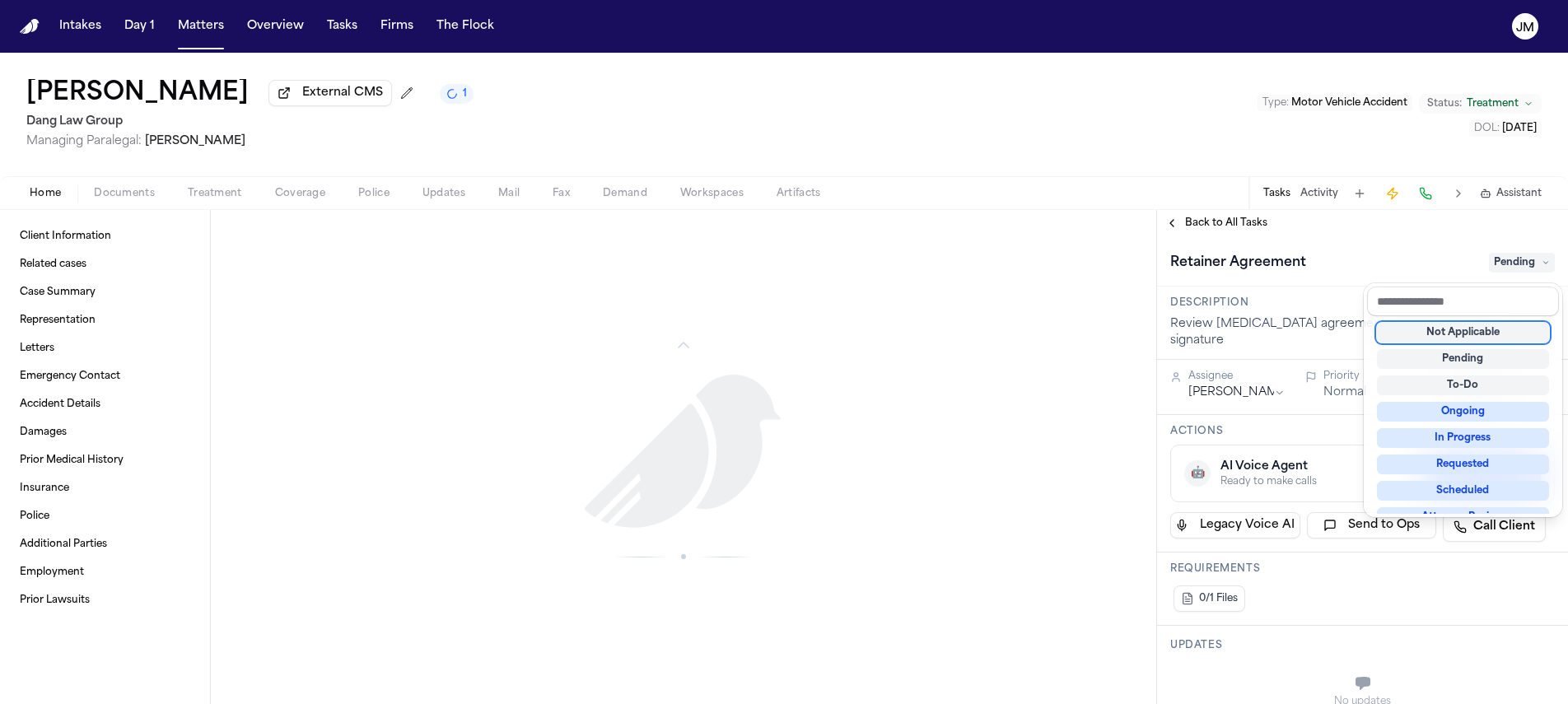
click at [1471, 335] on div "Not Applicable" at bounding box center [1463, 333] width 172 height 20
click at [1240, 229] on div "**********" at bounding box center [1362, 457] width 410 height 494
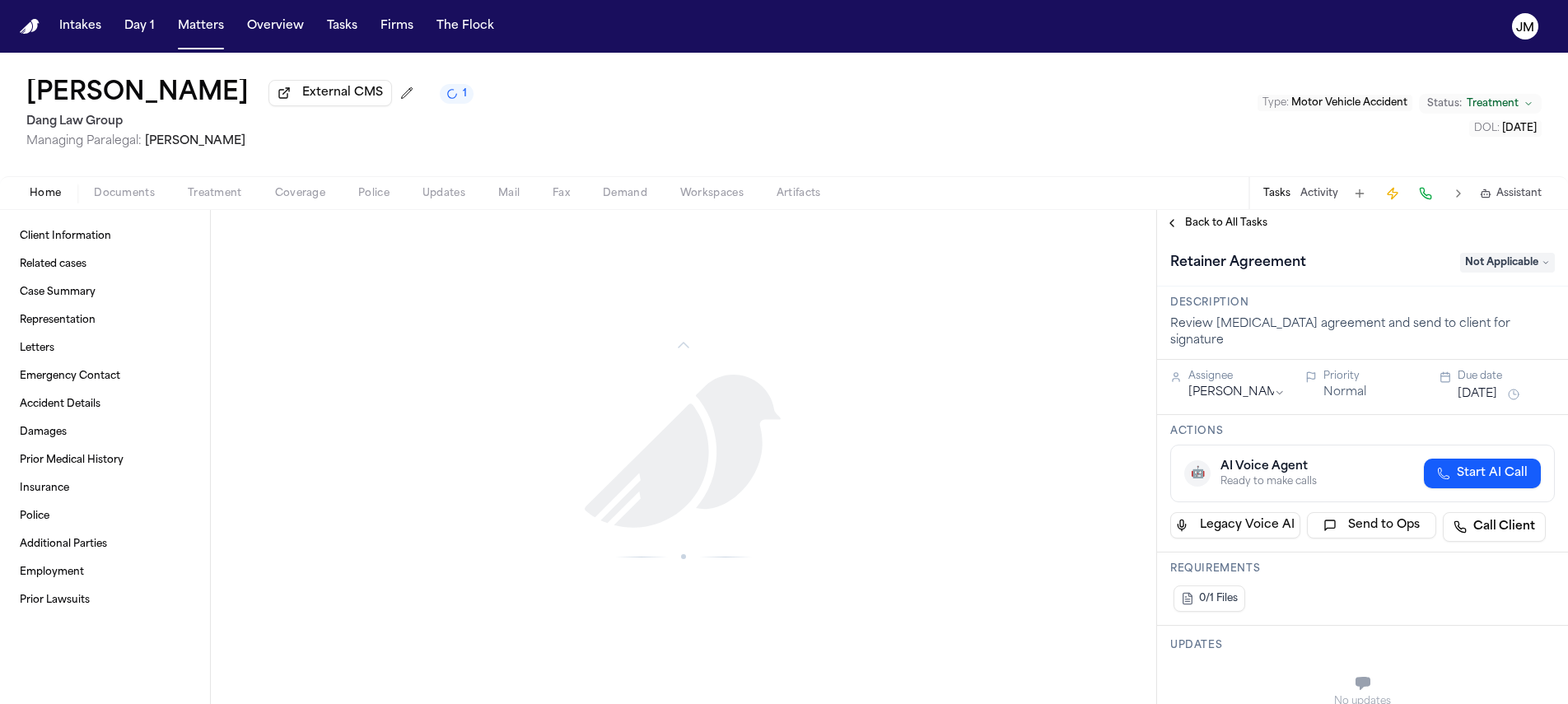
click at [1244, 226] on span "Back to All Tasks" at bounding box center [1225, 222] width 82 height 13
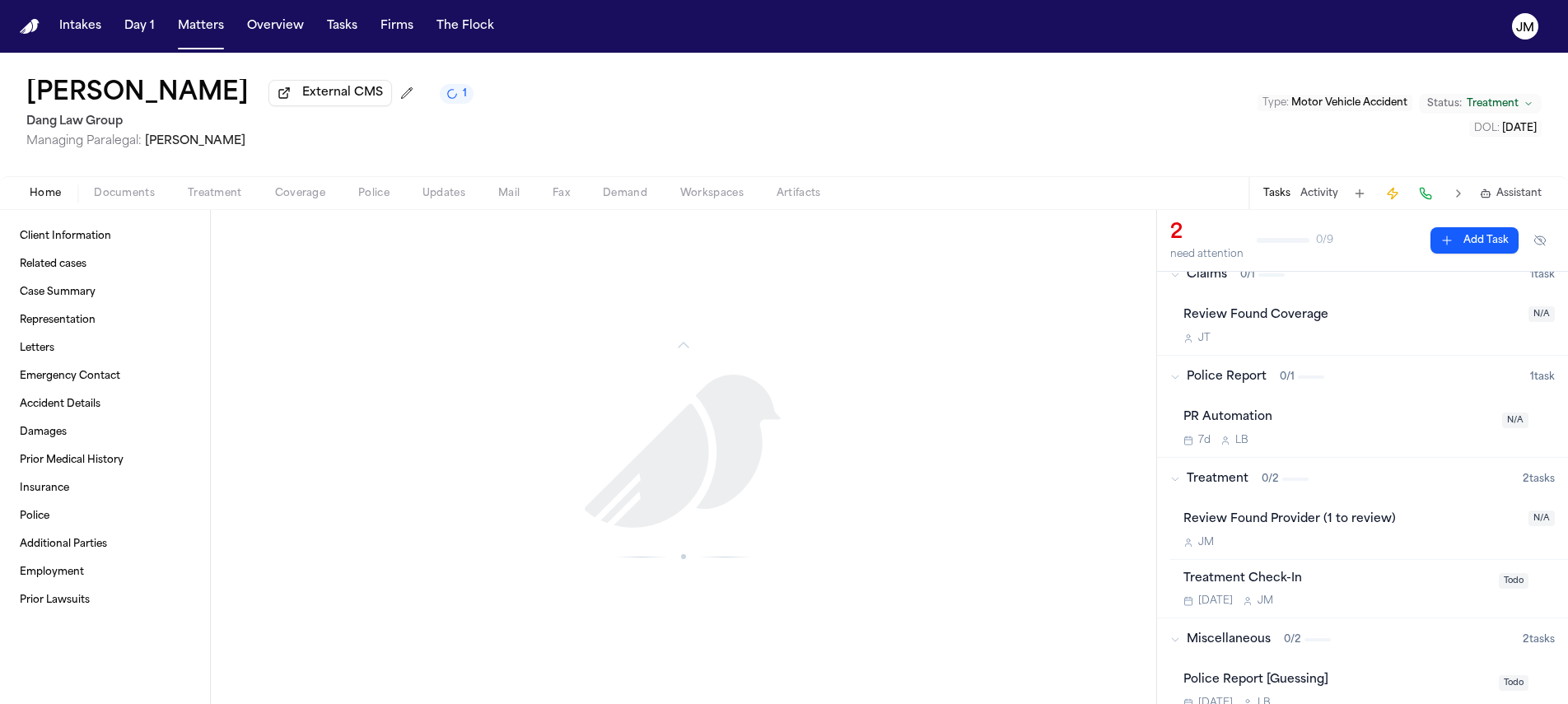
scroll to position [303, 0]
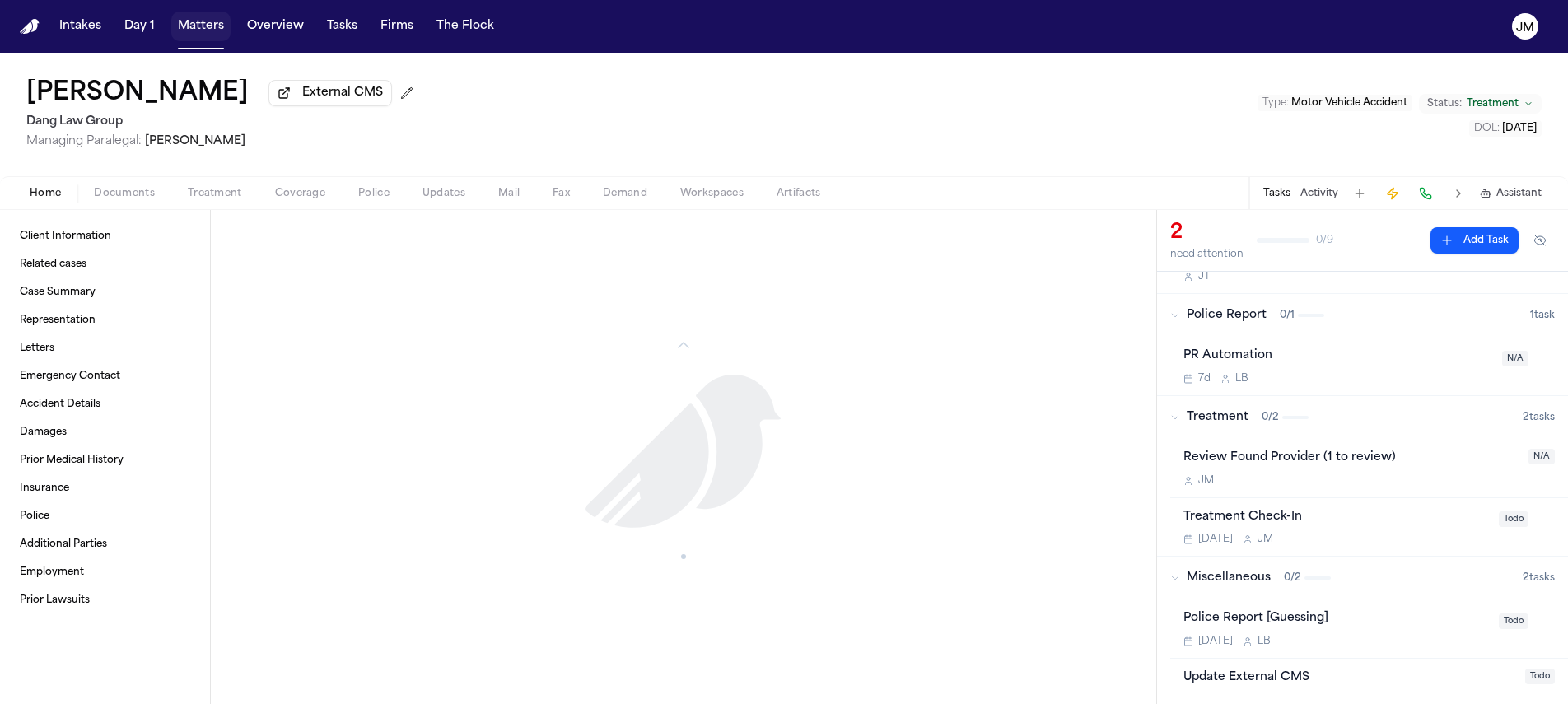
click at [211, 27] on button "Matters" at bounding box center [201, 27] width 59 height 30
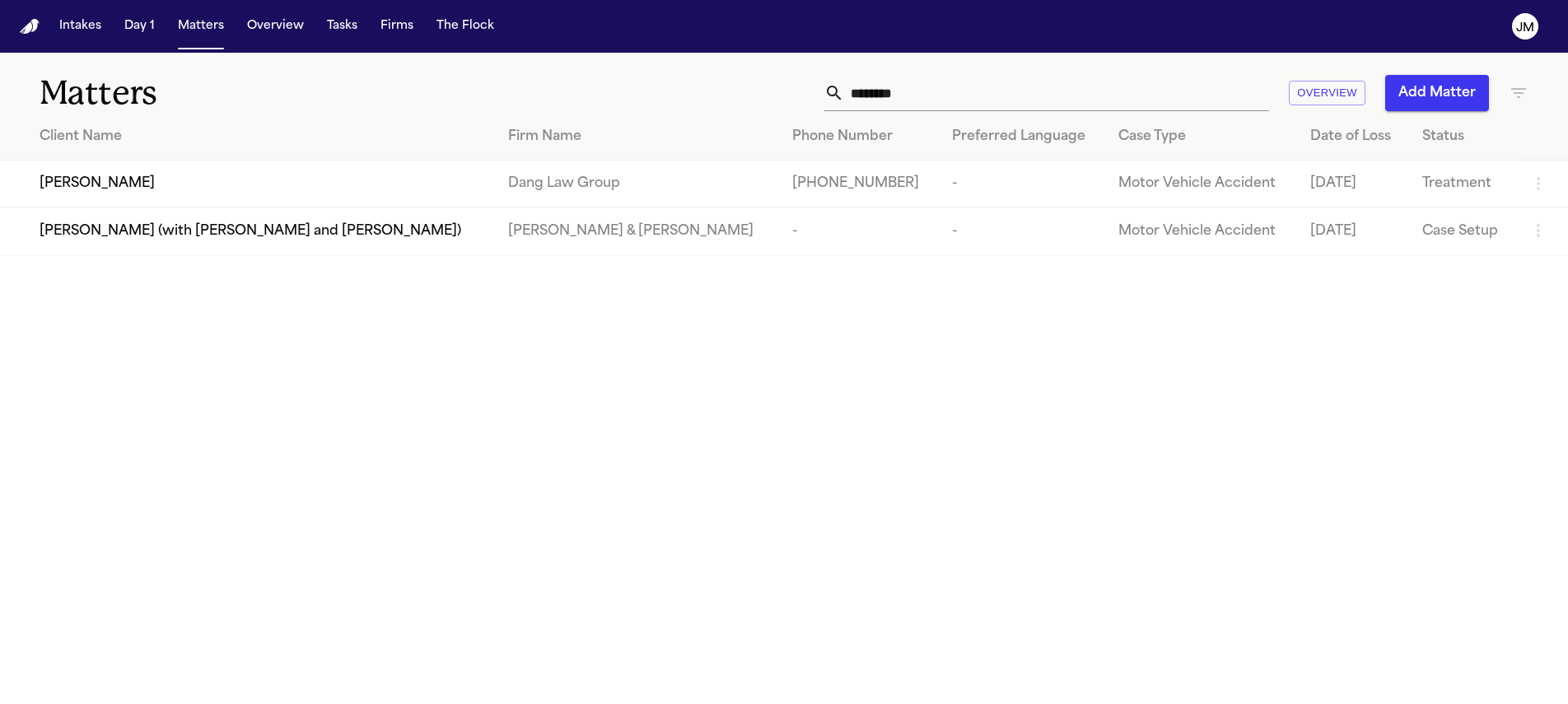
click at [1420, 108] on button "Add Matter" at bounding box center [1436, 93] width 104 height 37
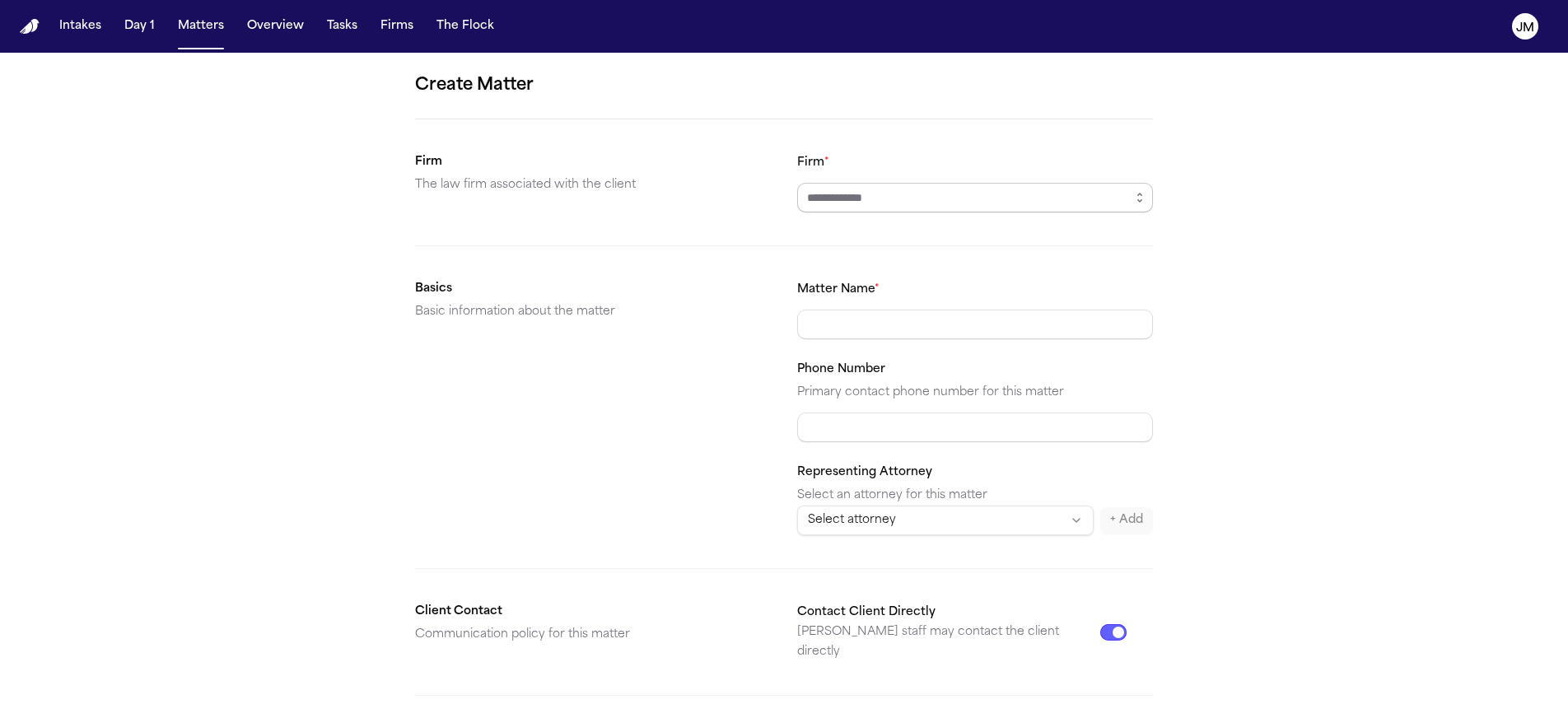
click at [849, 196] on input "Firm *" at bounding box center [974, 197] width 356 height 30
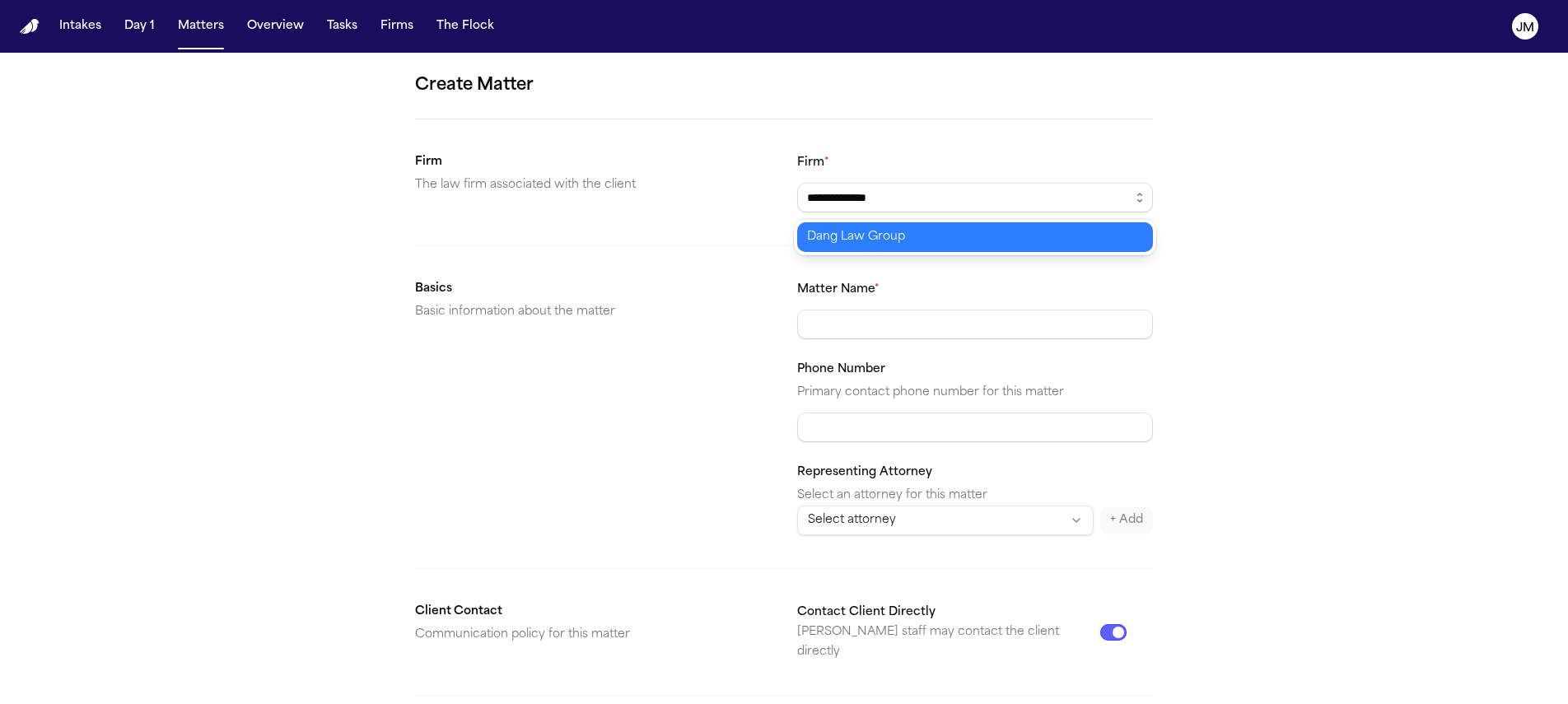
click at [851, 242] on body "**********" at bounding box center [784, 352] width 1568 height 704
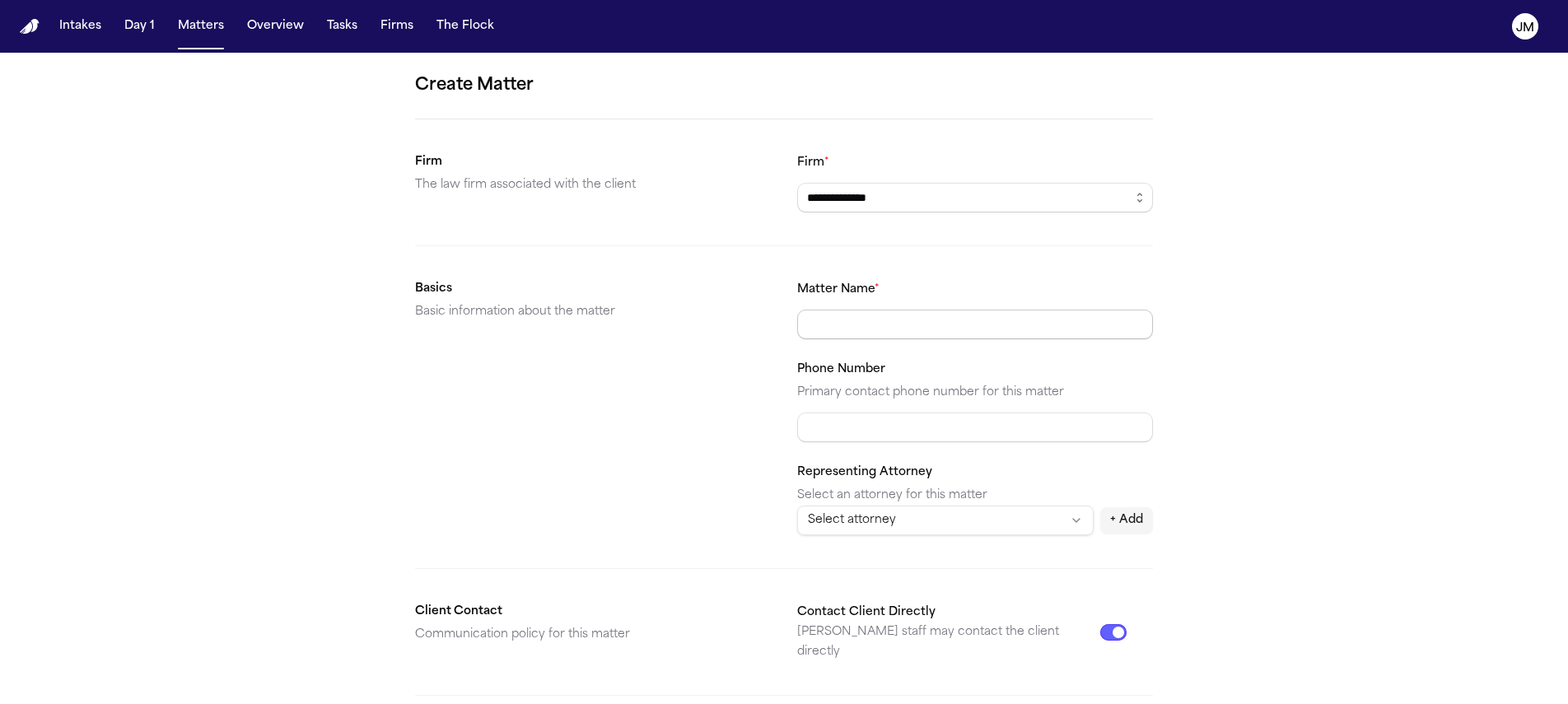
type input "**********"
click at [829, 317] on input "Matter Name *" at bounding box center [974, 324] width 356 height 30
type input "**********"
click at [838, 429] on input "Phone Number" at bounding box center [974, 427] width 356 height 30
paste input "**********"
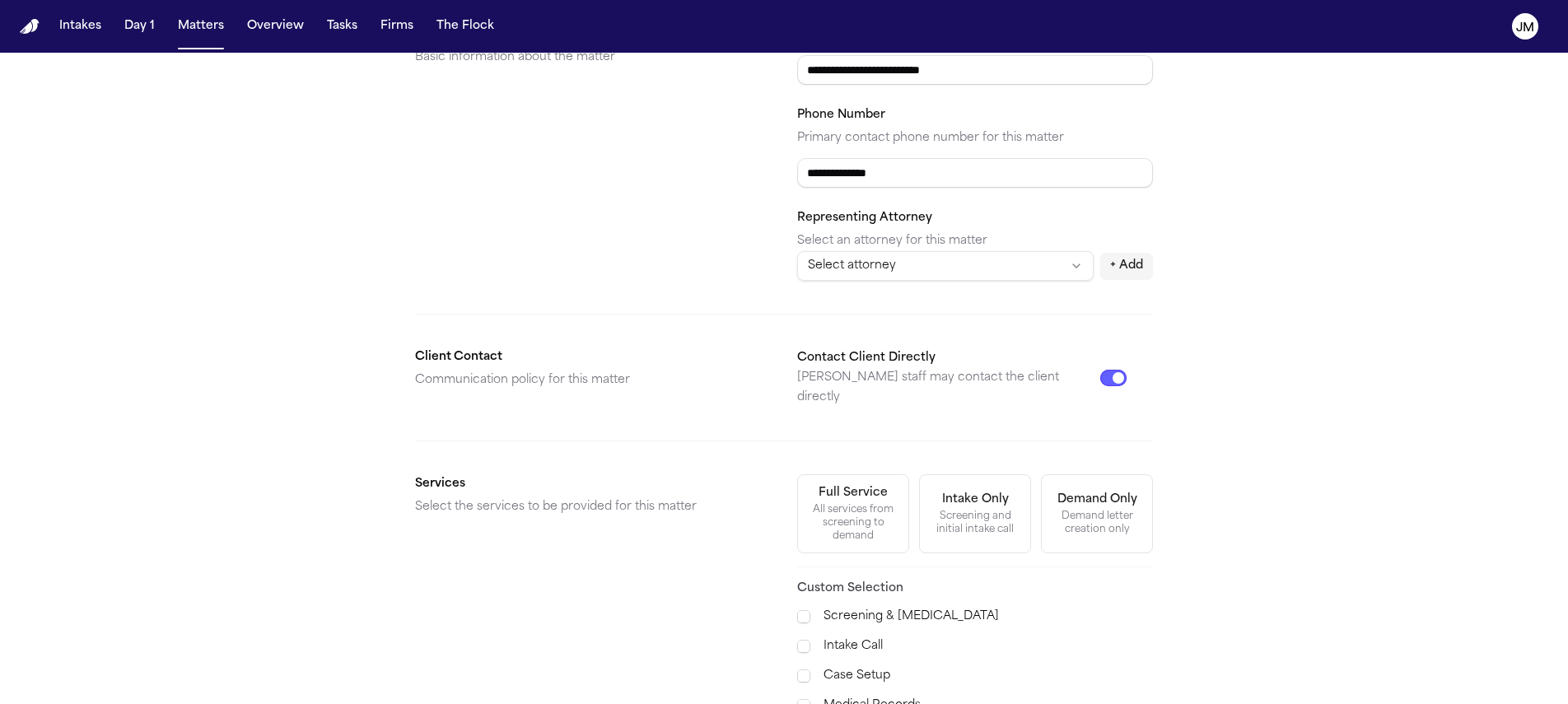
scroll to position [399, 0]
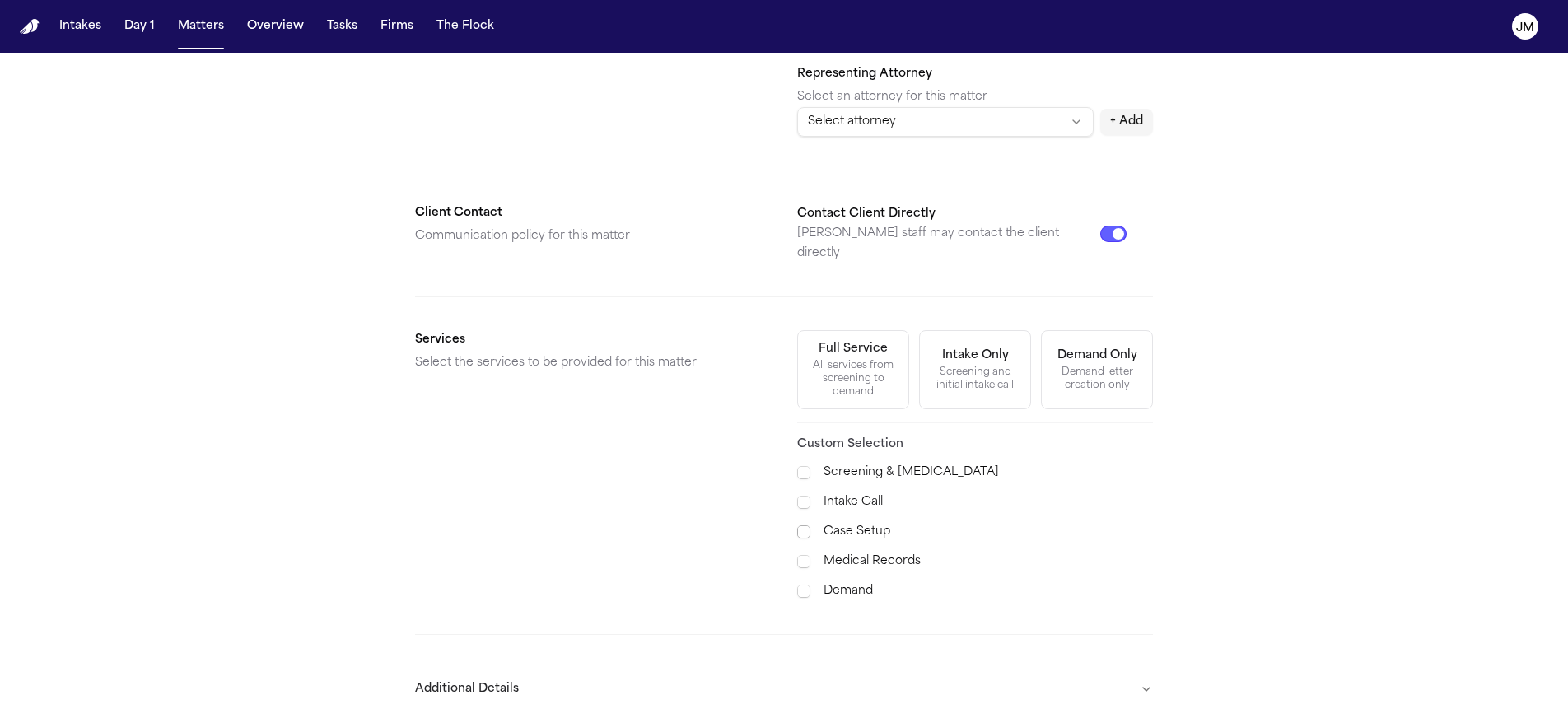
type input "**********"
click at [801, 526] on span at bounding box center [803, 531] width 13 height 13
click at [802, 555] on span at bounding box center [803, 561] width 13 height 13
click at [803, 585] on span at bounding box center [803, 593] width 13 height 17
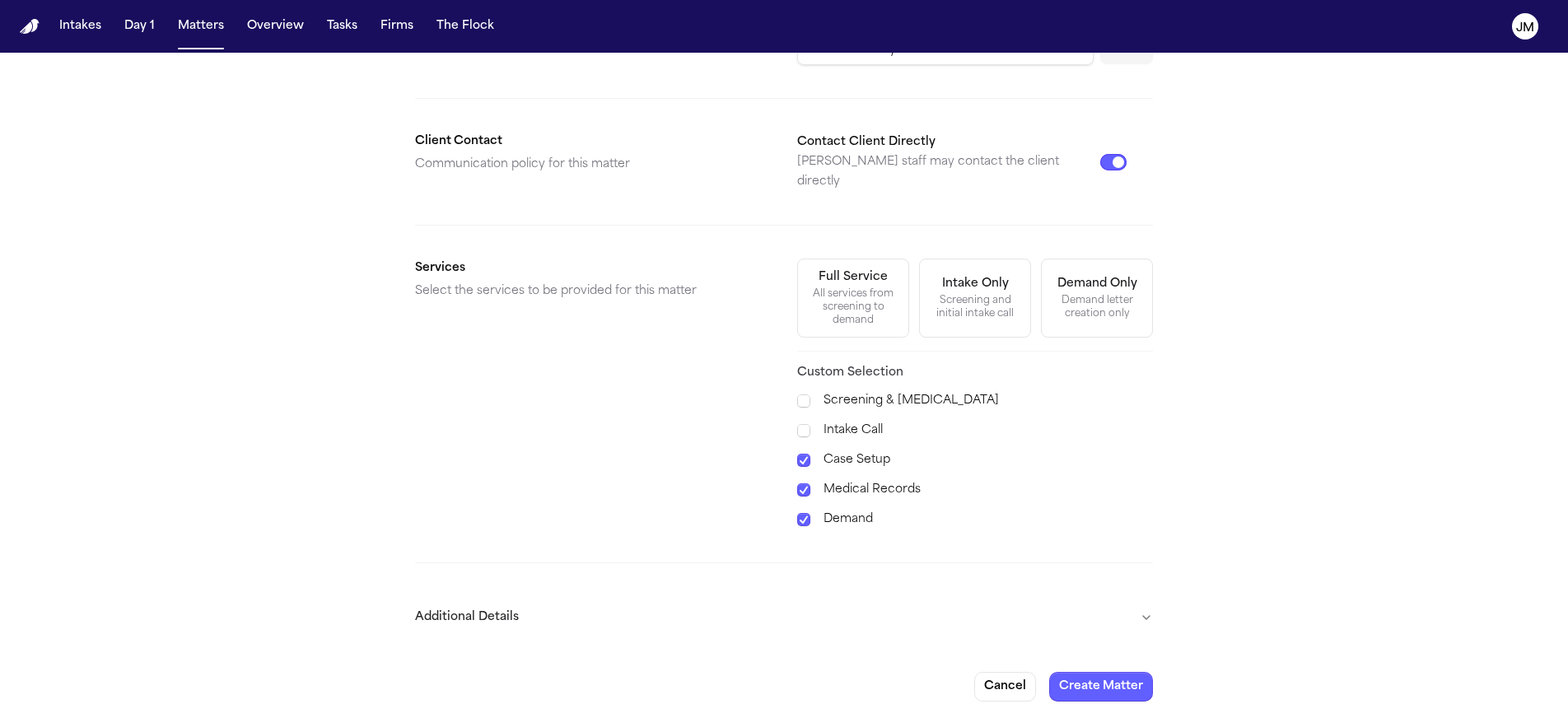
click at [1120, 596] on button "Additional Details" at bounding box center [784, 617] width 737 height 43
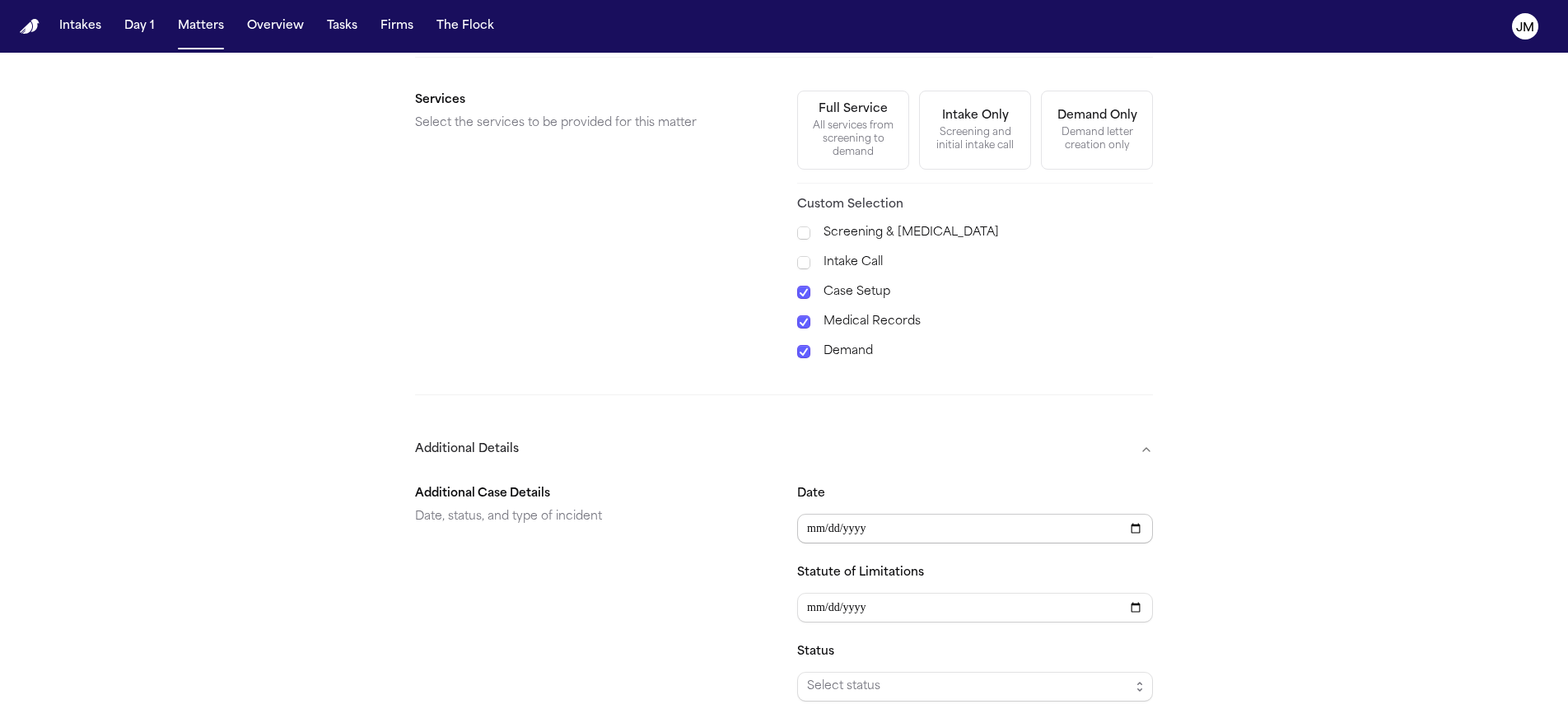
click at [812, 518] on input "Date" at bounding box center [974, 528] width 356 height 30
type input "**********"
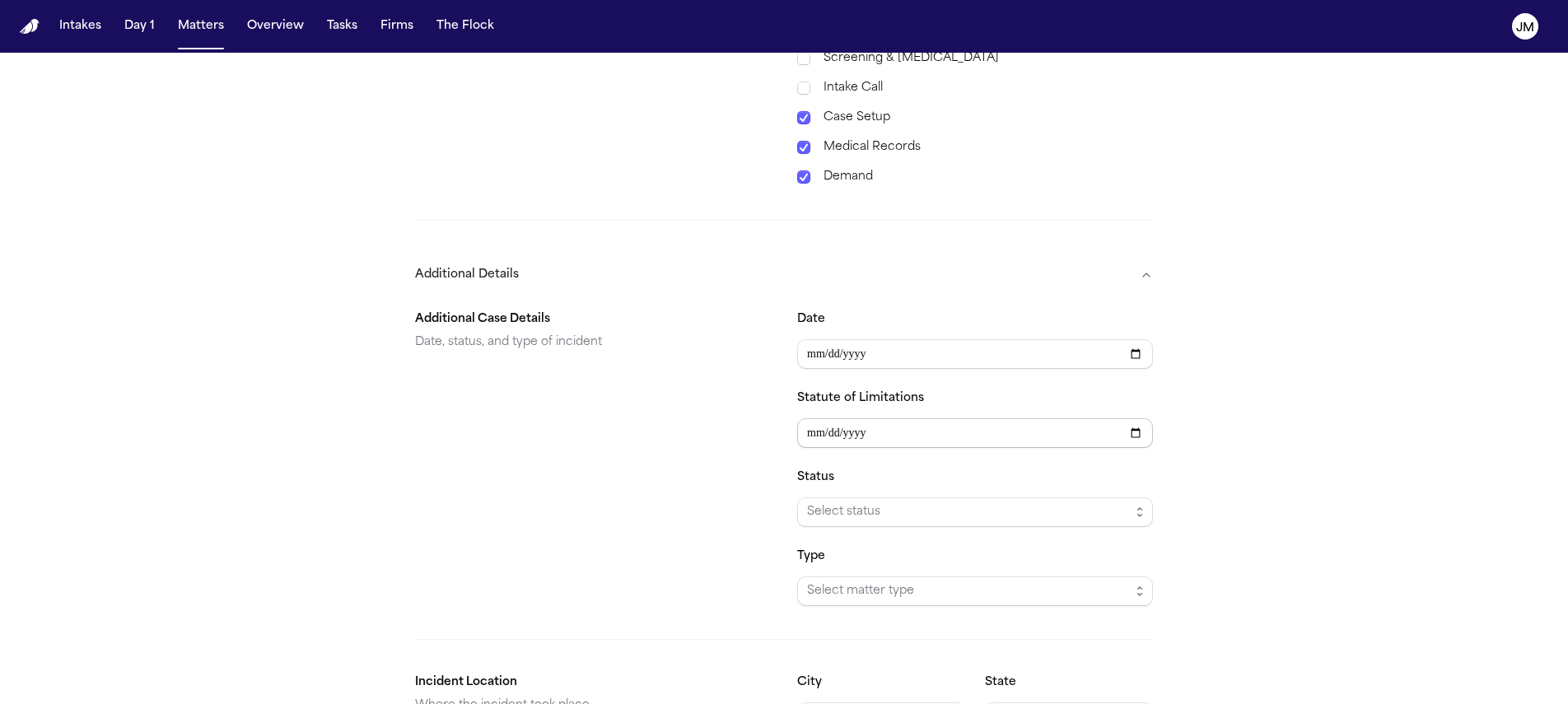
scroll to position [919, 0]
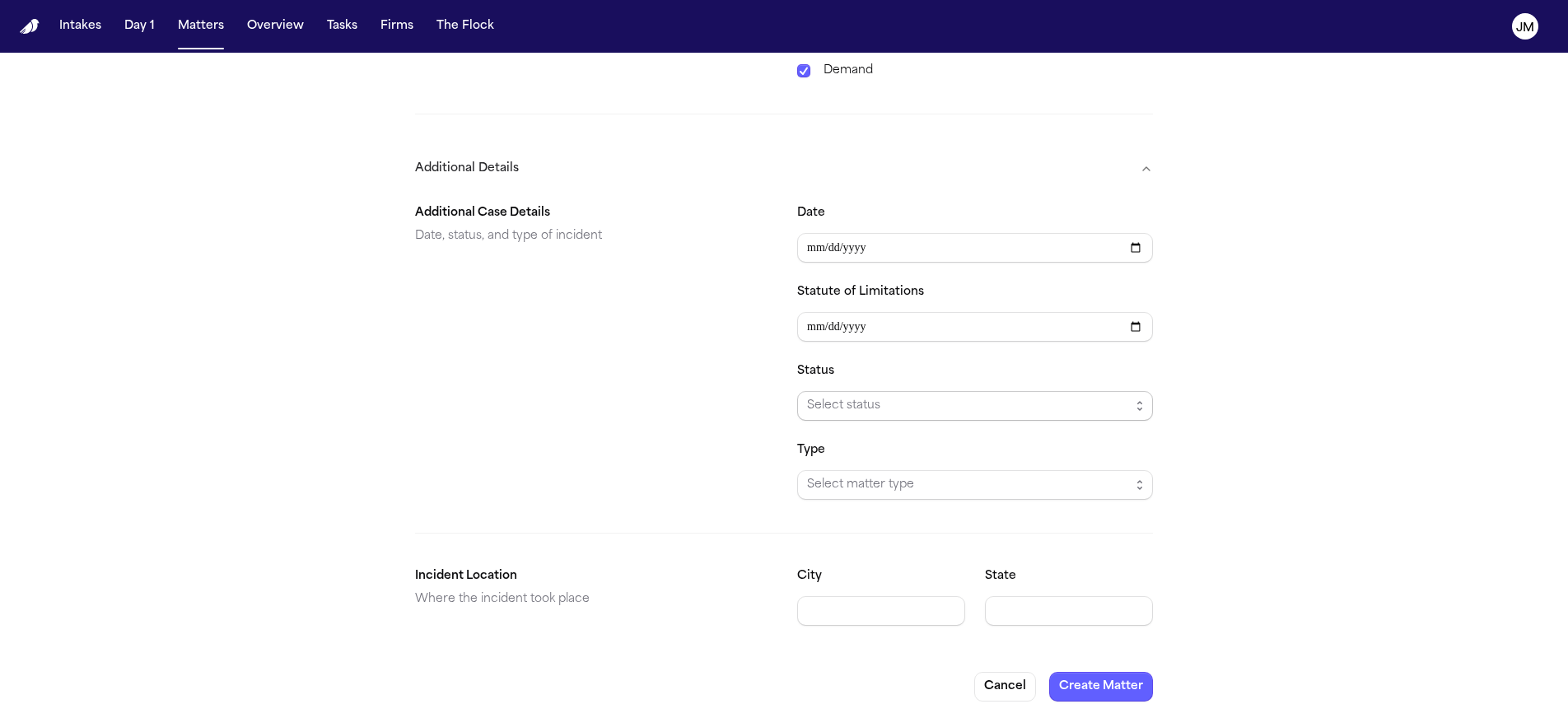
click at [826, 397] on span "Select status" at bounding box center [968, 407] width 323 height 20
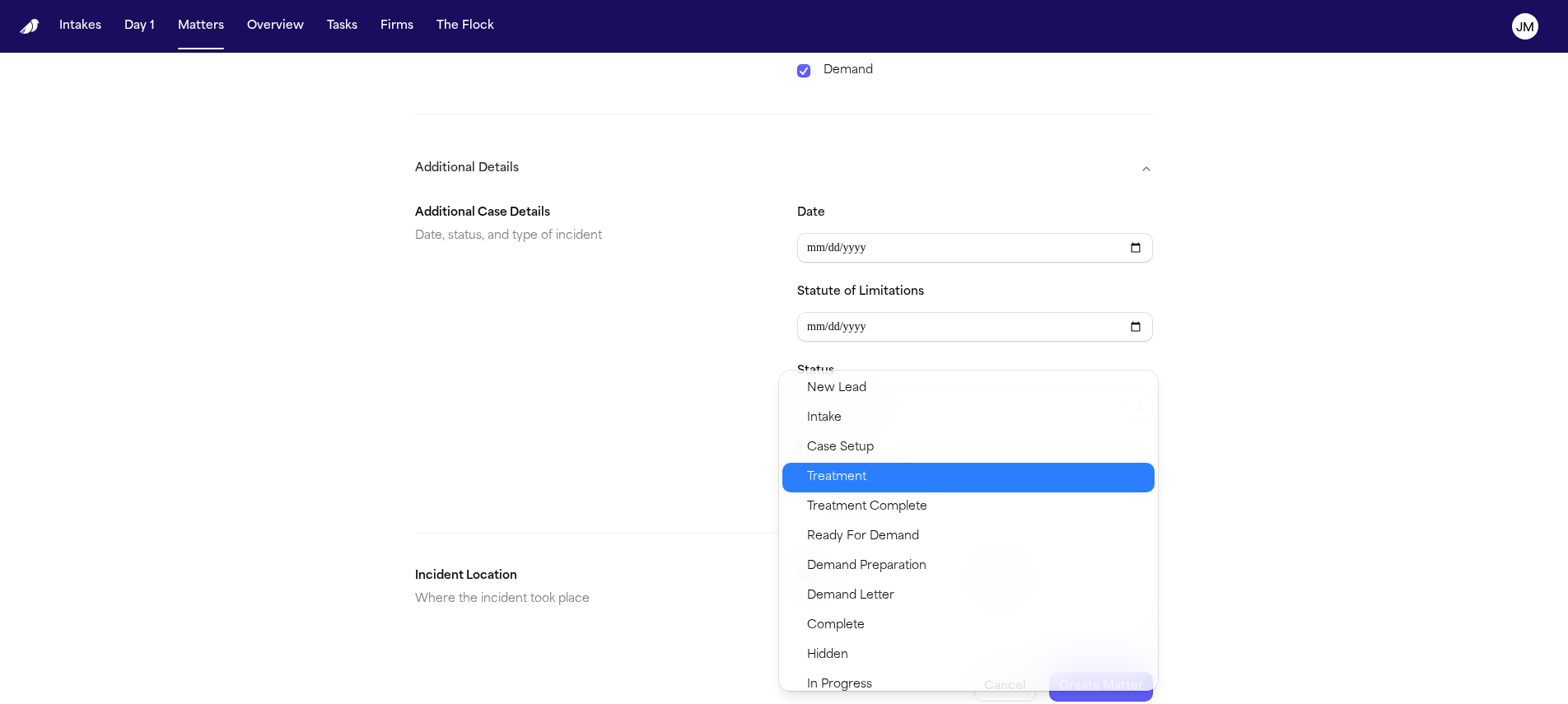
click at [853, 474] on span "Treatment" at bounding box center [837, 478] width 59 height 20
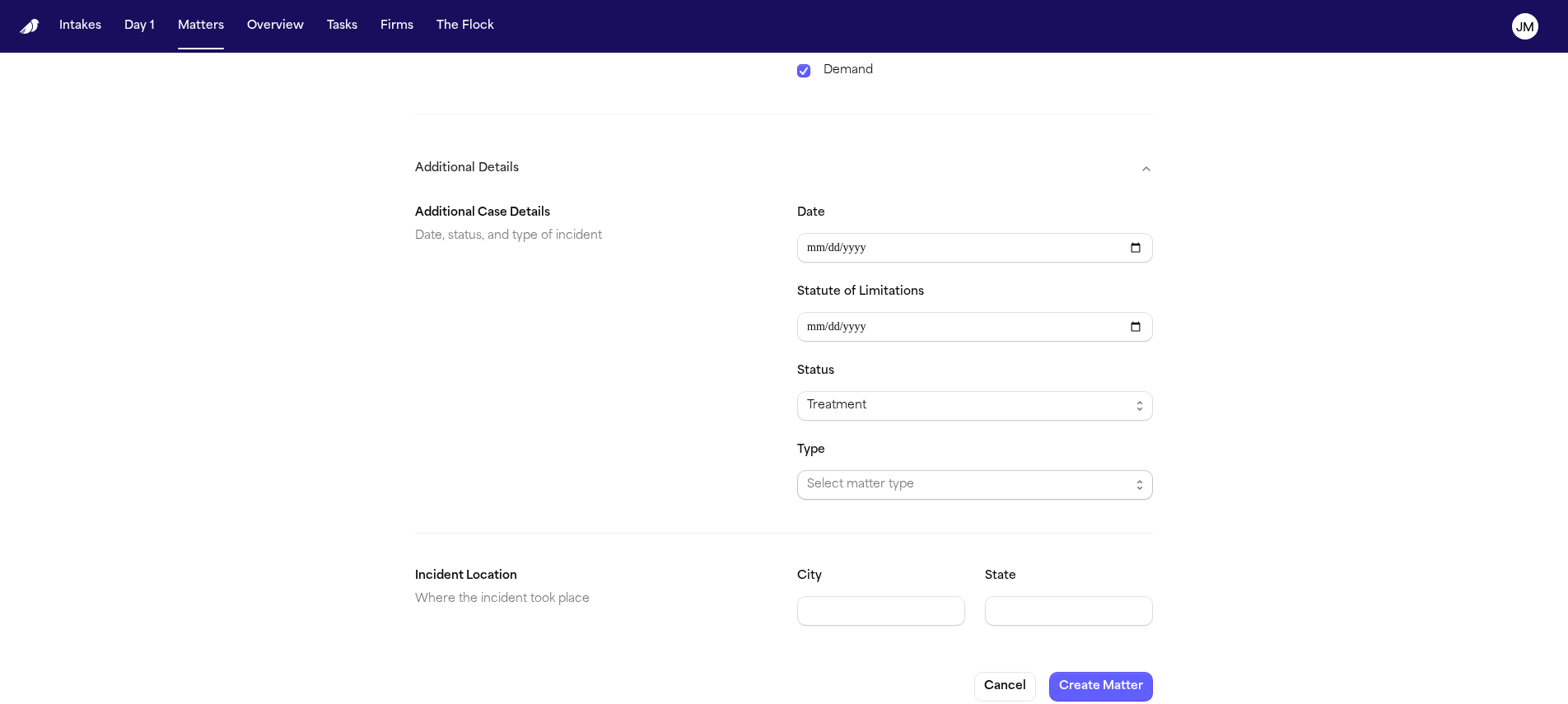
click at [877, 475] on span "Select matter type" at bounding box center [968, 485] width 323 height 20
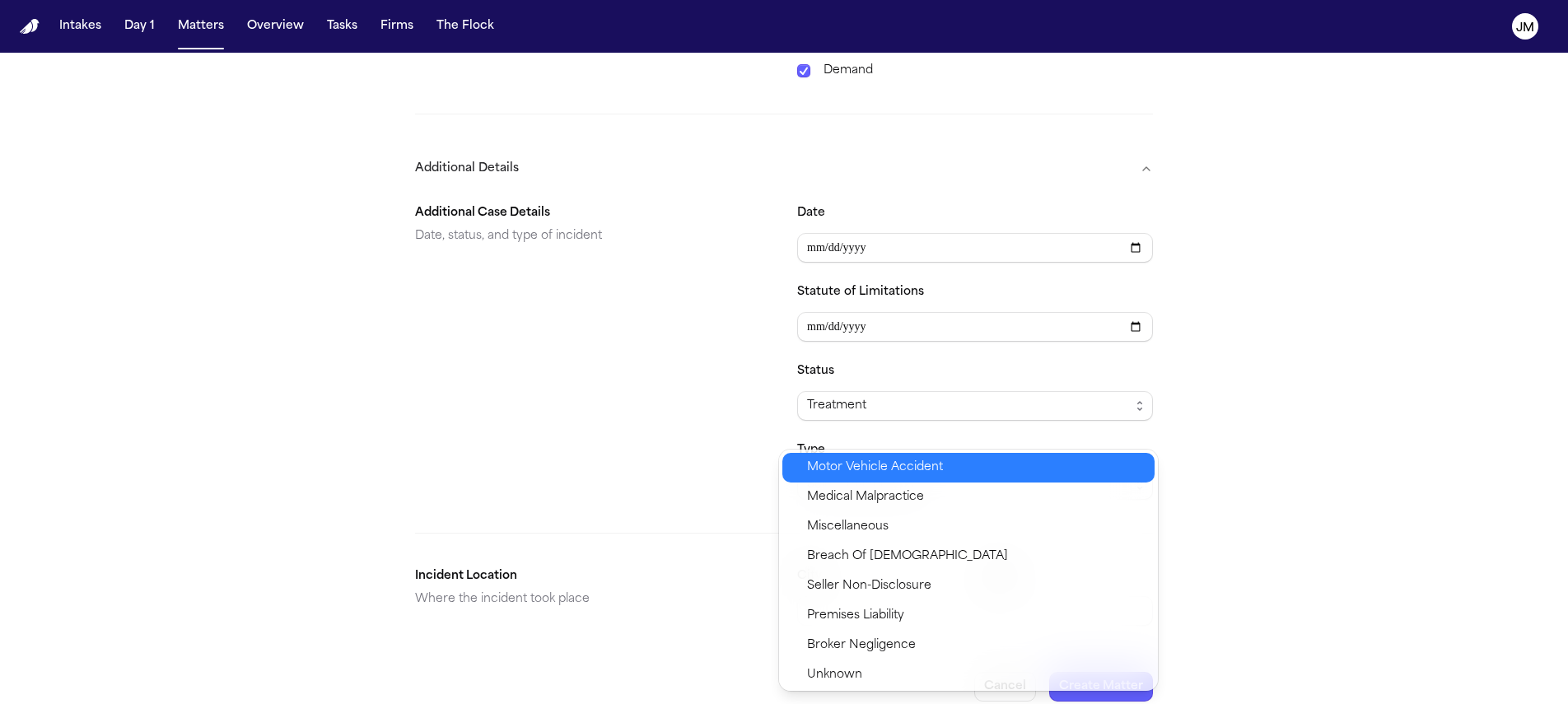
click at [854, 471] on span "Motor Vehicle Accident" at bounding box center [874, 468] width 136 height 20
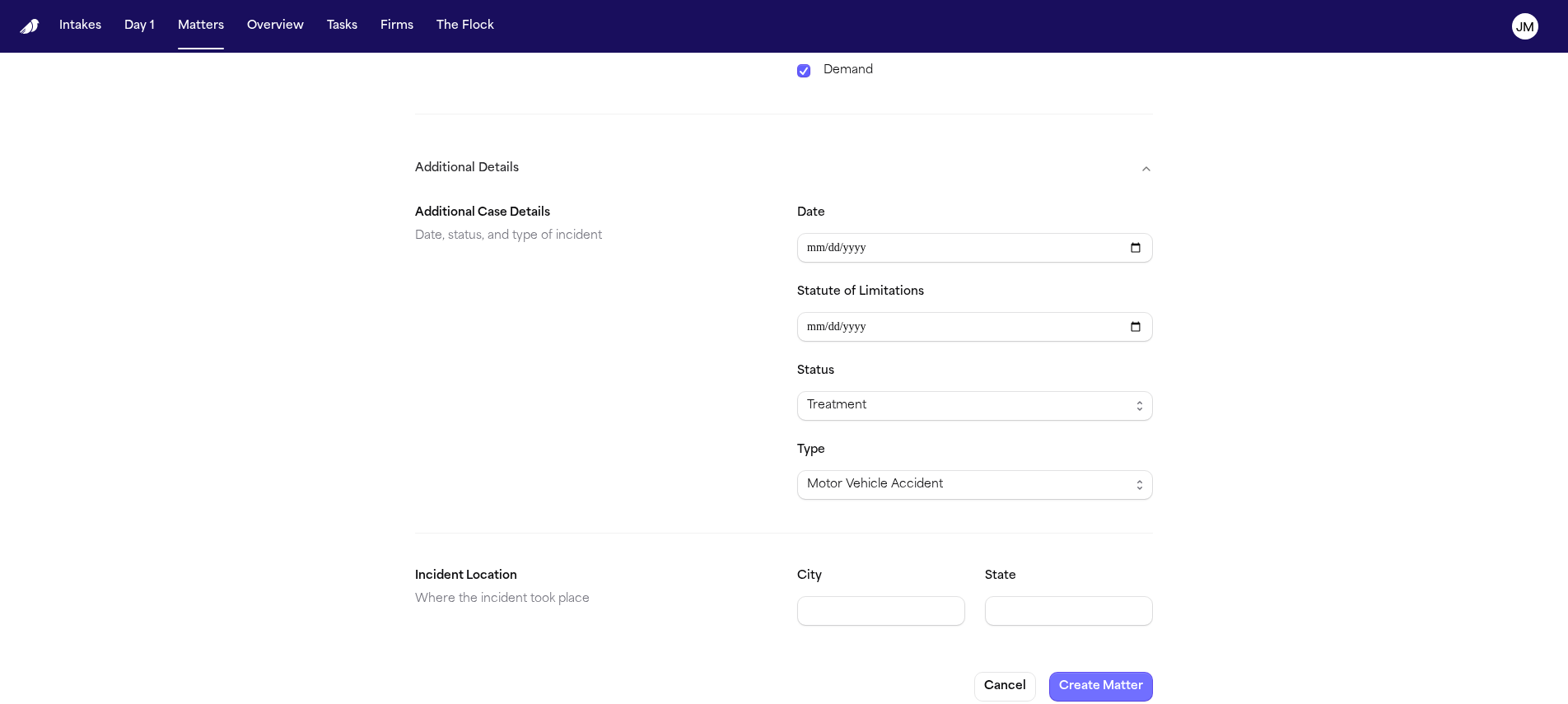
click at [1106, 672] on button "Create Matter" at bounding box center [1100, 687] width 104 height 30
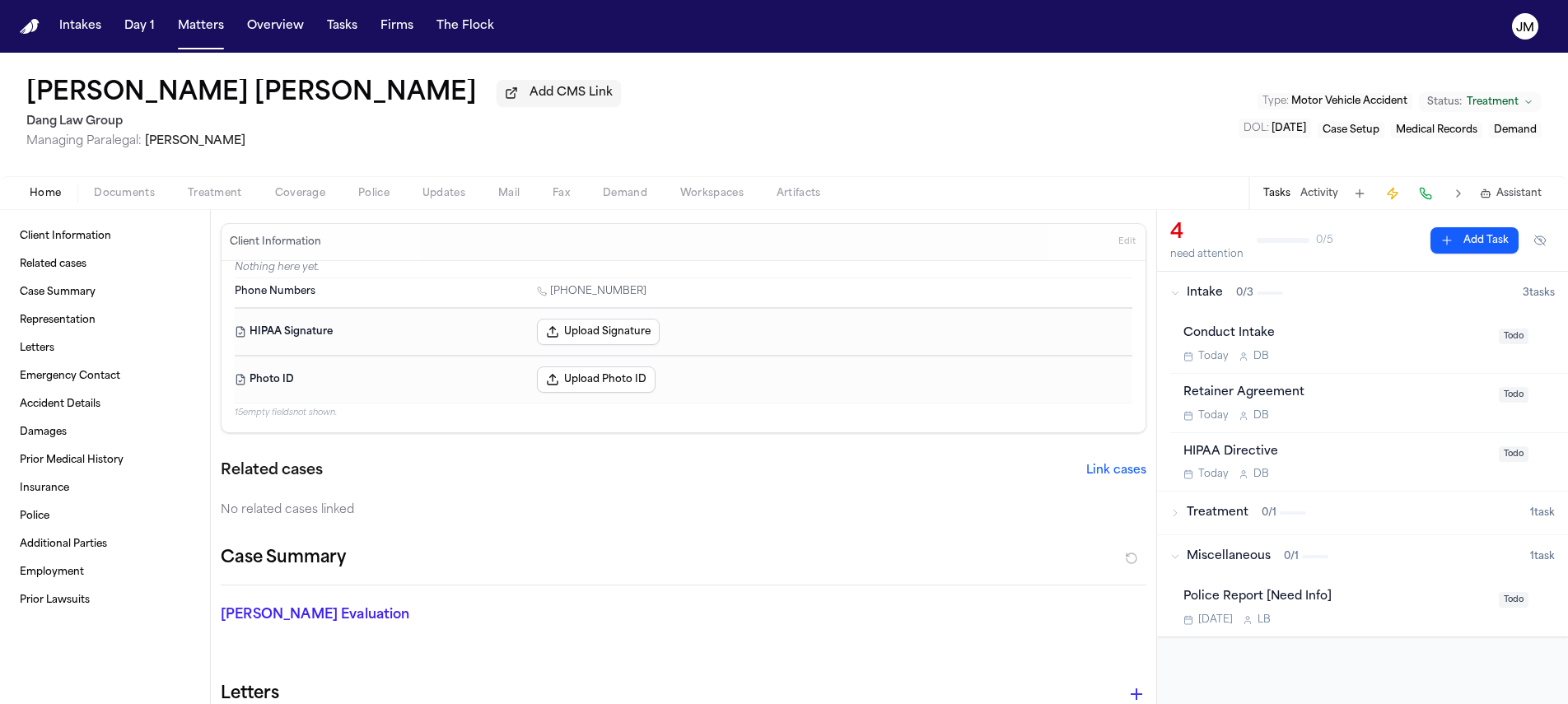
click at [1444, 335] on div "Conduct Intake" at bounding box center [1336, 333] width 305 height 19
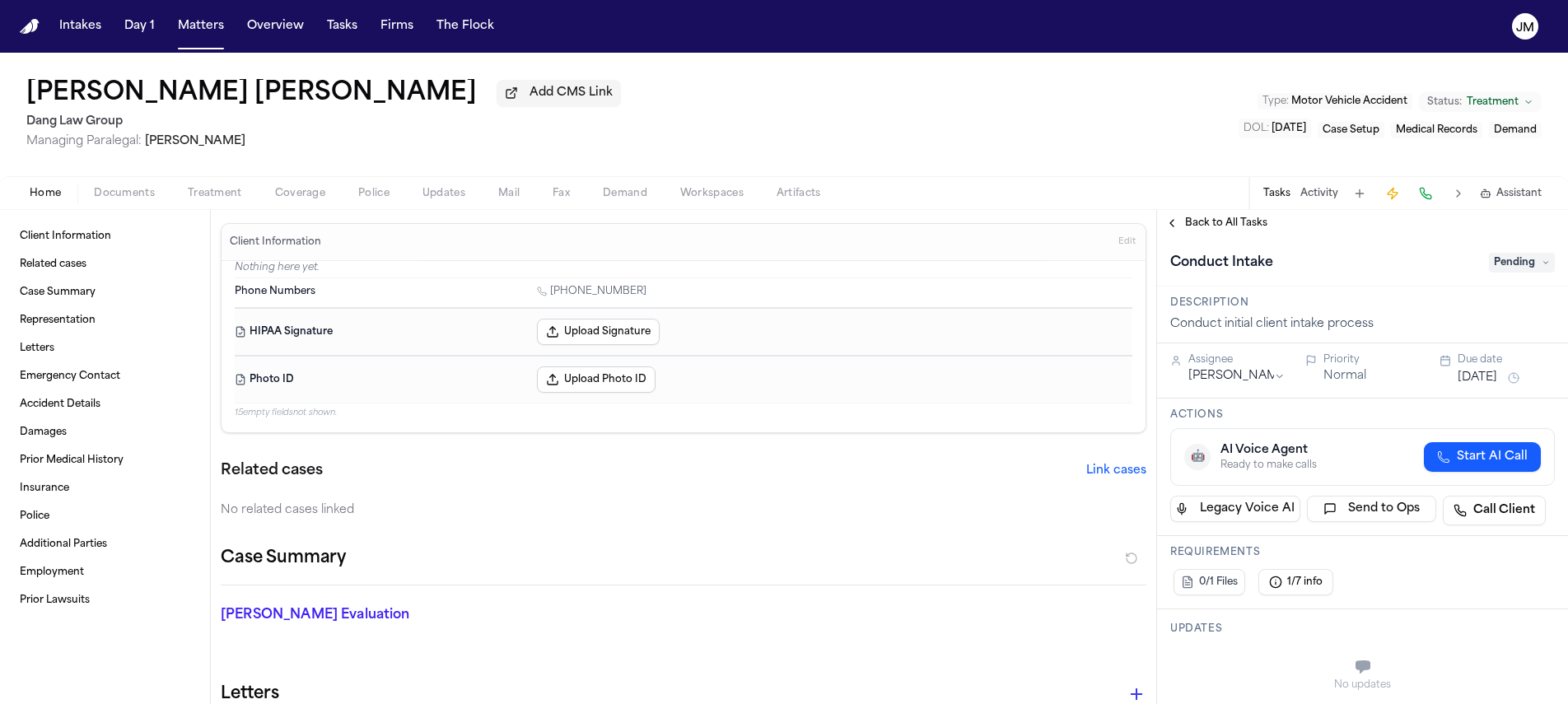
click at [1493, 271] on span "Pending" at bounding box center [1521, 263] width 65 height 20
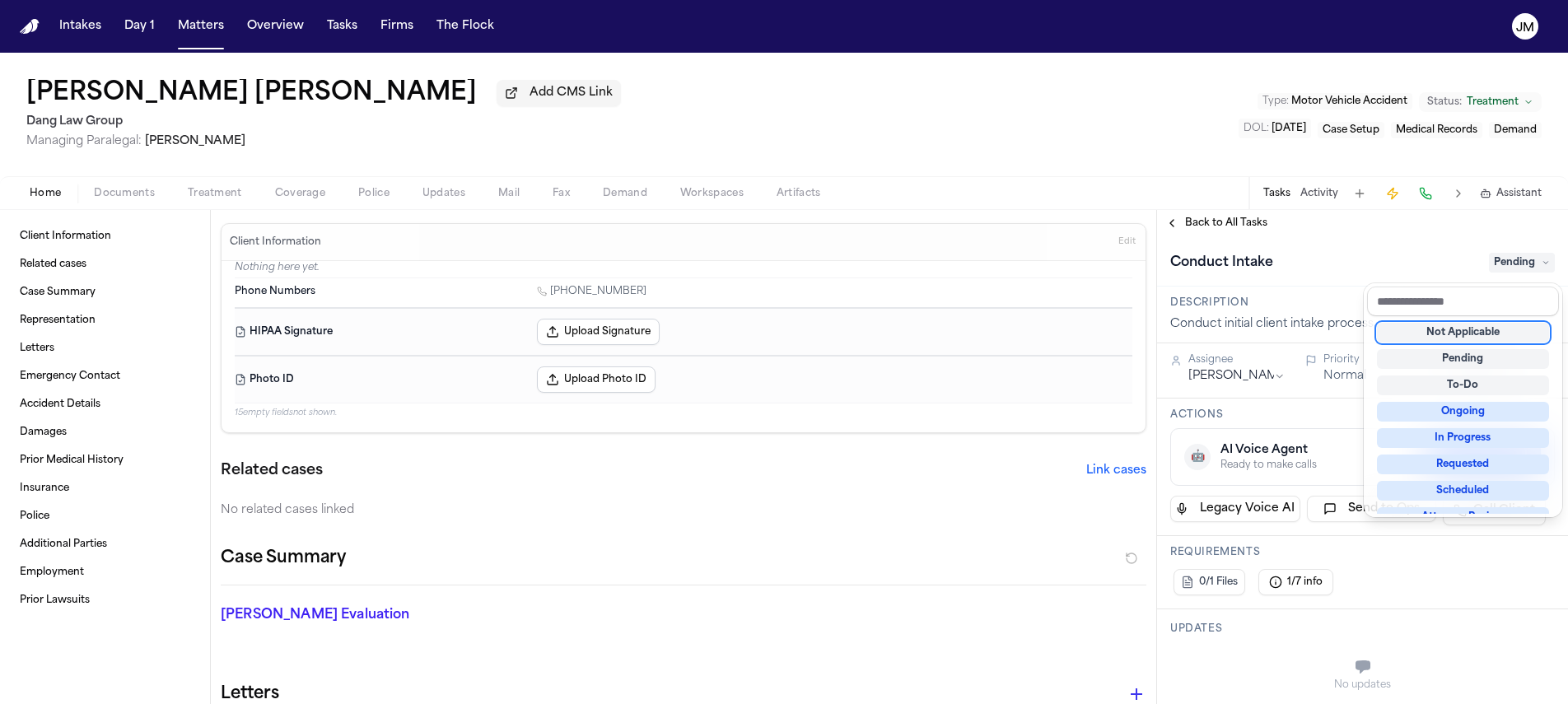
click at [1500, 323] on div "Not Applicable" at bounding box center [1463, 333] width 172 height 20
click at [1188, 228] on div "**********" at bounding box center [1362, 457] width 410 height 494
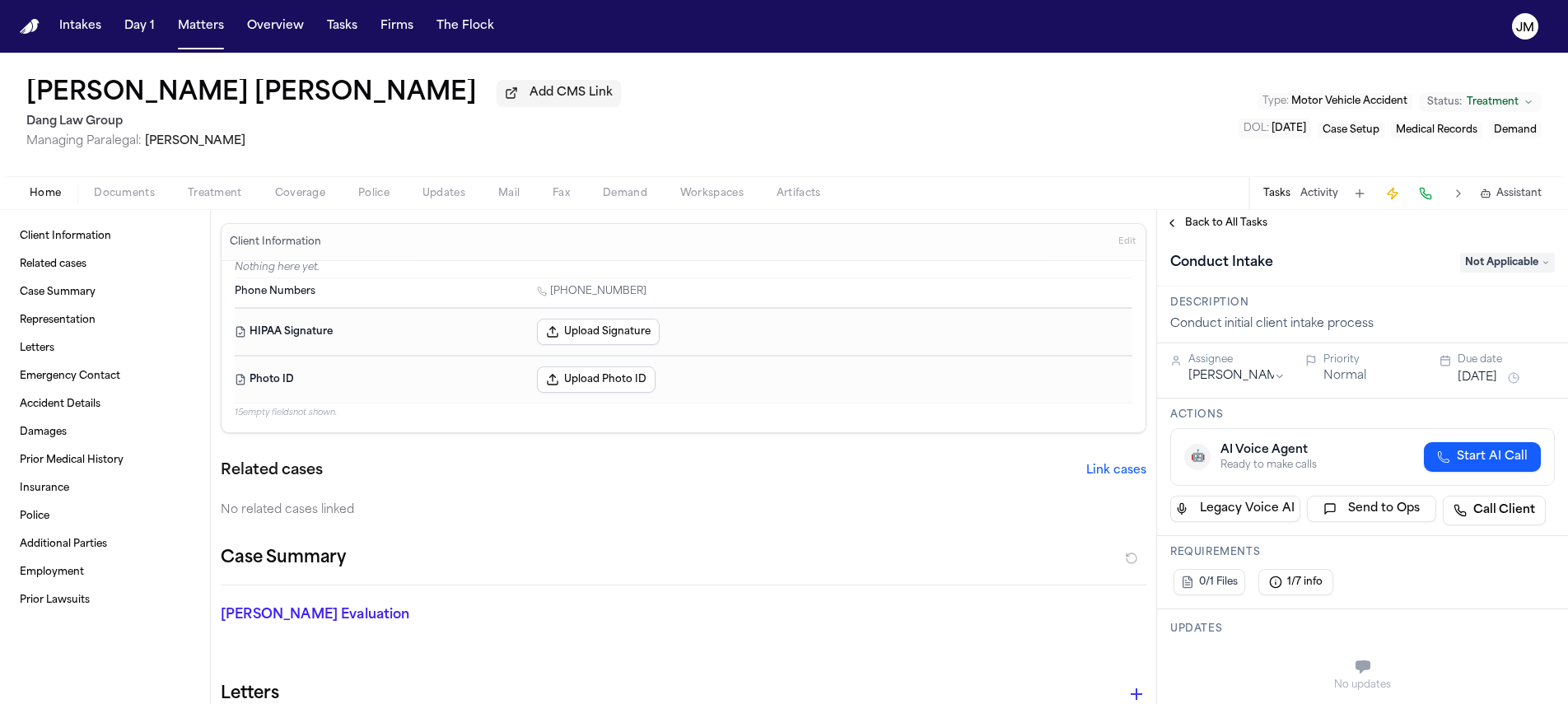
click at [1203, 228] on span "Back to All Tasks" at bounding box center [1225, 222] width 82 height 13
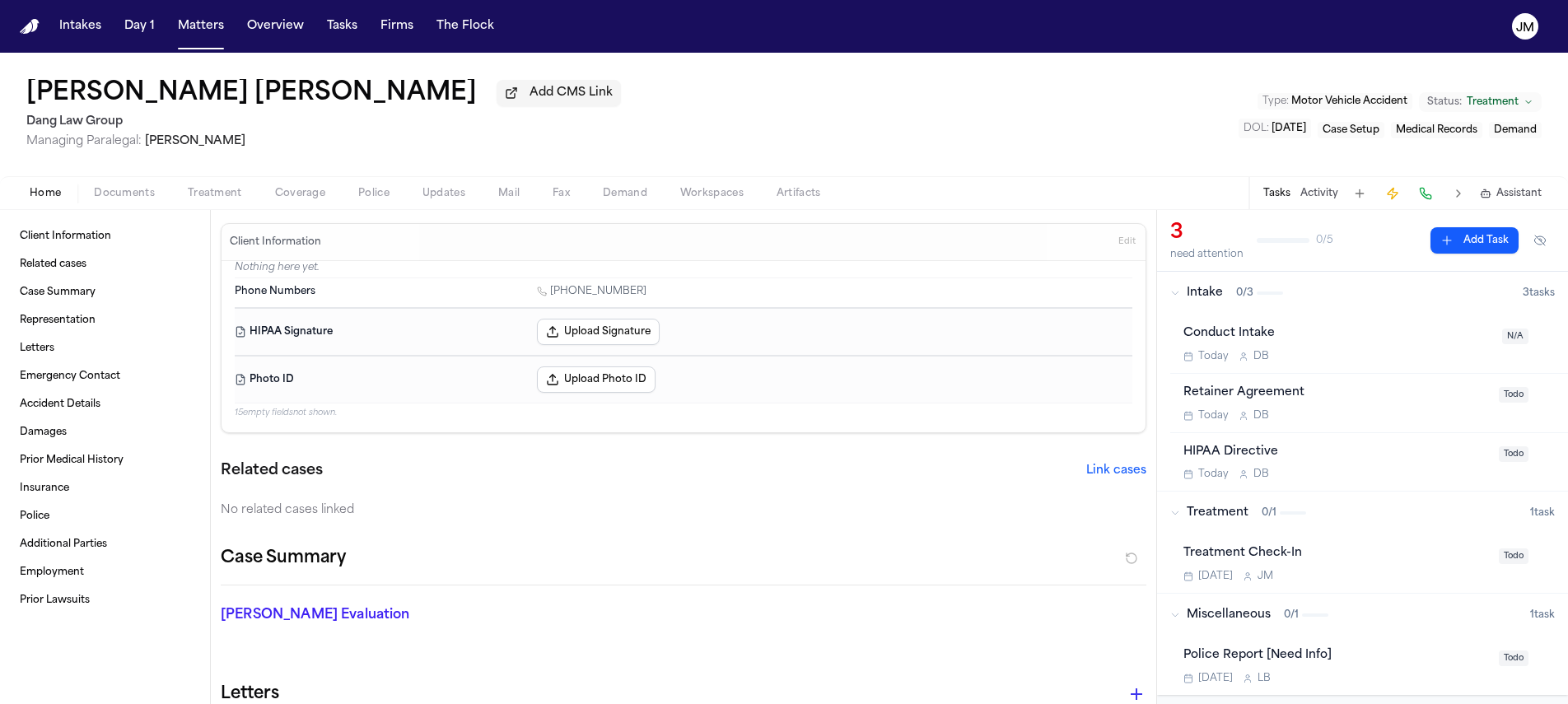
click at [1466, 390] on div "Retainer Agreement" at bounding box center [1336, 393] width 305 height 19
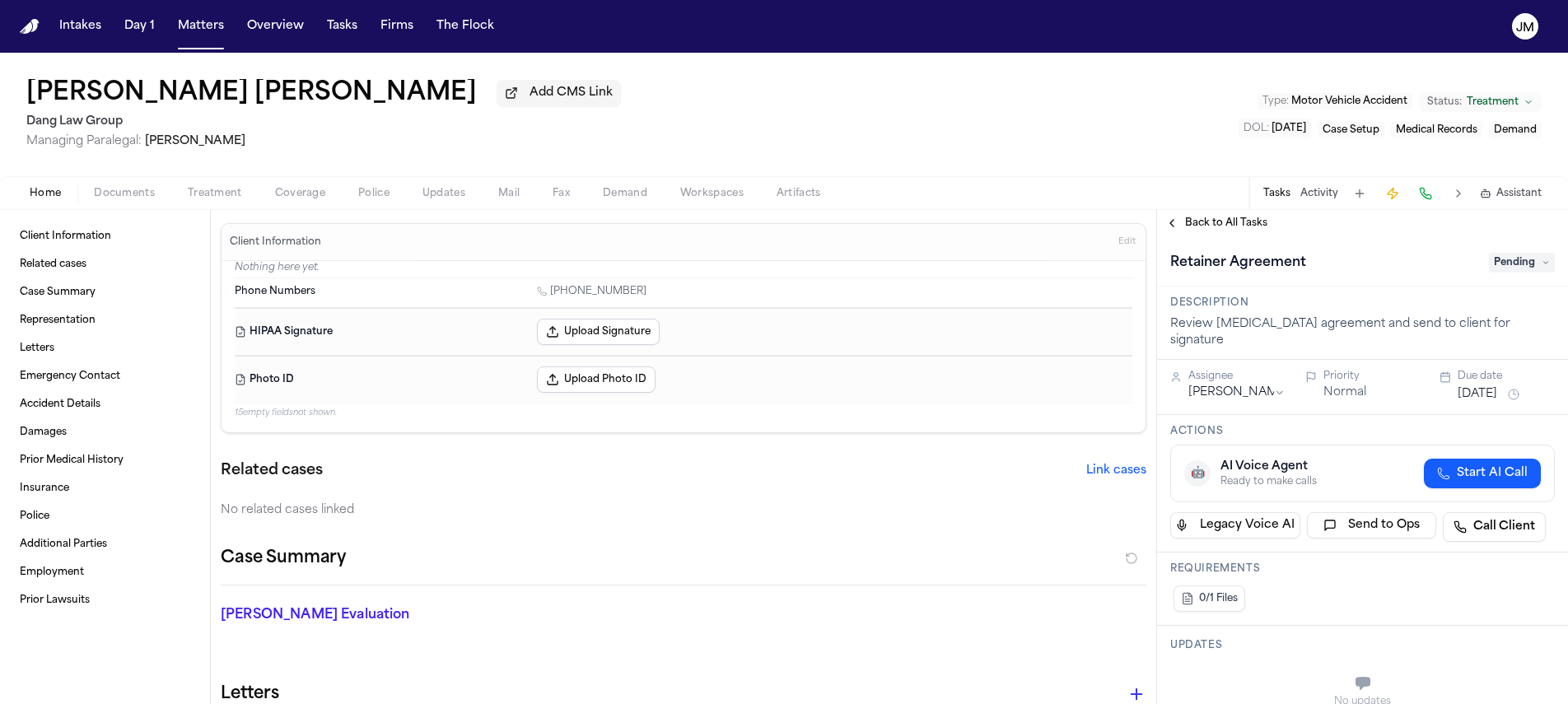
click at [1489, 266] on span "Pending" at bounding box center [1521, 263] width 65 height 20
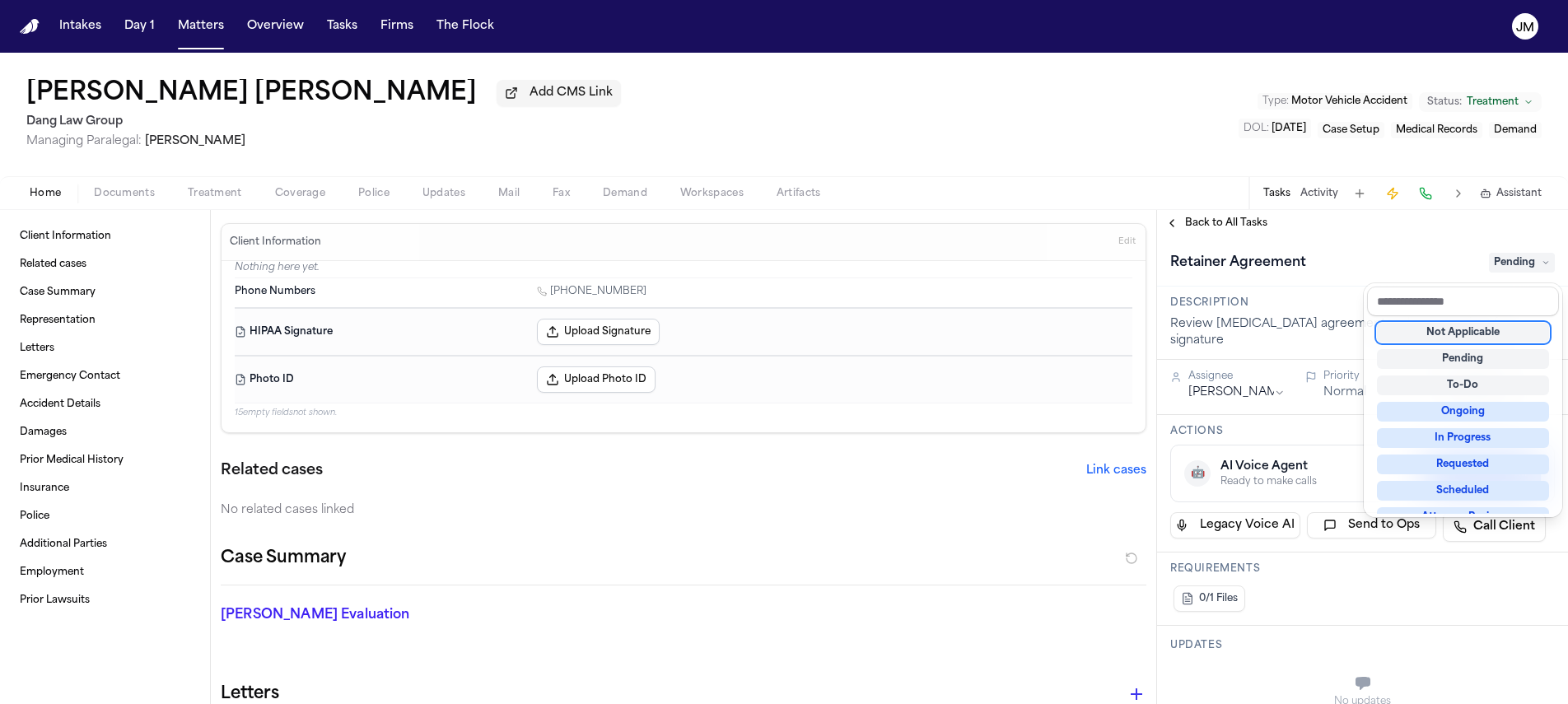
click at [1490, 333] on div "Not Applicable" at bounding box center [1463, 333] width 172 height 20
click at [1208, 224] on div "**********" at bounding box center [1362, 457] width 410 height 494
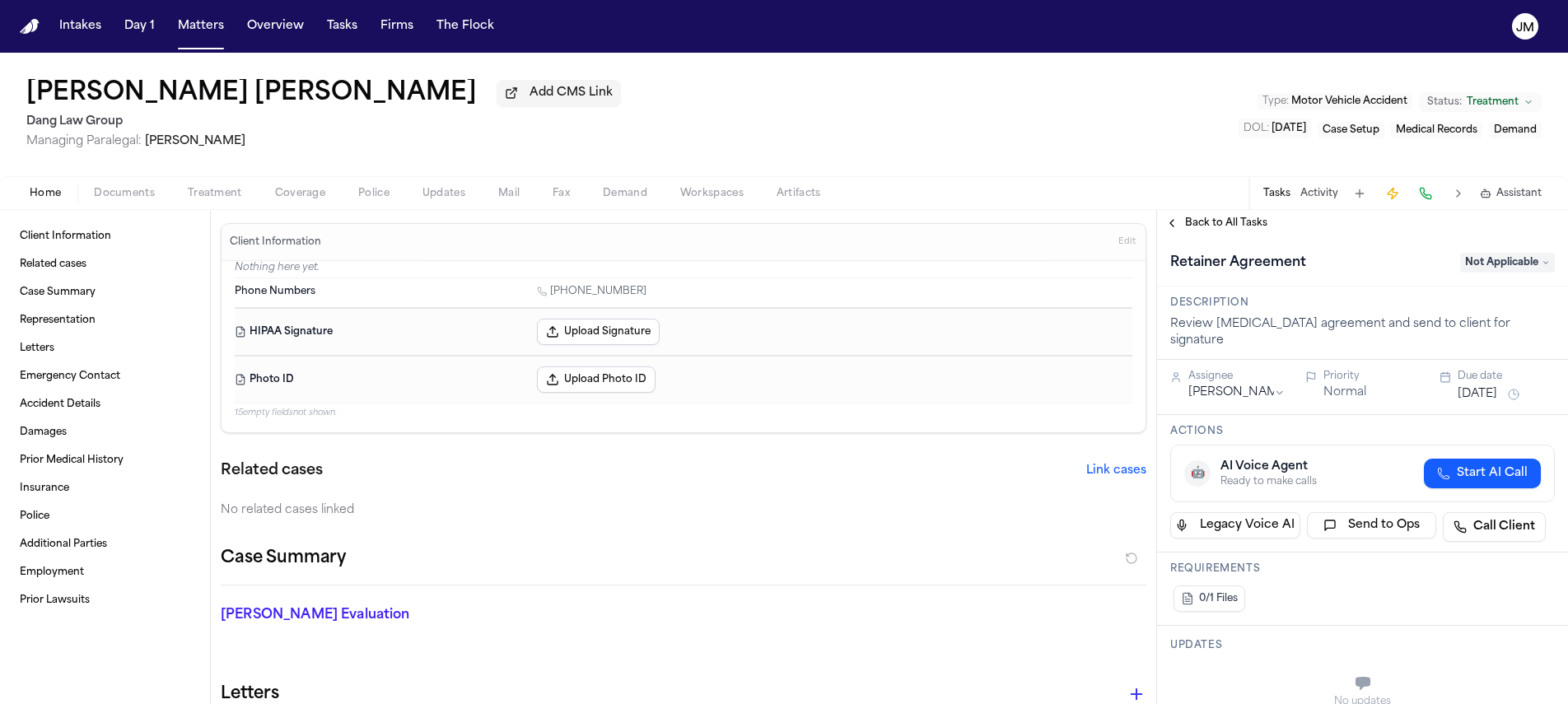
click at [1225, 230] on span "Back to All Tasks" at bounding box center [1225, 222] width 82 height 13
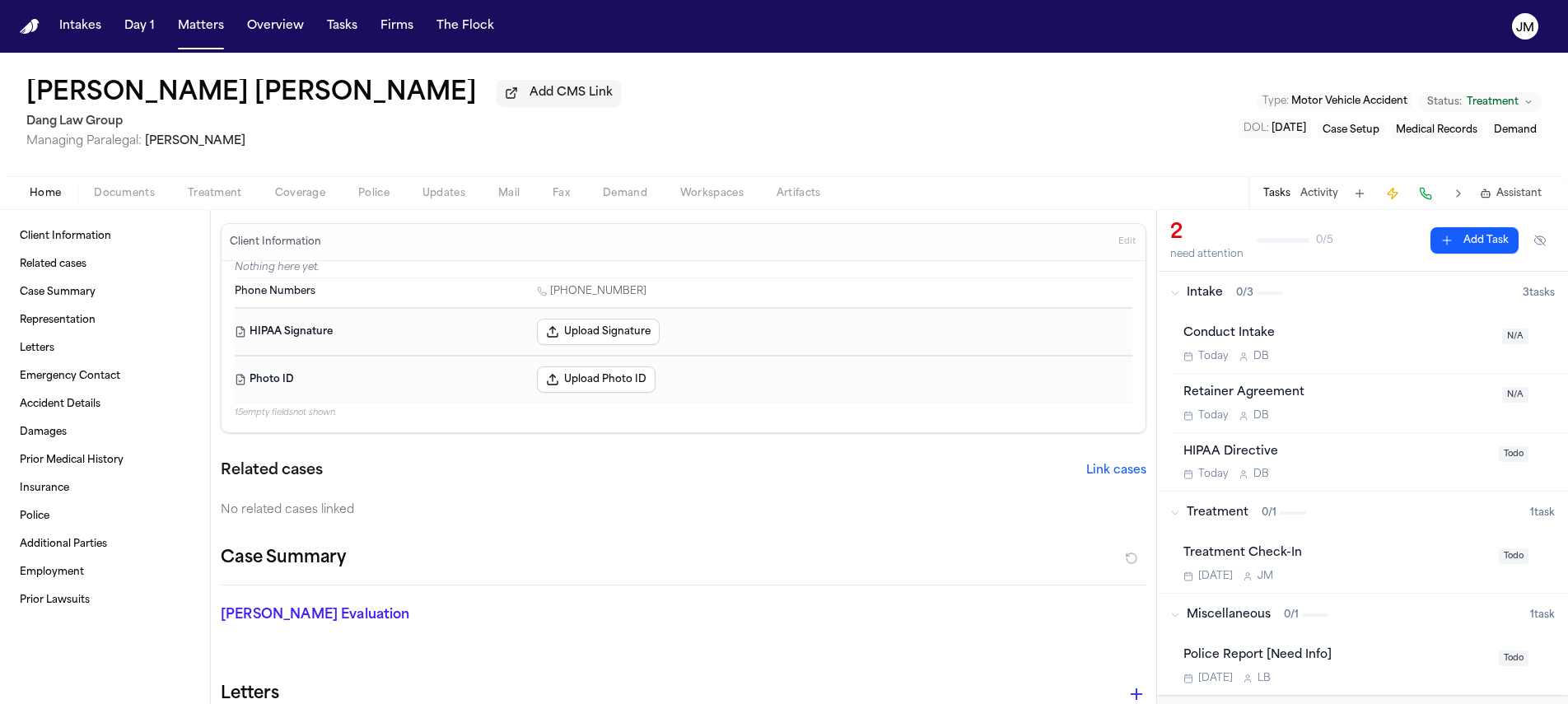
click at [529, 100] on span "Add CMS Link" at bounding box center [571, 93] width 83 height 17
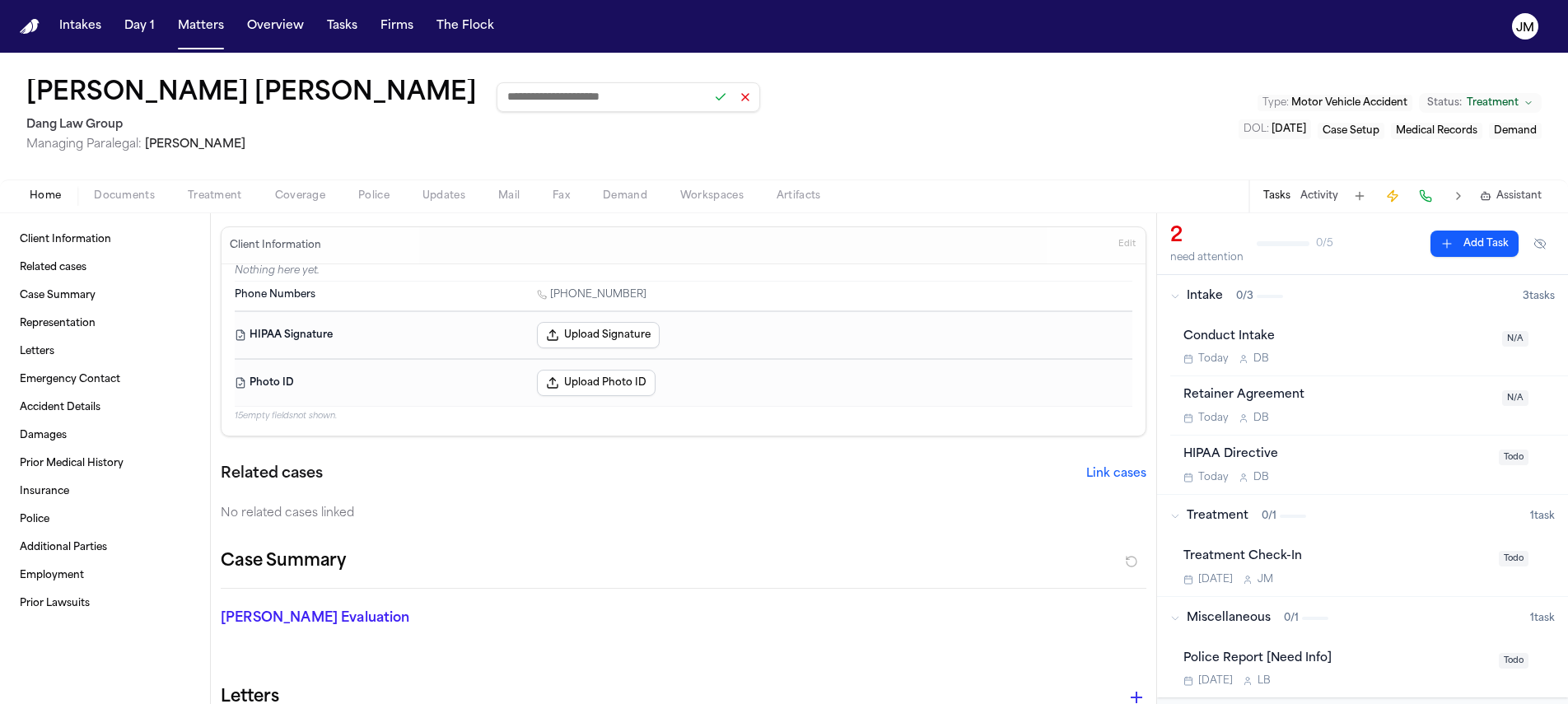
click at [497, 99] on input at bounding box center [628, 97] width 264 height 30
type input "**********"
click at [709, 101] on button at bounding box center [720, 96] width 23 height 23
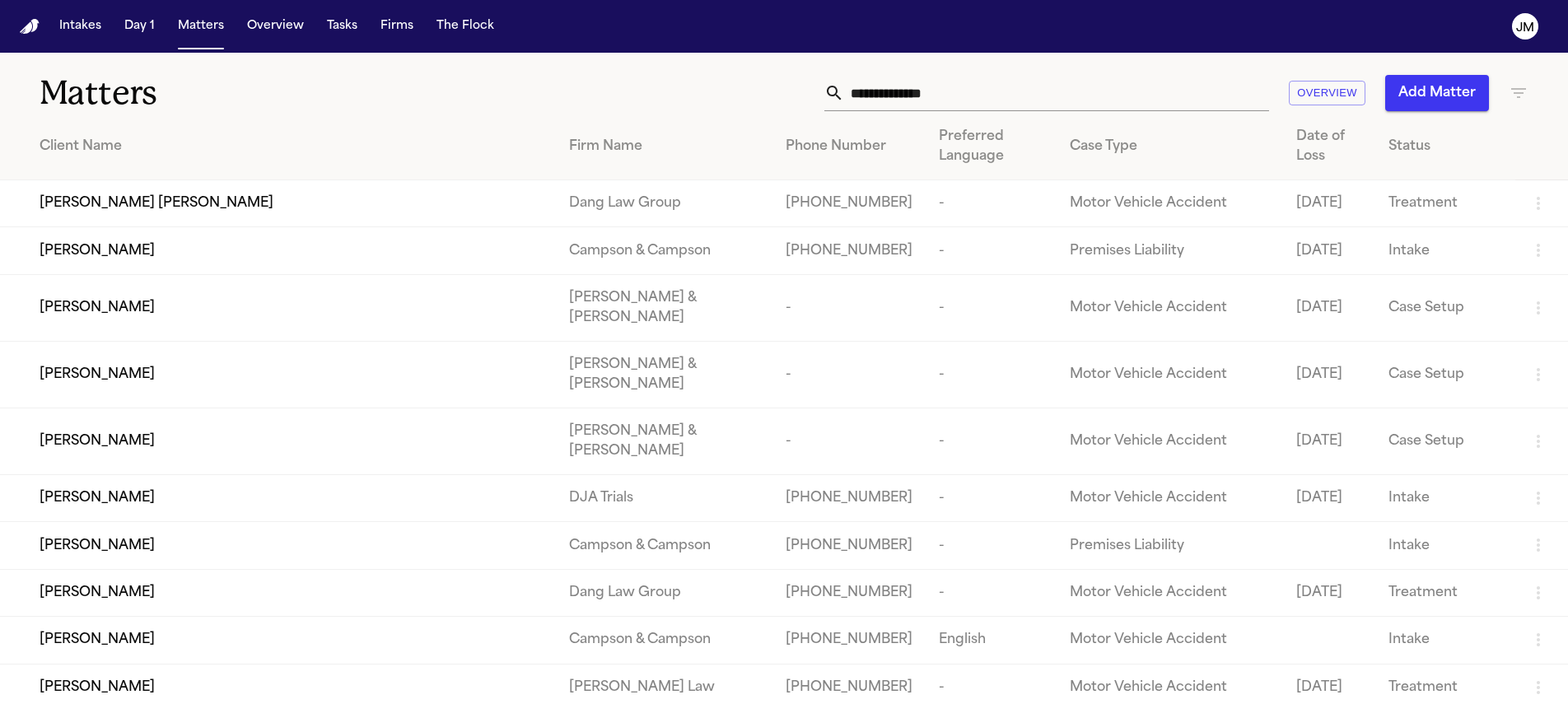
click at [888, 96] on input "text" at bounding box center [1056, 93] width 425 height 37
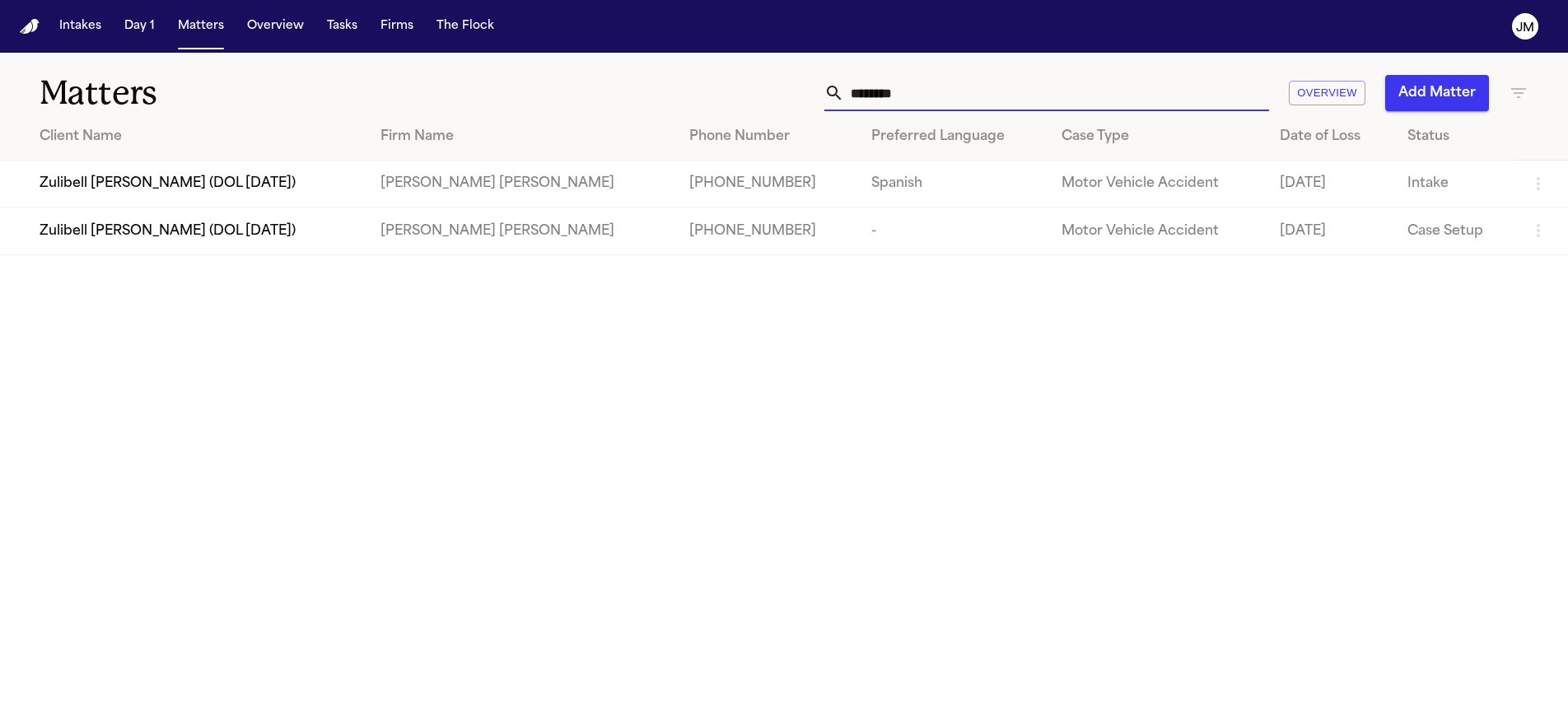
type input "********"
click at [291, 181] on div "Zulibell [PERSON_NAME] (DOL [DATE])" at bounding box center [196, 183] width 314 height 20
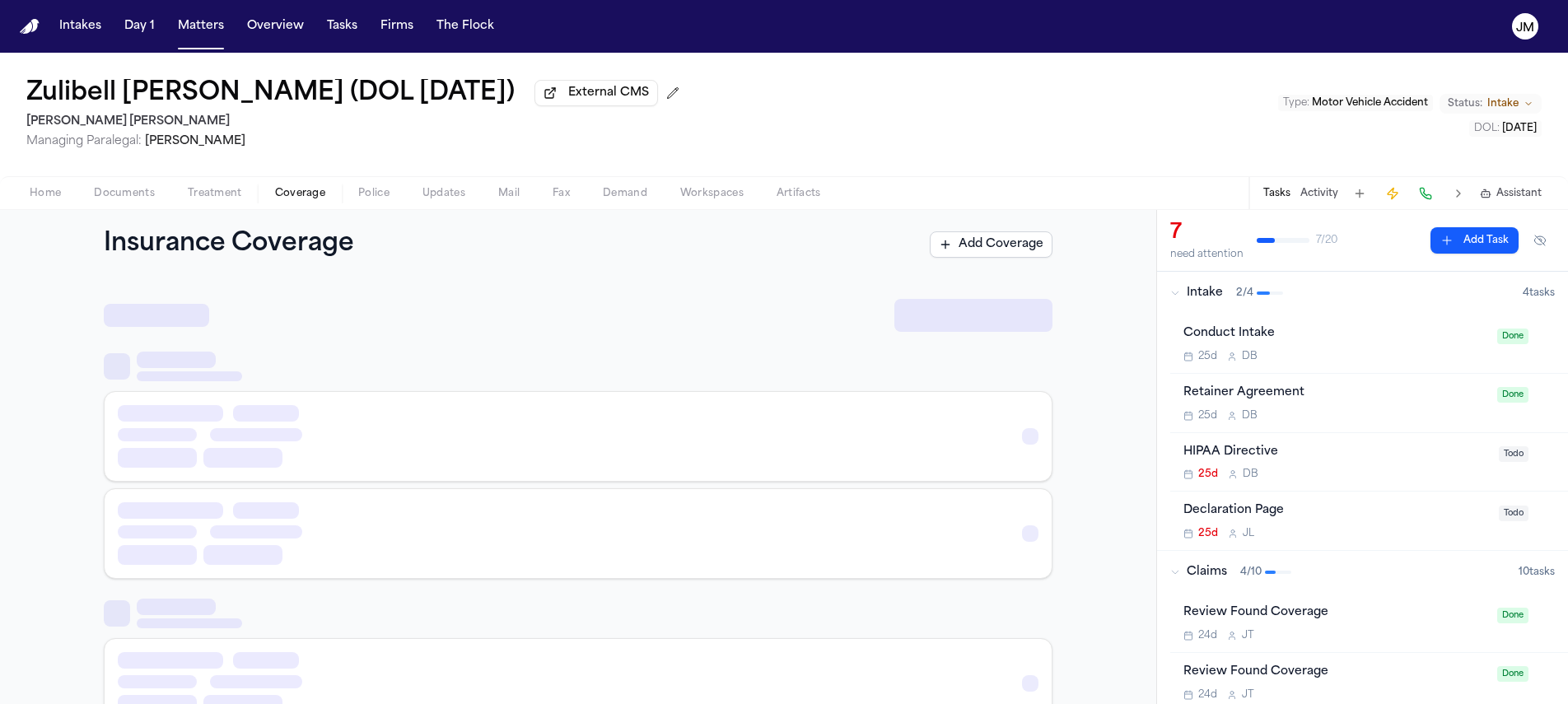
click at [306, 197] on span "Coverage" at bounding box center [299, 193] width 51 height 13
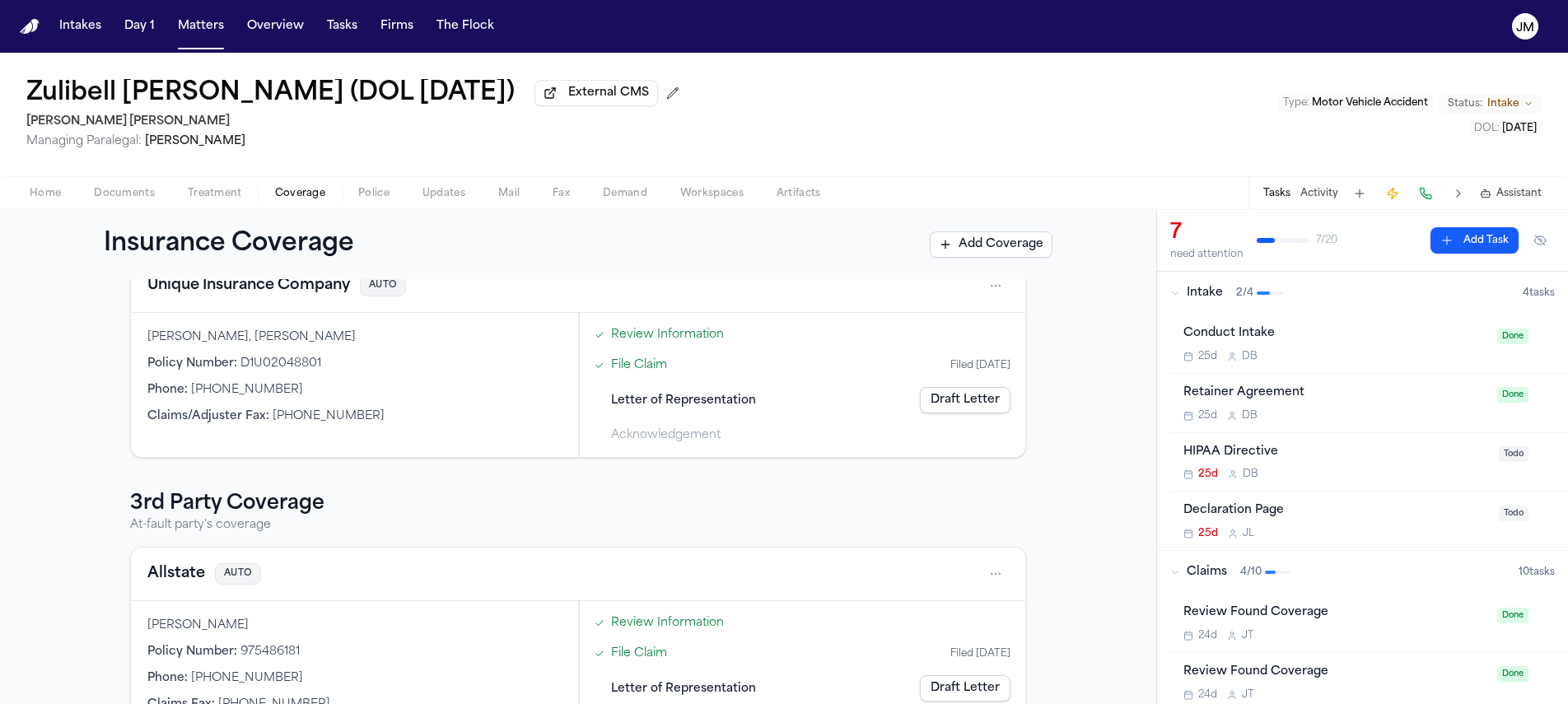
scroll to position [212, 0]
click at [988, 304] on html "Intakes Day 1 Matters Overview Tasks Firms The Flock JM Zulibell Carbonell (DOL…" at bounding box center [784, 352] width 1568 height 704
click at [946, 328] on div "View coverage details" at bounding box center [937, 333] width 124 height 43
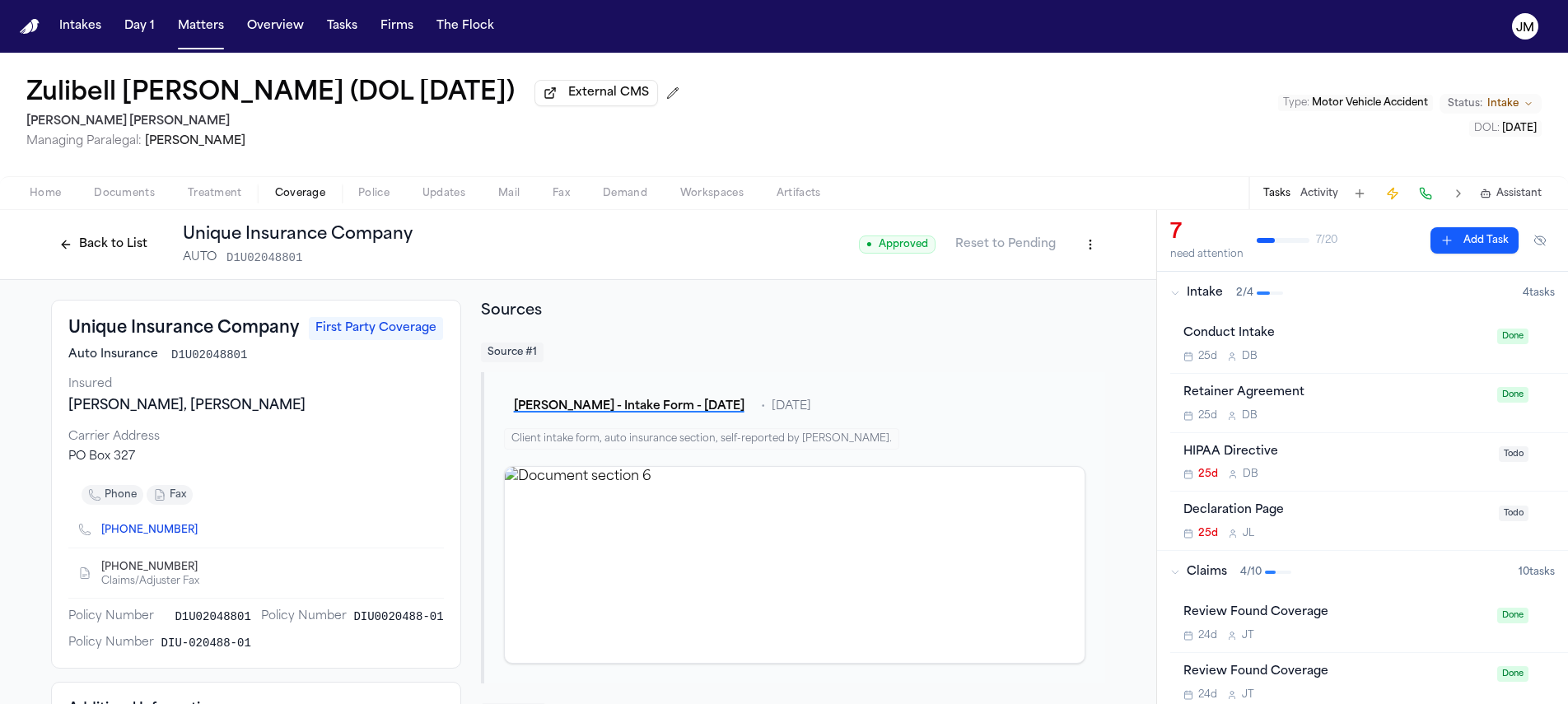
click at [135, 250] on button "Back to List" at bounding box center [102, 244] width 104 height 27
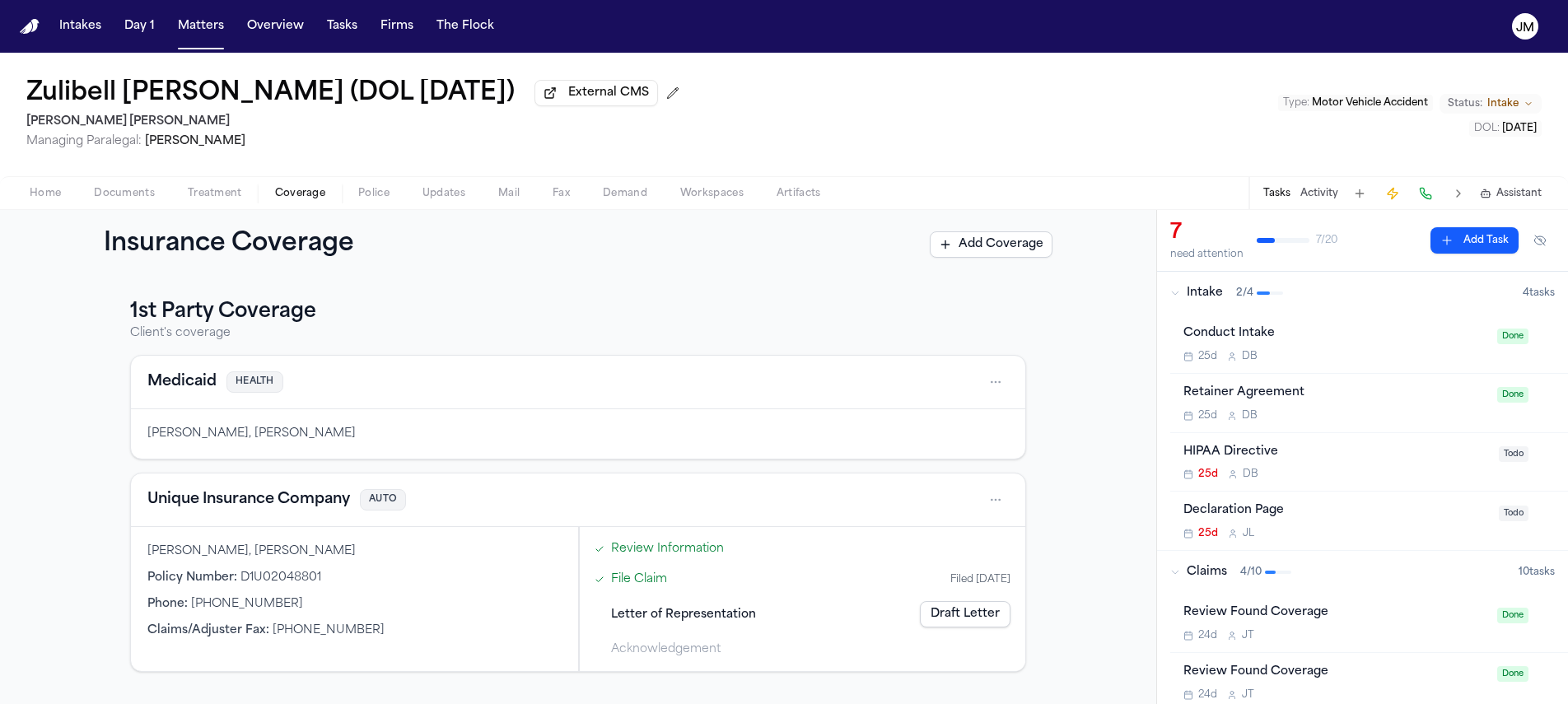
scroll to position [280, 0]
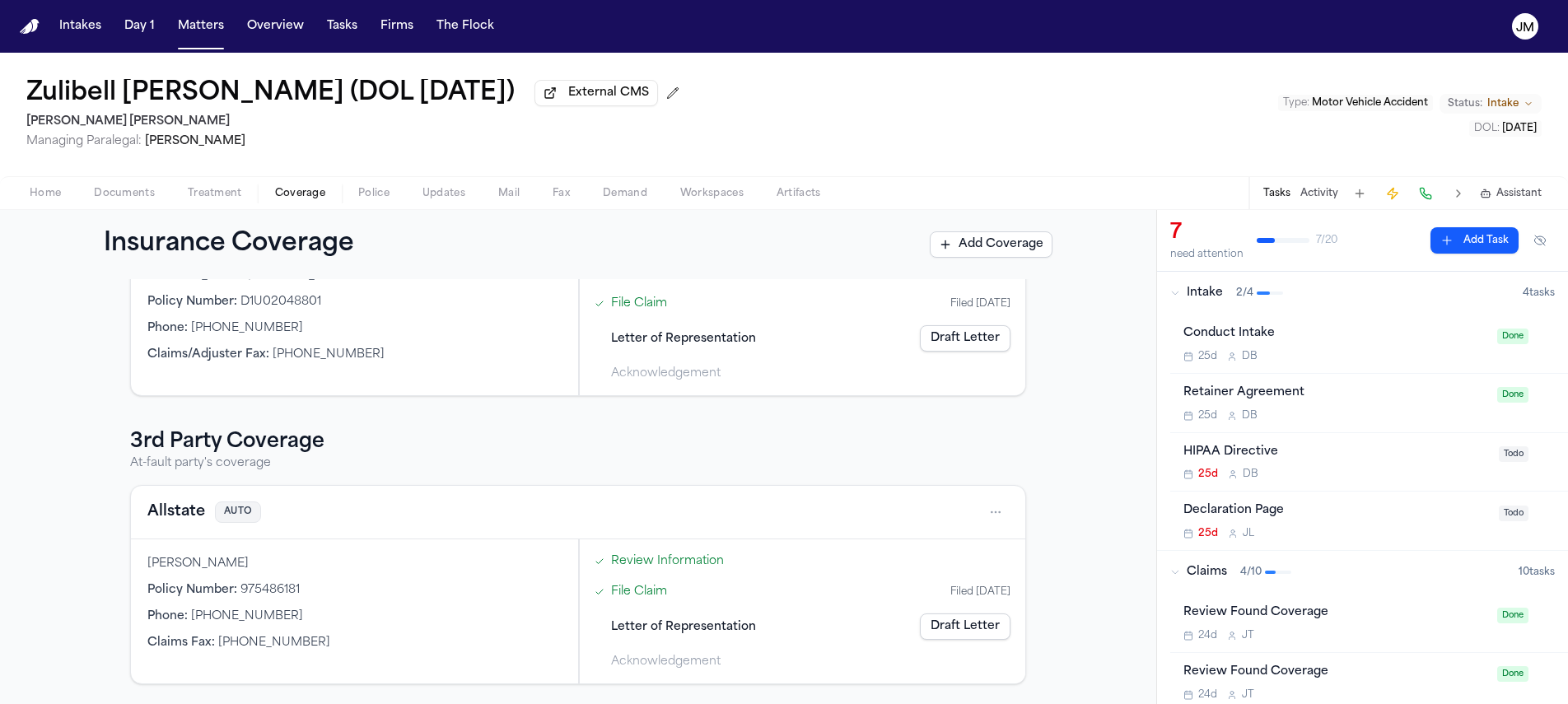
click at [129, 195] on span "Documents" at bounding box center [124, 193] width 60 height 13
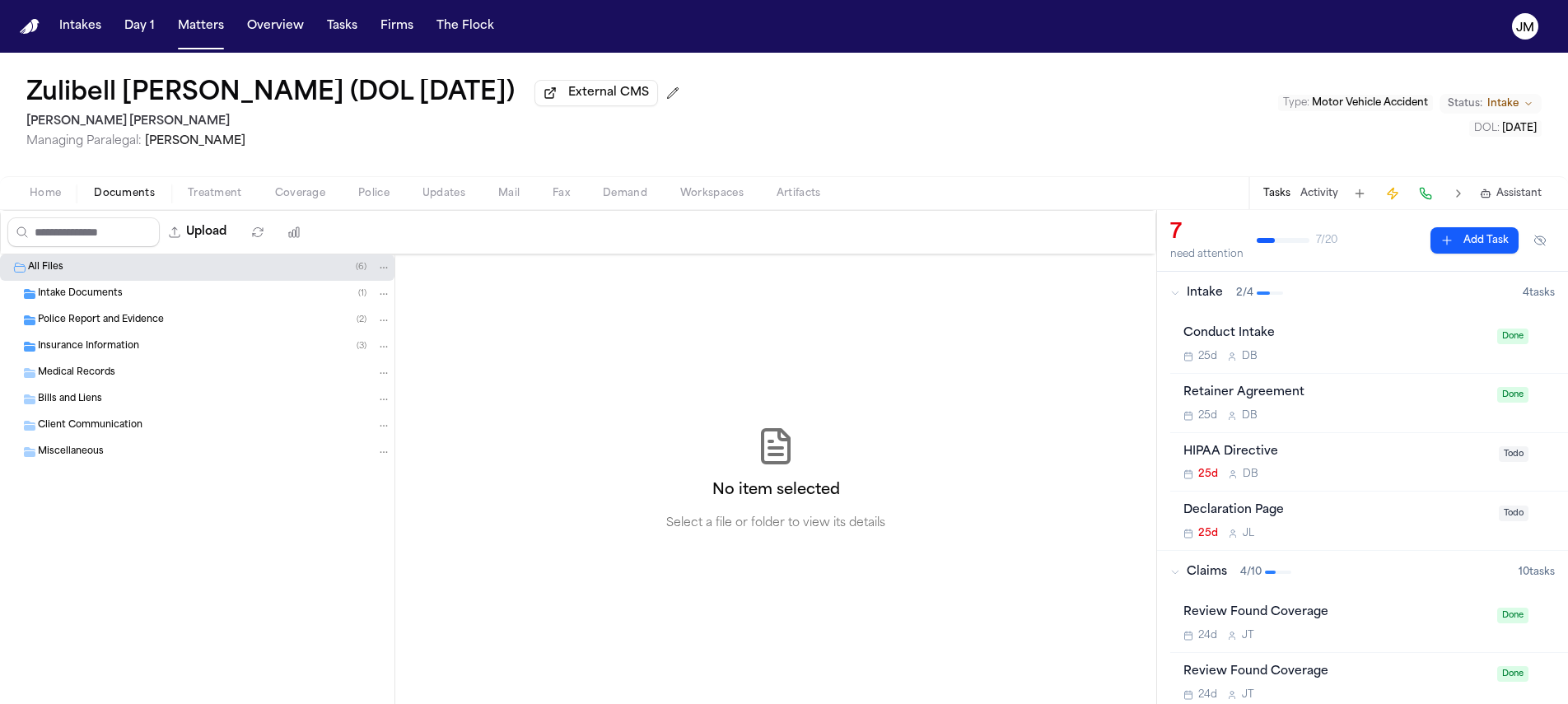
drag, startPoint x: 119, startPoint y: 347, endPoint x: 111, endPoint y: 343, distance: 8.9
click at [119, 347] on span "Insurance Information" at bounding box center [88, 347] width 101 height 14
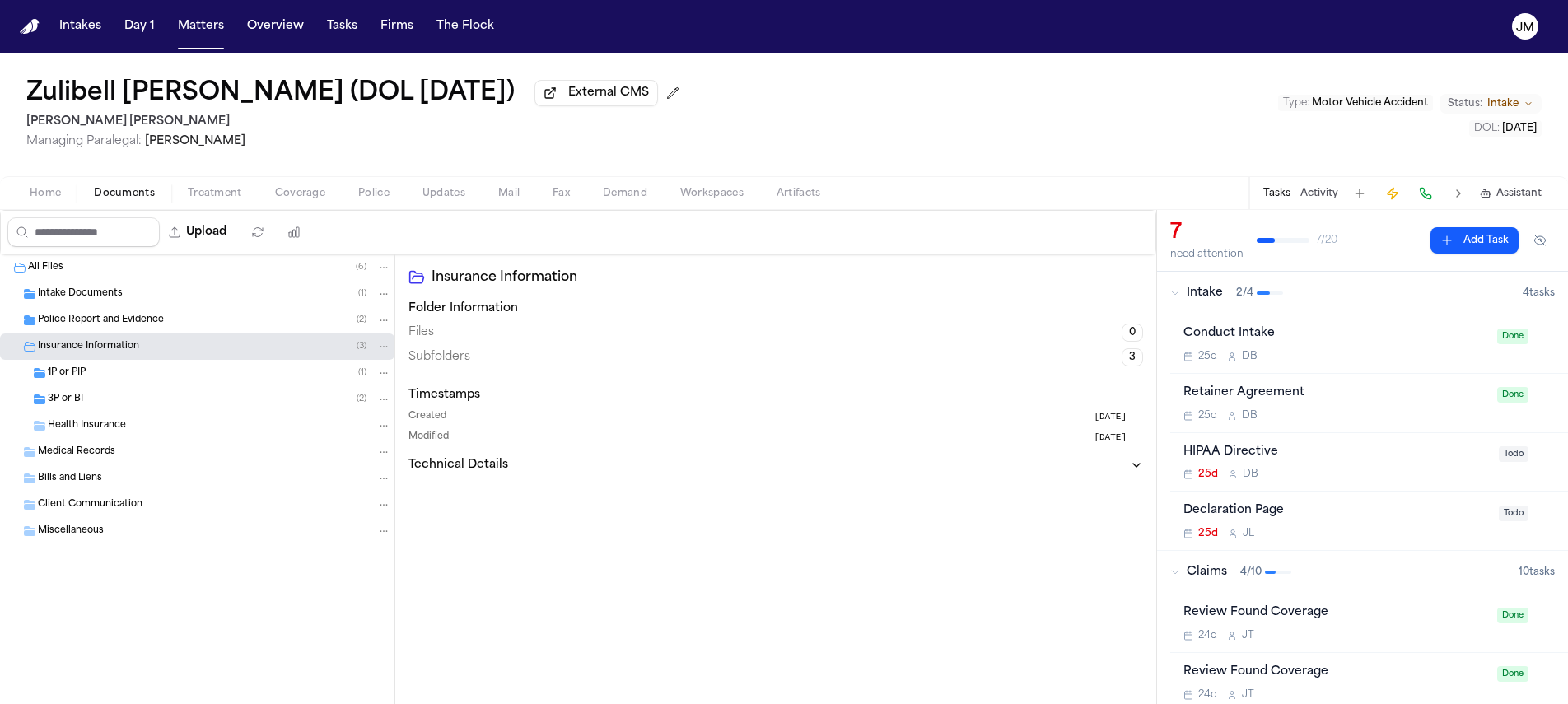
click at [123, 419] on div "Health Insurance" at bounding box center [197, 425] width 394 height 27
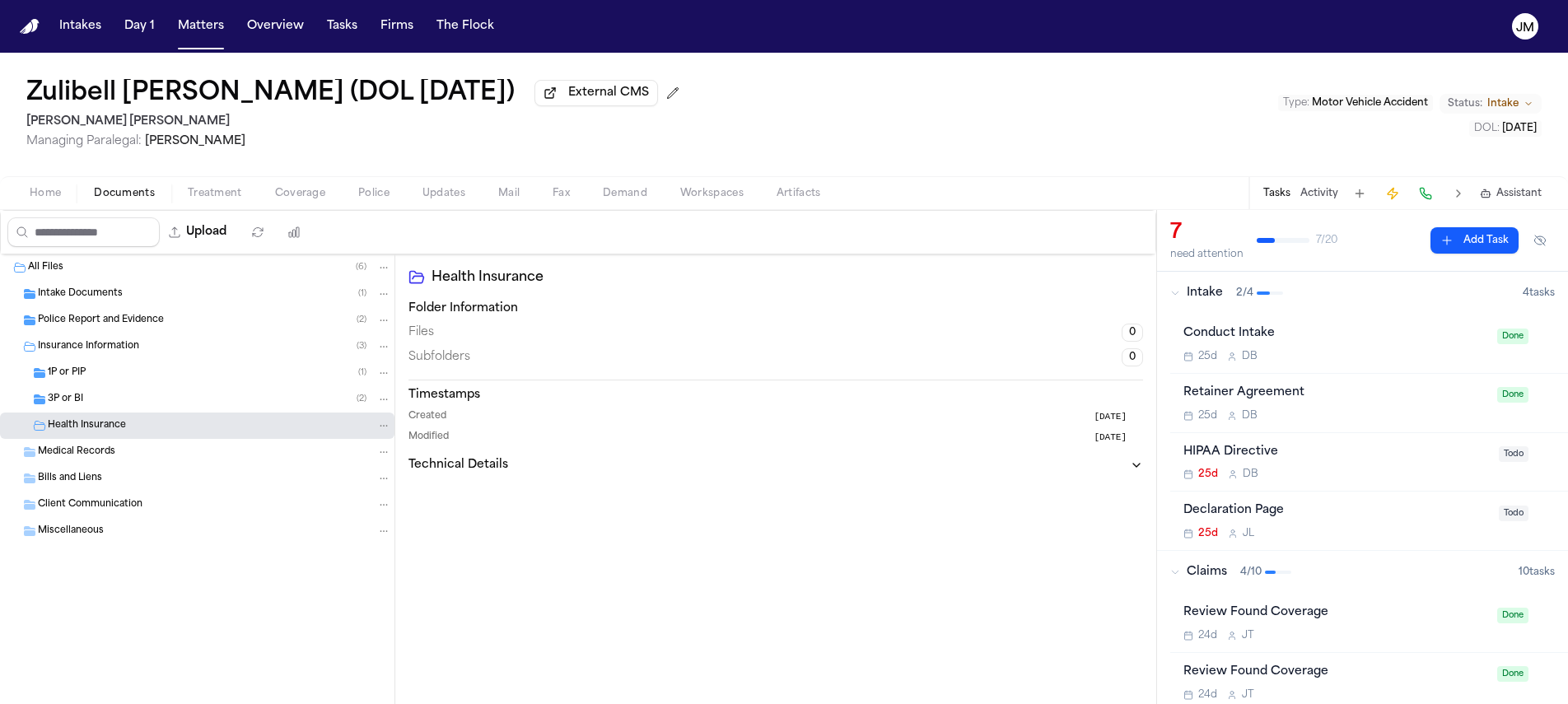
click at [122, 411] on div "3P or BI ( 2 )" at bounding box center [197, 400] width 394 height 27
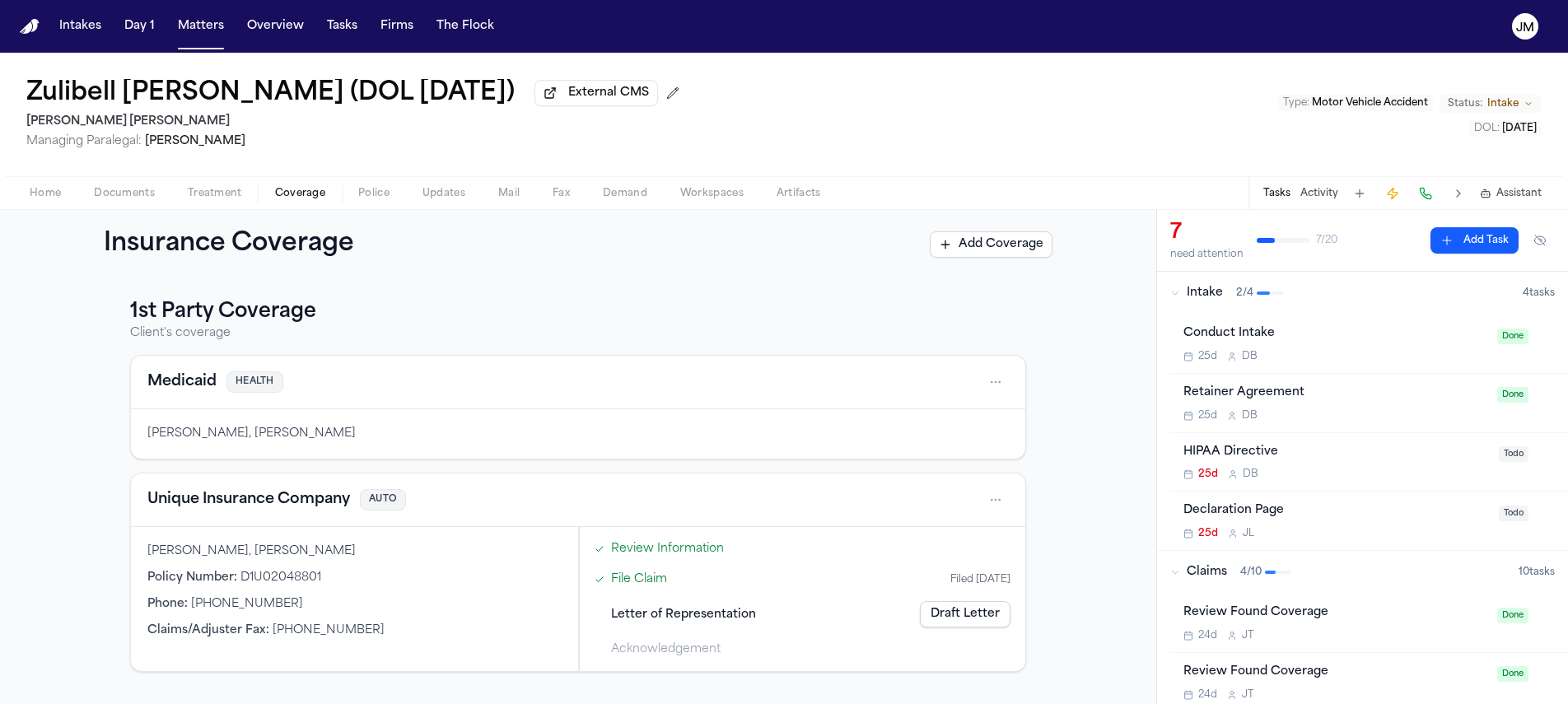
click at [284, 187] on button "Coverage" at bounding box center [300, 193] width 83 height 20
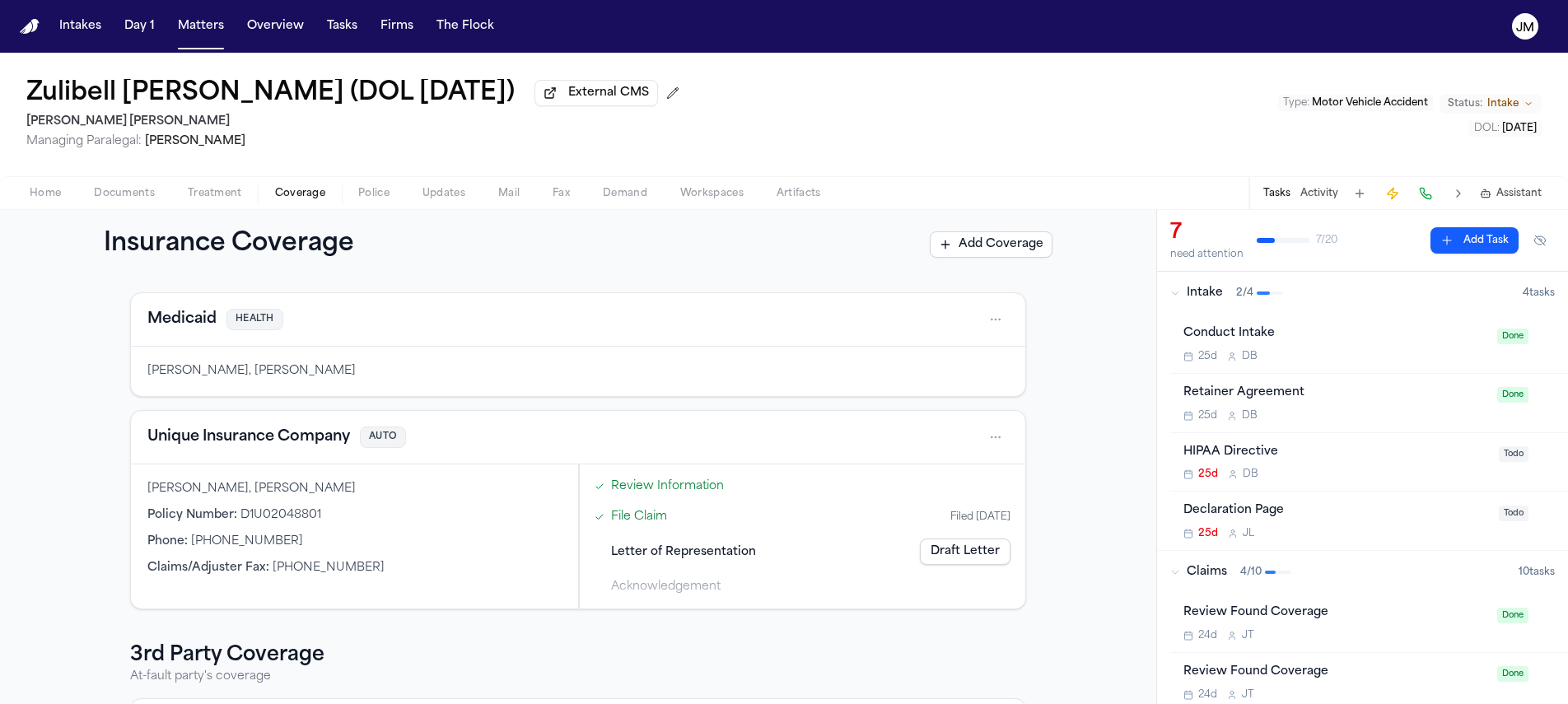
scroll to position [280, 0]
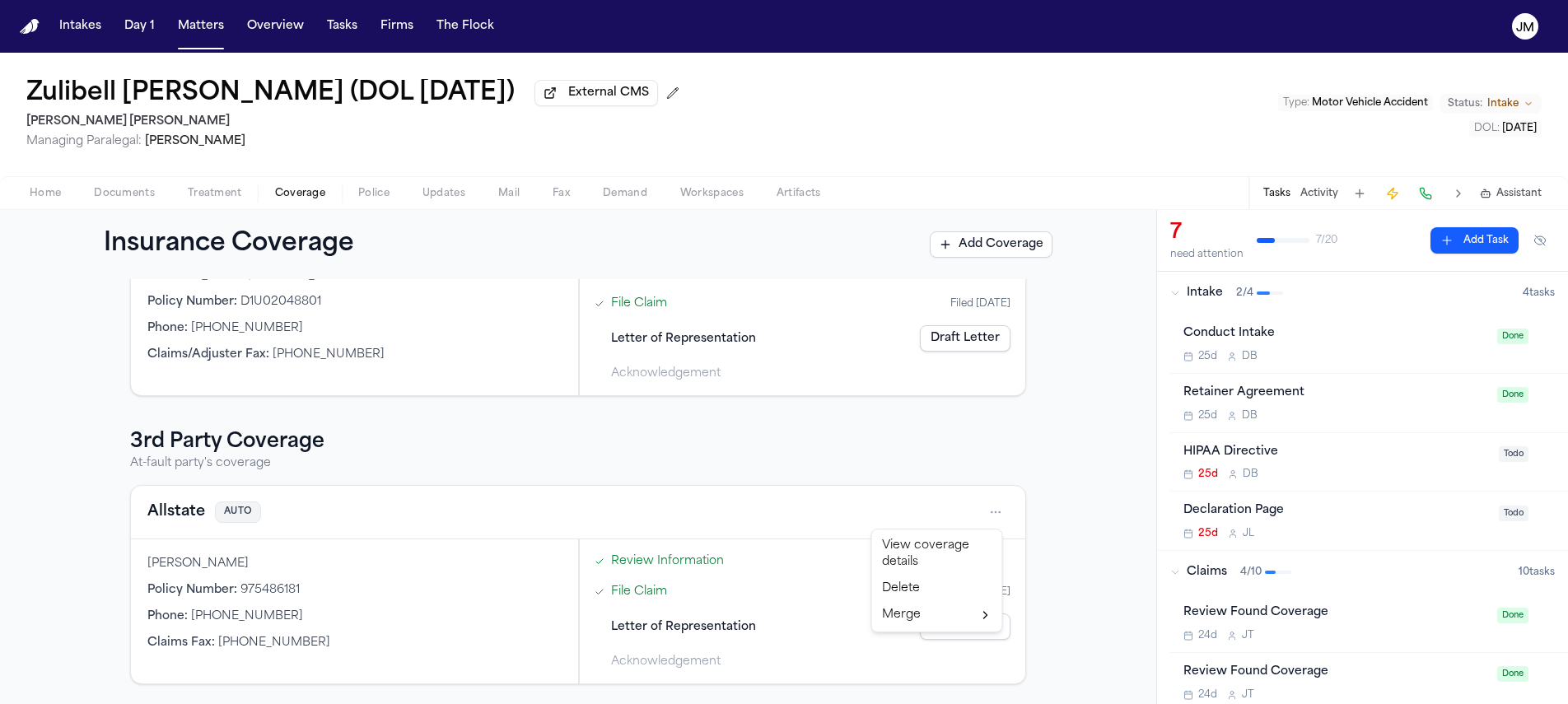
click at [985, 515] on html "Intakes Day 1 Matters Overview Tasks Firms The Flock JM Zulibell Carbonell (DOL…" at bounding box center [784, 352] width 1568 height 704
click at [947, 553] on div "View coverage details" at bounding box center [937, 553] width 124 height 43
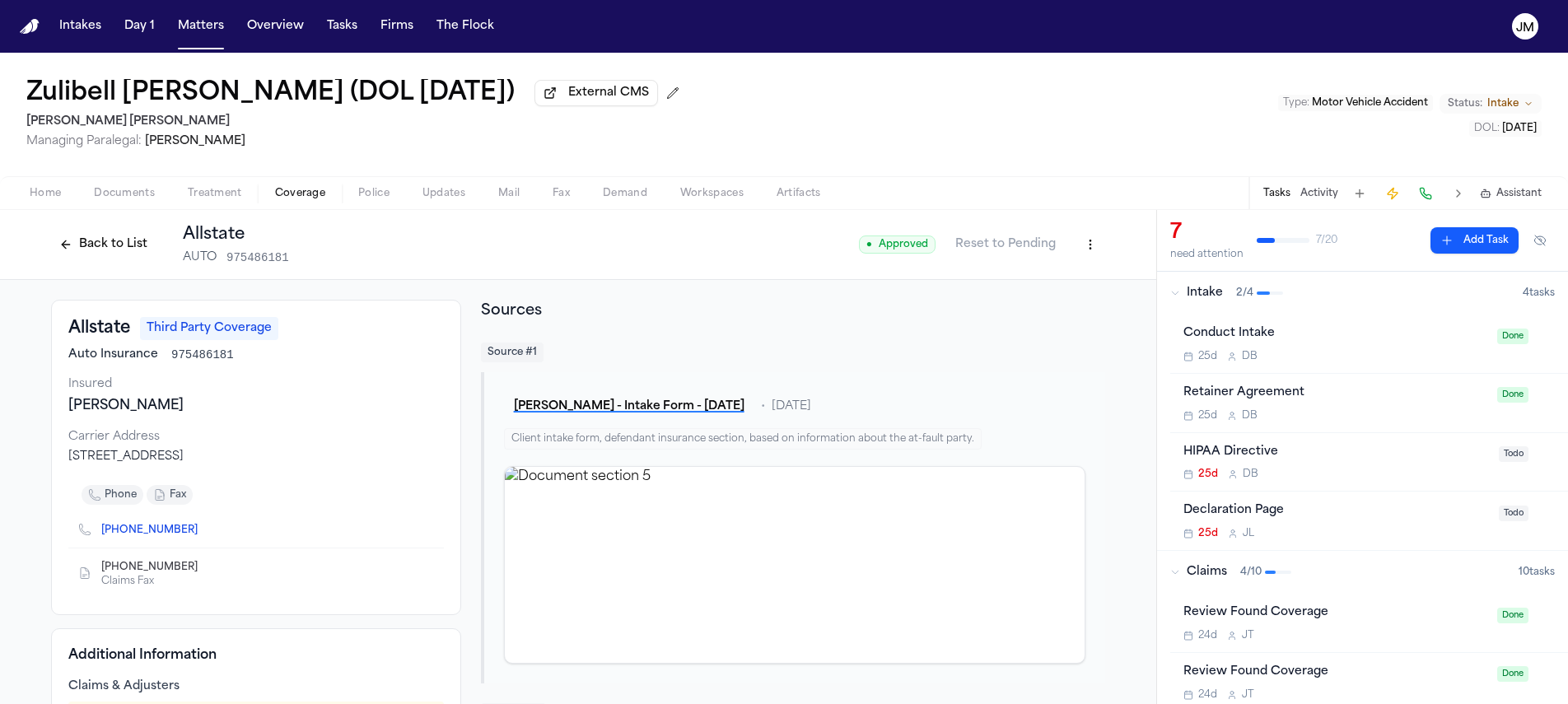
click at [139, 241] on button "Back to List" at bounding box center [102, 244] width 104 height 27
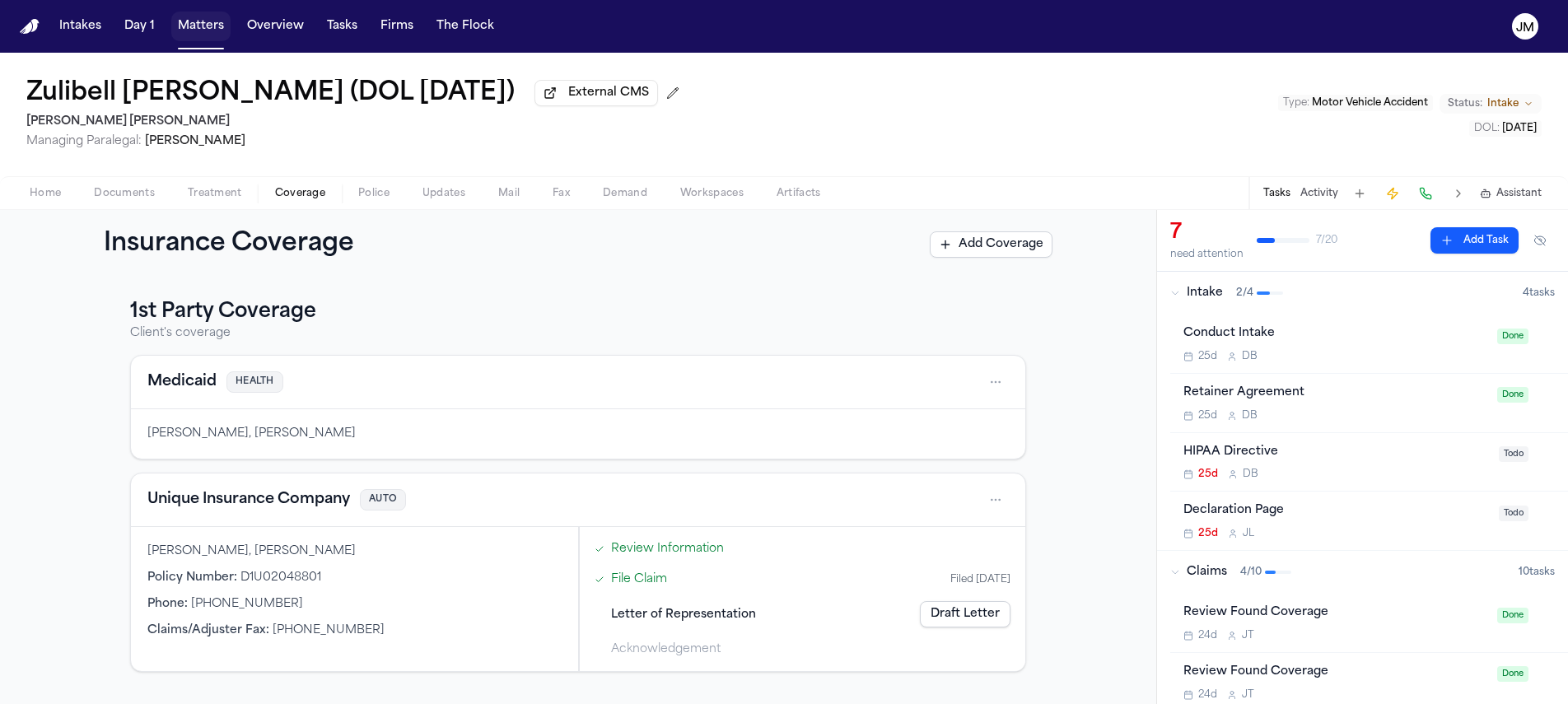
click at [212, 34] on button "Matters" at bounding box center [201, 27] width 59 height 30
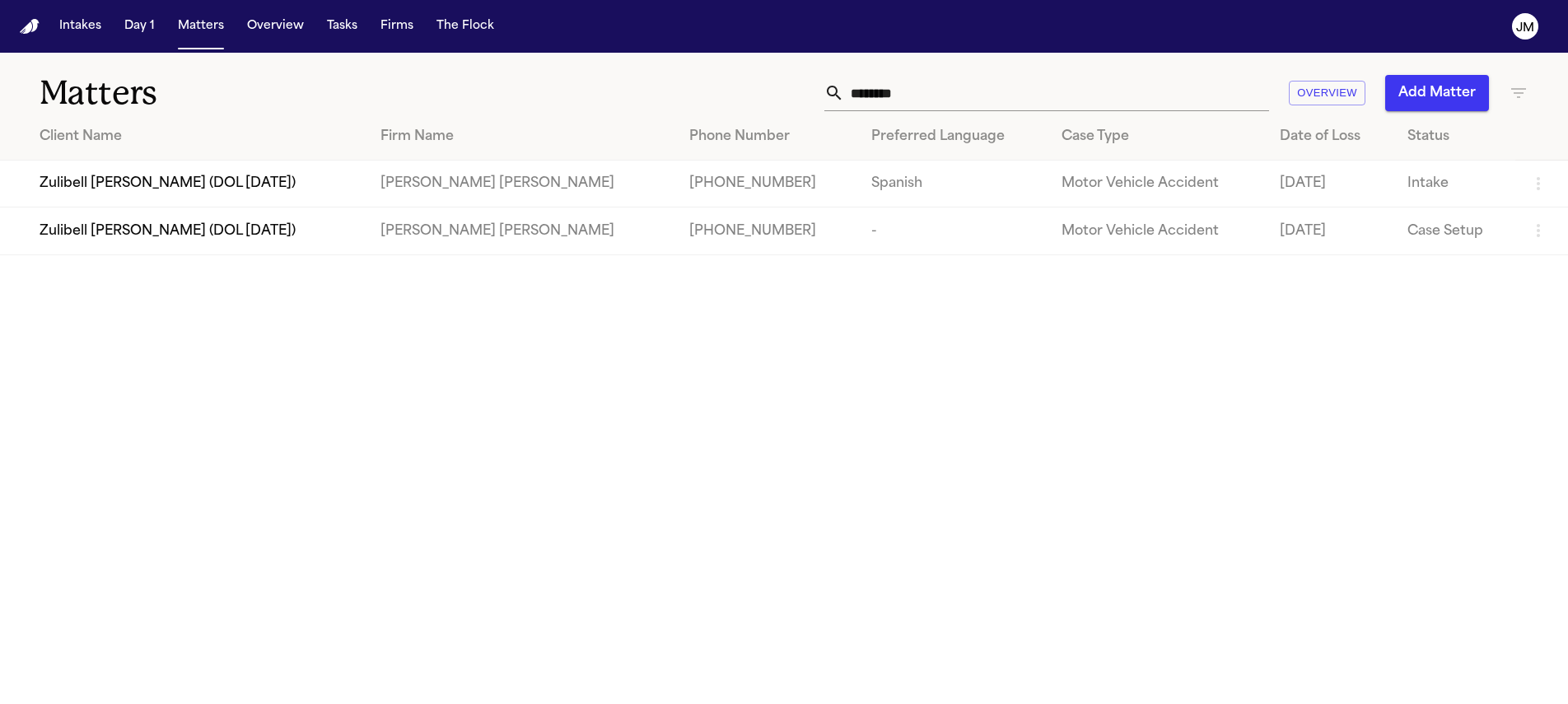
click at [882, 90] on input "********" at bounding box center [1056, 93] width 425 height 37
type input "*******"
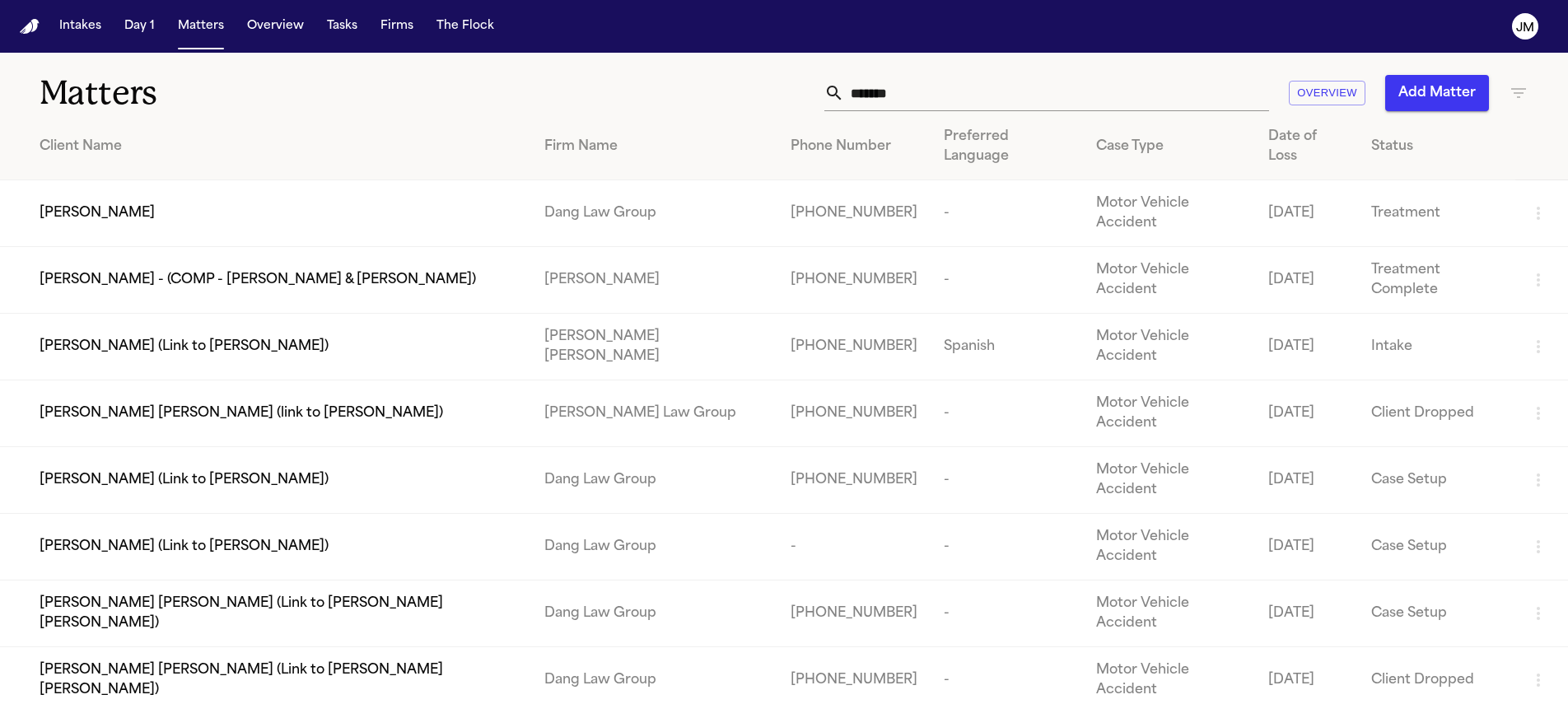
click at [150, 203] on span "[PERSON_NAME]" at bounding box center [97, 213] width 115 height 20
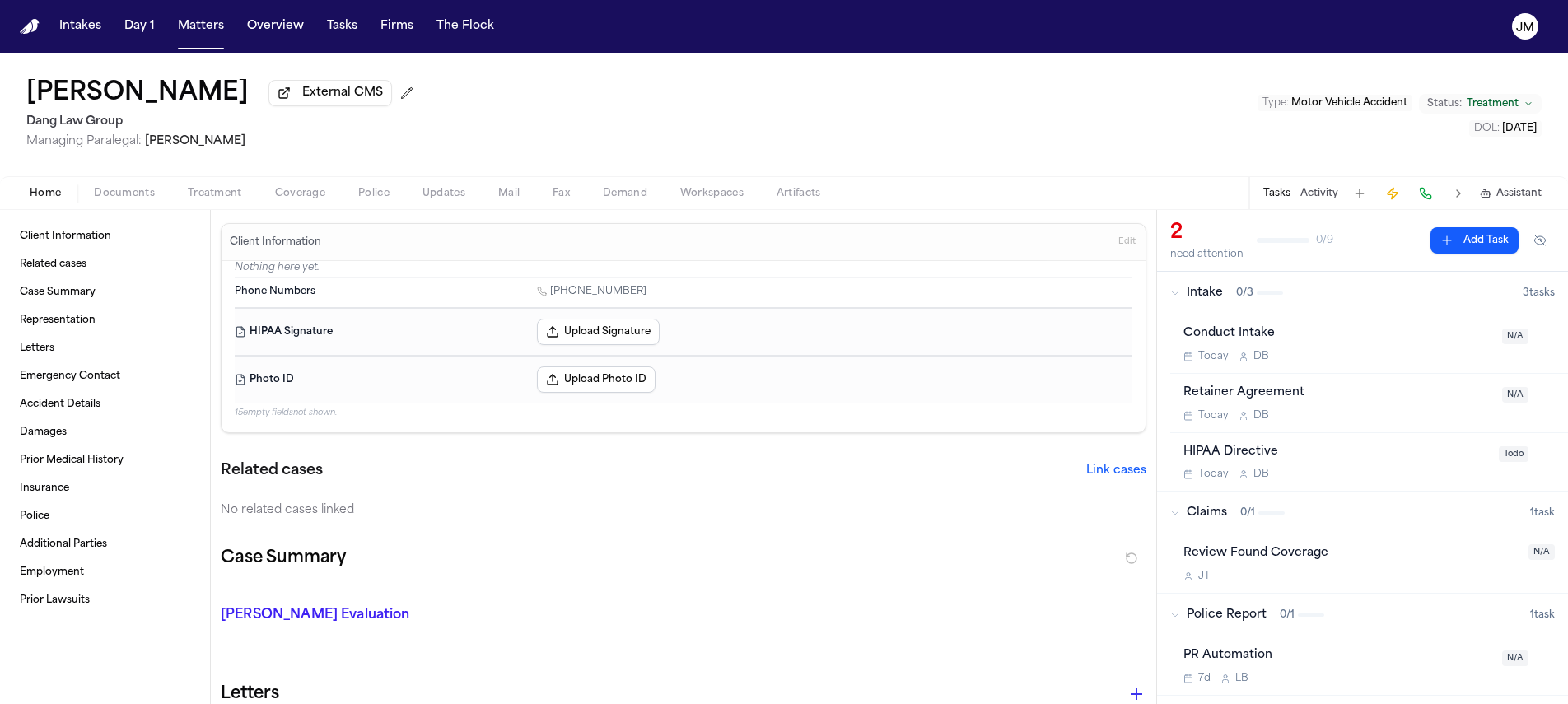
click at [102, 200] on span "Documents" at bounding box center [124, 193] width 60 height 13
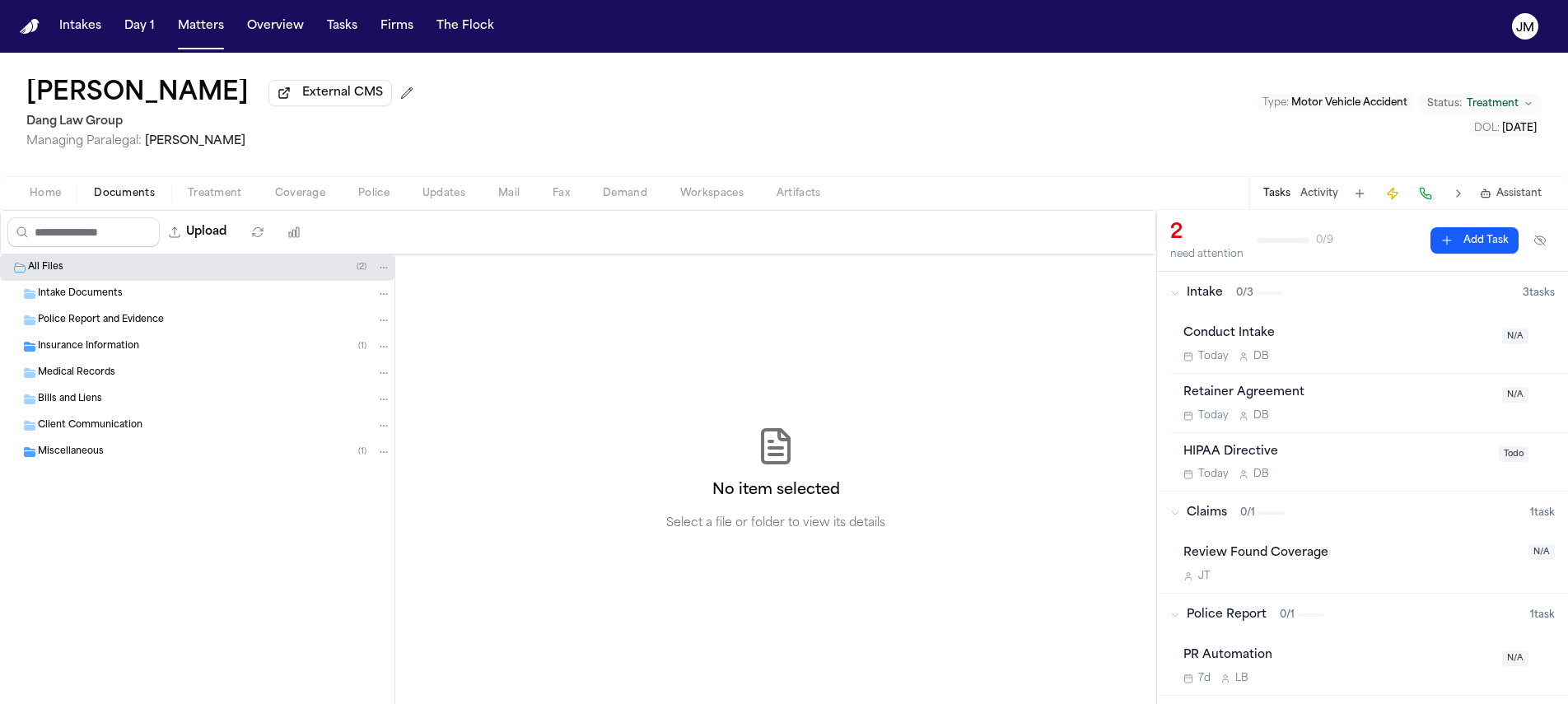
click at [137, 464] on div "Miscellaneous ( 1 )" at bounding box center [197, 452] width 394 height 27
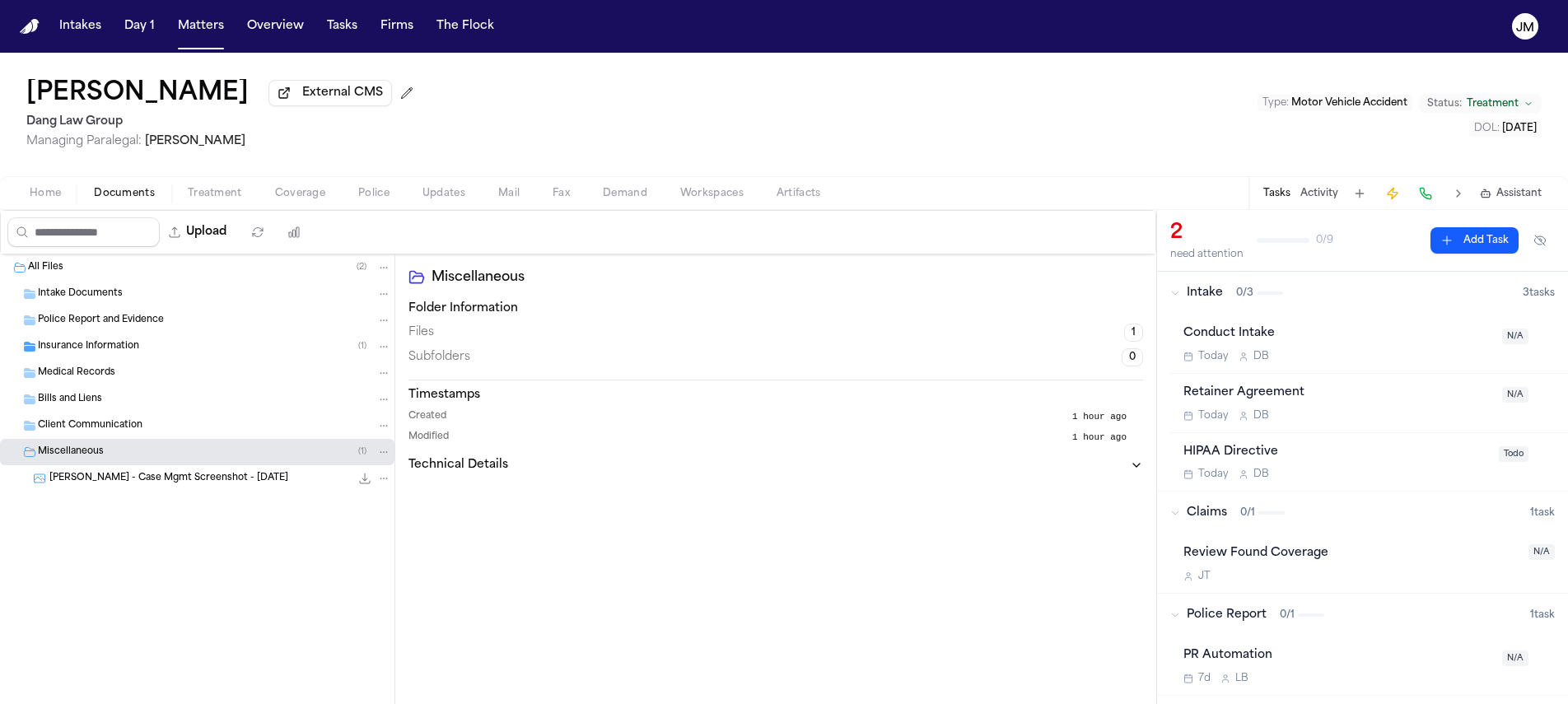
click at [268, 480] on div "L. Mondragon - Case Mgmt Screenshot - 10.8.25 525.5 KB • PNG" at bounding box center [220, 478] width 342 height 17
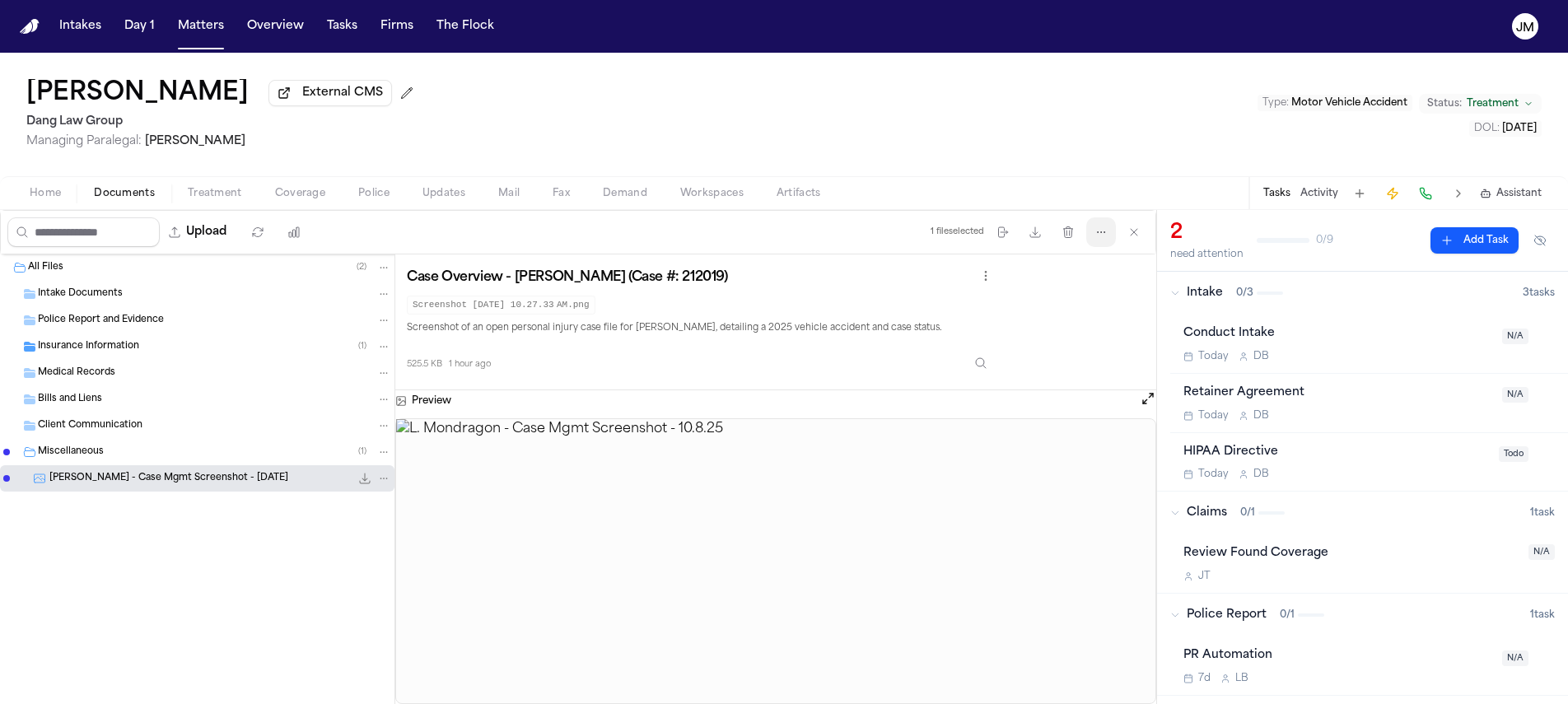
click at [1101, 243] on button "More actions" at bounding box center [1101, 232] width 30 height 30
click at [1098, 273] on button "Regenerate Digests" at bounding box center [1101, 276] width 177 height 30
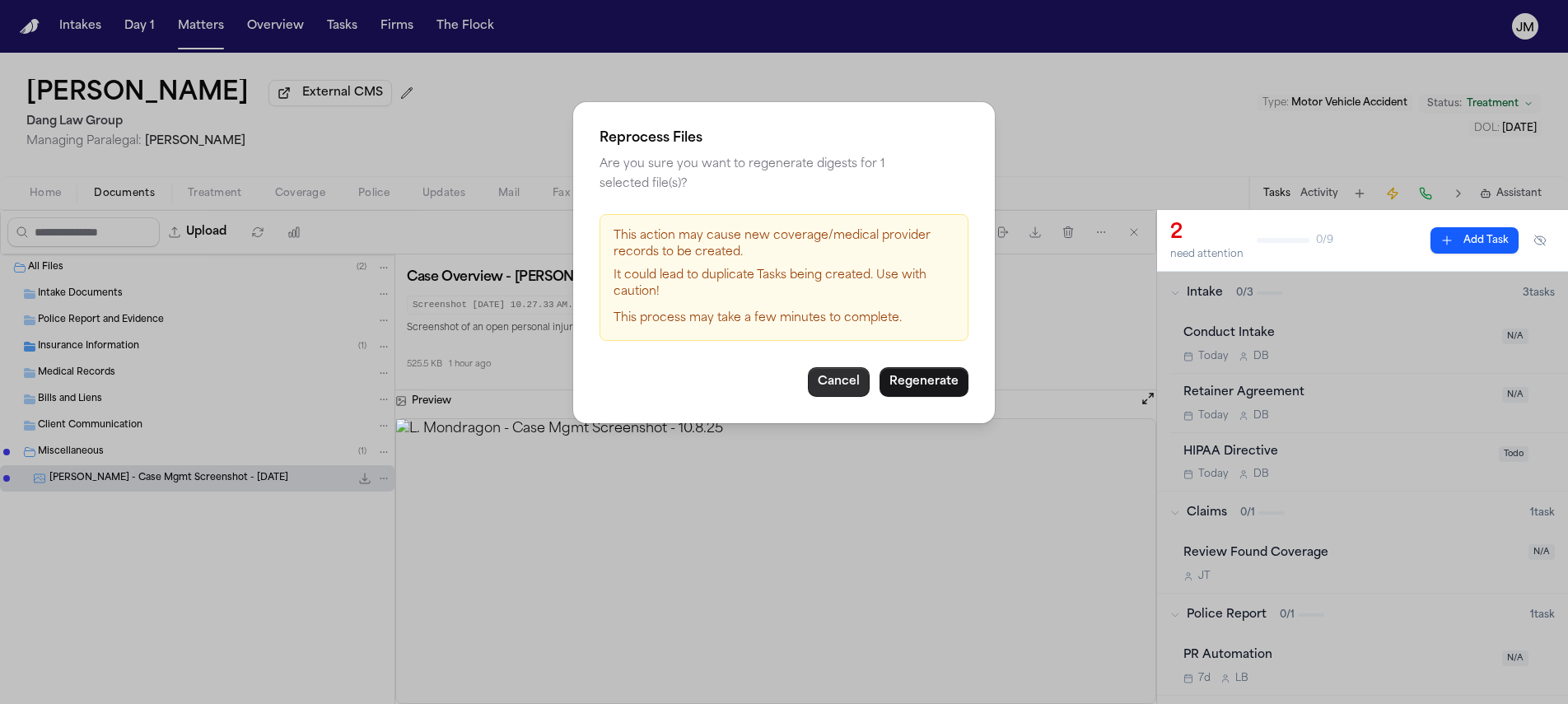
click at [849, 367] on button "Cancel" at bounding box center [839, 382] width 61 height 30
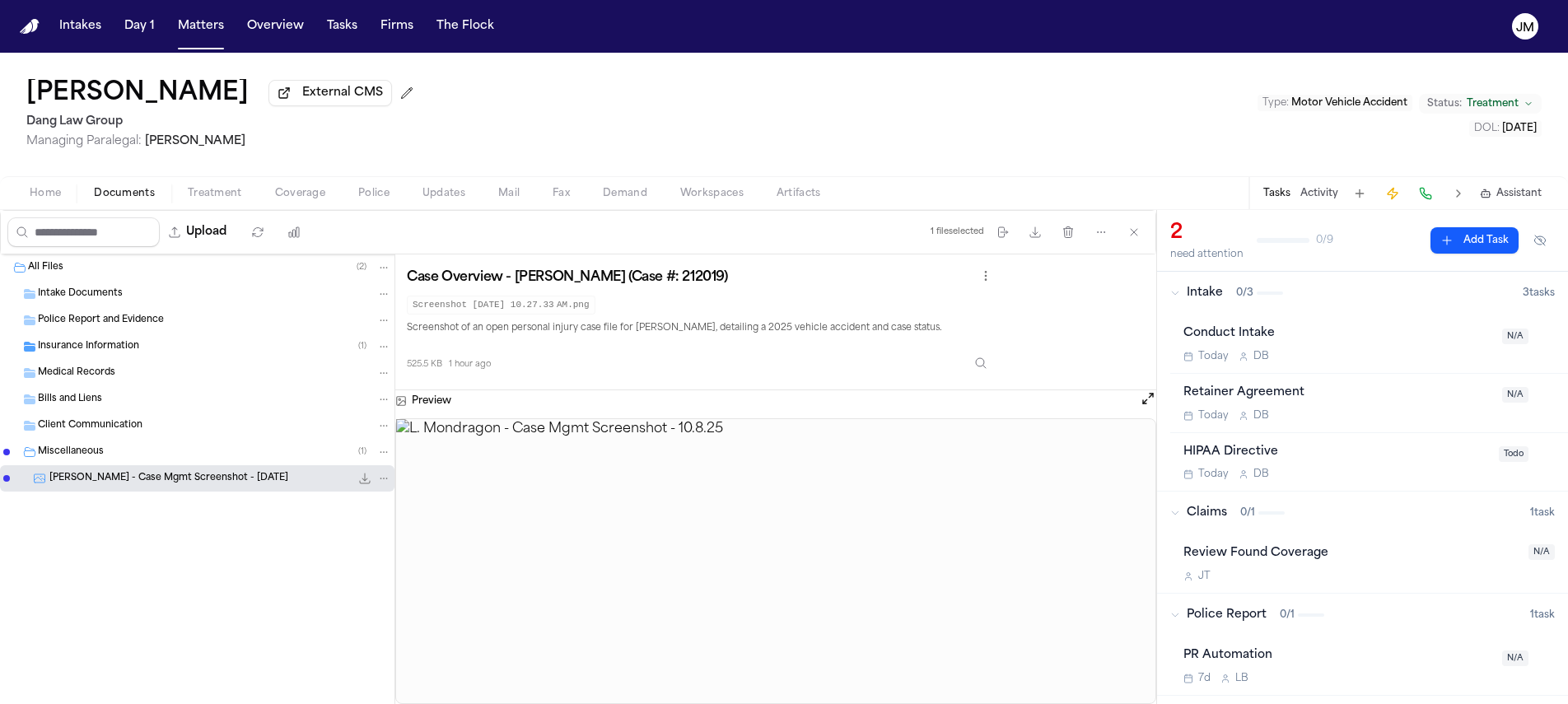
click at [315, 197] on span "Coverage" at bounding box center [299, 193] width 51 height 13
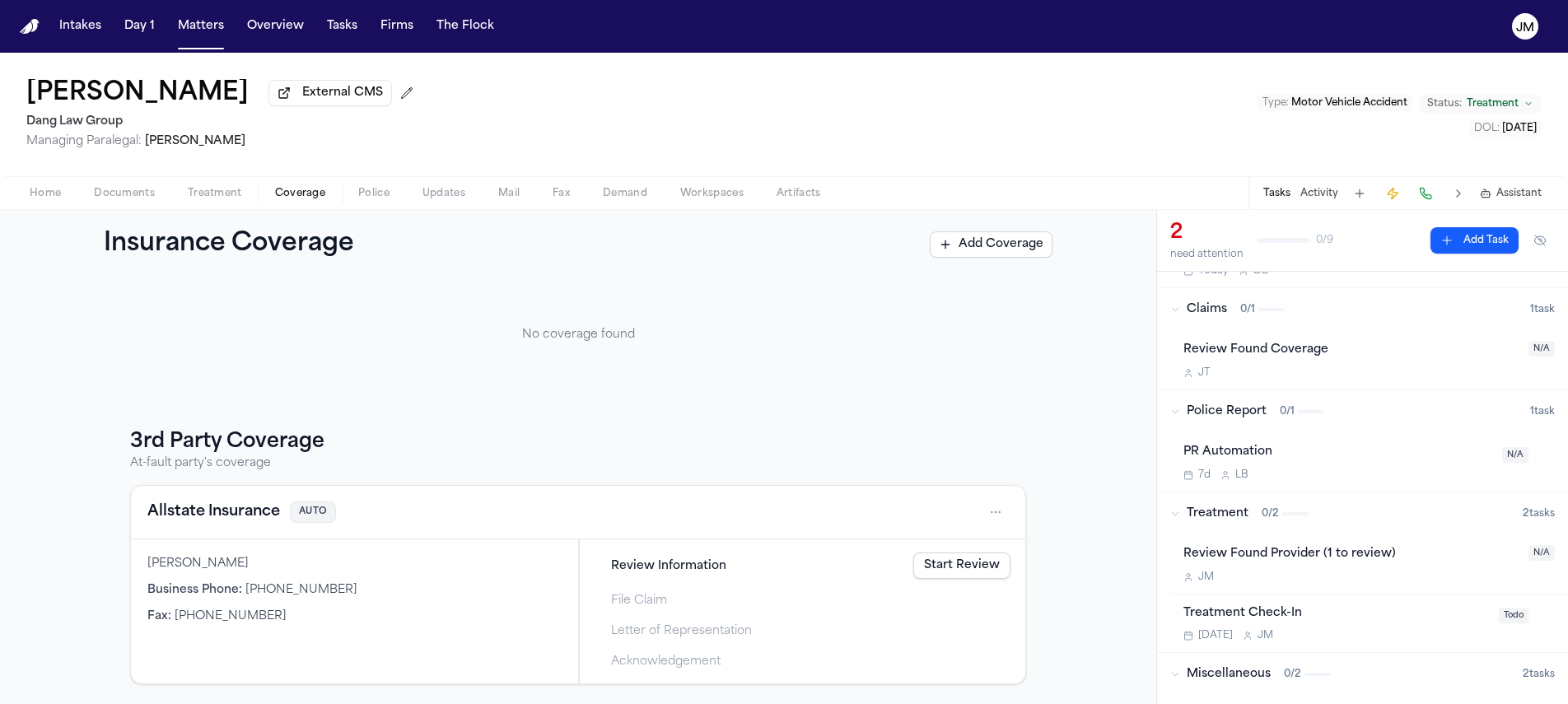
scroll to position [303, 0]
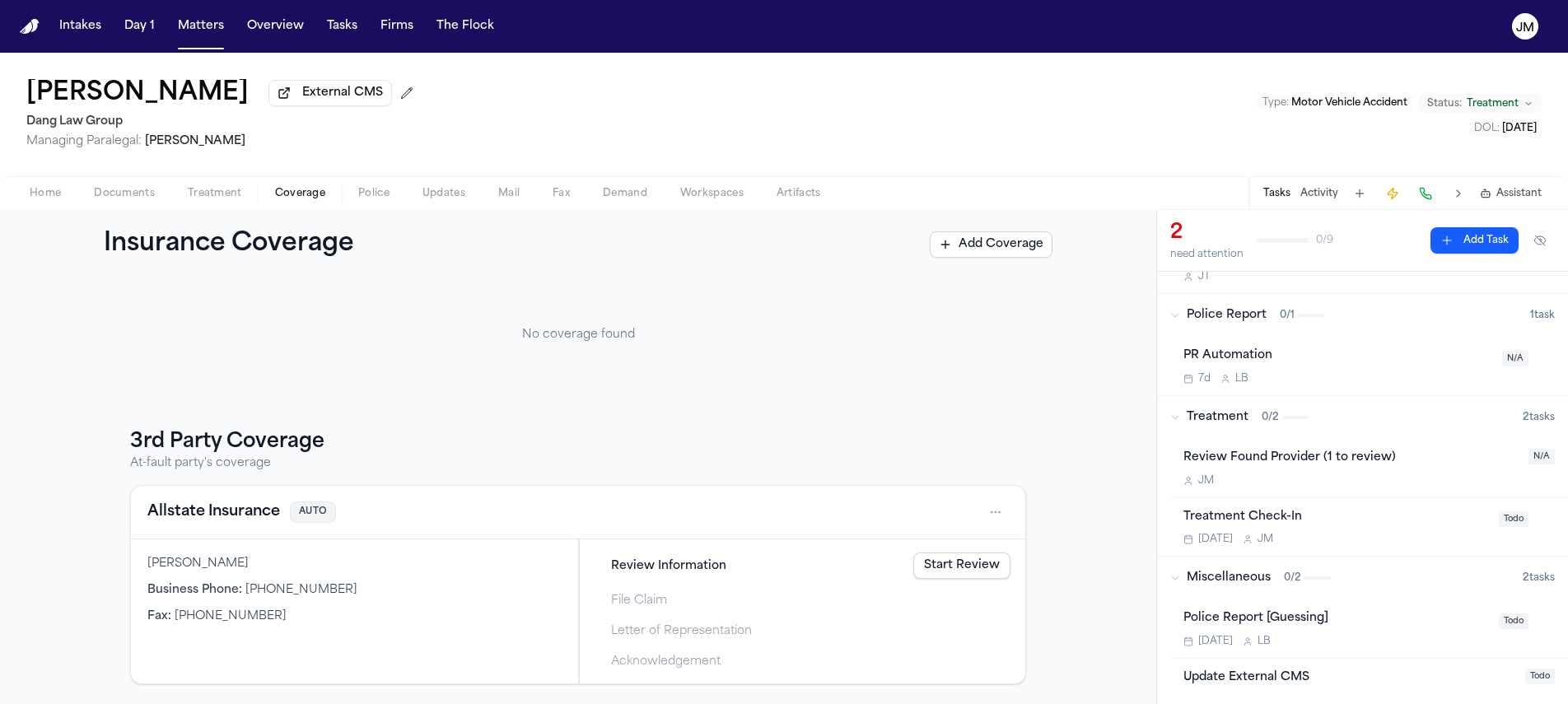
click at [24, 203] on span "button" at bounding box center [45, 203] width 51 height 2
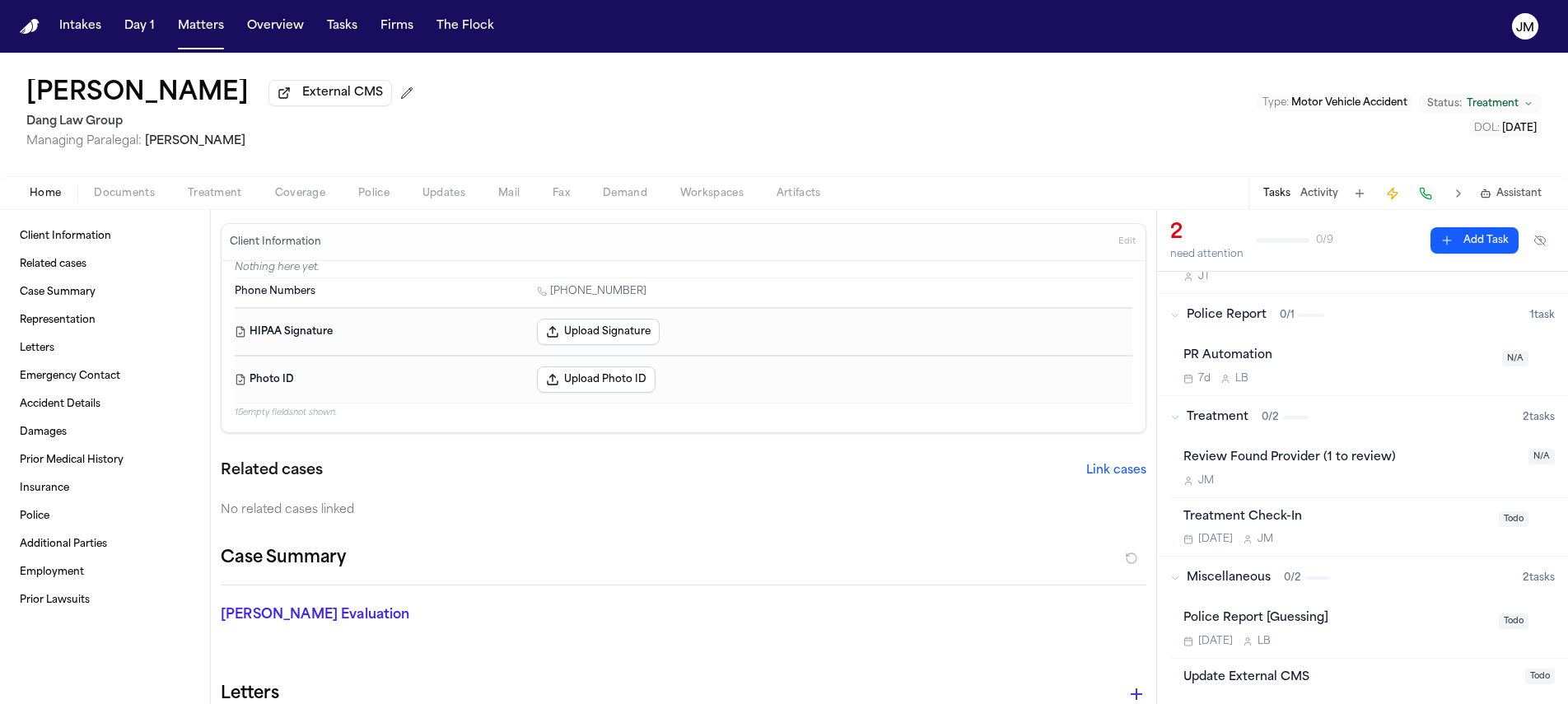
click at [359, 90] on span "External CMS" at bounding box center [342, 93] width 80 height 17
